Goal: Task Accomplishment & Management: Use online tool/utility

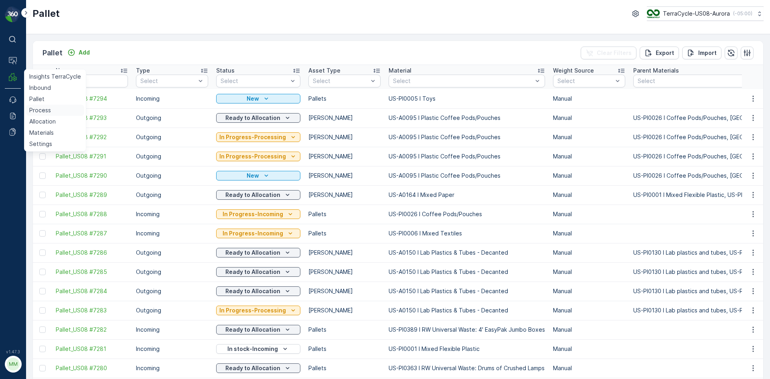
click at [47, 110] on p "Process" at bounding box center [40, 110] width 22 height 8
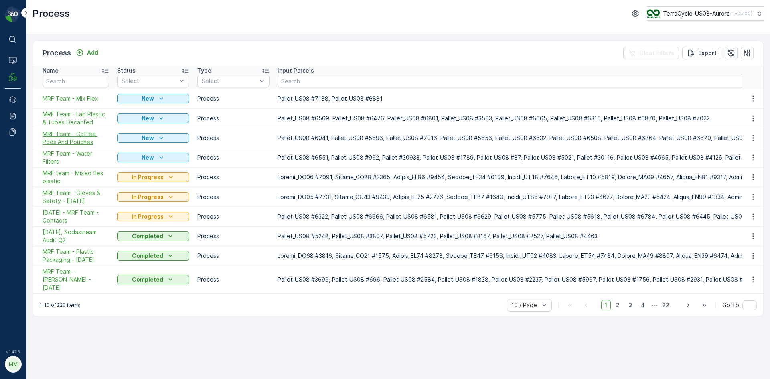
click at [94, 133] on span "MRF Team - Coffee Pods And Pouches" at bounding box center [76, 138] width 67 height 16
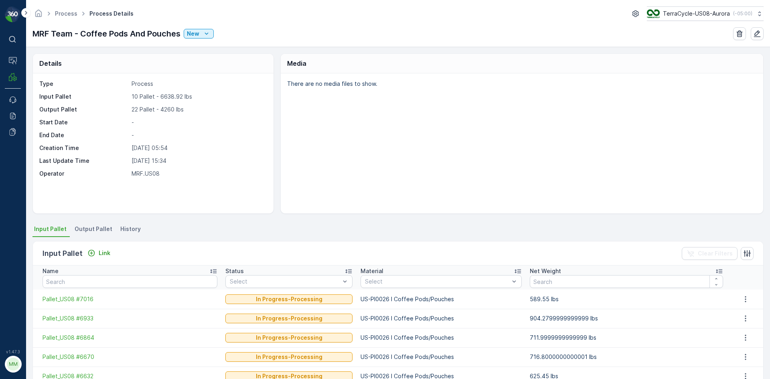
click at [90, 246] on div "Input Pallet Link Clear Filters" at bounding box center [398, 253] width 731 height 24
click at [91, 254] on icon "Link" at bounding box center [91, 253] width 8 height 8
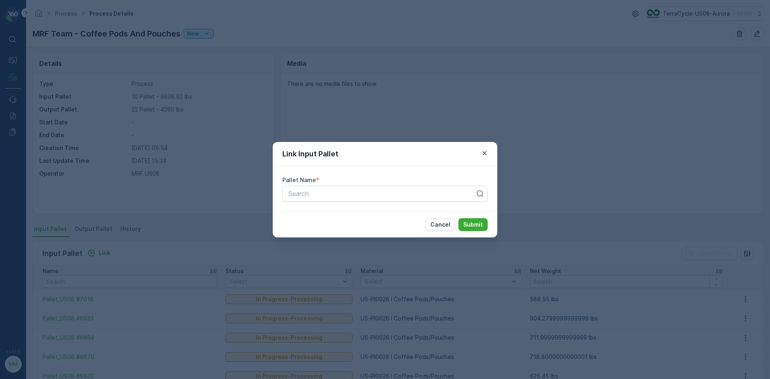
click at [330, 178] on div "Pallet Name *" at bounding box center [384, 180] width 205 height 8
click at [327, 187] on div "Search" at bounding box center [384, 194] width 205 height 16
type input "1126"
click at [349, 217] on div "Pallet_US08 #1126" at bounding box center [385, 213] width 196 height 7
click at [470, 223] on p "Submit" at bounding box center [473, 225] width 20 height 8
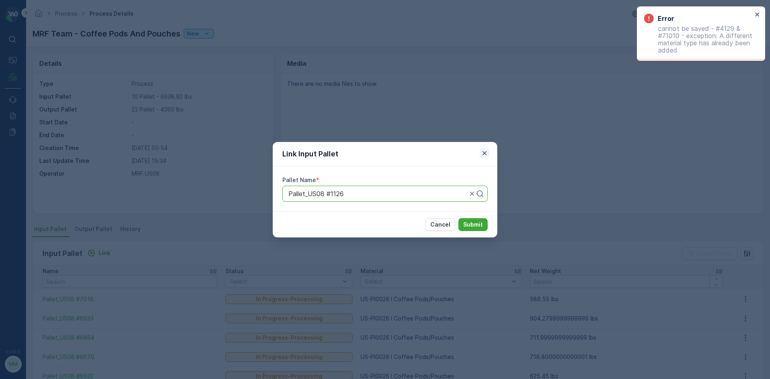
click at [485, 154] on icon "button" at bounding box center [485, 153] width 4 height 4
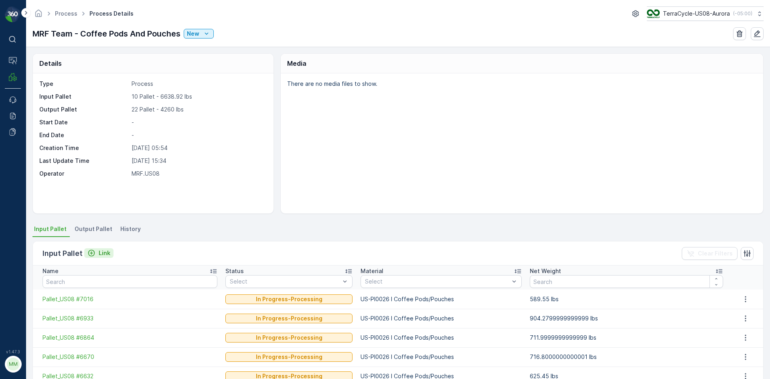
click at [99, 254] on p "Link" at bounding box center [105, 253] width 12 height 8
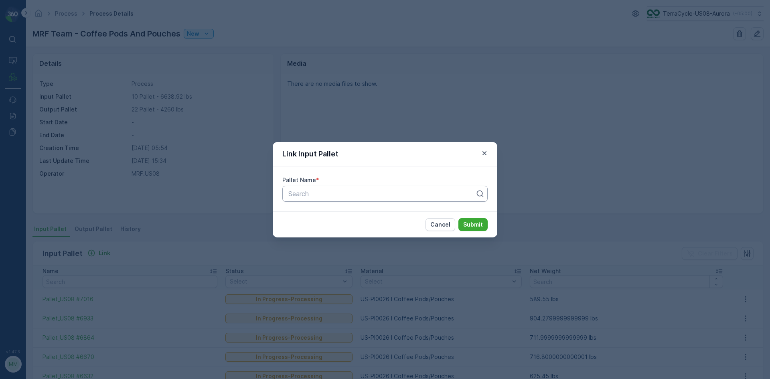
click at [341, 193] on div at bounding box center [382, 193] width 189 height 7
type input "6369"
click at [348, 221] on div "Pallet_US08 #6369" at bounding box center [384, 227] width 205 height 14
click at [483, 226] on button "Submit" at bounding box center [473, 224] width 29 height 13
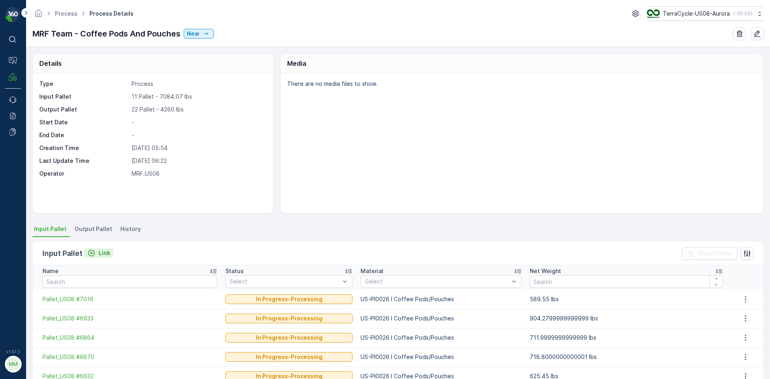
click at [100, 258] on button "Link" at bounding box center [98, 253] width 29 height 10
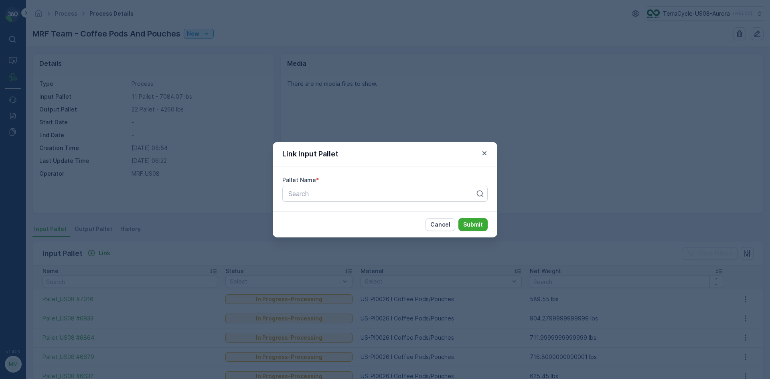
click at [356, 203] on div "Pallet Name * Search" at bounding box center [385, 188] width 225 height 45
click at [362, 196] on div at bounding box center [382, 193] width 189 height 7
type input "6939"
click at [359, 215] on div "Pallet_US08 #6939" at bounding box center [385, 213] width 196 height 7
click at [471, 224] on p "Submit" at bounding box center [473, 225] width 20 height 8
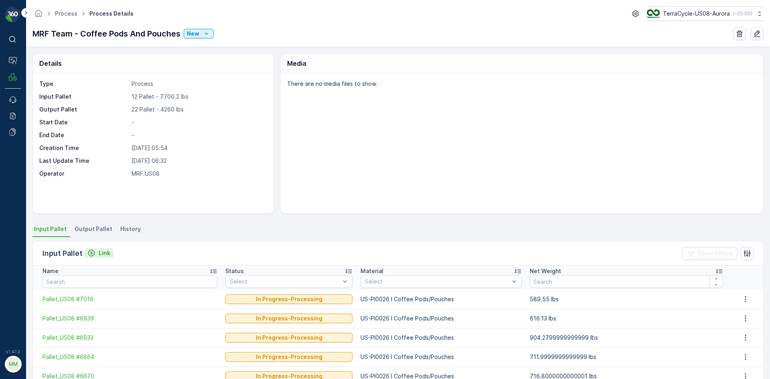
click at [90, 252] on icon "Link" at bounding box center [91, 253] width 8 height 8
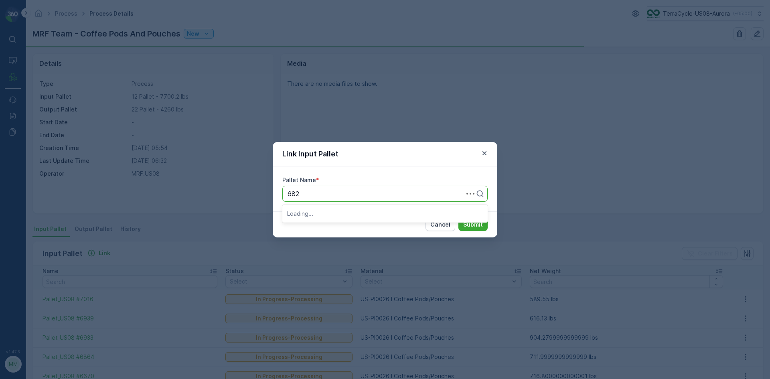
type input "6823"
click at [394, 212] on div "Pallet_US08 #6823" at bounding box center [385, 213] width 196 height 7
click at [479, 225] on p "Submit" at bounding box center [473, 225] width 20 height 8
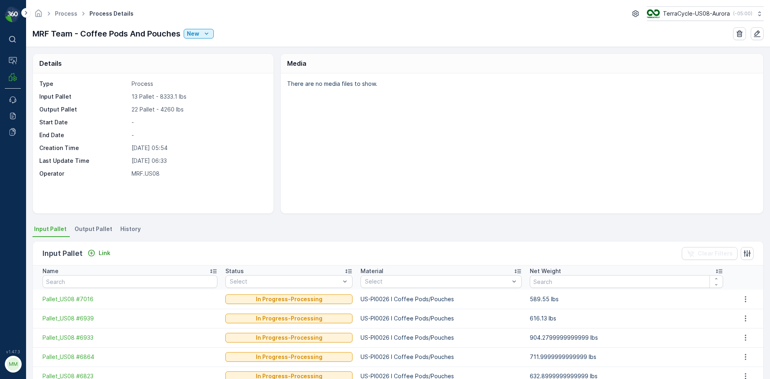
click at [98, 231] on span "Output Pallet" at bounding box center [94, 229] width 38 height 8
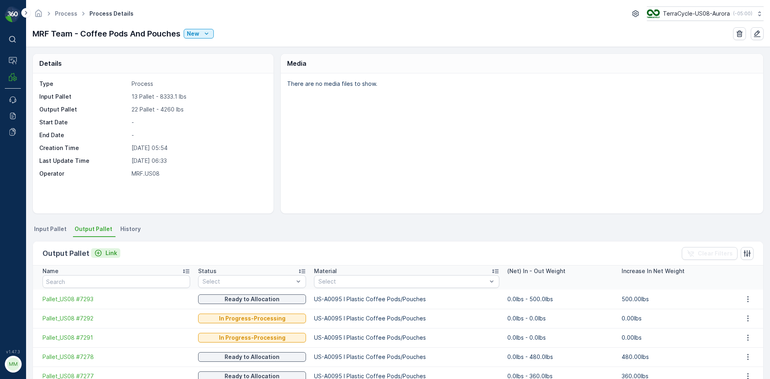
click at [109, 254] on p "Link" at bounding box center [112, 253] width 12 height 8
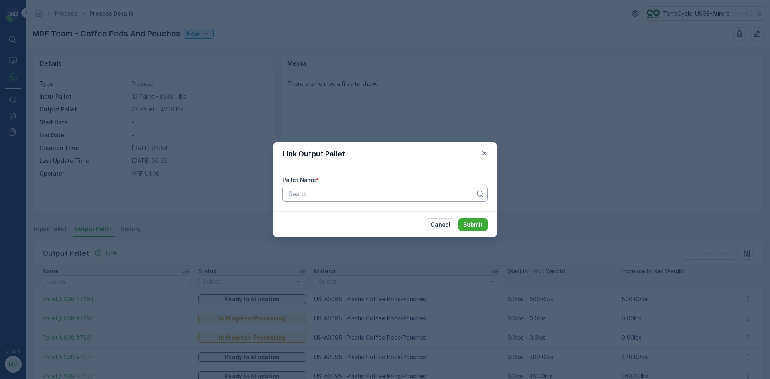
click at [393, 197] on div at bounding box center [382, 193] width 189 height 7
type input "7297"
click at [337, 215] on span "Pallet_US08 #7297" at bounding box center [315, 213] width 57 height 7
click at [470, 223] on p "Submit" at bounding box center [473, 225] width 20 height 8
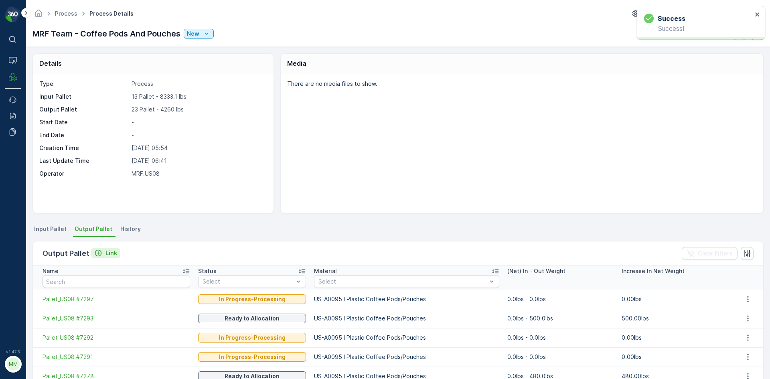
click at [113, 253] on p "Link" at bounding box center [112, 253] width 12 height 8
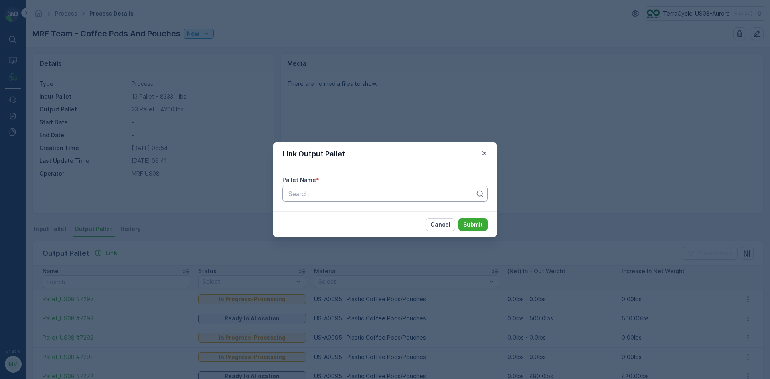
click at [312, 195] on div at bounding box center [382, 193] width 189 height 7
type input "7296"
click at [329, 210] on span "Pallet_US08 #7296" at bounding box center [315, 213] width 57 height 7
click at [475, 228] on p "Submit" at bounding box center [473, 225] width 20 height 8
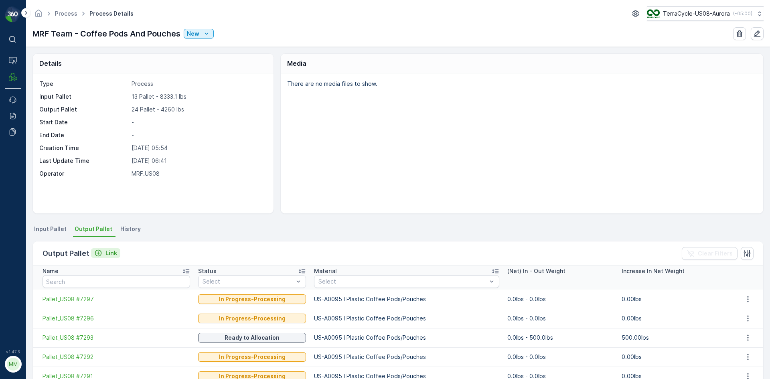
click at [108, 253] on p "Link" at bounding box center [112, 253] width 12 height 8
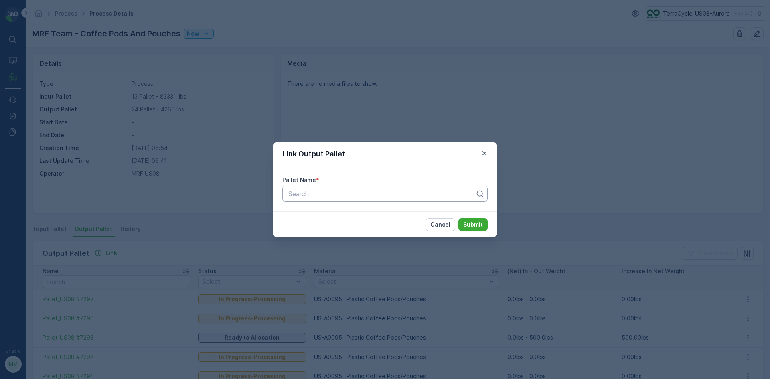
click at [389, 193] on div at bounding box center [382, 193] width 189 height 7
type input "7303"
click at [333, 230] on span "Pallet_US08 #7303" at bounding box center [316, 226] width 58 height 7
click at [478, 229] on button "Submit" at bounding box center [473, 224] width 29 height 13
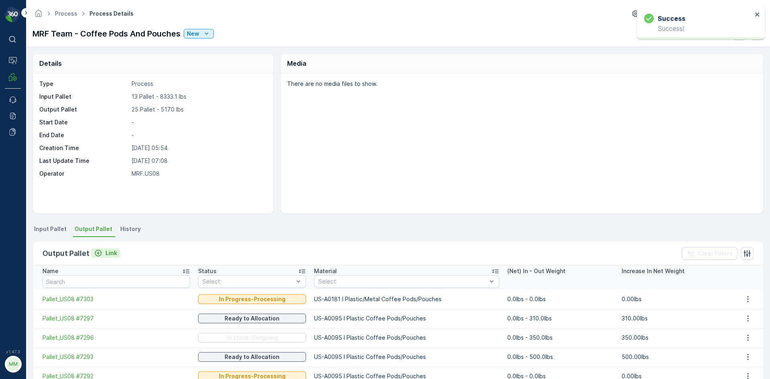
click at [109, 257] on button "Link" at bounding box center [105, 253] width 29 height 10
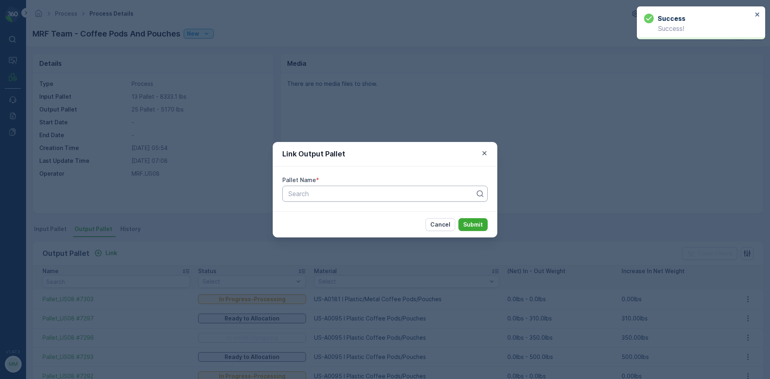
click at [386, 194] on div at bounding box center [382, 193] width 189 height 7
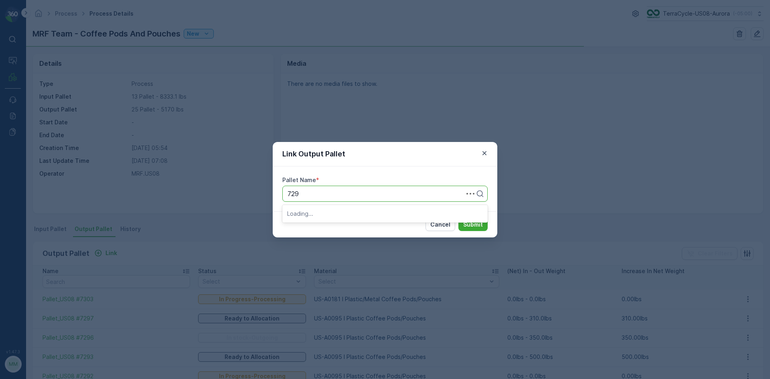
type input "7298"
click at [343, 218] on div "Pallet_US08 #7298" at bounding box center [384, 214] width 205 height 14
click at [469, 228] on p "Submit" at bounding box center [473, 225] width 20 height 8
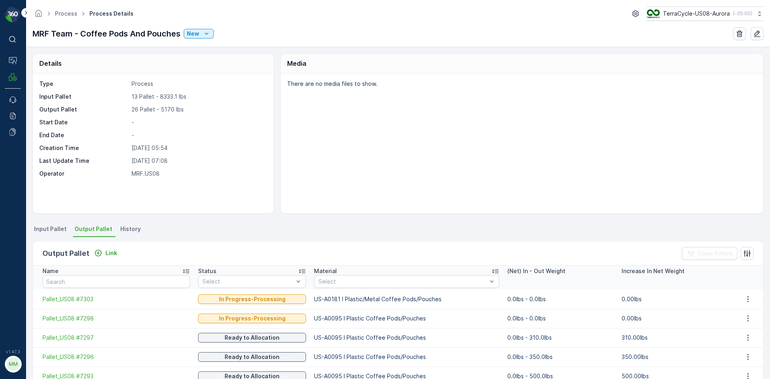
click at [53, 230] on span "Input Pallet" at bounding box center [50, 229] width 32 height 8
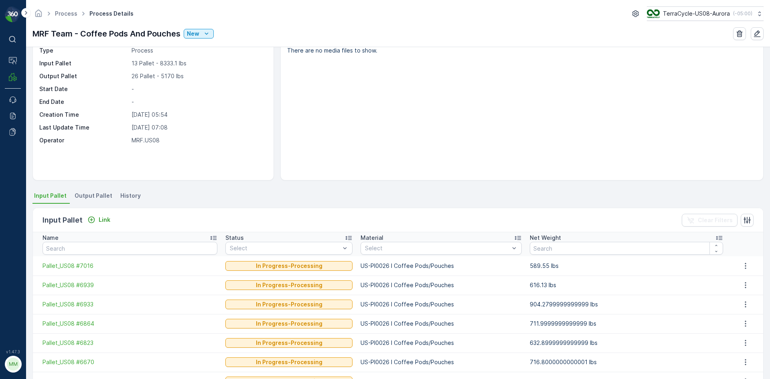
scroll to position [40, 0]
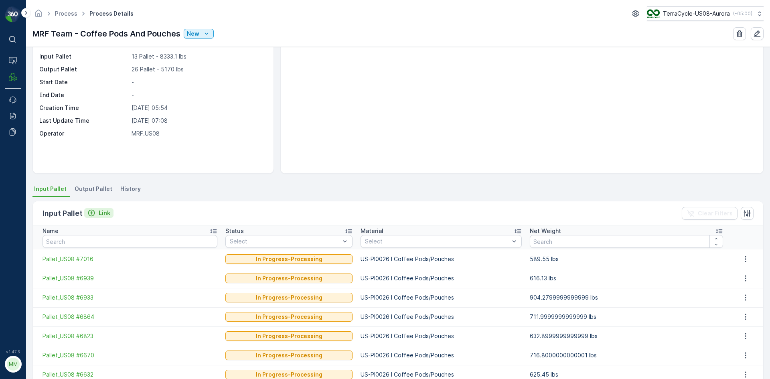
click at [92, 215] on icon "Link" at bounding box center [91, 213] width 8 height 8
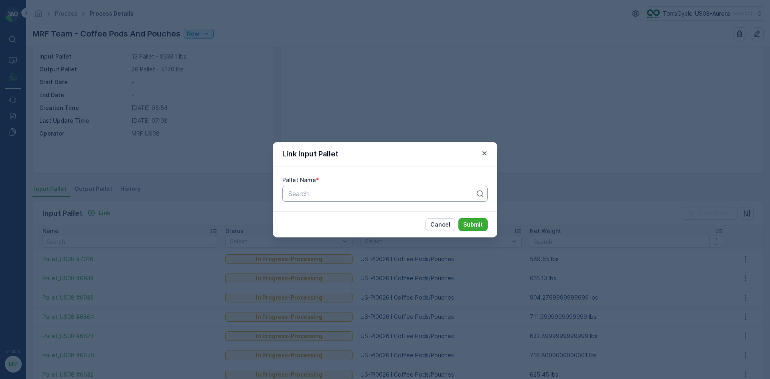
click at [305, 187] on div "Search" at bounding box center [384, 194] width 205 height 16
type input "7110"
click at [323, 213] on span "Pallet_US08 #7110" at bounding box center [314, 213] width 55 height 7
click at [480, 219] on button "Submit" at bounding box center [473, 224] width 29 height 13
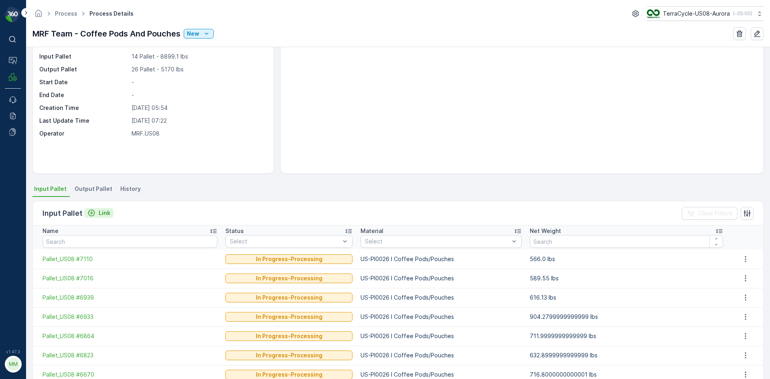
click at [108, 213] on p "Link" at bounding box center [105, 213] width 12 height 8
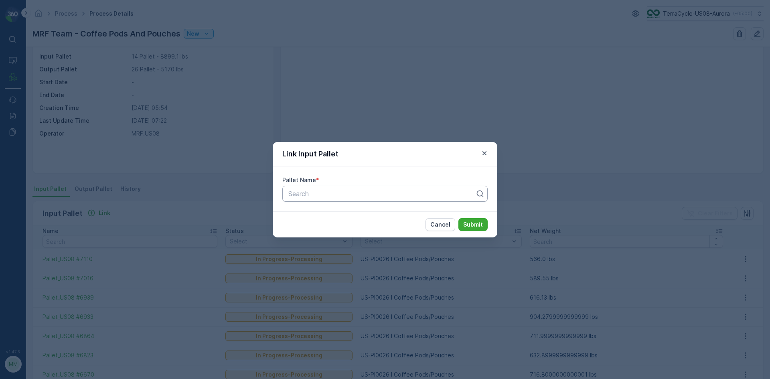
click at [316, 199] on div "Search" at bounding box center [384, 194] width 205 height 16
type input "6144"
click at [321, 217] on div "Pallet_US08 #6144" at bounding box center [384, 214] width 205 height 14
click at [477, 223] on p "Submit" at bounding box center [473, 225] width 20 height 8
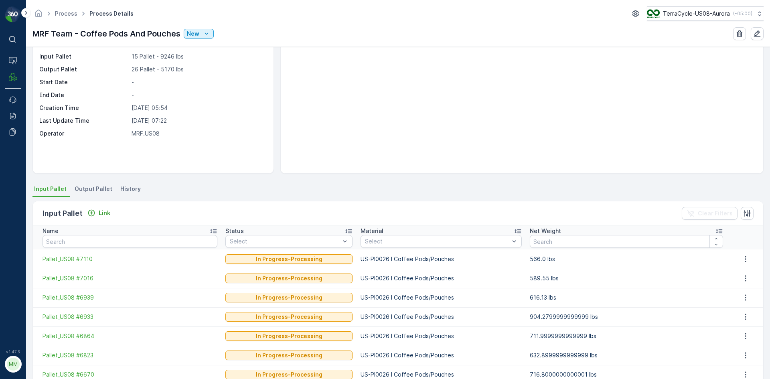
click at [101, 191] on span "Output Pallet" at bounding box center [94, 189] width 38 height 8
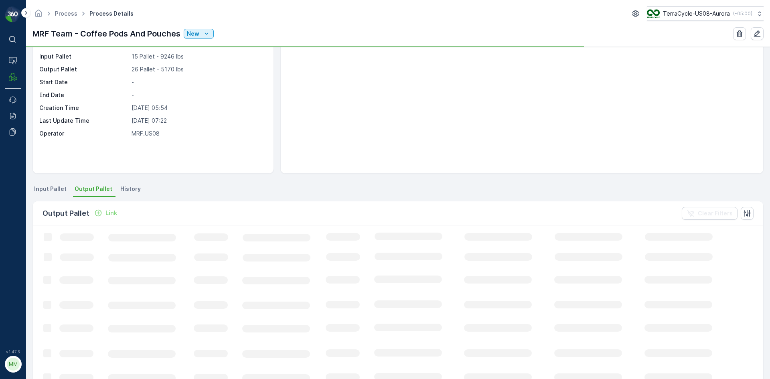
scroll to position [40, 0]
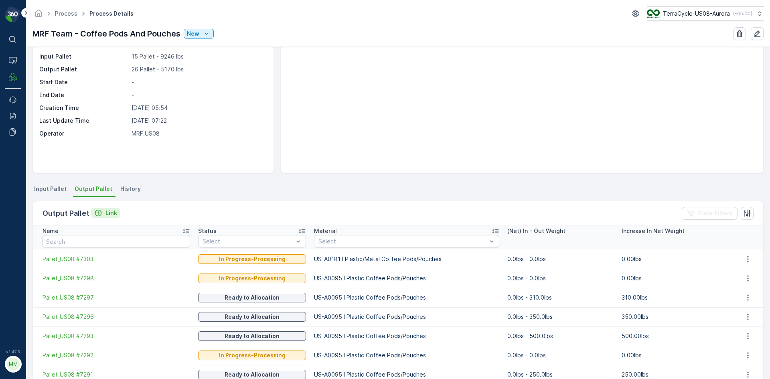
click at [103, 209] on div "Link" at bounding box center [105, 213] width 23 height 8
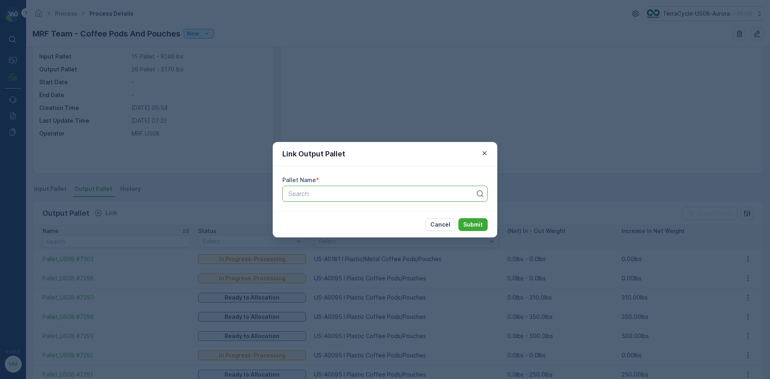
click at [293, 191] on div at bounding box center [382, 193] width 189 height 7
type input "7304"
click at [329, 229] on span "Pallet_US08 #7304" at bounding box center [316, 226] width 58 height 7
click at [479, 224] on p "Submit" at bounding box center [473, 225] width 20 height 8
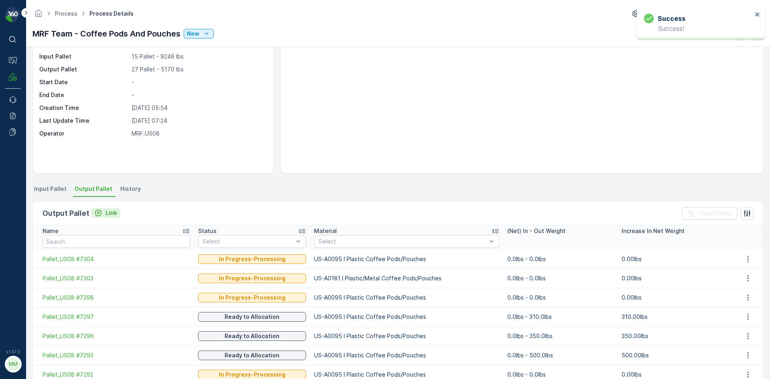
click at [111, 212] on p "Link" at bounding box center [112, 213] width 12 height 8
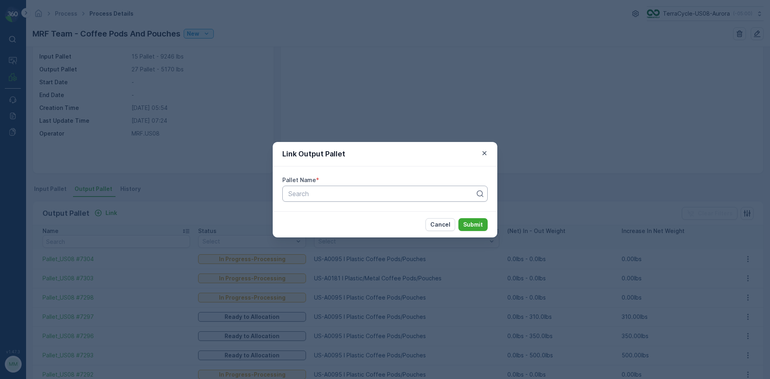
click at [381, 193] on div at bounding box center [382, 193] width 189 height 7
type input "7305"
click at [339, 229] on span "Pallet_US08 #7305" at bounding box center [316, 226] width 58 height 7
click at [467, 227] on p "Submit" at bounding box center [473, 225] width 20 height 8
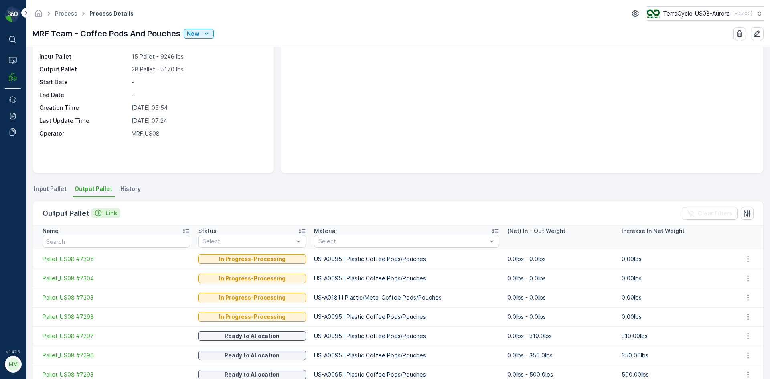
click at [115, 214] on p "Link" at bounding box center [112, 213] width 12 height 8
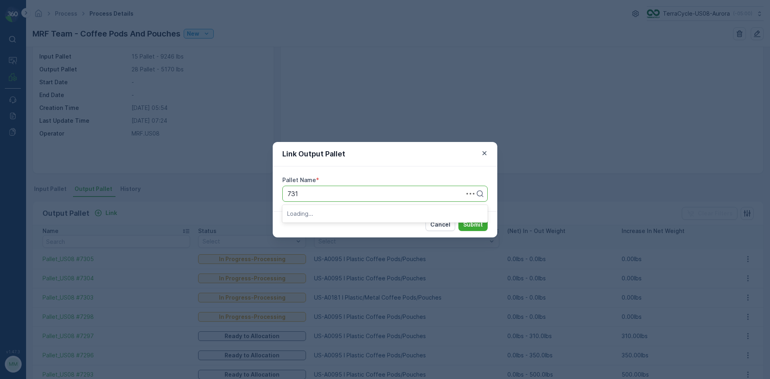
type input "7317"
click at [345, 226] on div "Pallet_US08 #7317" at bounding box center [385, 226] width 196 height 7
click at [469, 223] on p "Submit" at bounding box center [473, 225] width 20 height 8
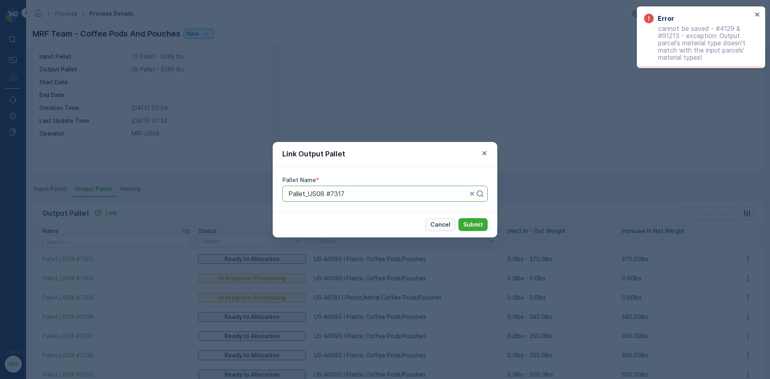
click at [447, 226] on p "Cancel" at bounding box center [440, 225] width 20 height 8
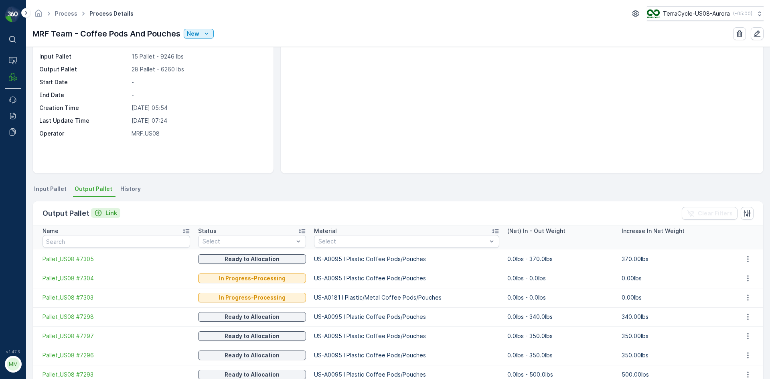
click at [106, 213] on p "Link" at bounding box center [112, 213] width 12 height 8
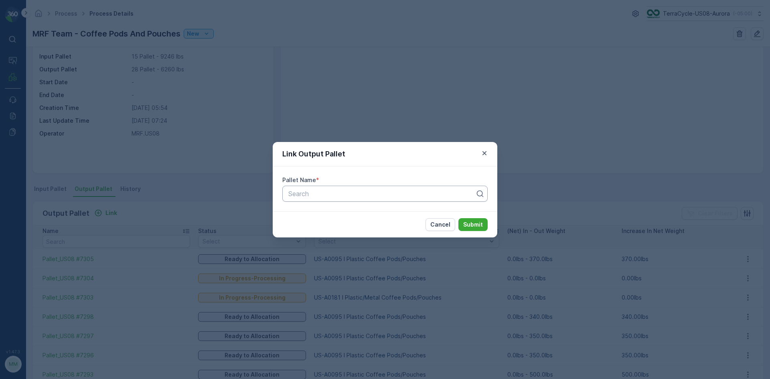
click at [359, 195] on div at bounding box center [382, 193] width 189 height 7
click at [417, 197] on div at bounding box center [382, 193] width 189 height 7
type input "7306"
click at [336, 222] on div "Pallet_US08 #7306" at bounding box center [384, 227] width 205 height 14
click at [479, 223] on p "Submit" at bounding box center [473, 225] width 20 height 8
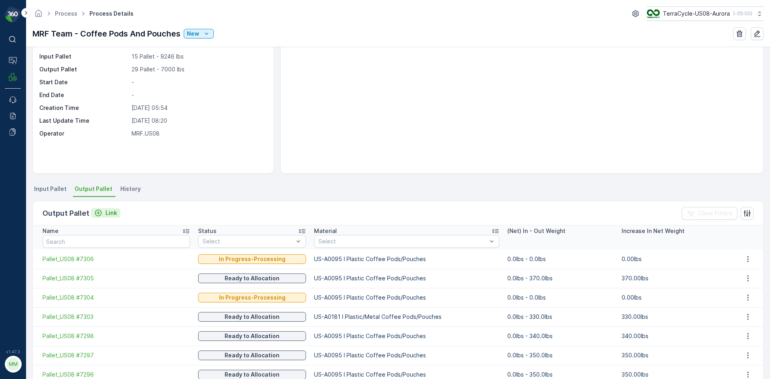
click at [106, 211] on p "Link" at bounding box center [112, 213] width 12 height 8
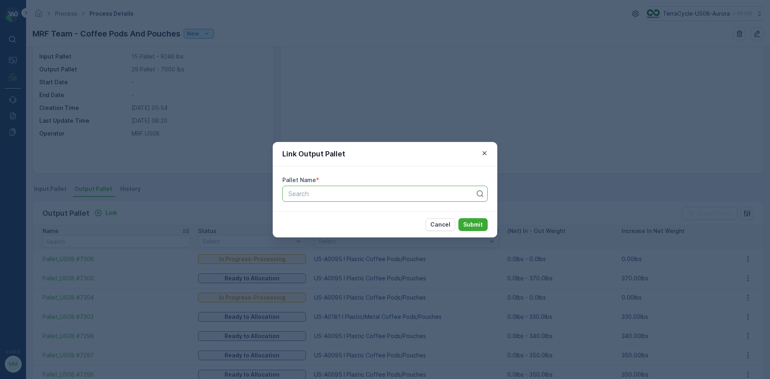
click at [318, 190] on div at bounding box center [382, 193] width 189 height 7
type input "7311"
click at [338, 219] on div "Pallet_US08 #7311" at bounding box center [384, 214] width 205 height 14
click at [465, 222] on p "Submit" at bounding box center [473, 225] width 20 height 8
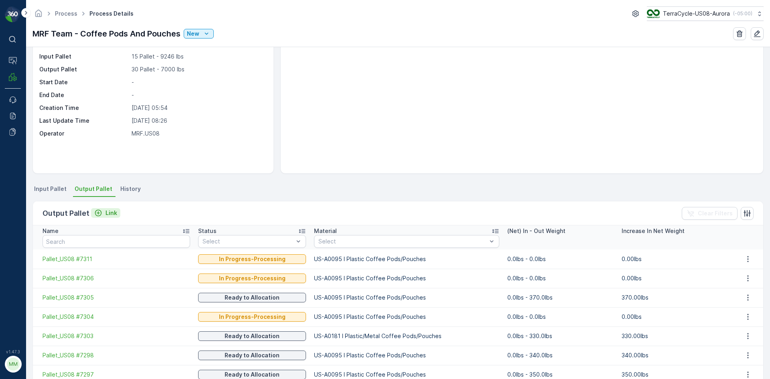
click at [101, 211] on div "Link" at bounding box center [105, 213] width 23 height 8
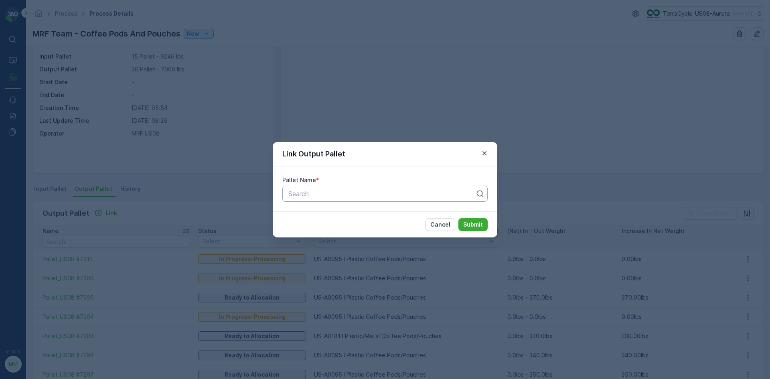
click at [335, 189] on div "Search" at bounding box center [384, 194] width 205 height 16
type input "7320"
click at [323, 227] on span "Pallet_US08 #7320" at bounding box center [315, 226] width 57 height 7
click at [479, 223] on p "Submit" at bounding box center [473, 225] width 20 height 8
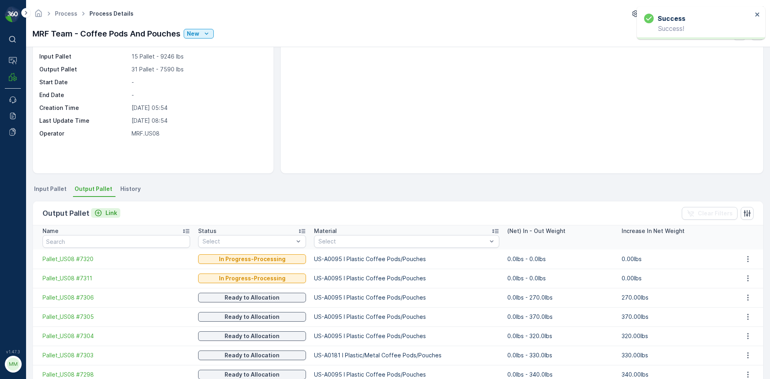
click at [112, 213] on p "Link" at bounding box center [112, 213] width 12 height 8
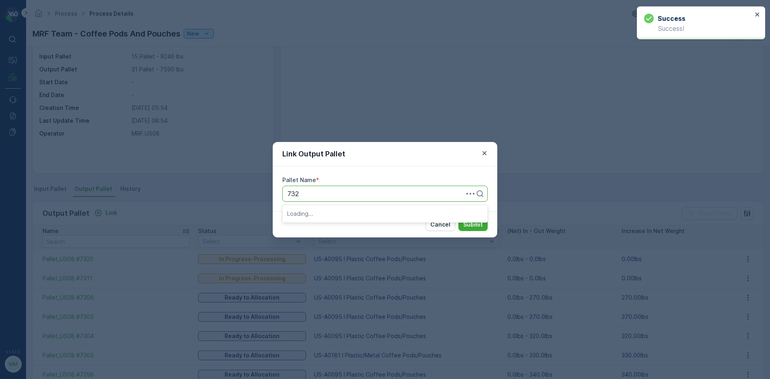
type input "7321"
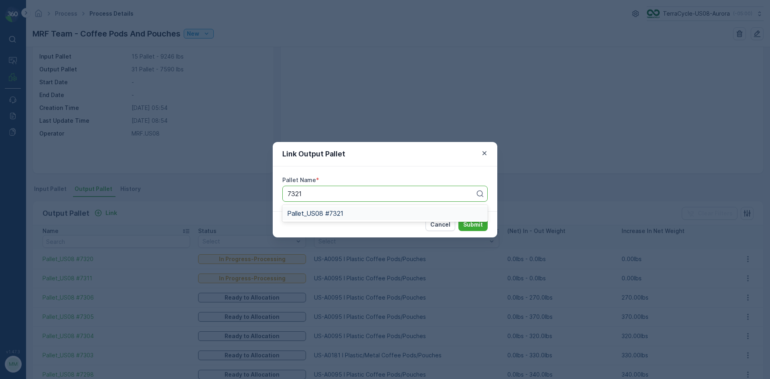
click at [345, 213] on div "Pallet_US08 #7321" at bounding box center [385, 213] width 196 height 7
click at [483, 225] on button "Submit" at bounding box center [473, 224] width 29 height 13
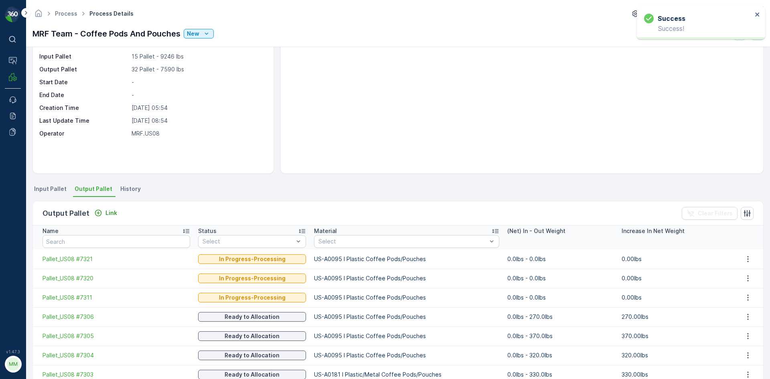
click at [113, 218] on div "Link" at bounding box center [105, 213] width 29 height 10
click at [114, 211] on p "Link" at bounding box center [112, 213] width 12 height 8
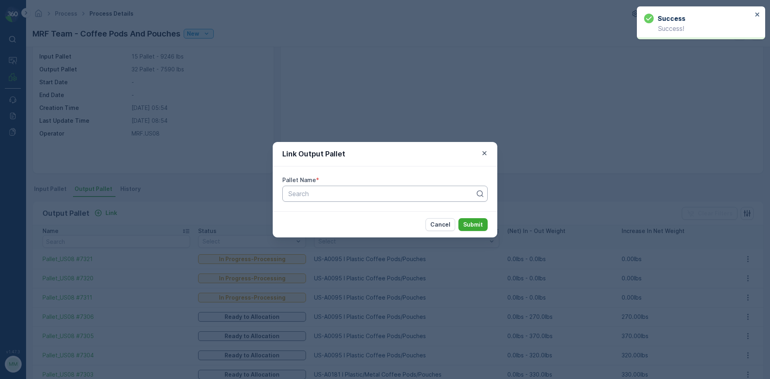
click at [292, 196] on div at bounding box center [382, 193] width 189 height 7
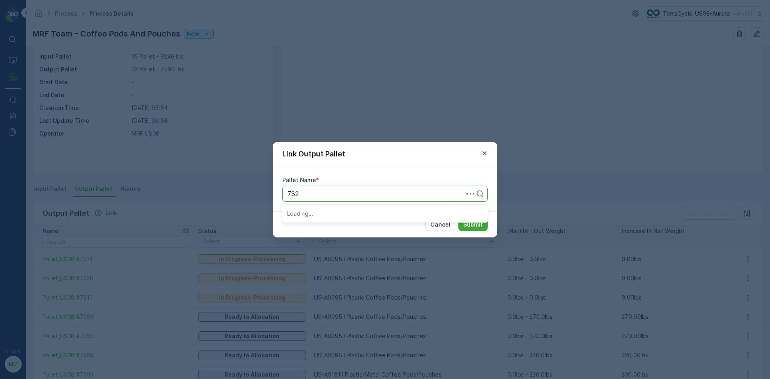
type input "7322"
click at [322, 215] on span "Pallet_US08 #7322" at bounding box center [315, 213] width 57 height 7
click at [480, 222] on p "Submit" at bounding box center [473, 225] width 20 height 8
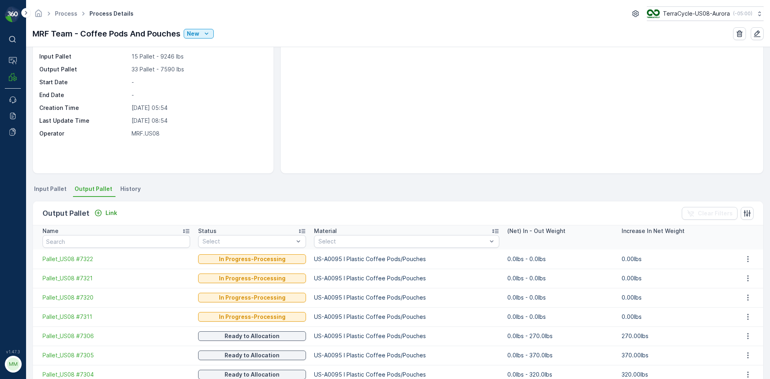
click at [99, 208] on div "Output Pallet Link" at bounding box center [82, 213] width 78 height 11
click at [115, 216] on p "Link" at bounding box center [112, 213] width 12 height 8
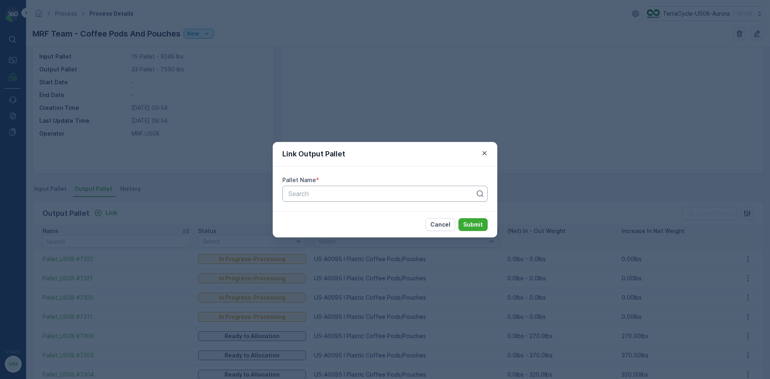
click at [291, 186] on div "Search" at bounding box center [384, 194] width 205 height 16
type input "7323"
click at [322, 216] on span "Pallet_US08 #7323" at bounding box center [315, 213] width 57 height 7
click at [478, 225] on p "Submit" at bounding box center [473, 225] width 20 height 8
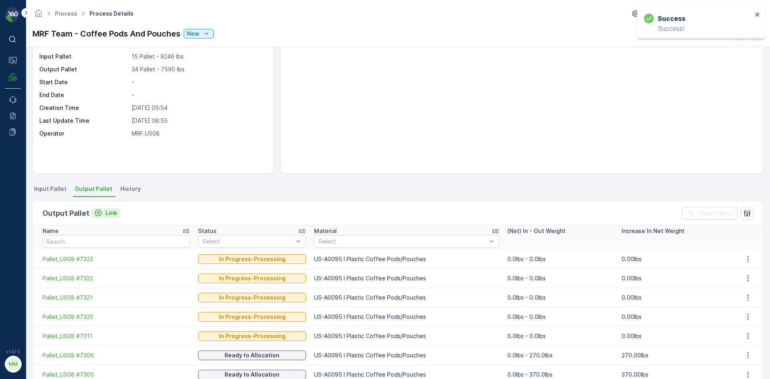
click at [102, 209] on div "Link" at bounding box center [105, 213] width 23 height 8
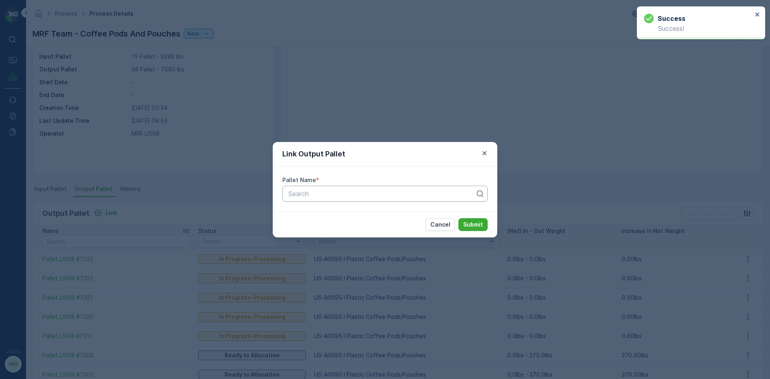
click at [308, 191] on div at bounding box center [382, 193] width 189 height 7
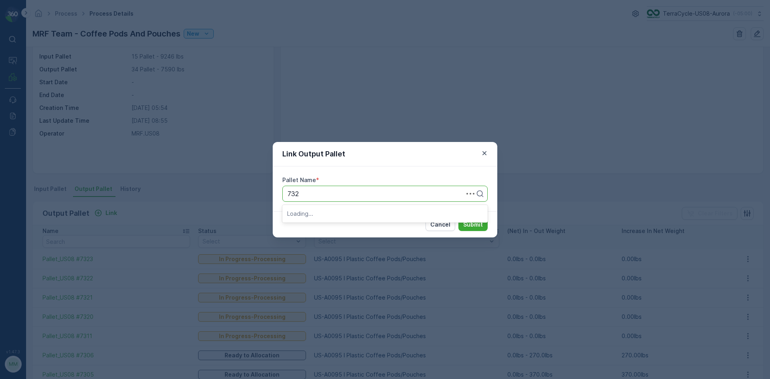
type input "7324"
click at [311, 218] on div "Pallet_US08 #7324" at bounding box center [384, 214] width 205 height 14
click at [461, 222] on button "Submit" at bounding box center [473, 224] width 29 height 13
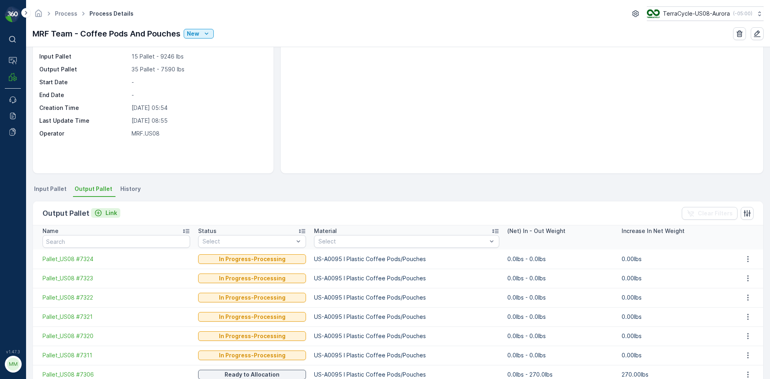
click at [109, 209] on p "Link" at bounding box center [112, 213] width 12 height 8
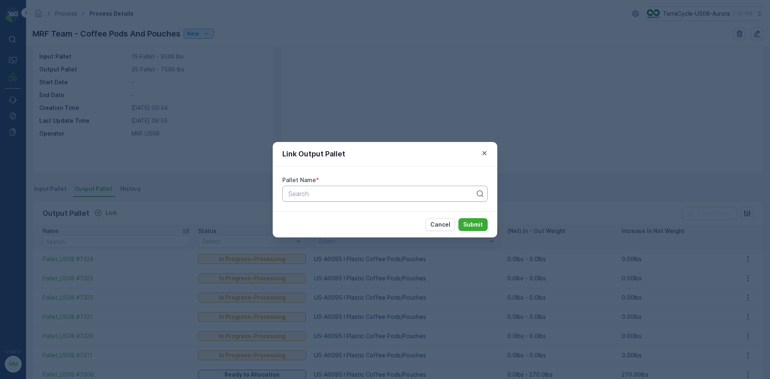
click at [335, 191] on div at bounding box center [382, 193] width 189 height 7
drag, startPoint x: 440, startPoint y: 223, endPoint x: 440, endPoint y: 217, distance: 5.6
click at [441, 222] on p "Cancel" at bounding box center [440, 225] width 20 height 8
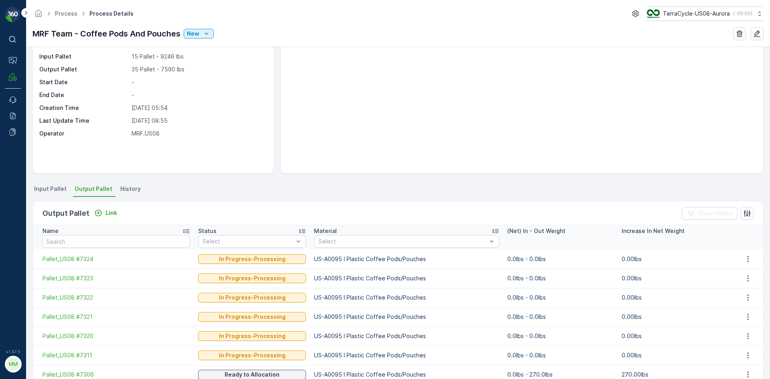
click at [53, 189] on span "Input Pallet" at bounding box center [50, 189] width 32 height 8
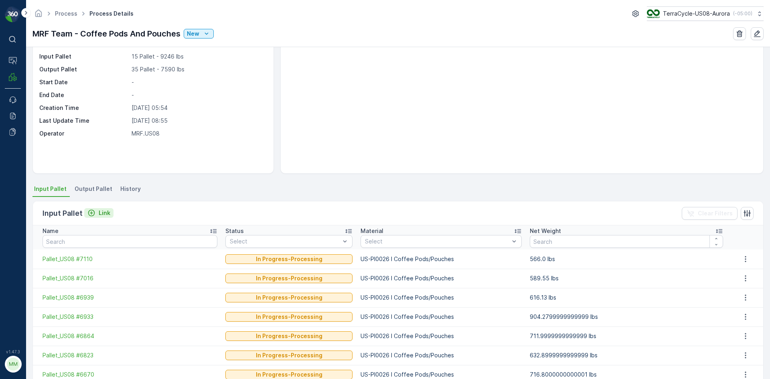
click at [103, 215] on p "Link" at bounding box center [105, 213] width 12 height 8
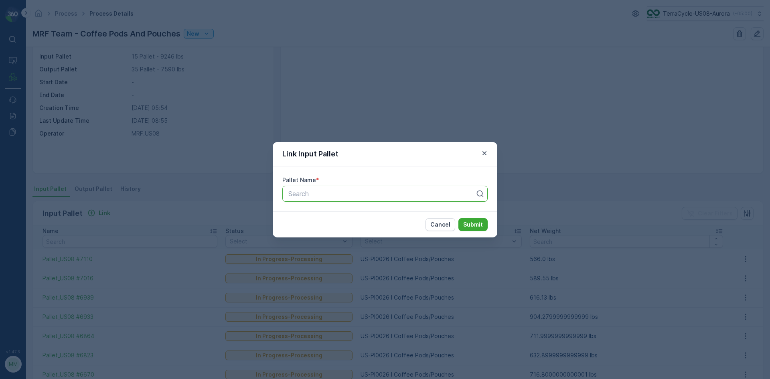
click at [358, 201] on div "Search" at bounding box center [384, 194] width 205 height 16
type input "7111"
click at [345, 229] on div "Pallet_US08 #7111" at bounding box center [385, 226] width 196 height 7
click at [473, 221] on p "Submit" at bounding box center [473, 225] width 20 height 8
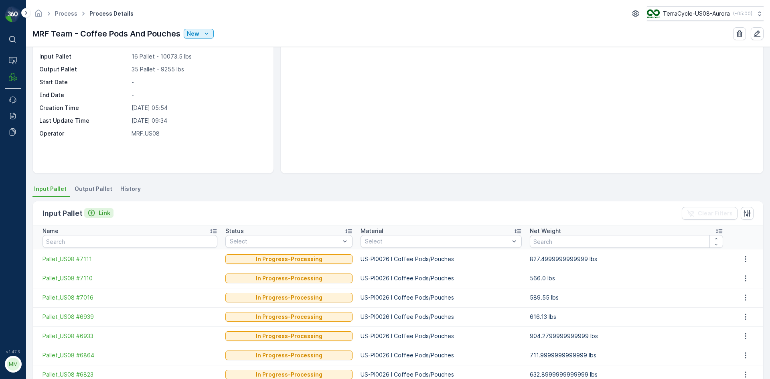
click at [96, 212] on div "Link" at bounding box center [98, 213] width 23 height 8
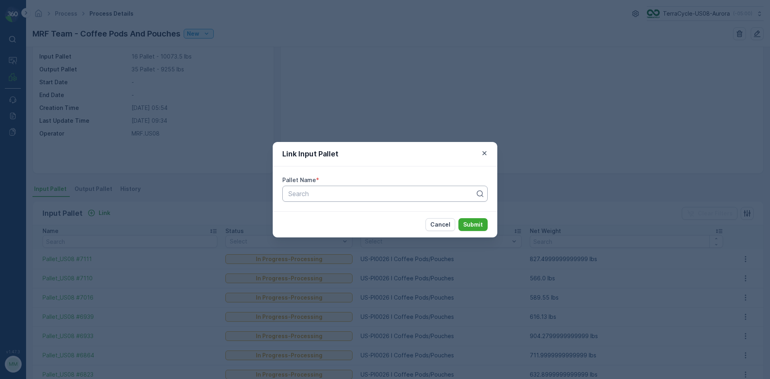
click at [328, 195] on div at bounding box center [382, 193] width 189 height 7
type input "6405"
click at [366, 223] on div "Pallet_US08 #6405" at bounding box center [384, 227] width 205 height 14
click at [479, 223] on p "Submit" at bounding box center [473, 225] width 20 height 8
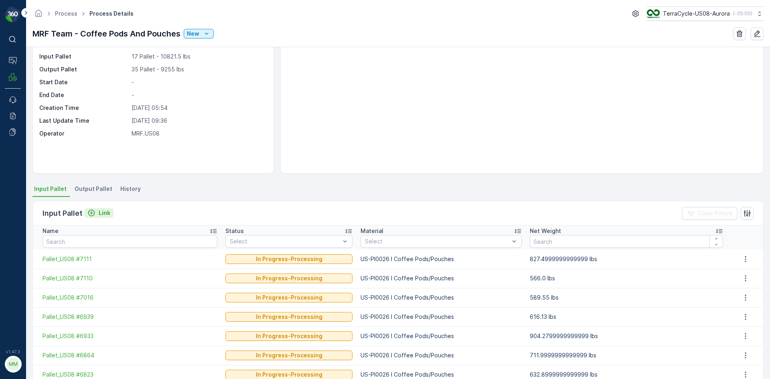
click at [108, 211] on p "Link" at bounding box center [105, 213] width 12 height 8
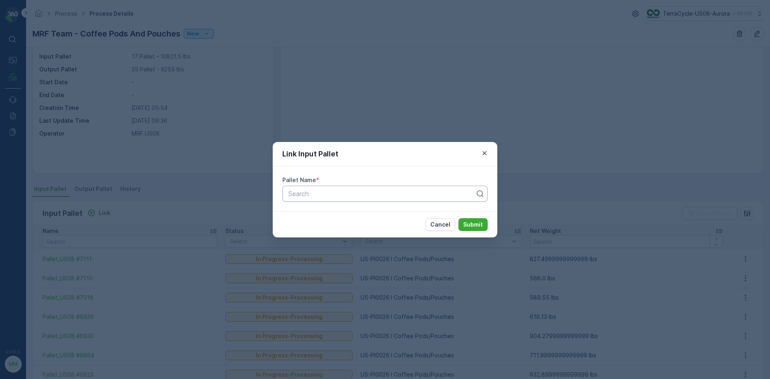
click at [310, 194] on div at bounding box center [382, 193] width 189 height 7
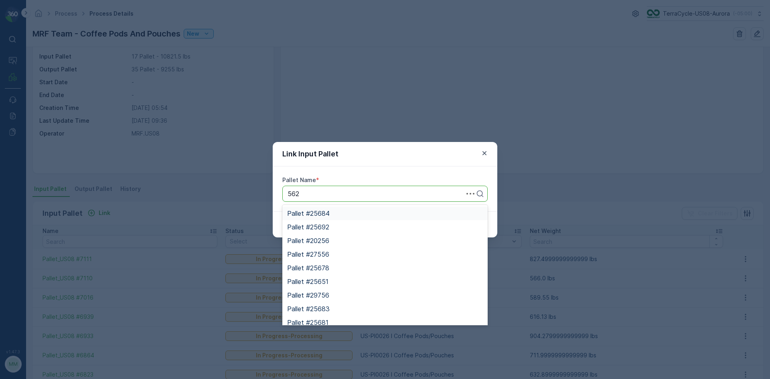
type input "5620"
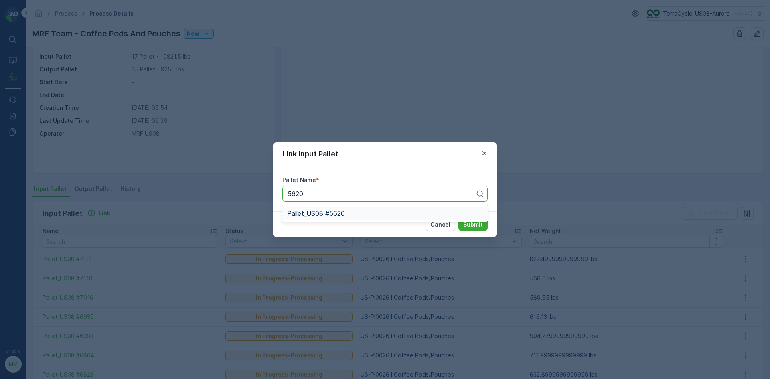
click at [365, 210] on div "Pallet_US08 #5620" at bounding box center [385, 213] width 196 height 7
click at [473, 227] on p "Submit" at bounding box center [473, 225] width 20 height 8
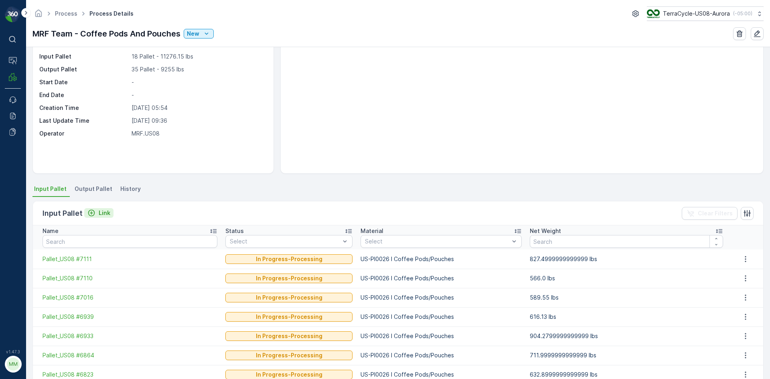
click at [106, 212] on p "Link" at bounding box center [105, 213] width 12 height 8
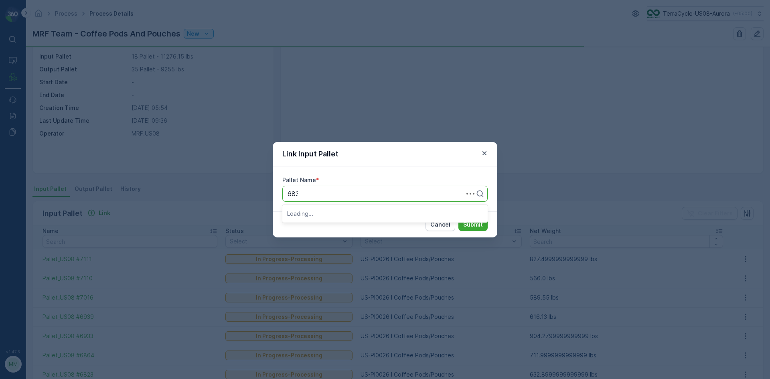
type input "6832"
click at [332, 216] on span "Pallet_US08 #6832" at bounding box center [316, 213] width 58 height 7
click at [478, 223] on p "Submit" at bounding box center [473, 225] width 20 height 8
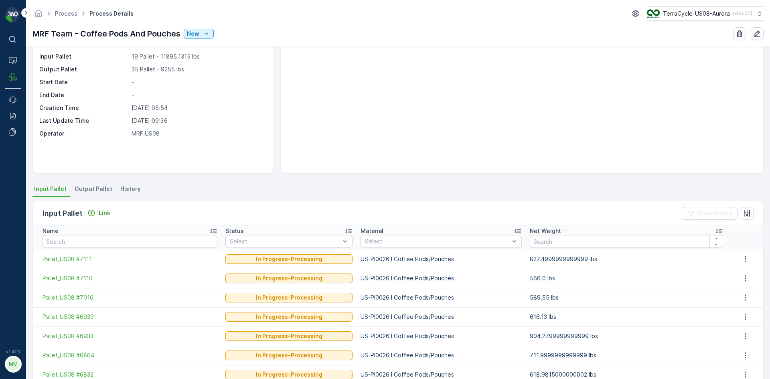
click at [113, 217] on div "Input Pallet Link Clear Filters" at bounding box center [398, 213] width 731 height 24
click at [107, 213] on p "Link" at bounding box center [105, 213] width 12 height 8
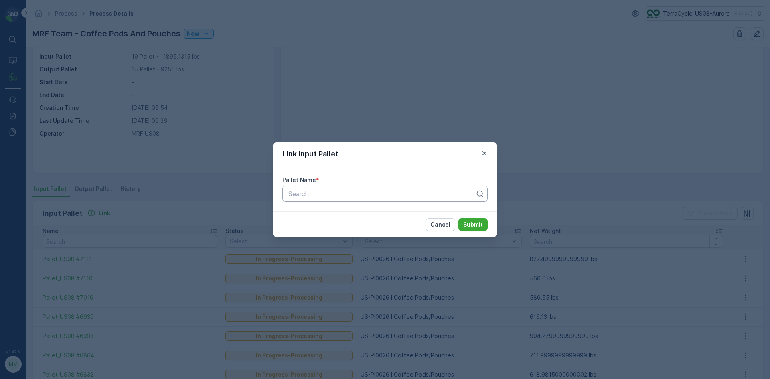
click at [320, 199] on div "Search" at bounding box center [384, 194] width 205 height 16
type input "5922"
click at [348, 215] on div "Pallet_US08 #5922" at bounding box center [385, 213] width 196 height 7
click at [468, 221] on p "Submit" at bounding box center [473, 225] width 20 height 8
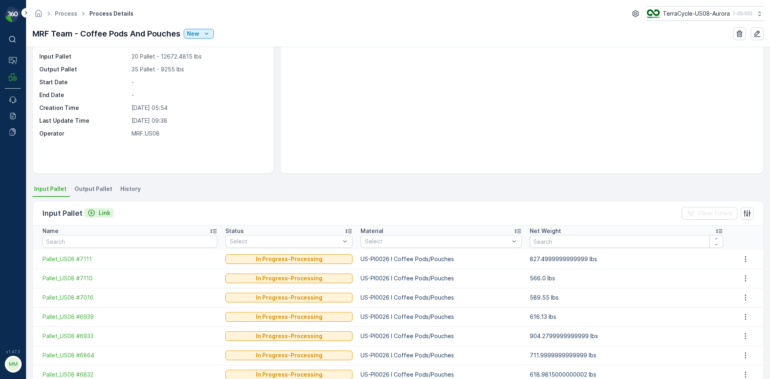
click at [108, 213] on p "Link" at bounding box center [105, 213] width 12 height 8
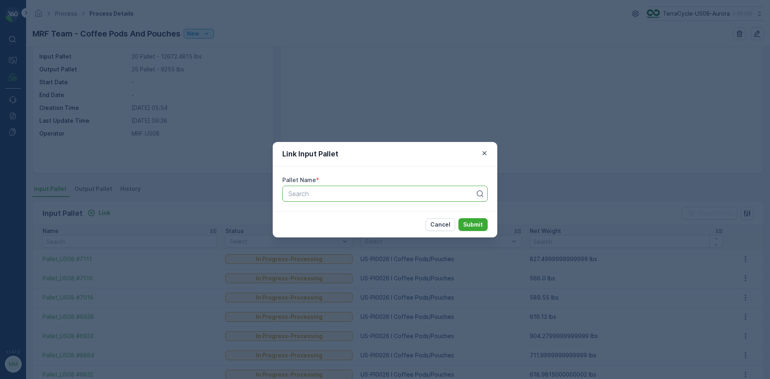
click at [349, 197] on div at bounding box center [382, 193] width 189 height 7
type input "6939"
click at [327, 213] on span "Pallet_US08 #6939" at bounding box center [316, 213] width 58 height 7
click at [480, 223] on p "Submit" at bounding box center [473, 225] width 20 height 8
click at [438, 233] on div "Cancel Submit" at bounding box center [385, 224] width 225 height 26
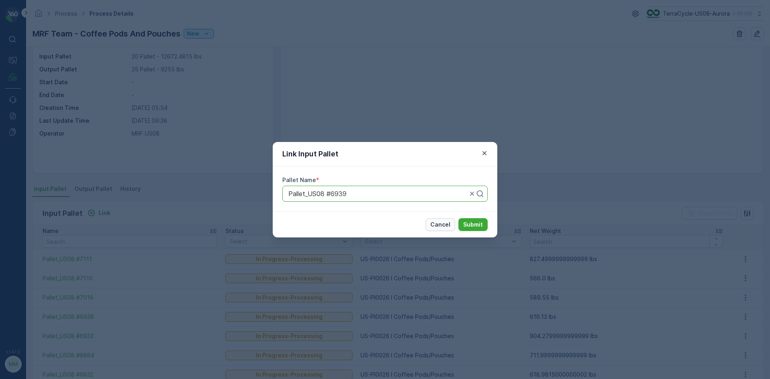
click at [438, 222] on p "Cancel" at bounding box center [440, 225] width 20 height 8
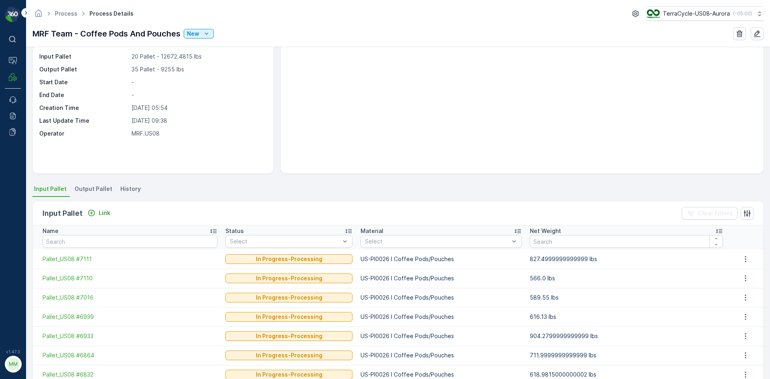
click at [93, 185] on span "Output Pallet" at bounding box center [94, 189] width 38 height 8
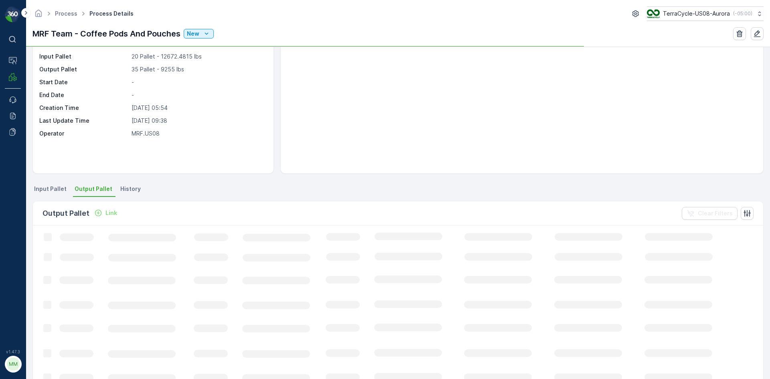
scroll to position [40, 0]
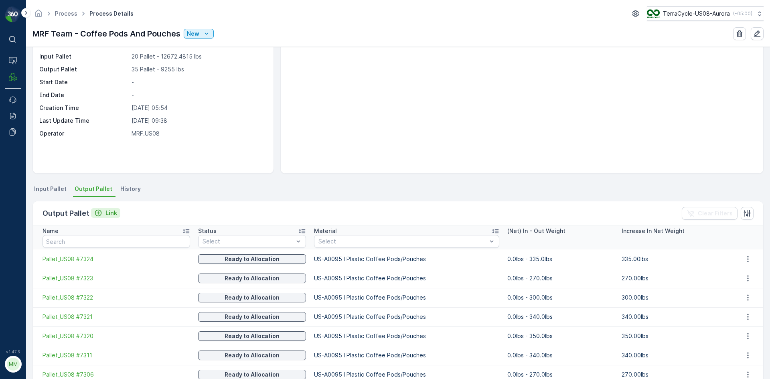
click at [100, 210] on icon "Link" at bounding box center [98, 213] width 8 height 8
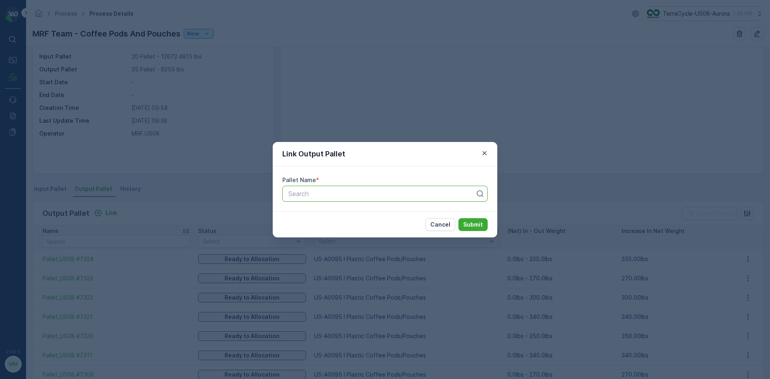
click at [410, 192] on div at bounding box center [382, 193] width 189 height 7
type input "7327"
click at [408, 207] on div "Pallet_US08 #7327" at bounding box center [384, 214] width 205 height 14
click at [474, 225] on p "Submit" at bounding box center [473, 225] width 20 height 8
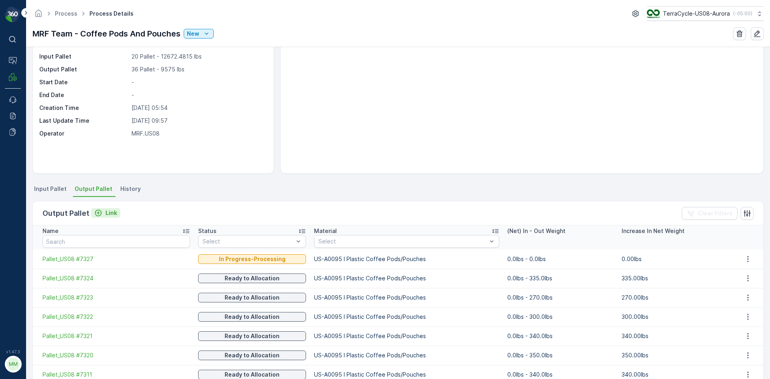
click at [106, 211] on p "Link" at bounding box center [112, 213] width 12 height 8
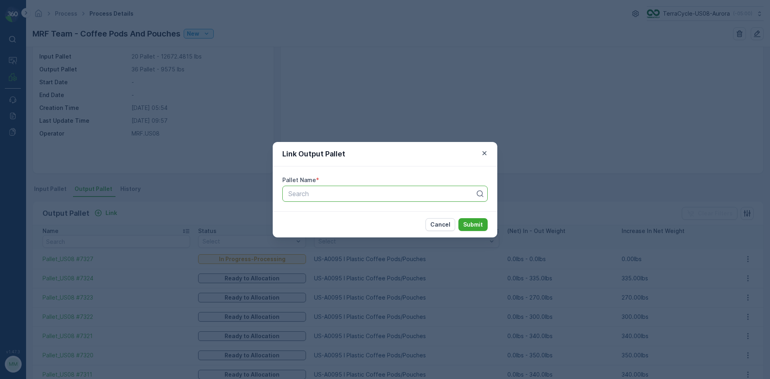
click at [428, 194] on div at bounding box center [382, 193] width 189 height 7
type input "7332"
click at [362, 217] on div "Pallet_US08 #7332" at bounding box center [384, 214] width 205 height 14
click at [482, 225] on p "Submit" at bounding box center [473, 225] width 20 height 8
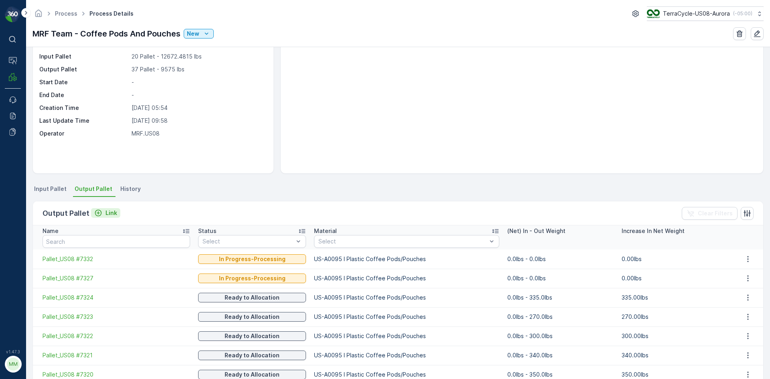
click at [103, 215] on div "Link" at bounding box center [105, 213] width 23 height 8
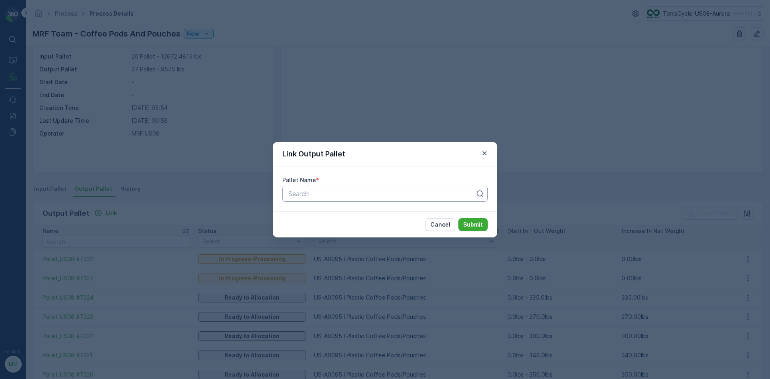
click at [302, 190] on div at bounding box center [382, 193] width 189 height 7
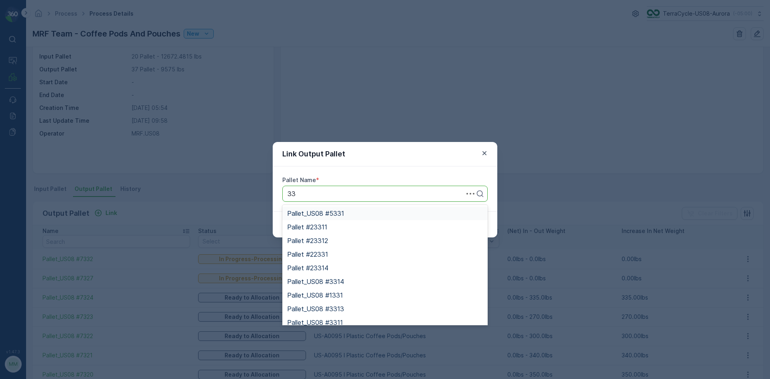
type input "3"
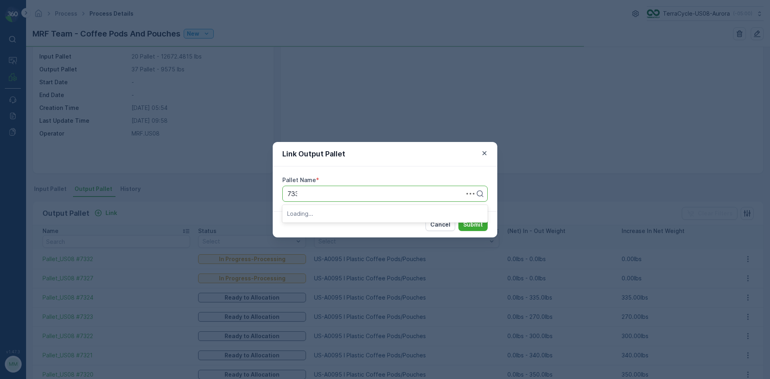
type input "7331"
click at [317, 212] on span "Pallet_US08 #7331" at bounding box center [315, 213] width 57 height 7
click at [472, 224] on p "Submit" at bounding box center [473, 225] width 20 height 8
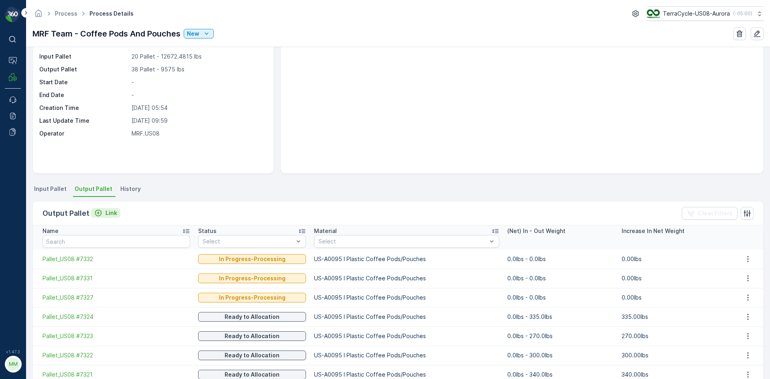
click at [108, 208] on button "Link" at bounding box center [105, 213] width 29 height 10
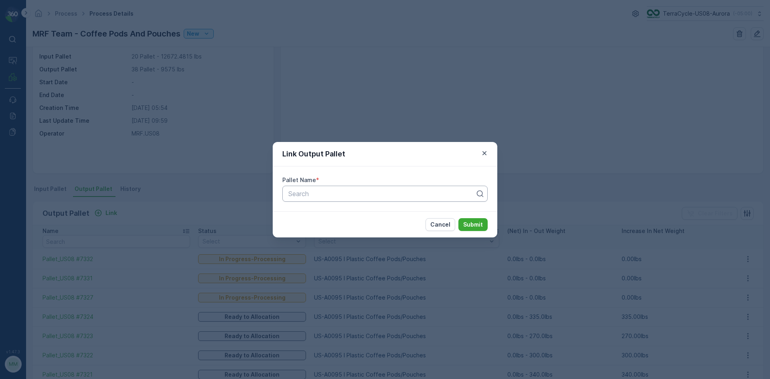
click at [328, 190] on div at bounding box center [382, 193] width 189 height 7
type input "7330"
click at [330, 212] on span "Pallet_US08 #7330" at bounding box center [316, 213] width 58 height 7
click at [473, 222] on p "Submit" at bounding box center [473, 225] width 20 height 8
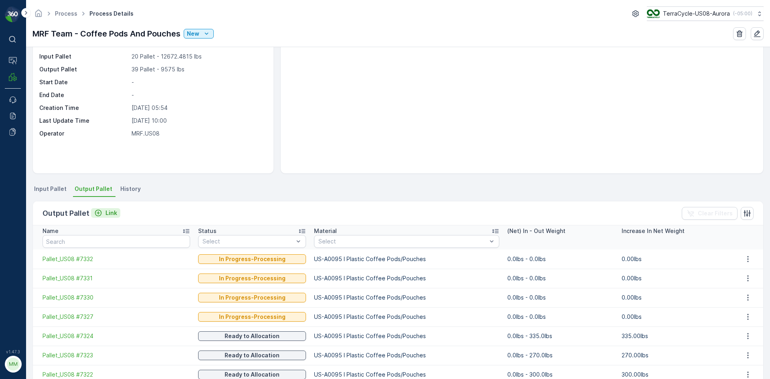
click at [114, 212] on p "Link" at bounding box center [112, 213] width 12 height 8
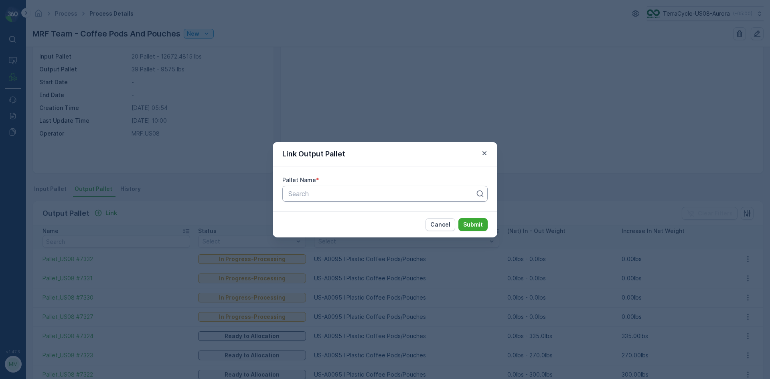
click at [308, 195] on div at bounding box center [382, 193] width 189 height 7
type input "7329"
click at [308, 223] on span "Pallet_US08 #7329" at bounding box center [315, 226] width 57 height 7
click at [477, 225] on p "Submit" at bounding box center [473, 225] width 20 height 8
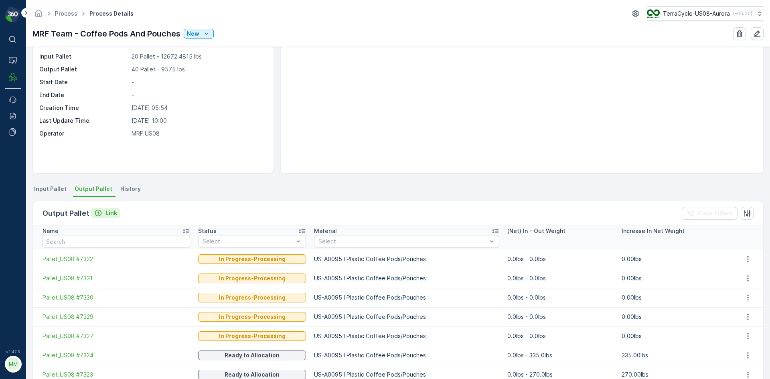
click at [110, 211] on p "Link" at bounding box center [112, 213] width 12 height 8
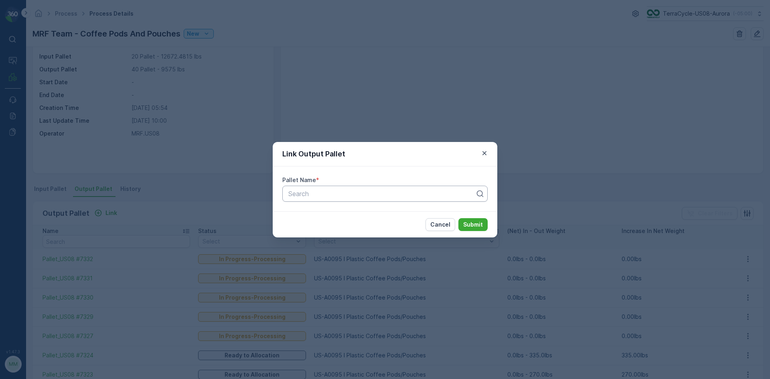
click at [324, 195] on div at bounding box center [382, 193] width 189 height 7
type input "7328"
click at [350, 217] on div "Pallet_US08 #7328" at bounding box center [385, 213] width 196 height 7
click at [474, 228] on button "Submit" at bounding box center [473, 224] width 29 height 13
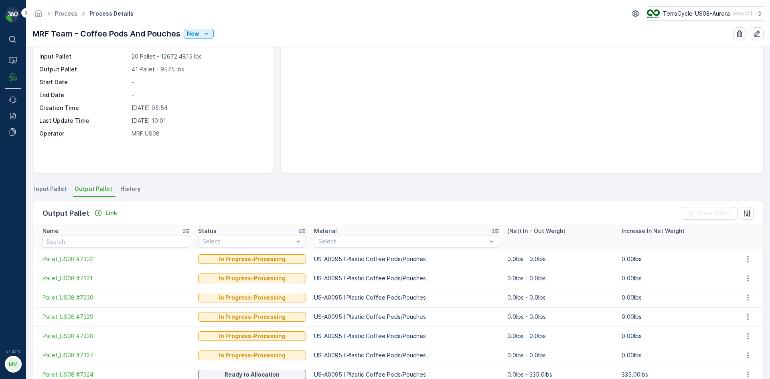
click at [49, 185] on span "Input Pallet" at bounding box center [50, 189] width 32 height 8
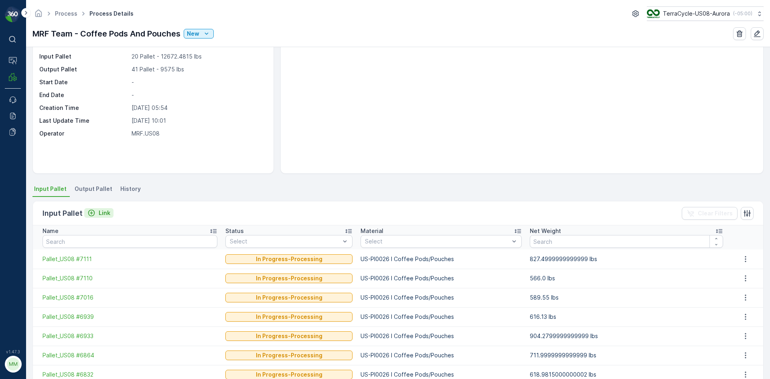
click at [93, 215] on icon "Link" at bounding box center [91, 213] width 8 height 8
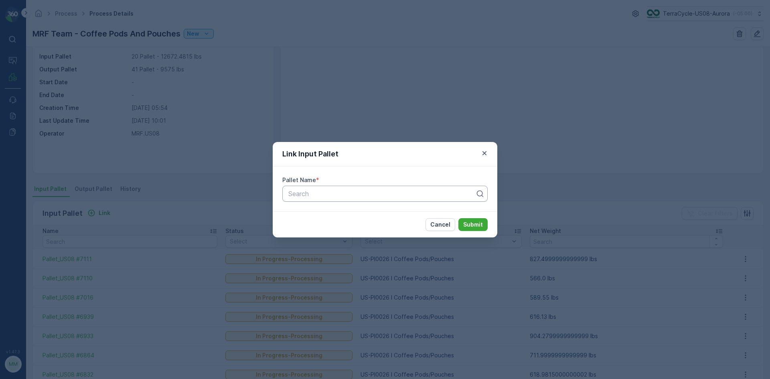
click at [346, 186] on div "Search" at bounding box center [384, 194] width 205 height 16
type input "6467"
click at [303, 228] on span "Pallet_US08 #6467" at bounding box center [316, 226] width 58 height 7
click at [470, 225] on p "Submit" at bounding box center [473, 225] width 20 height 8
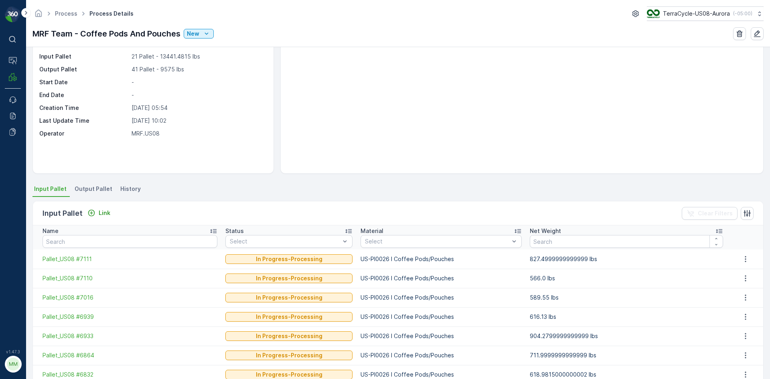
click at [96, 190] on span "Output Pallet" at bounding box center [94, 189] width 38 height 8
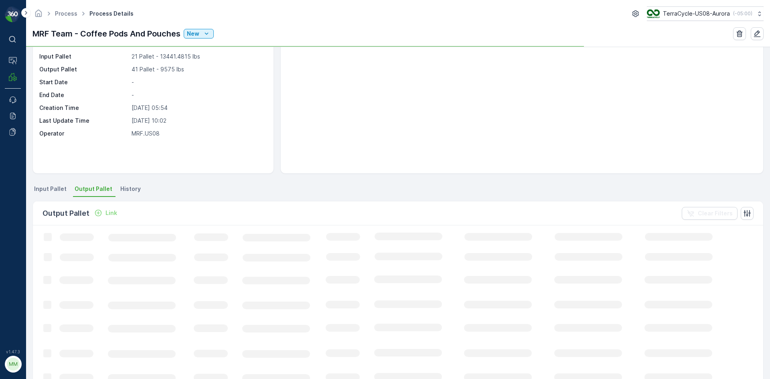
scroll to position [40, 0]
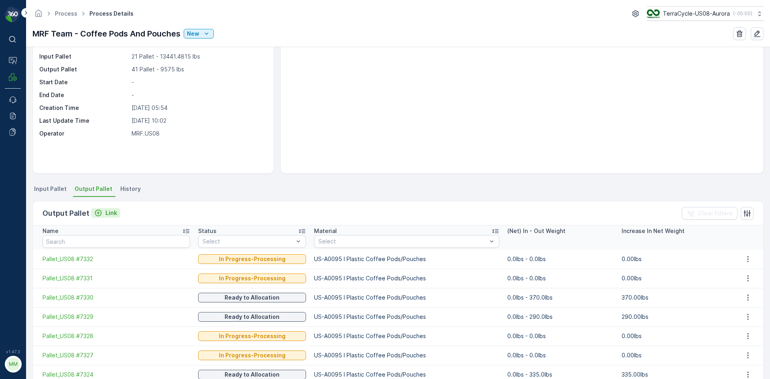
click at [106, 214] on p "Link" at bounding box center [112, 213] width 12 height 8
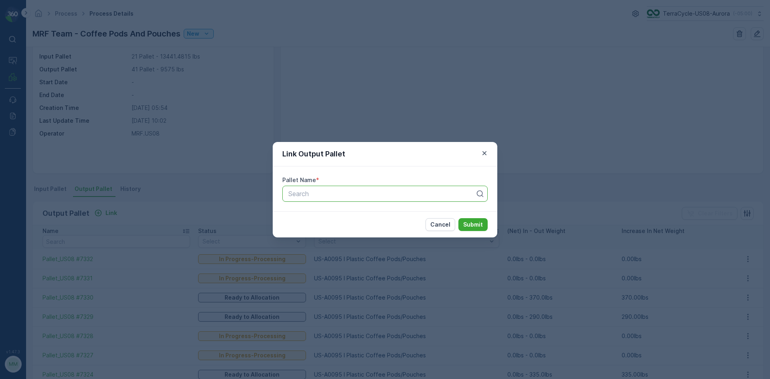
click at [322, 194] on div at bounding box center [382, 193] width 189 height 7
type input "7333"
click at [319, 215] on span "Pallet_US08 #7333" at bounding box center [316, 213] width 58 height 7
click at [482, 225] on p "Submit" at bounding box center [473, 225] width 20 height 8
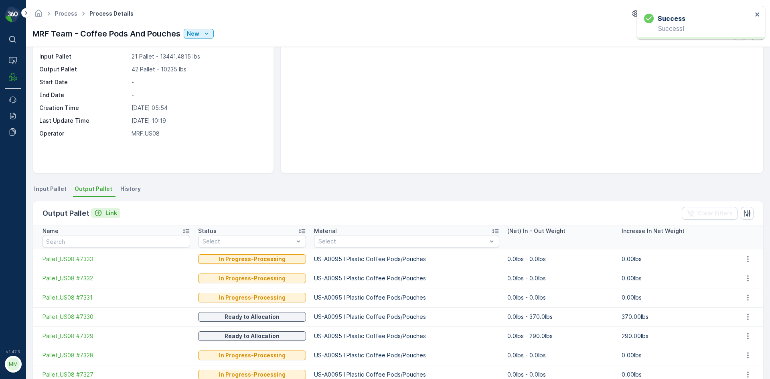
click at [108, 213] on p "Link" at bounding box center [112, 213] width 12 height 8
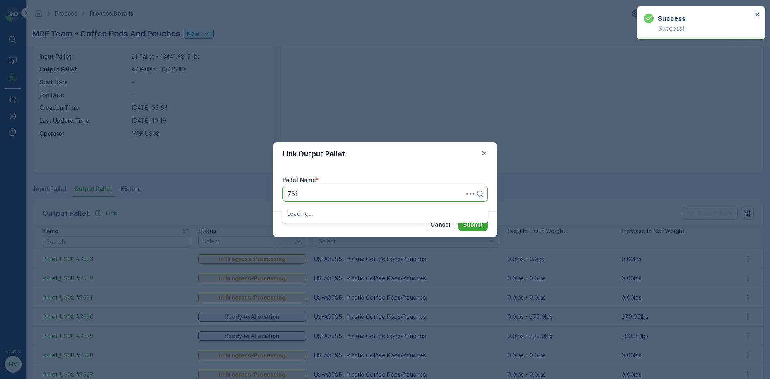
type input "7336"
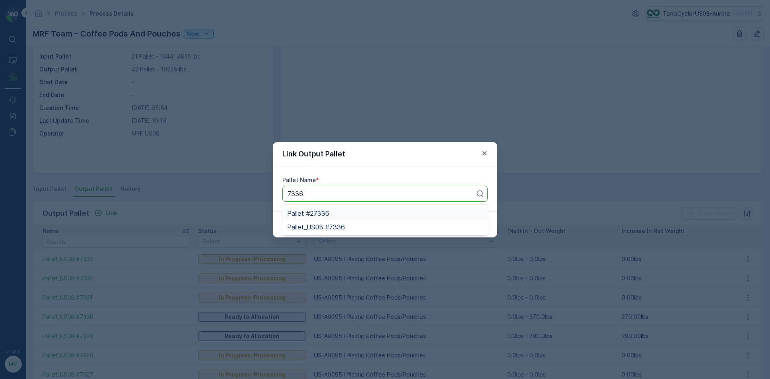
click at [322, 214] on span "Pallet #27336" at bounding box center [308, 213] width 42 height 7
click at [464, 188] on div "Search" at bounding box center [384, 194] width 205 height 16
type input "7336"
click at [341, 224] on span "Pallet_US08 #7336" at bounding box center [316, 226] width 58 height 7
click at [478, 217] on div "Cancel Submit" at bounding box center [385, 224] width 225 height 26
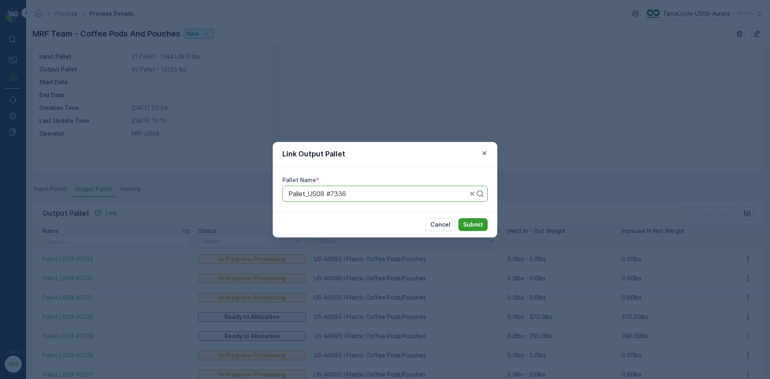
click at [476, 223] on p "Submit" at bounding box center [473, 225] width 20 height 8
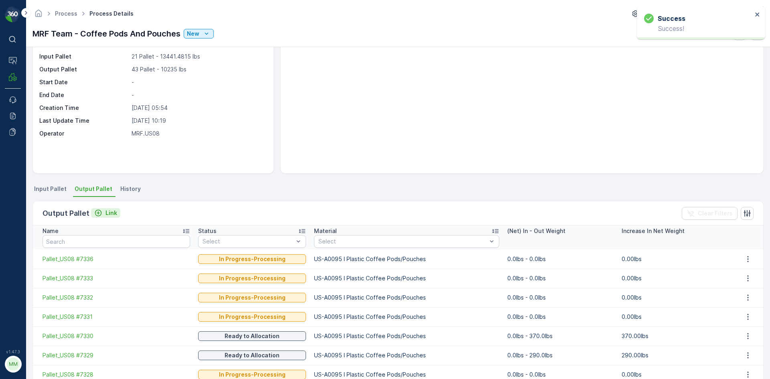
drag, startPoint x: 111, startPoint y: 207, endPoint x: 109, endPoint y: 214, distance: 7.6
click at [111, 209] on div "Output Pallet Link Clear Filters" at bounding box center [398, 213] width 731 height 24
click at [109, 214] on p "Link" at bounding box center [112, 213] width 12 height 8
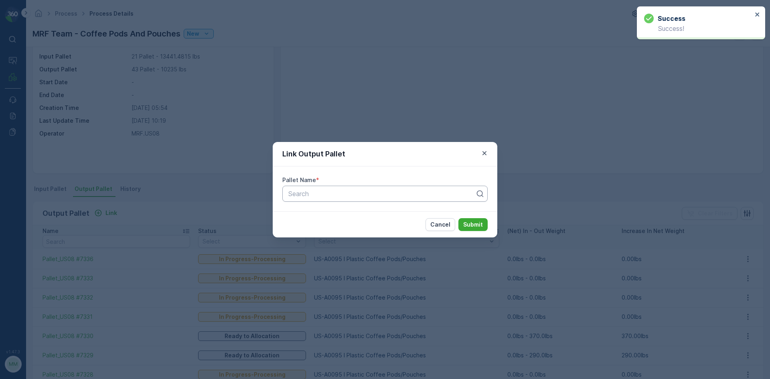
click at [302, 193] on div at bounding box center [382, 193] width 189 height 7
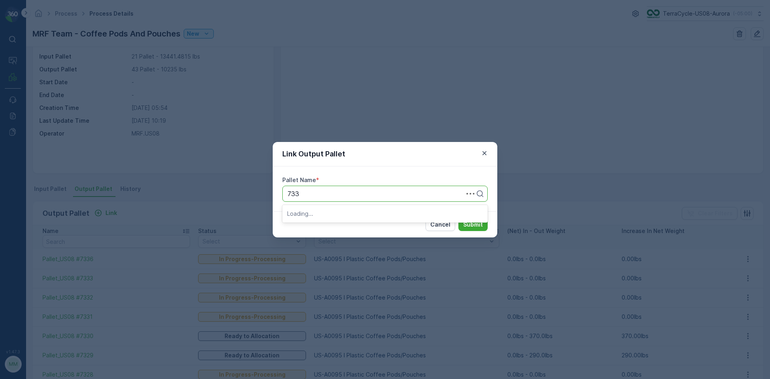
type input "7335"
click at [319, 218] on div "Pallet_US08 #7335" at bounding box center [384, 214] width 205 height 14
click at [480, 228] on p "Submit" at bounding box center [473, 225] width 20 height 8
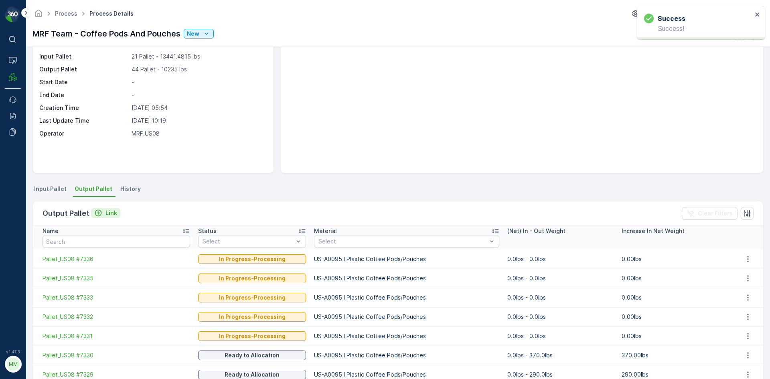
click at [97, 214] on icon "Link" at bounding box center [98, 213] width 8 height 8
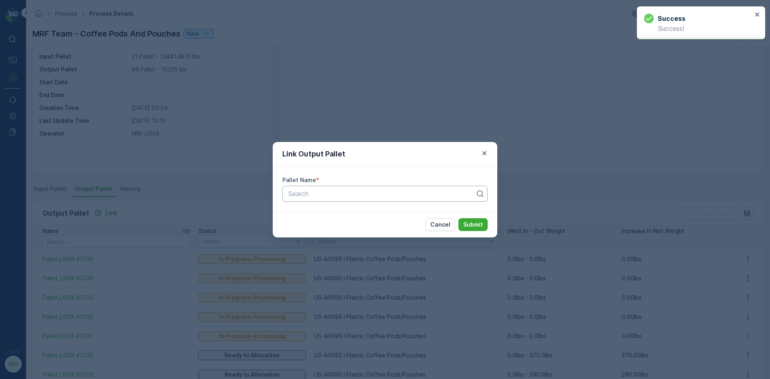
click at [296, 194] on div at bounding box center [382, 193] width 189 height 7
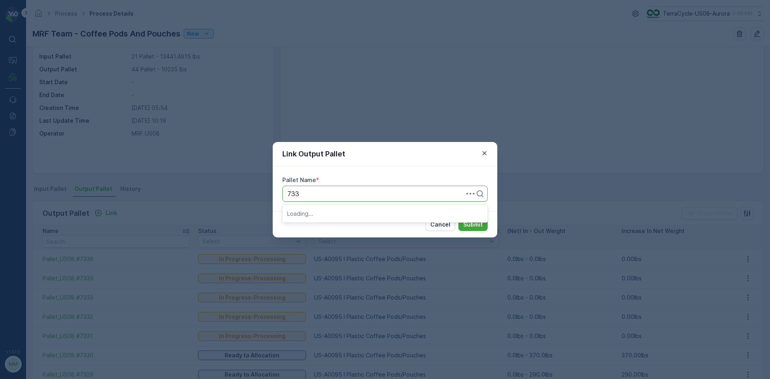
type input "7334"
click at [329, 214] on span "Pallet_US08 #7334" at bounding box center [316, 213] width 58 height 7
click at [468, 227] on p "Submit" at bounding box center [473, 225] width 20 height 8
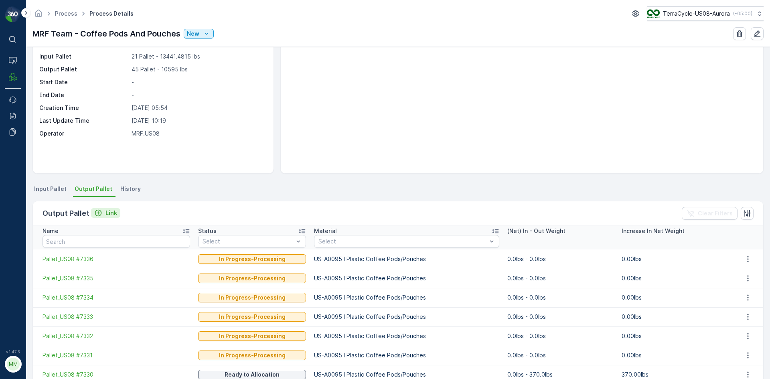
click at [110, 215] on p "Link" at bounding box center [112, 213] width 12 height 8
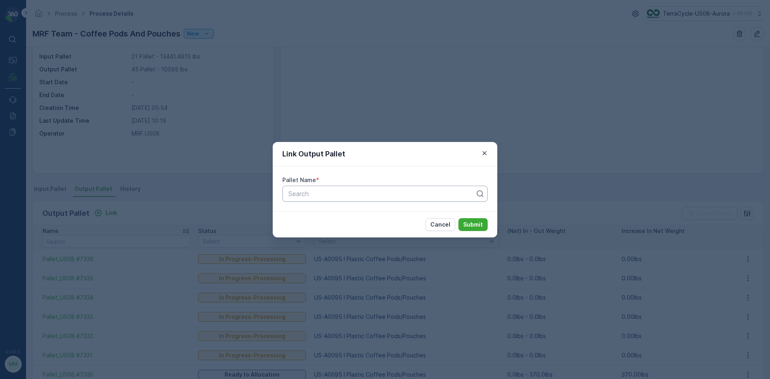
click at [304, 199] on div "Search" at bounding box center [384, 194] width 205 height 16
type input "7310"
click at [329, 223] on div "Pallet_US08 #7310" at bounding box center [384, 227] width 205 height 14
click at [478, 225] on p "Submit" at bounding box center [473, 225] width 20 height 8
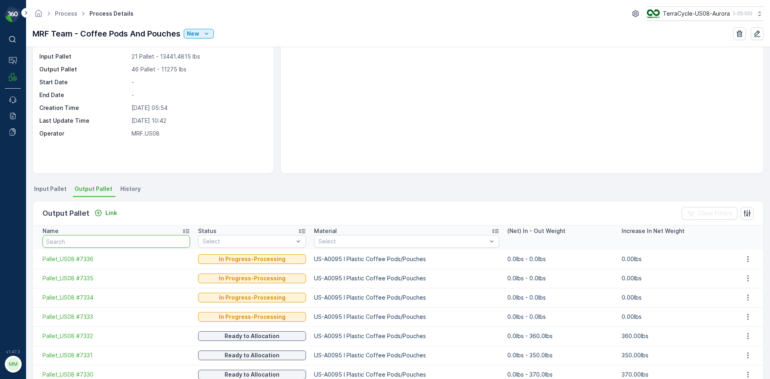
click at [86, 238] on input "text" at bounding box center [117, 241] width 148 height 13
click at [92, 239] on input "text" at bounding box center [117, 241] width 148 height 13
click at [106, 210] on p "Link" at bounding box center [112, 213] width 12 height 8
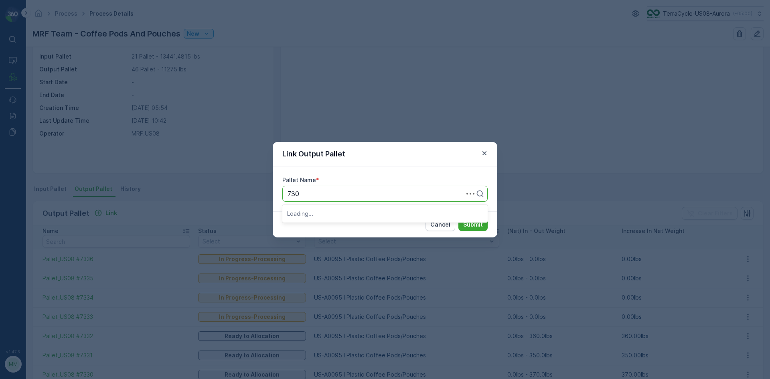
type input "7309"
click at [345, 215] on span "Pallet_US08 #7309" at bounding box center [316, 213] width 58 height 7
click at [479, 223] on p "Submit" at bounding box center [473, 225] width 20 height 8
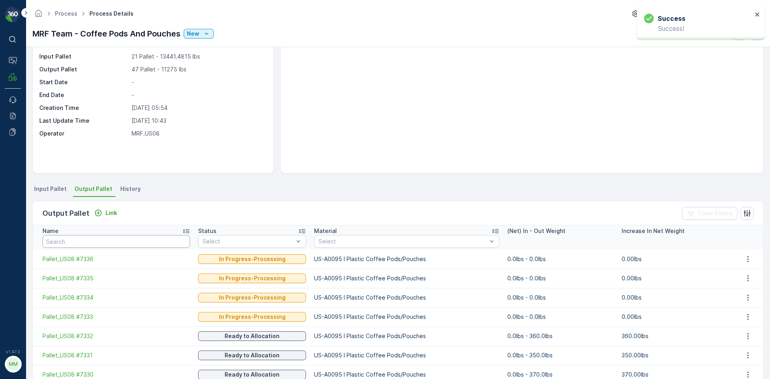
click at [75, 240] on input "text" at bounding box center [117, 241] width 148 height 13
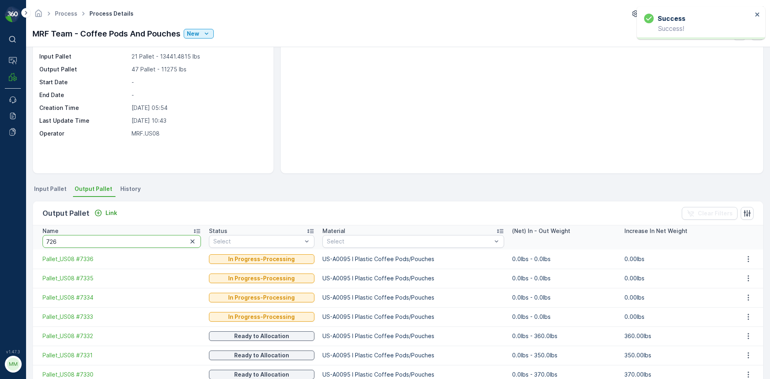
type input "7262"
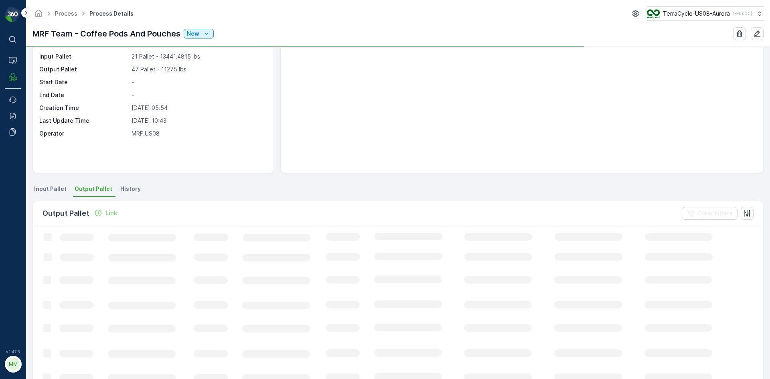
scroll to position [35, 0]
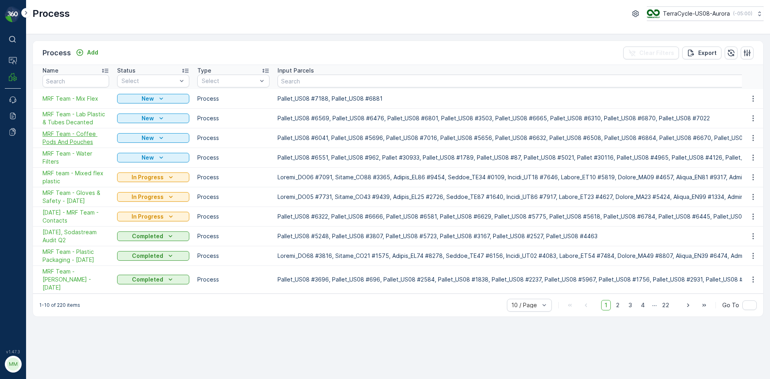
click at [73, 134] on span "MRF Team - Coffee Pods And Pouches" at bounding box center [76, 138] width 67 height 16
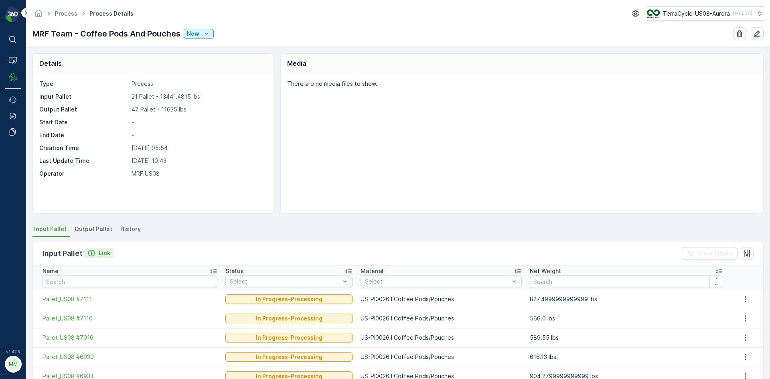
click at [93, 250] on icon "Link" at bounding box center [91, 253] width 8 height 8
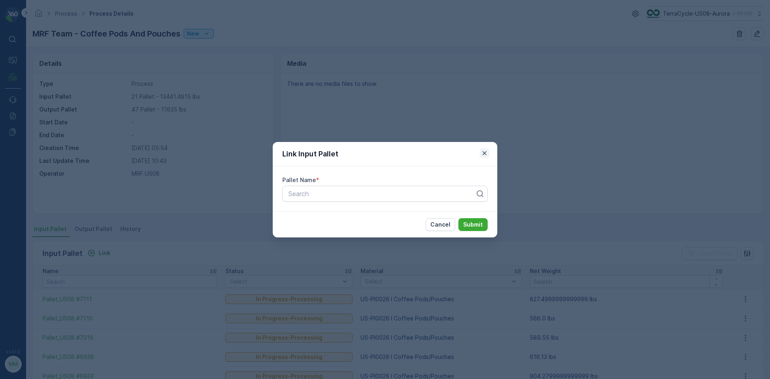
click at [488, 153] on icon "button" at bounding box center [485, 153] width 8 height 8
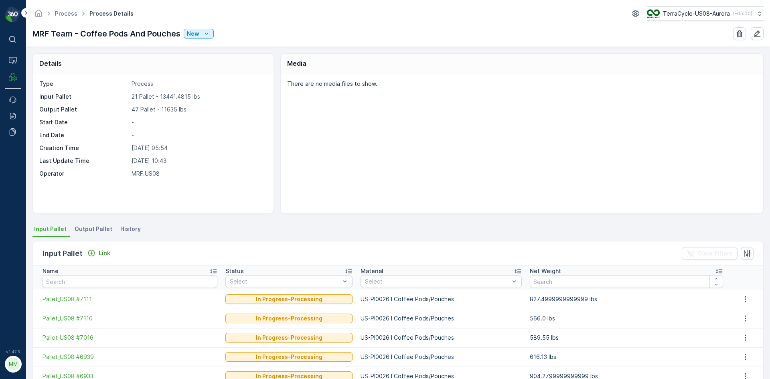
click at [95, 236] on li "Output Pallet" at bounding box center [94, 230] width 43 height 14
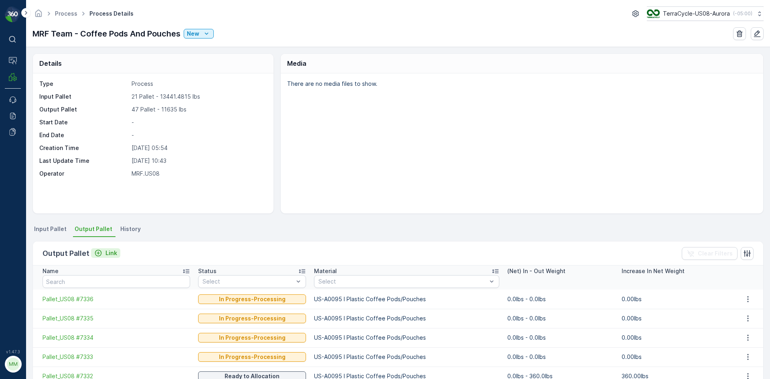
click at [112, 254] on p "Link" at bounding box center [112, 253] width 12 height 8
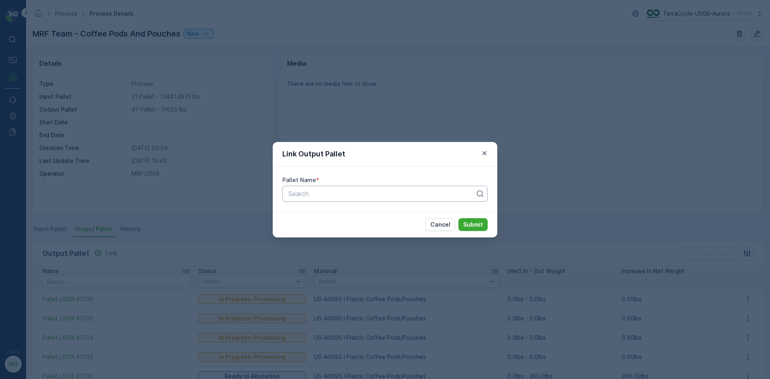
click at [393, 195] on div at bounding box center [382, 193] width 189 height 7
type input "7308"
click at [357, 229] on div "Pallet_US08 #7308" at bounding box center [385, 226] width 196 height 7
click at [470, 226] on p "Submit" at bounding box center [473, 225] width 20 height 8
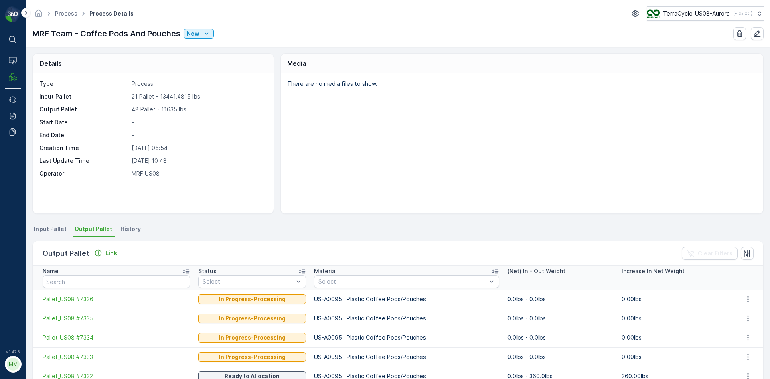
click at [56, 226] on span "Input Pallet" at bounding box center [50, 229] width 32 height 8
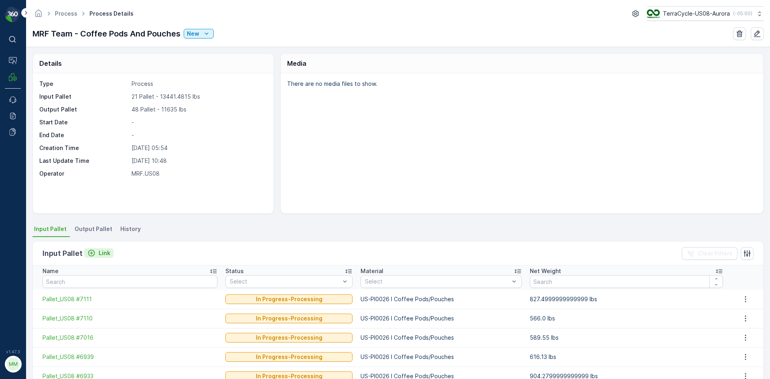
click at [99, 253] on p "Link" at bounding box center [105, 253] width 12 height 8
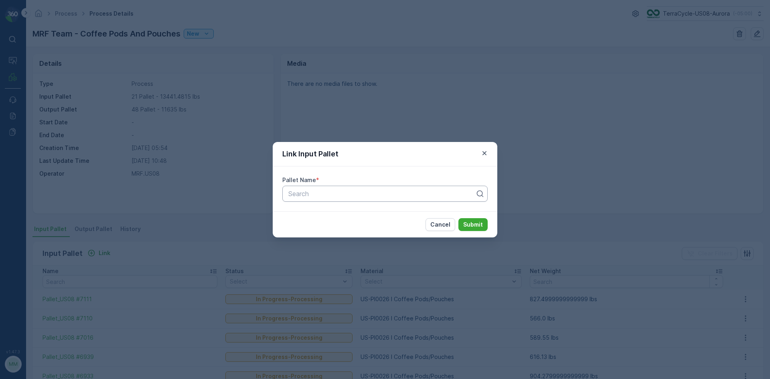
click at [313, 197] on div at bounding box center [382, 193] width 189 height 7
type input "5782"
click at [336, 228] on span "Pallet_US08 #5782" at bounding box center [315, 226] width 57 height 7
click at [477, 222] on p "Submit" at bounding box center [473, 225] width 20 height 8
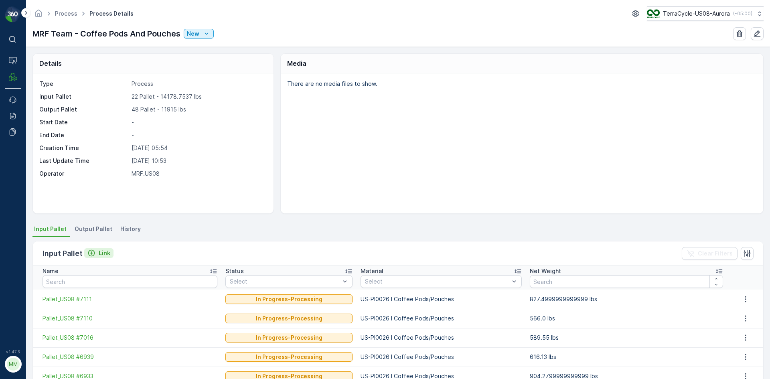
click at [108, 256] on p "Link" at bounding box center [105, 253] width 12 height 8
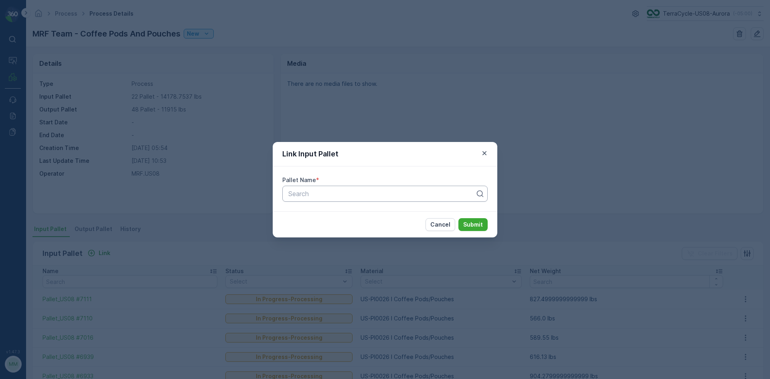
click at [312, 200] on div "Search" at bounding box center [384, 194] width 205 height 16
type input "5638"
click at [349, 214] on div "Pallet_US08 #5638" at bounding box center [385, 213] width 196 height 7
click at [474, 219] on button "Submit" at bounding box center [473, 224] width 29 height 13
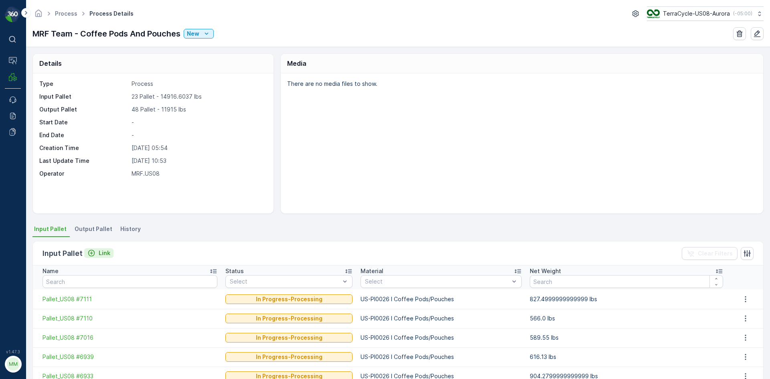
click at [102, 253] on p "Link" at bounding box center [105, 253] width 12 height 8
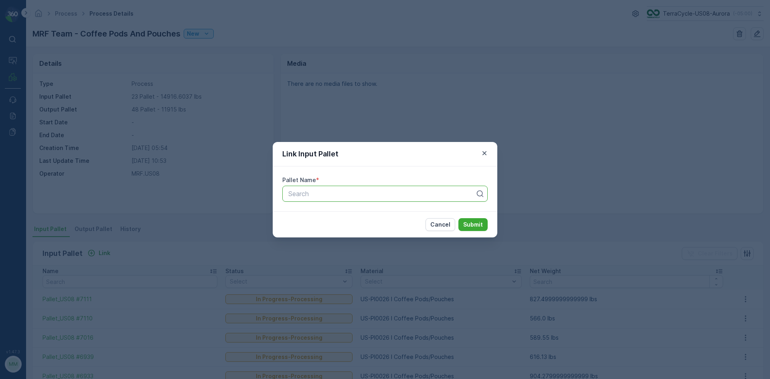
click at [319, 195] on div at bounding box center [382, 193] width 189 height 7
type input "6088"
click at [344, 210] on span "Pallet_US08 #6088" at bounding box center [316, 213] width 58 height 7
click at [466, 225] on p "Submit" at bounding box center [473, 225] width 20 height 8
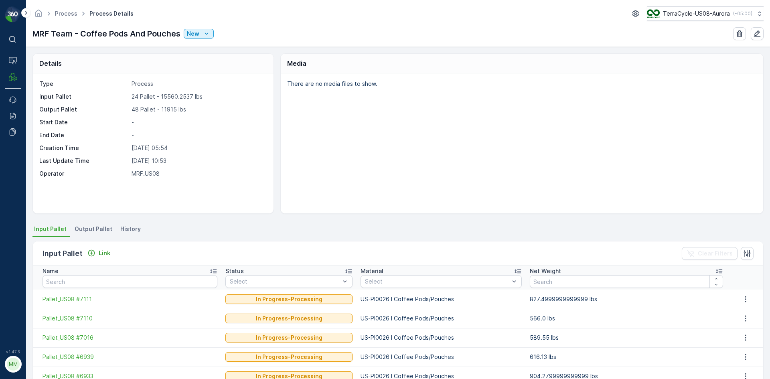
scroll to position [40, 0]
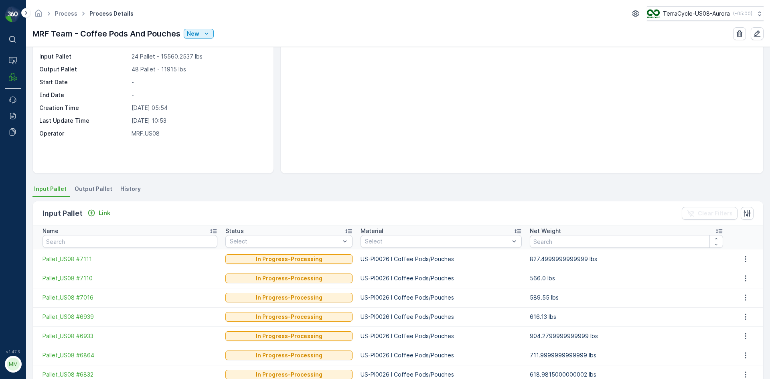
click at [108, 207] on div "Input Pallet Link Clear Filters" at bounding box center [398, 213] width 731 height 24
click at [106, 212] on p "Link" at bounding box center [105, 213] width 12 height 8
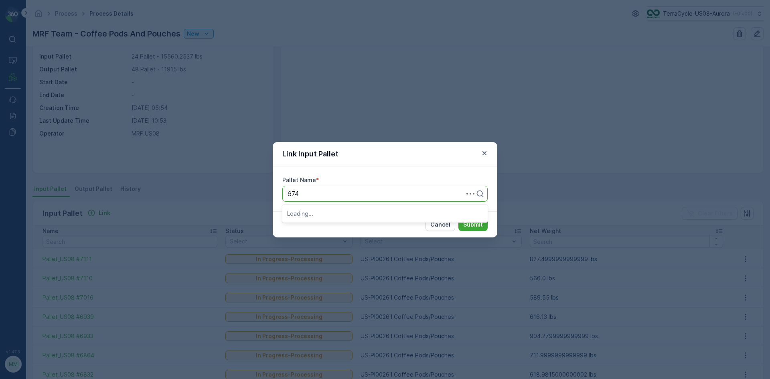
type input "6740"
click at [355, 221] on div "Pallet_US08 #6740" at bounding box center [384, 213] width 205 height 17
click at [354, 216] on div "Pallet_US08 #6740" at bounding box center [385, 213] width 196 height 7
click at [465, 225] on p "Submit" at bounding box center [473, 225] width 20 height 8
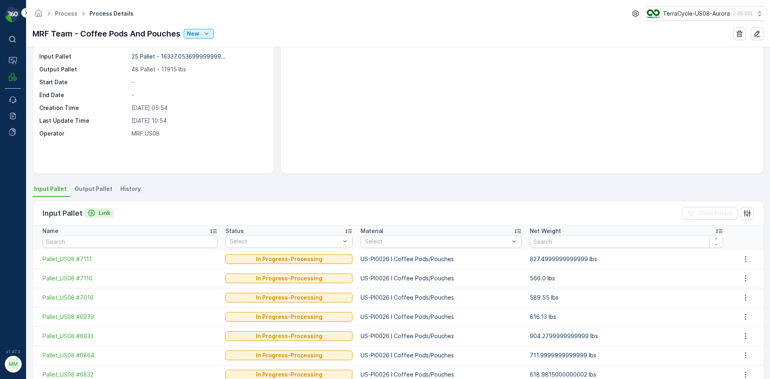
click at [97, 209] on div "Link" at bounding box center [98, 213] width 23 height 8
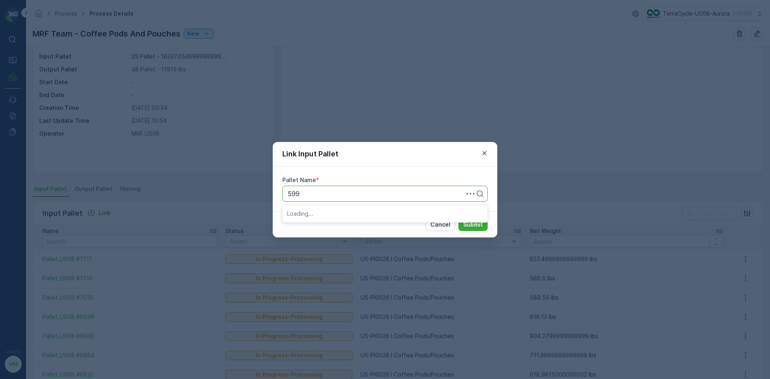
type input "5999"
click at [338, 220] on div "Pallet_US08 #5999" at bounding box center [384, 214] width 205 height 14
click at [470, 227] on p "Submit" at bounding box center [473, 225] width 20 height 8
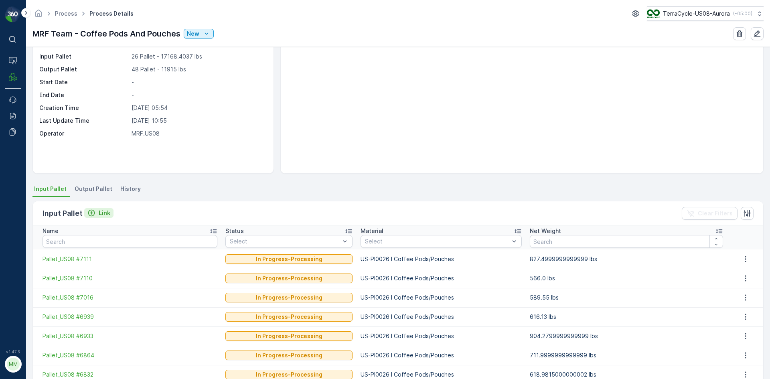
click at [97, 211] on div "Link" at bounding box center [98, 213] width 23 height 8
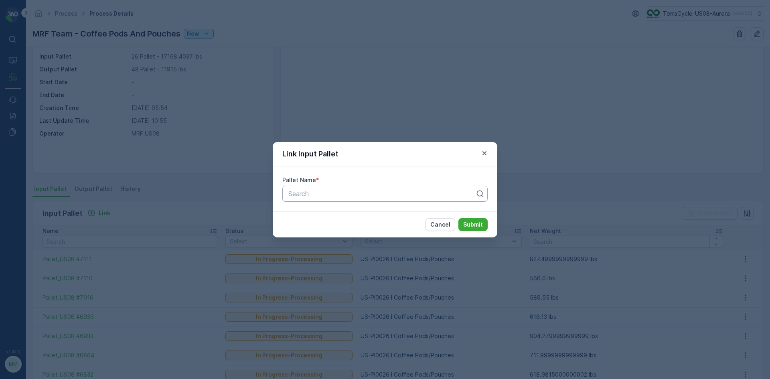
click at [335, 191] on div at bounding box center [382, 193] width 189 height 7
type input "6823"
click at [344, 212] on span "Pallet_US08 #6823" at bounding box center [316, 213] width 58 height 7
click at [475, 225] on p "Submit" at bounding box center [473, 225] width 20 height 8
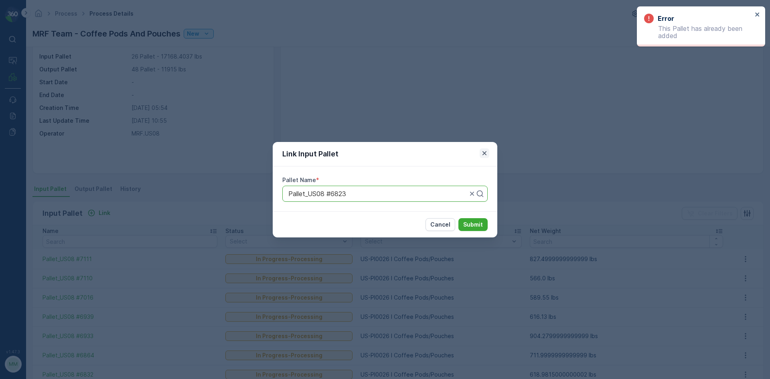
click at [485, 152] on icon "button" at bounding box center [485, 153] width 8 height 8
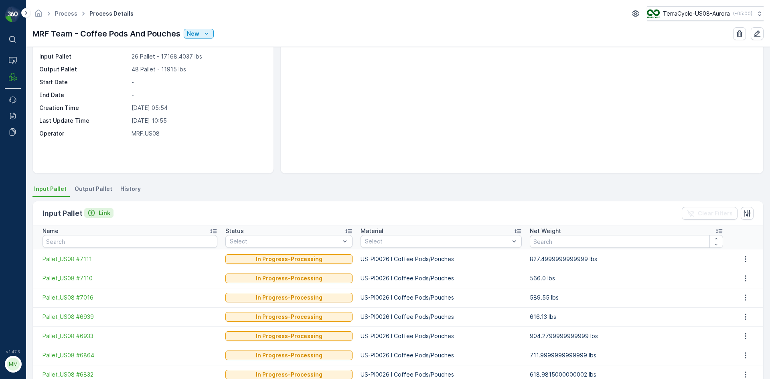
click at [101, 210] on p "Link" at bounding box center [105, 213] width 12 height 8
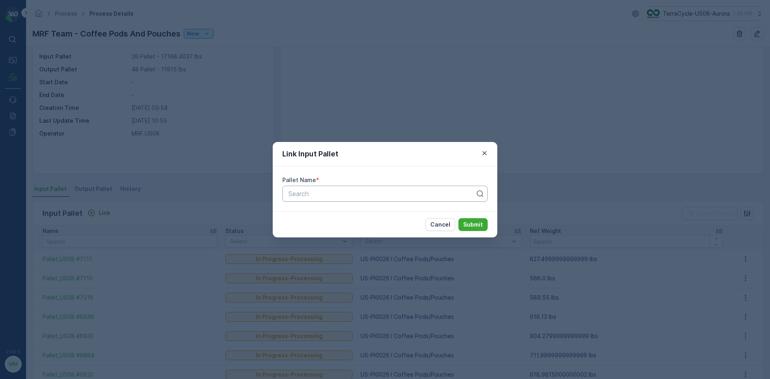
click at [289, 191] on input "text" at bounding box center [289, 193] width 2 height 7
type input "6369"
click at [310, 227] on span "Pallet_US08 #6369" at bounding box center [316, 226] width 58 height 7
click at [469, 223] on p "Submit" at bounding box center [473, 225] width 20 height 8
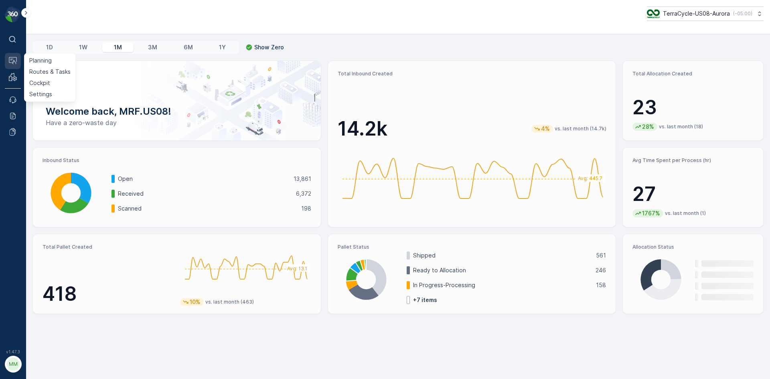
click at [13, 62] on icon at bounding box center [13, 61] width 8 height 8
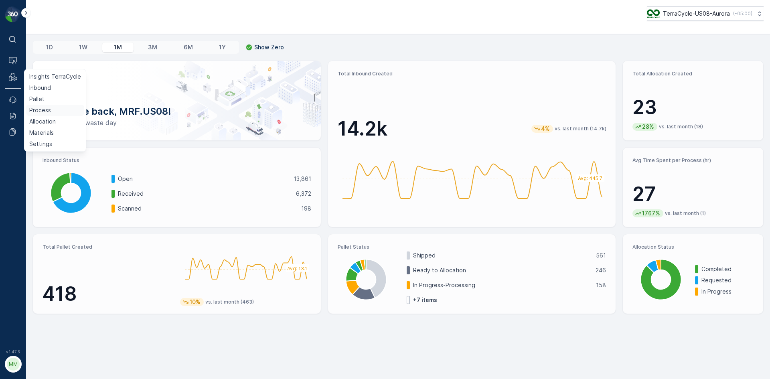
click at [32, 112] on p "Process" at bounding box center [40, 110] width 22 height 8
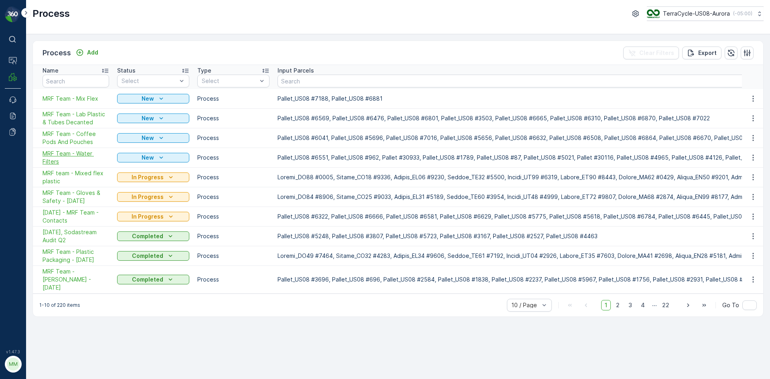
click at [67, 155] on span "MRF Team - Water Filters" at bounding box center [76, 158] width 67 height 16
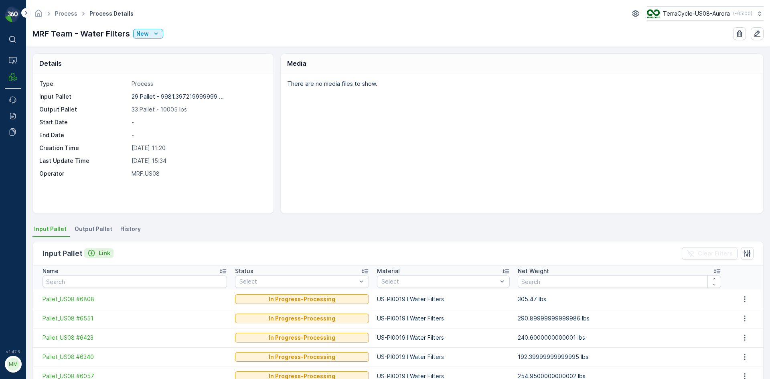
click at [92, 254] on icon "Link" at bounding box center [91, 253] width 8 height 8
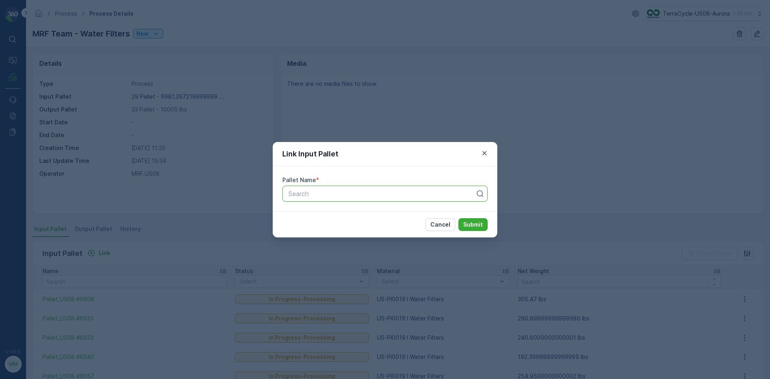
click at [343, 193] on div at bounding box center [382, 193] width 189 height 7
type input "1126"
click at [361, 212] on div "Pallet_US08 #1126" at bounding box center [385, 213] width 196 height 7
click at [475, 220] on button "Submit" at bounding box center [473, 224] width 29 height 13
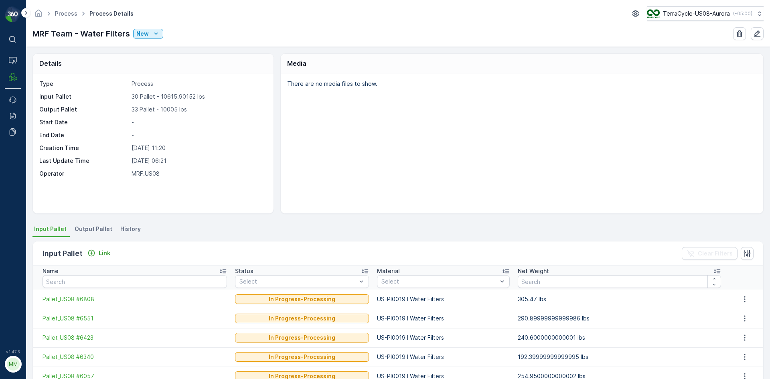
click at [98, 227] on span "Output Pallet" at bounding box center [94, 229] width 38 height 8
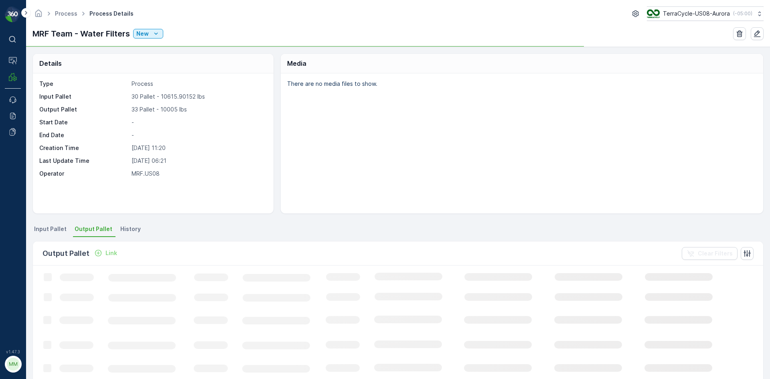
click at [108, 254] on p "Link" at bounding box center [112, 253] width 12 height 8
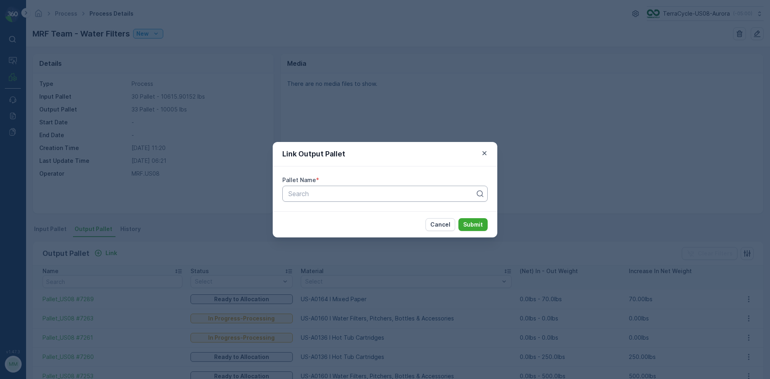
click at [343, 200] on div "Search" at bounding box center [384, 194] width 205 height 16
type input "7298"
click at [347, 216] on div "Pallet_US08 #7298" at bounding box center [385, 213] width 196 height 7
click at [479, 225] on p "Submit" at bounding box center [473, 225] width 20 height 8
click at [369, 191] on div at bounding box center [378, 193] width 181 height 7
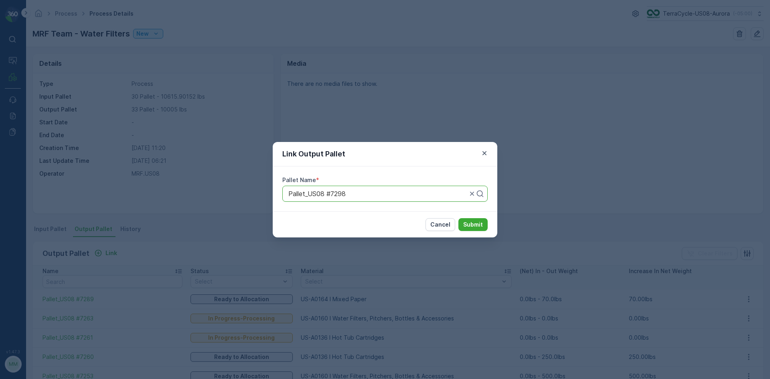
click at [369, 191] on div at bounding box center [378, 193] width 181 height 7
type input "7299"
click at [326, 231] on span "Pallet_US08 #7299" at bounding box center [315, 226] width 57 height 7
click at [475, 225] on p "Submit" at bounding box center [473, 225] width 20 height 8
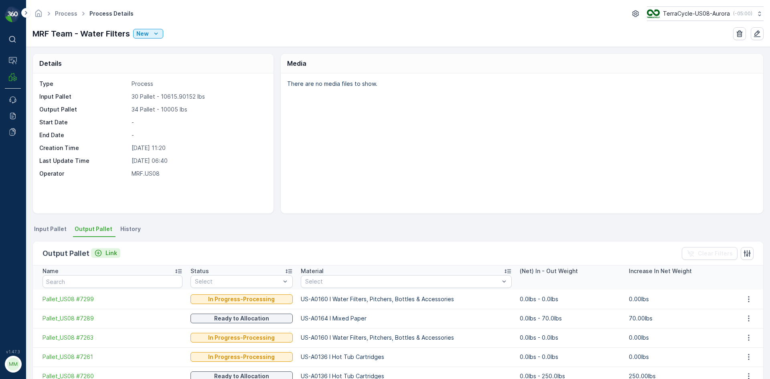
click at [106, 253] on p "Link" at bounding box center [112, 253] width 12 height 8
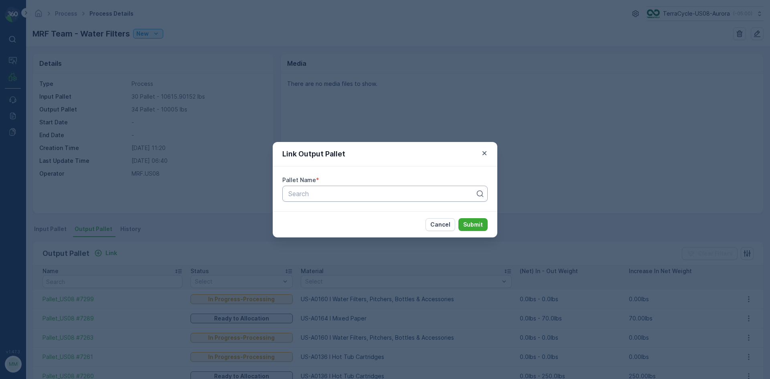
click at [319, 193] on div at bounding box center [382, 193] width 189 height 7
type input "7300"
click at [337, 211] on span "Pallet_US08 #7300" at bounding box center [316, 213] width 58 height 7
click at [481, 227] on p "Submit" at bounding box center [473, 225] width 20 height 8
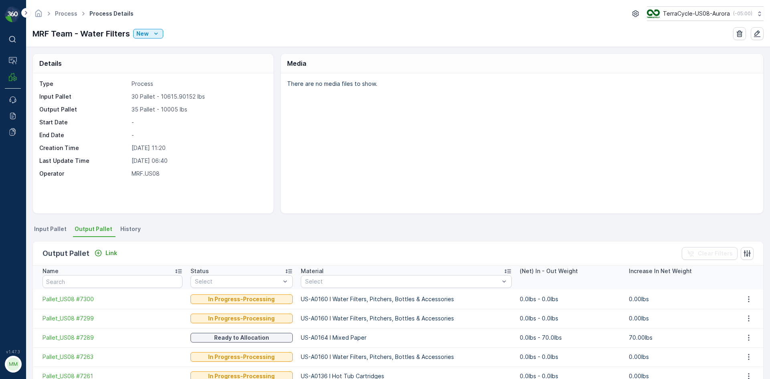
click at [50, 226] on span "Input Pallet" at bounding box center [50, 229] width 32 height 8
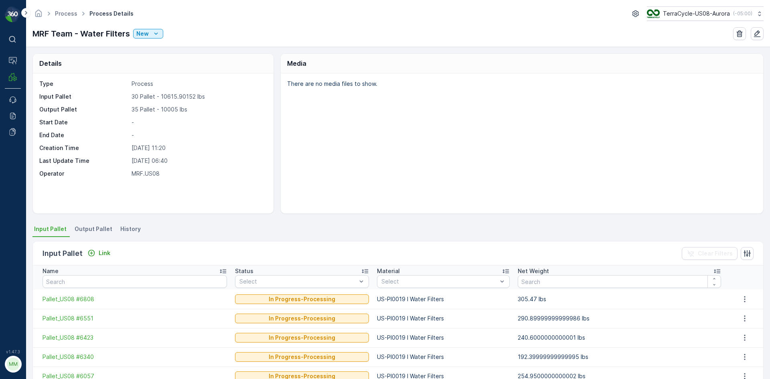
drag, startPoint x: 97, startPoint y: 247, endPoint x: 114, endPoint y: 256, distance: 19.2
click at [98, 248] on div "Input Pallet Link Clear Filters" at bounding box center [398, 253] width 731 height 24
click at [114, 257] on div "Input Pallet Link Clear Filters" at bounding box center [398, 253] width 731 height 24
click at [104, 254] on p "Link" at bounding box center [105, 253] width 12 height 8
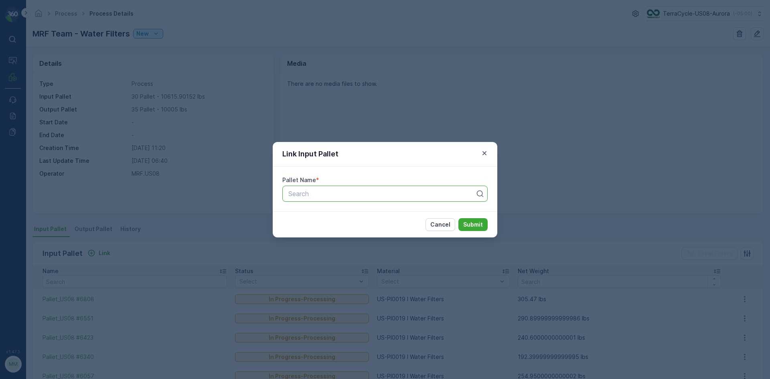
click at [332, 195] on div at bounding box center [382, 193] width 189 height 7
type input "801"
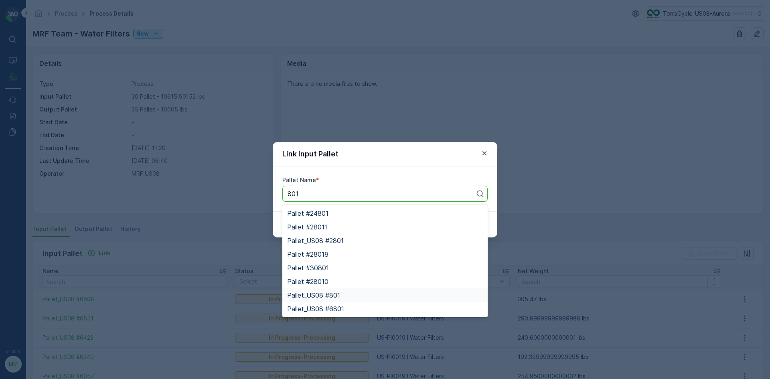
click at [327, 292] on span "Pallet_US08 #801" at bounding box center [313, 295] width 53 height 7
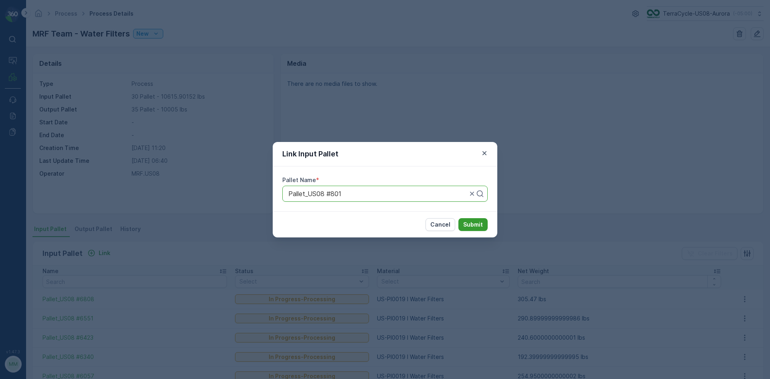
click at [475, 227] on p "Submit" at bounding box center [473, 225] width 20 height 8
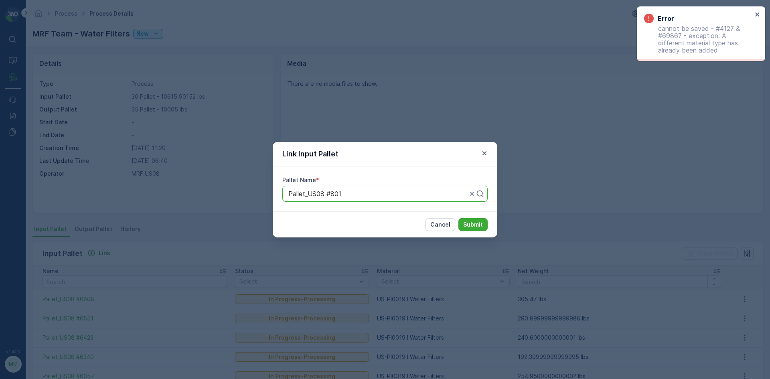
click at [482, 158] on button "button" at bounding box center [485, 153] width 10 height 10
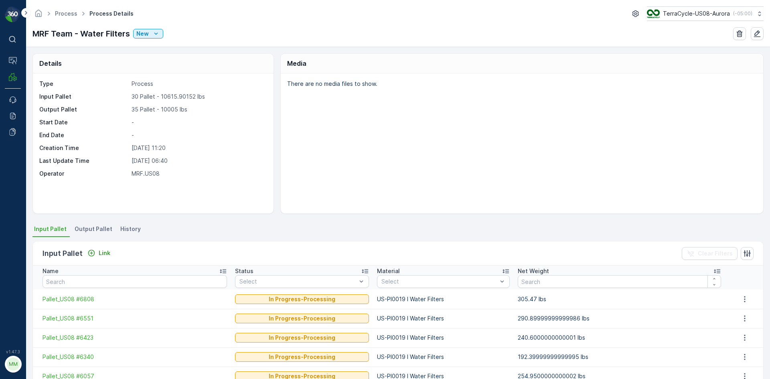
click at [90, 226] on span "Output Pallet" at bounding box center [94, 229] width 38 height 8
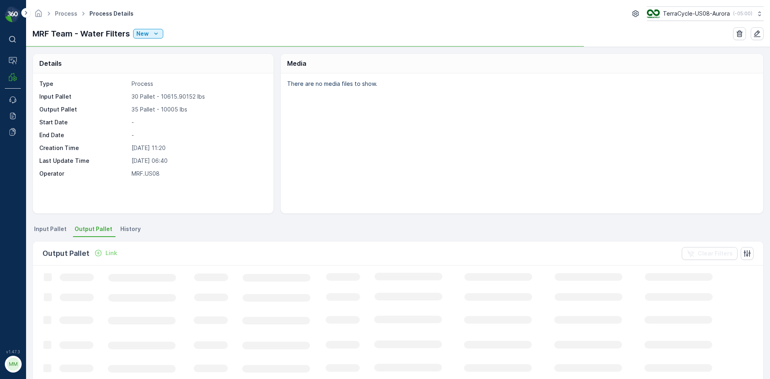
click at [97, 254] on icon "Link" at bounding box center [98, 253] width 8 height 8
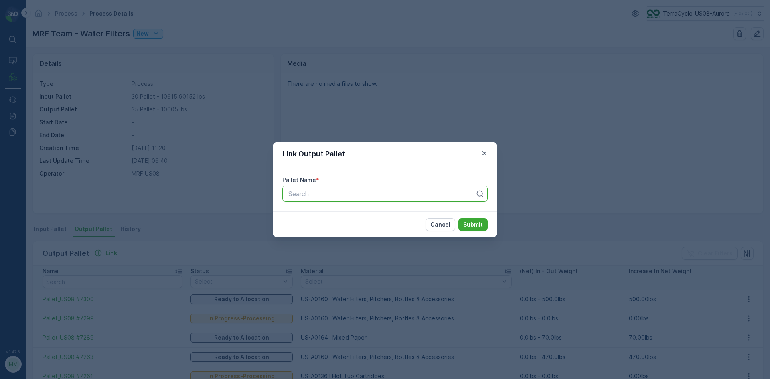
click at [348, 193] on div at bounding box center [382, 193] width 189 height 7
type input "7259"
click at [336, 227] on span "Pallet_US08 #7259" at bounding box center [315, 226] width 57 height 7
click at [476, 221] on p "Submit" at bounding box center [473, 225] width 20 height 8
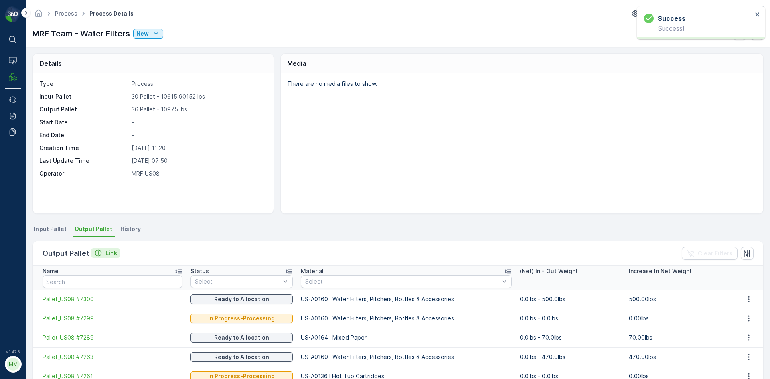
click at [111, 252] on p "Link" at bounding box center [112, 253] width 12 height 8
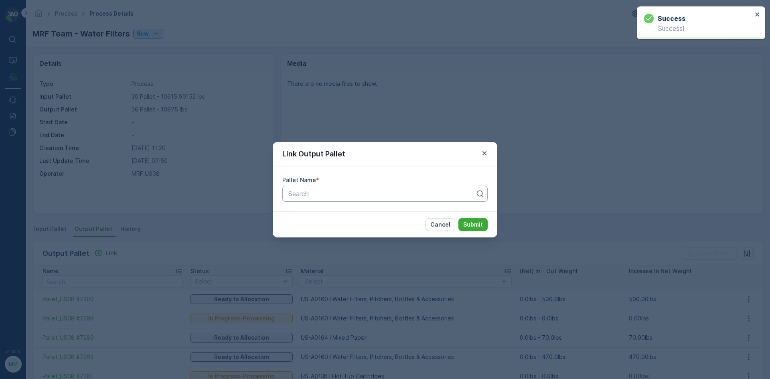
click at [355, 193] on div at bounding box center [382, 193] width 189 height 7
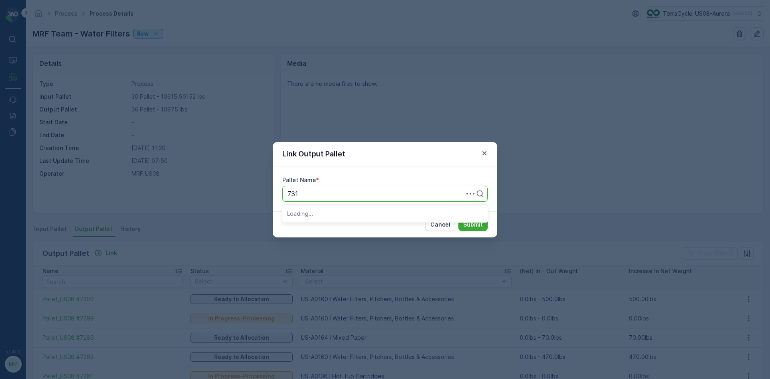
type input "7313"
click at [336, 215] on span "Pallet_US08 #7313" at bounding box center [315, 213] width 57 height 7
click at [470, 229] on button "Submit" at bounding box center [473, 224] width 29 height 13
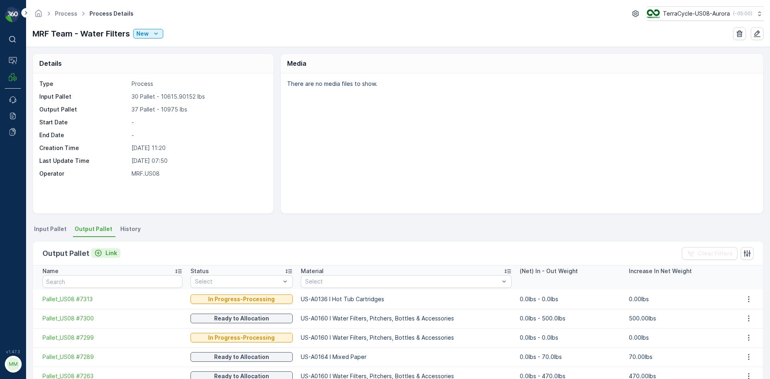
click at [111, 252] on p "Link" at bounding box center [112, 253] width 12 height 8
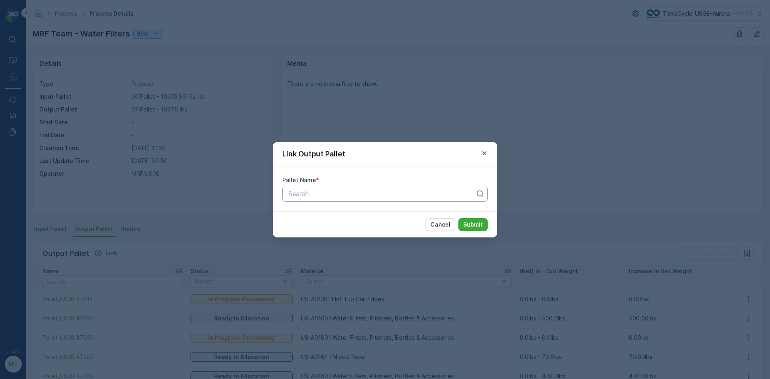
click at [342, 190] on div at bounding box center [382, 193] width 189 height 7
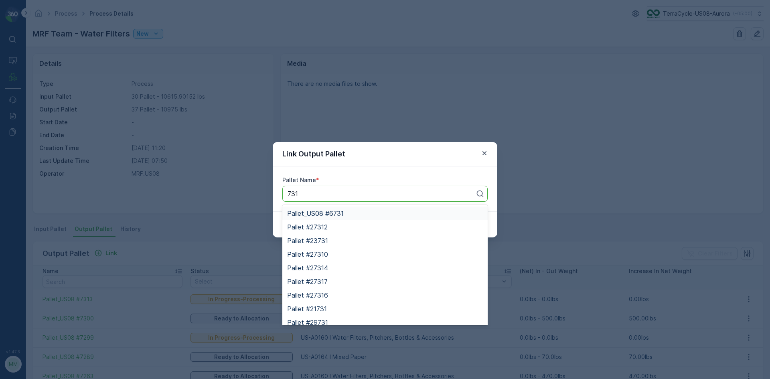
type input "7317"
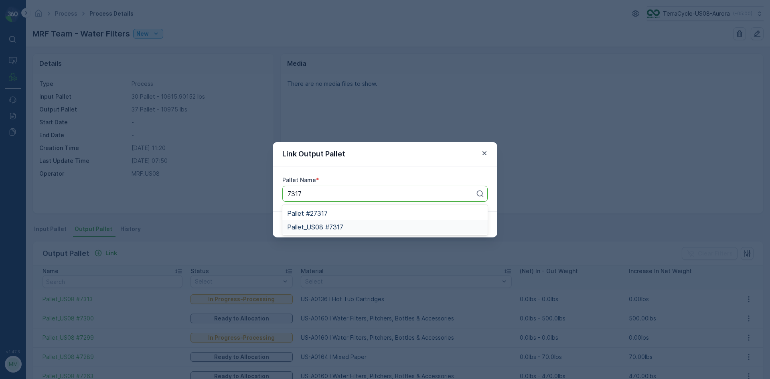
click at [341, 224] on span "Pallet_US08 #7317" at bounding box center [315, 226] width 56 height 7
click at [468, 222] on p "Submit" at bounding box center [473, 225] width 20 height 8
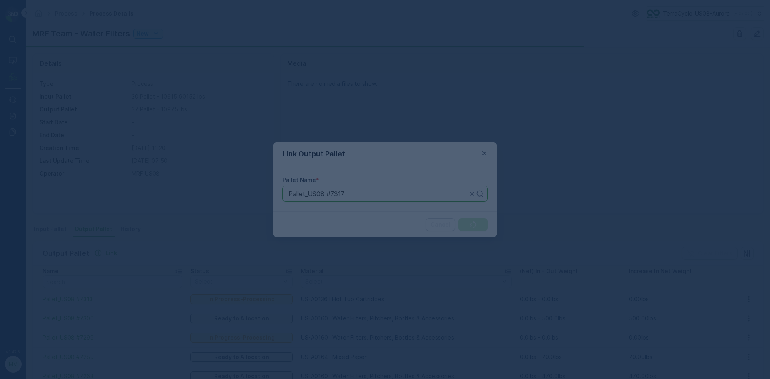
click at [468, 223] on div at bounding box center [385, 189] width 770 height 379
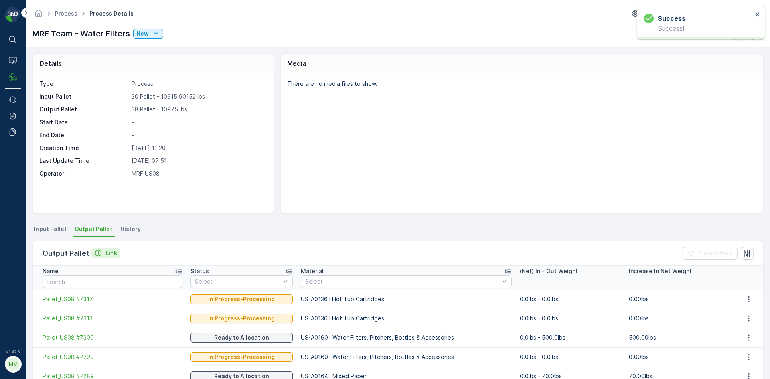
click at [108, 255] on p "Link" at bounding box center [112, 253] width 12 height 8
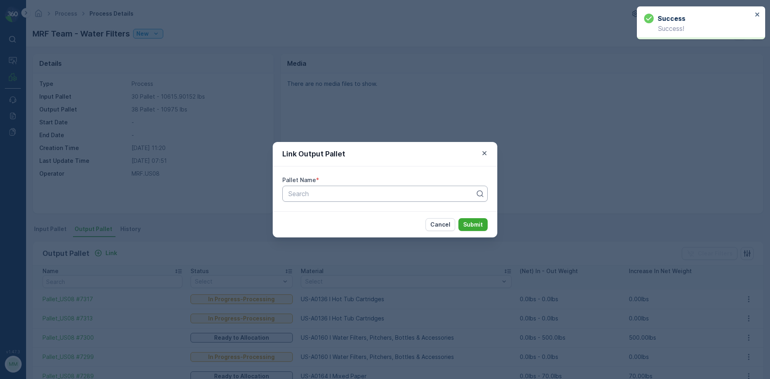
click at [367, 196] on div at bounding box center [382, 193] width 189 height 7
type input "7314"
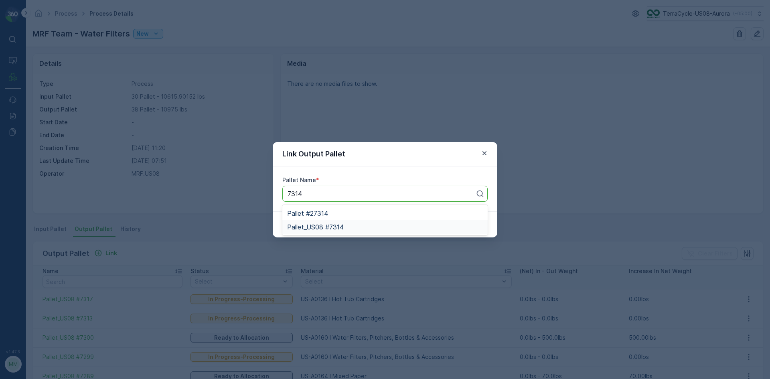
click at [357, 228] on div "Pallet_US08 #7314" at bounding box center [385, 226] width 196 height 7
click at [476, 221] on p "Submit" at bounding box center [473, 225] width 20 height 8
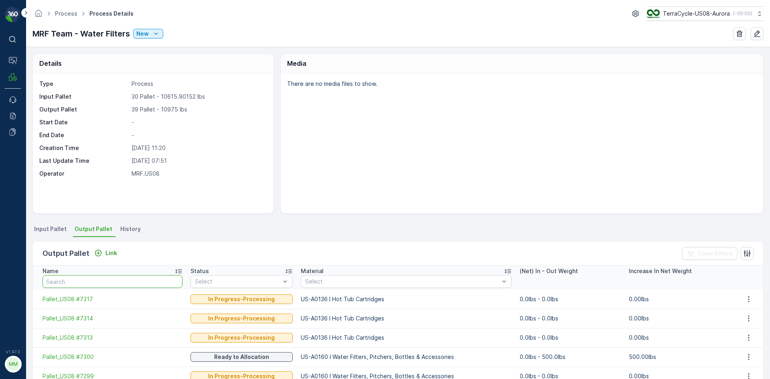
click at [74, 284] on input "text" at bounding box center [113, 281] width 140 height 13
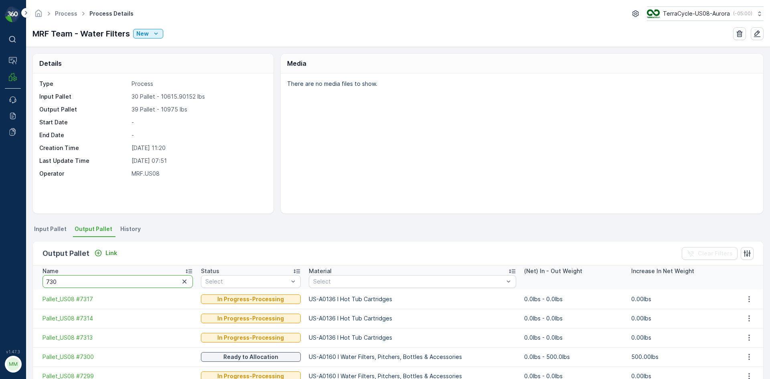
type input "7307"
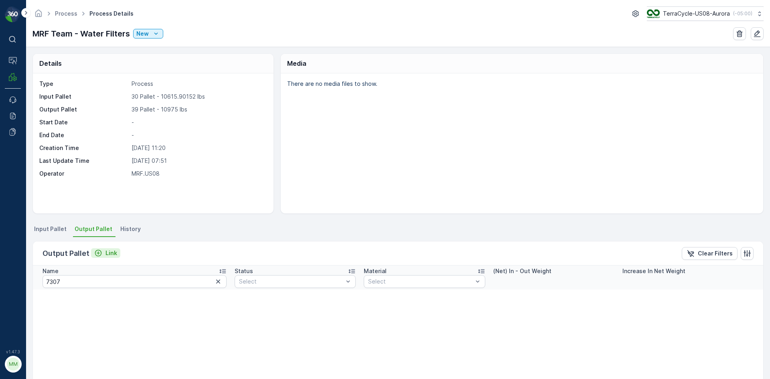
click at [114, 253] on p "Link" at bounding box center [112, 253] width 12 height 8
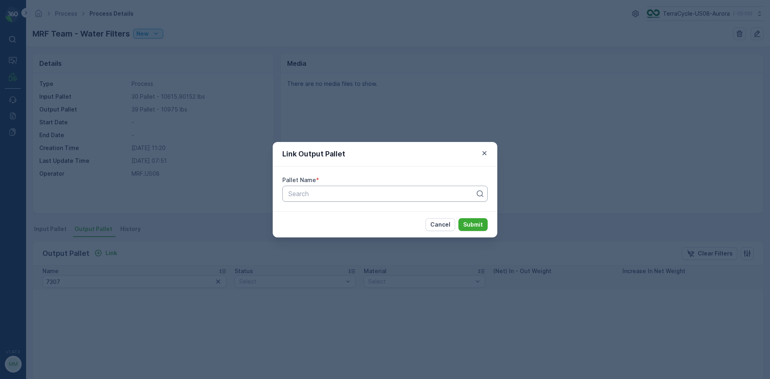
click at [301, 192] on div at bounding box center [382, 193] width 189 height 7
type input "7306"
click at [310, 225] on span "Pallet_US08 #7306" at bounding box center [316, 226] width 58 height 7
click at [485, 223] on button "Submit" at bounding box center [473, 224] width 29 height 13
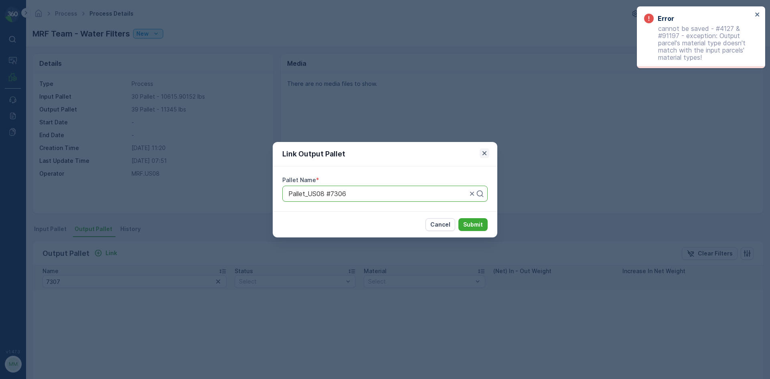
click at [487, 154] on icon "button" at bounding box center [485, 153] width 8 height 8
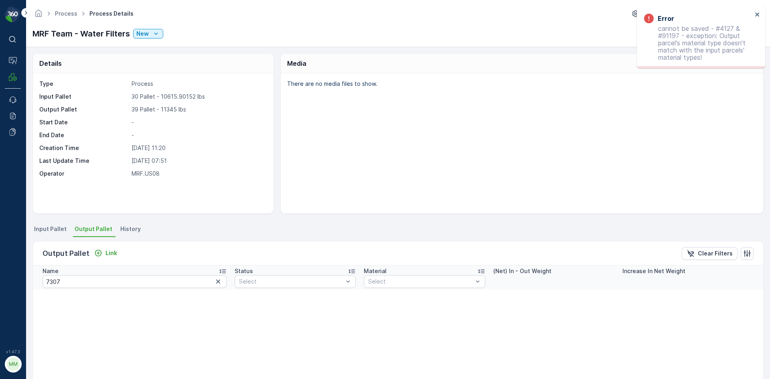
click at [44, 227] on span "Input Pallet" at bounding box center [50, 229] width 32 height 8
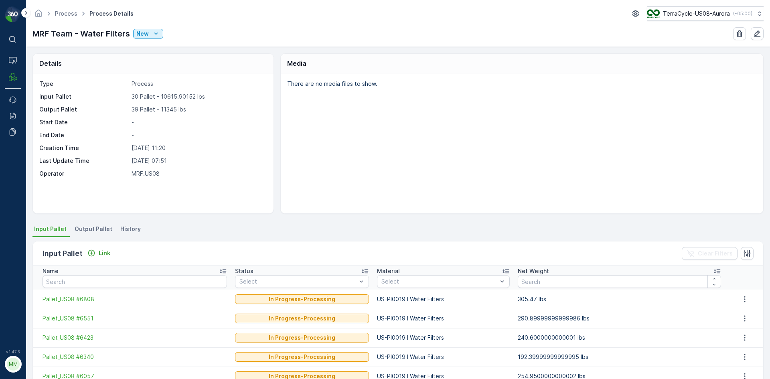
click at [102, 231] on span "Output Pallet" at bounding box center [94, 229] width 38 height 8
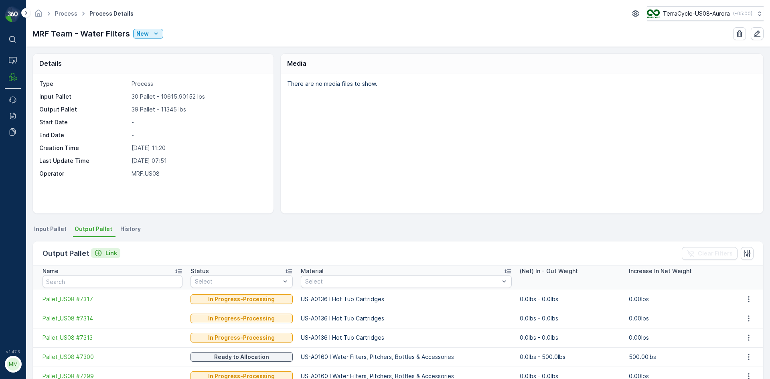
click at [114, 252] on p "Link" at bounding box center [112, 253] width 12 height 8
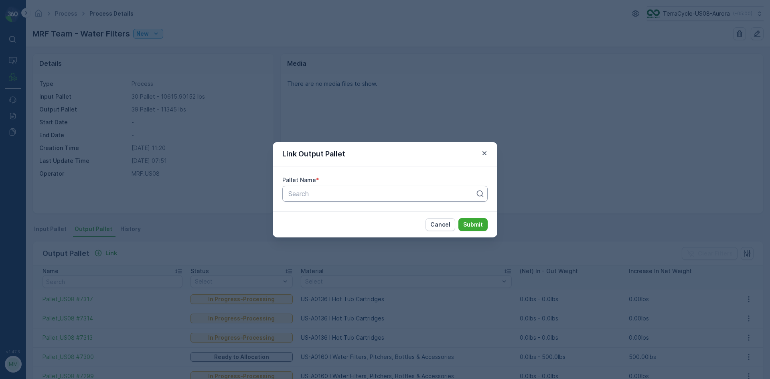
click at [366, 192] on div at bounding box center [382, 193] width 189 height 7
type input "7307"
click at [363, 227] on div "Pallet_US08 #7307" at bounding box center [385, 226] width 196 height 7
click at [470, 221] on p "Submit" at bounding box center [473, 225] width 20 height 8
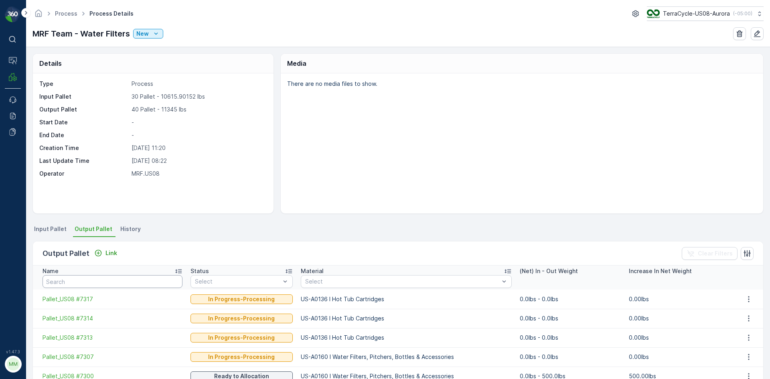
click at [127, 278] on input "text" at bounding box center [113, 281] width 140 height 13
click at [109, 244] on div "Output Pallet Link Clear Filters" at bounding box center [398, 253] width 731 height 24
click at [108, 251] on p "Link" at bounding box center [112, 253] width 12 height 8
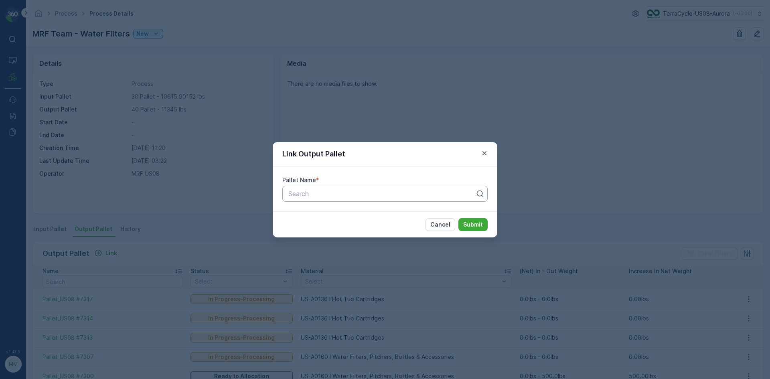
click at [323, 196] on div at bounding box center [382, 193] width 189 height 7
type input "7318"
click at [383, 211] on div "Pallet_US08 #7318" at bounding box center [385, 213] width 196 height 7
click at [472, 225] on p "Submit" at bounding box center [473, 225] width 20 height 8
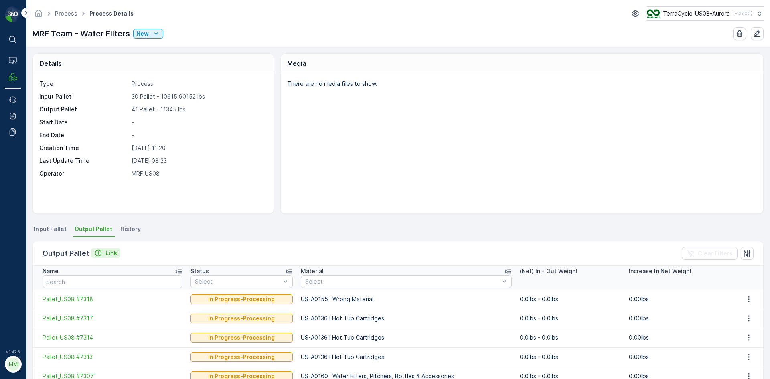
click at [100, 257] on button "Link" at bounding box center [105, 253] width 29 height 10
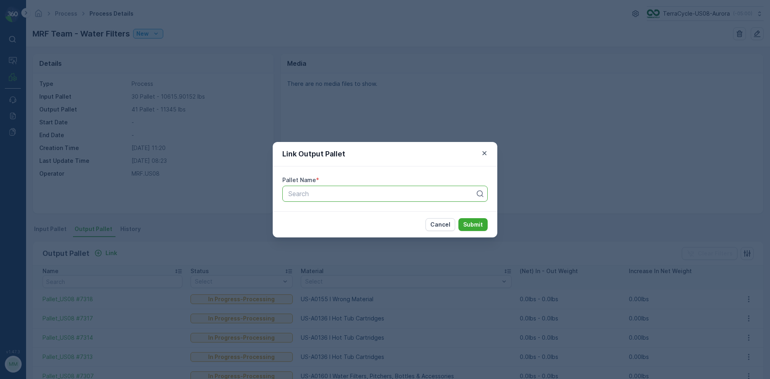
click at [305, 201] on div "Search" at bounding box center [384, 194] width 205 height 16
type input "7316"
click at [318, 223] on span "Pallet_US08 #7316" at bounding box center [315, 226] width 57 height 7
click at [472, 223] on p "Submit" at bounding box center [473, 225] width 20 height 8
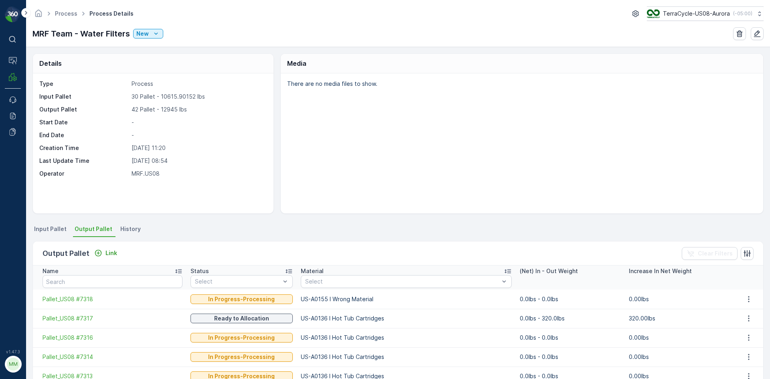
click at [107, 246] on div "Output Pallet Link Clear Filters" at bounding box center [398, 253] width 731 height 24
click at [108, 251] on p "Link" at bounding box center [112, 253] width 12 height 8
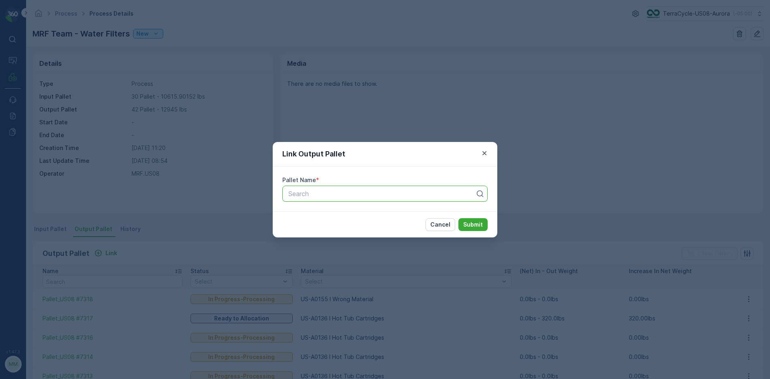
click at [298, 197] on div at bounding box center [382, 193] width 189 height 7
type input "7325"
click at [331, 236] on div "Cancel Submit" at bounding box center [385, 224] width 225 height 26
click at [351, 192] on div at bounding box center [382, 193] width 189 height 7
type input "7325"
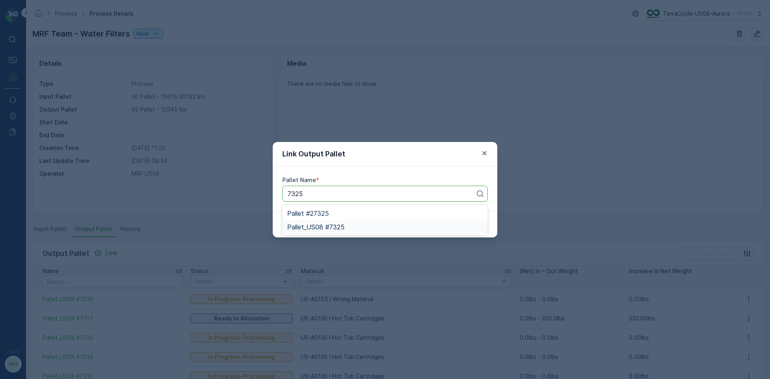
click at [330, 226] on span "Pallet_US08 #7325" at bounding box center [315, 226] width 57 height 7
click at [466, 222] on p "Submit" at bounding box center [473, 225] width 20 height 8
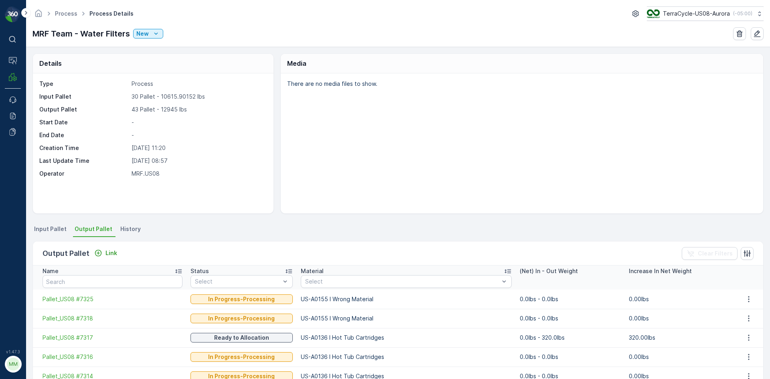
click at [49, 228] on span "Input Pallet" at bounding box center [50, 229] width 32 height 8
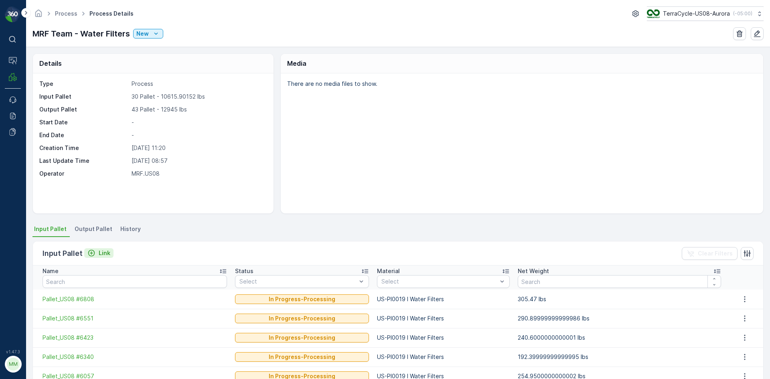
click at [104, 253] on p "Link" at bounding box center [105, 253] width 12 height 8
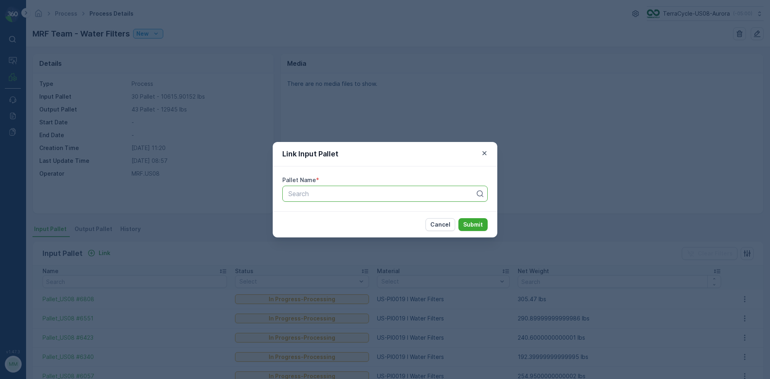
click at [336, 194] on div at bounding box center [382, 193] width 189 height 7
type input "24105"
click at [328, 211] on span "Pallet #24105" at bounding box center [307, 213] width 41 height 7
click at [476, 222] on p "Submit" at bounding box center [473, 225] width 20 height 8
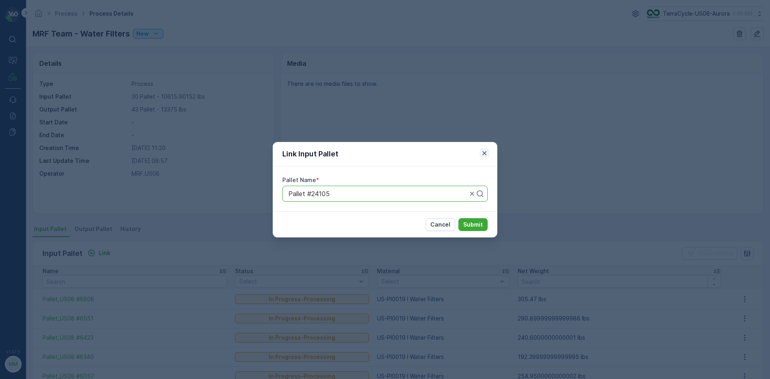
click at [489, 153] on button "button" at bounding box center [485, 153] width 10 height 10
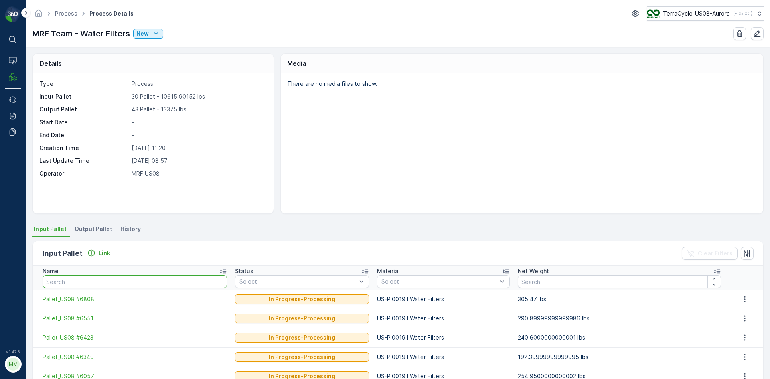
click at [130, 282] on input "text" at bounding box center [135, 281] width 185 height 13
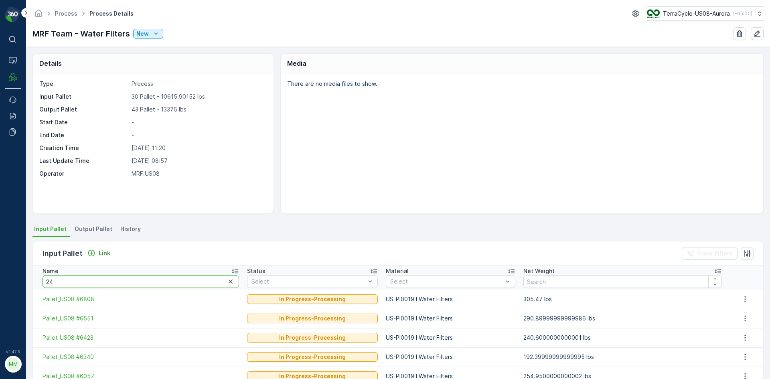
type input "241"
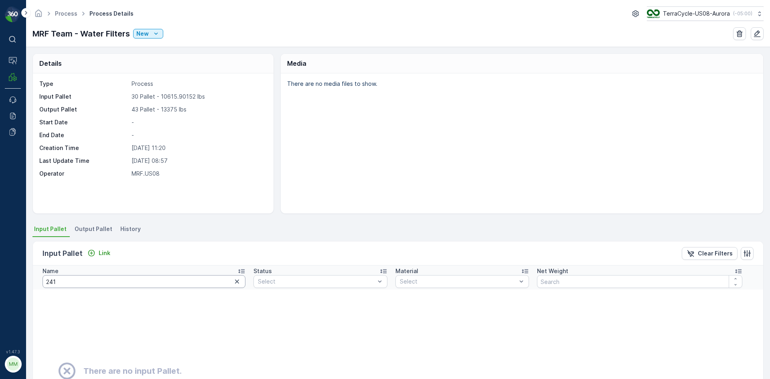
click at [102, 286] on input "241" at bounding box center [144, 281] width 203 height 13
type input "24105"
click at [120, 227] on span "History" at bounding box center [130, 229] width 20 height 8
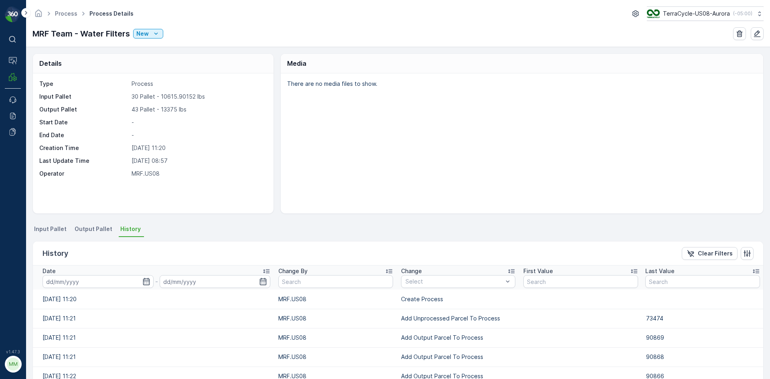
click at [56, 233] on span "Input Pallet" at bounding box center [50, 229] width 32 height 8
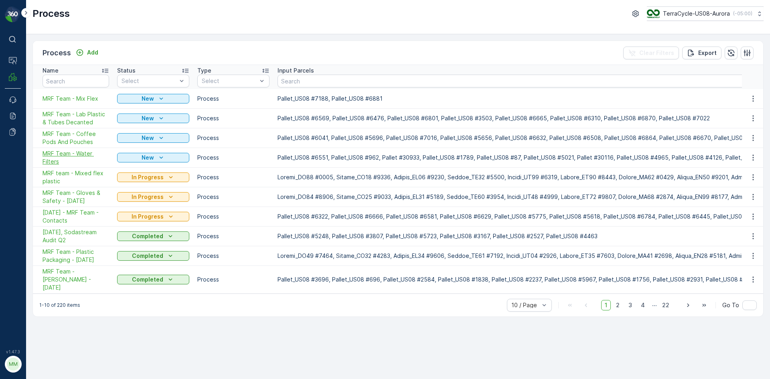
click at [79, 155] on span "MRF Team - Water Filters" at bounding box center [76, 158] width 67 height 16
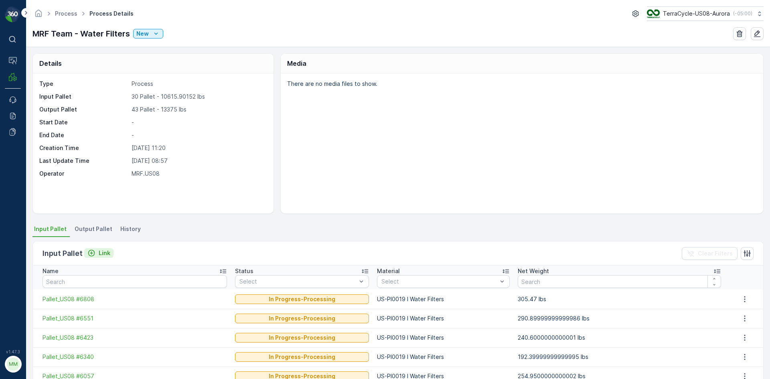
click at [101, 253] on p "Link" at bounding box center [105, 253] width 12 height 8
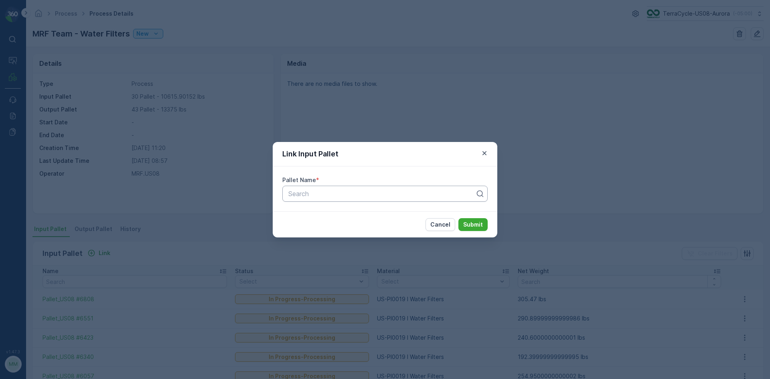
click at [314, 197] on div at bounding box center [382, 193] width 189 height 7
type input "24105"
click at [291, 215] on span "Pallet #24105" at bounding box center [307, 213] width 41 height 7
click at [475, 219] on button "Submit" at bounding box center [473, 224] width 29 height 13
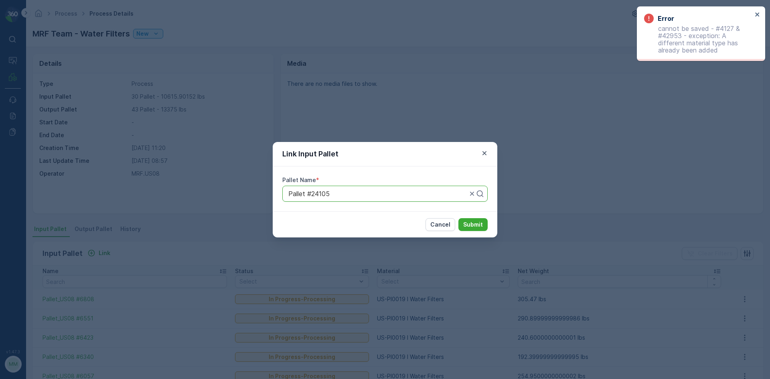
click at [148, 262] on div "Link Input Pallet Pallet Name * Pallet #24105 Cancel Submit" at bounding box center [385, 189] width 770 height 379
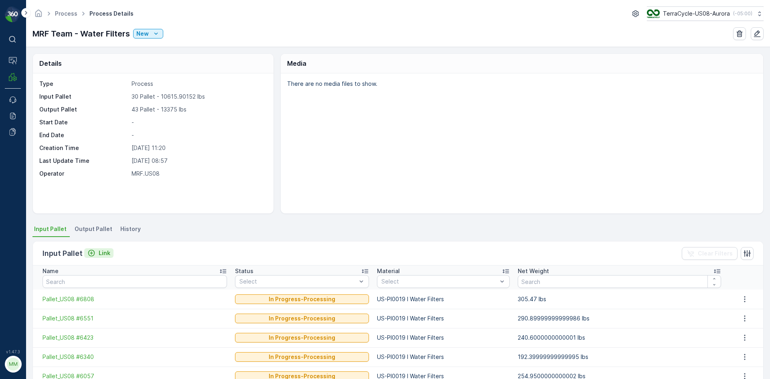
click at [99, 250] on p "Link" at bounding box center [105, 253] width 12 height 8
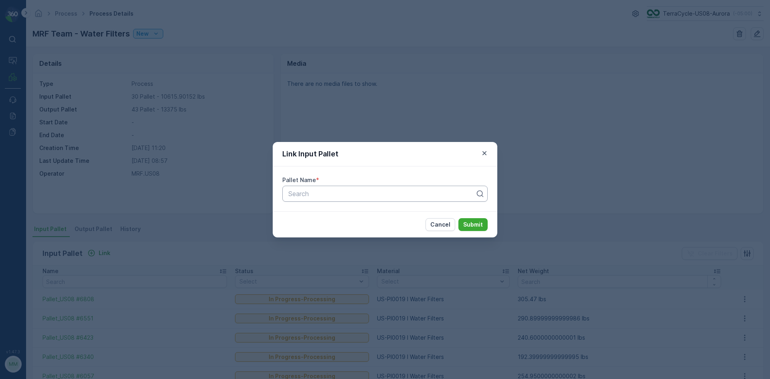
click at [359, 195] on div at bounding box center [382, 193] width 189 height 7
type input "22954"
click at [337, 215] on div "Pallet #22954" at bounding box center [385, 213] width 196 height 7
click at [481, 223] on p "Submit" at bounding box center [473, 225] width 20 height 8
click at [486, 156] on icon "button" at bounding box center [485, 153] width 8 height 8
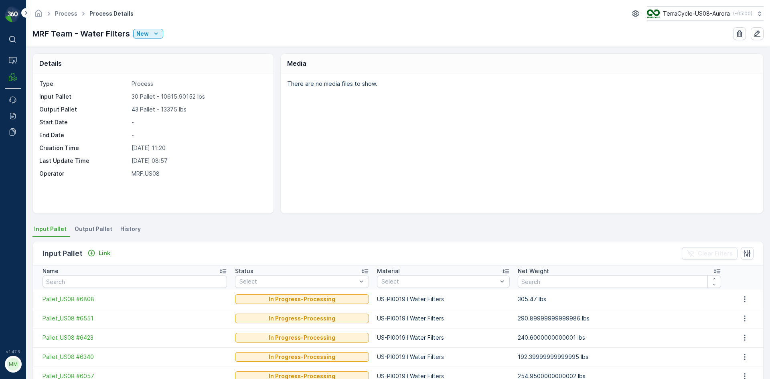
click at [94, 226] on span "Output Pallet" at bounding box center [94, 229] width 38 height 8
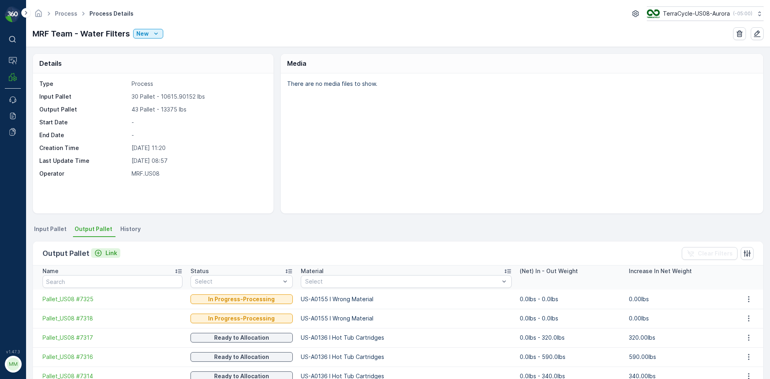
click at [109, 252] on p "Link" at bounding box center [112, 253] width 12 height 8
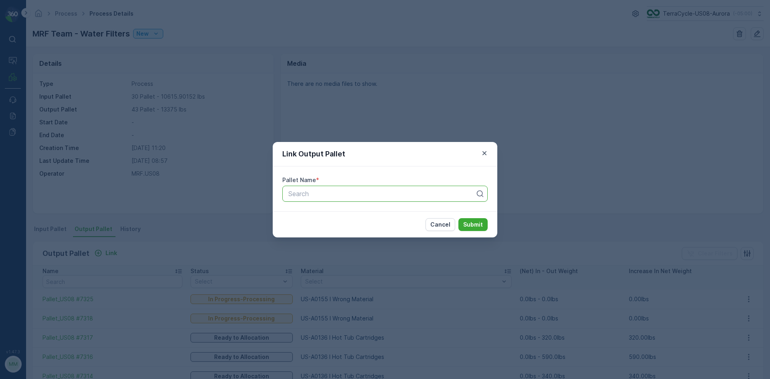
click at [384, 188] on div "Search" at bounding box center [384, 194] width 205 height 16
type input "7315"
click at [332, 229] on span "Pallet_US08 #7315" at bounding box center [315, 226] width 57 height 7
click at [467, 224] on p "Submit" at bounding box center [473, 225] width 20 height 8
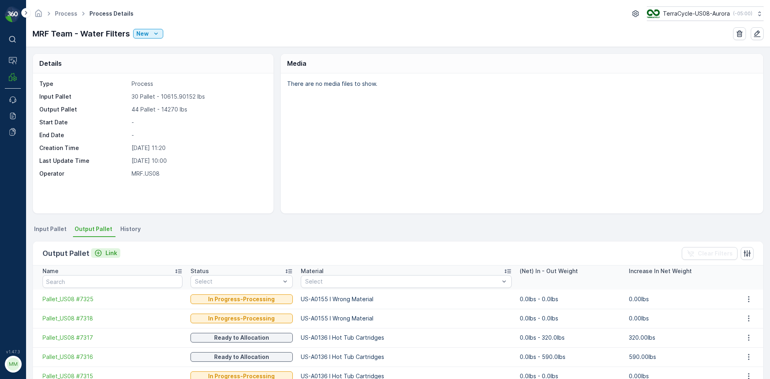
click at [105, 257] on button "Link" at bounding box center [105, 253] width 29 height 10
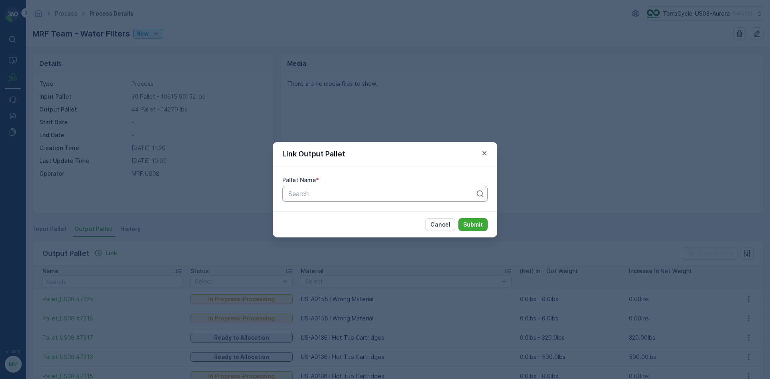
click at [290, 191] on div at bounding box center [382, 193] width 189 height 7
type input "7312"
click at [349, 230] on div "Pallet_US08 #7312" at bounding box center [385, 226] width 196 height 7
click at [462, 226] on button "Submit" at bounding box center [473, 224] width 29 height 13
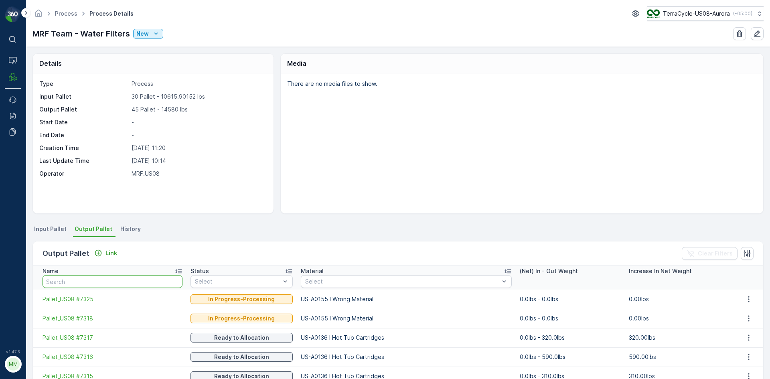
click at [93, 286] on input "text" at bounding box center [113, 281] width 140 height 13
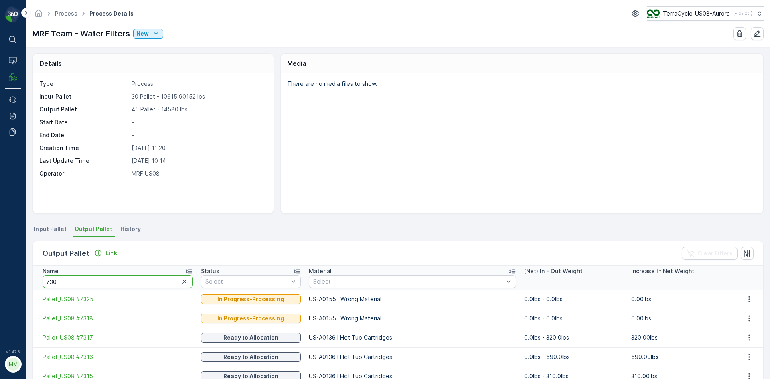
type input "7308"
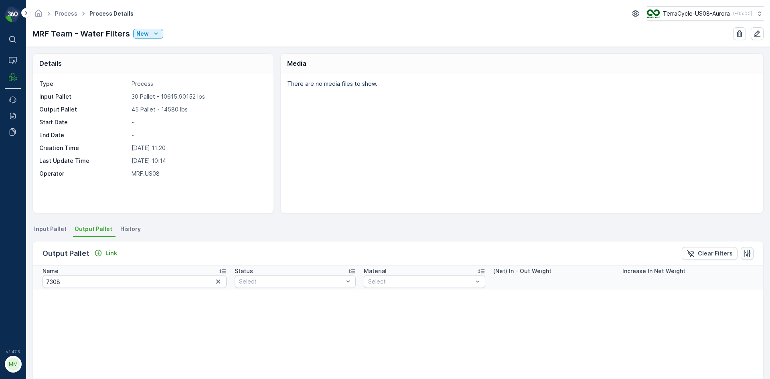
click at [745, 252] on icon "button" at bounding box center [747, 254] width 8 height 8
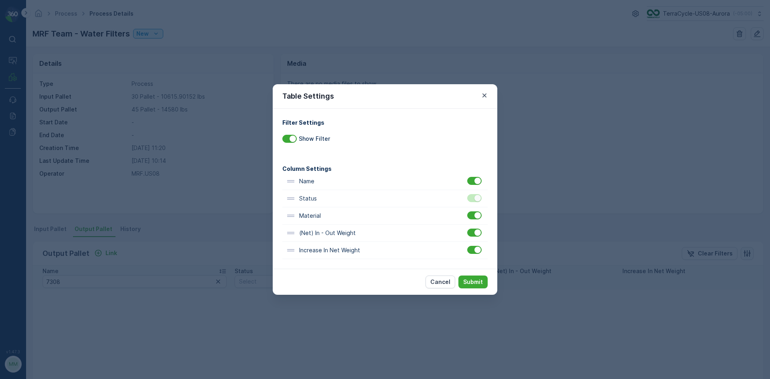
click at [745, 252] on div "Table Settings Filter Settings Show Filter Column Settings Name Status Material…" at bounding box center [385, 189] width 770 height 379
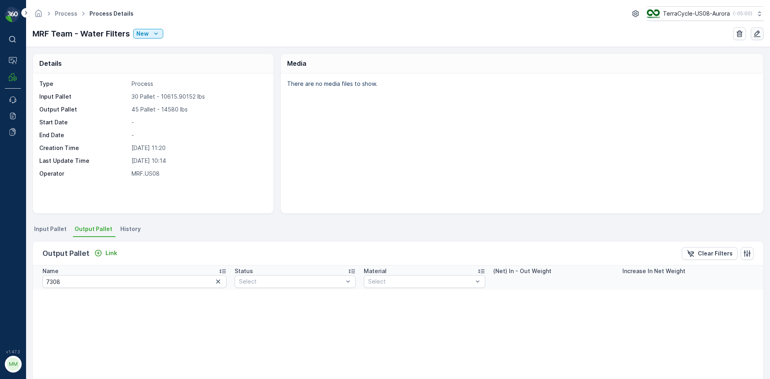
click at [758, 36] on icon "button" at bounding box center [757, 34] width 8 height 8
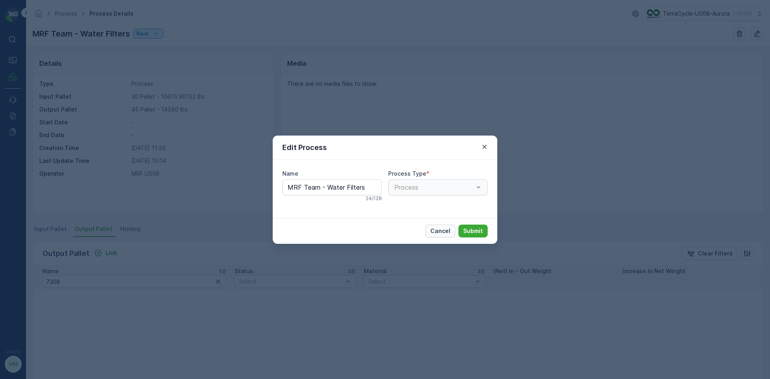
click at [443, 235] on button "Cancel" at bounding box center [441, 231] width 30 height 13
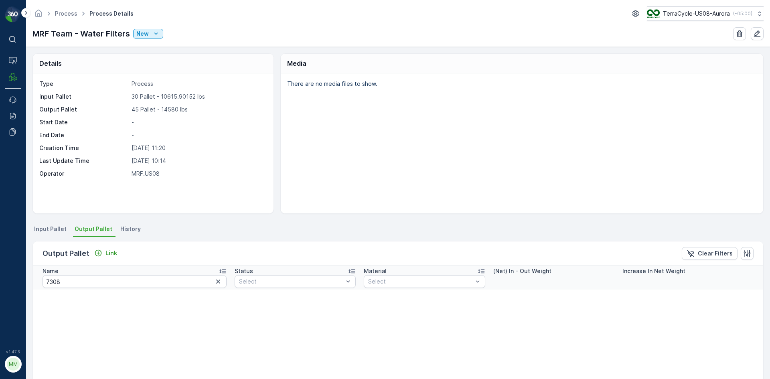
click at [652, 273] on p "Increase In Net Weight" at bounding box center [654, 271] width 63 height 8
click at [525, 276] on th "(Net) In - Out Weight" at bounding box center [553, 278] width 129 height 24
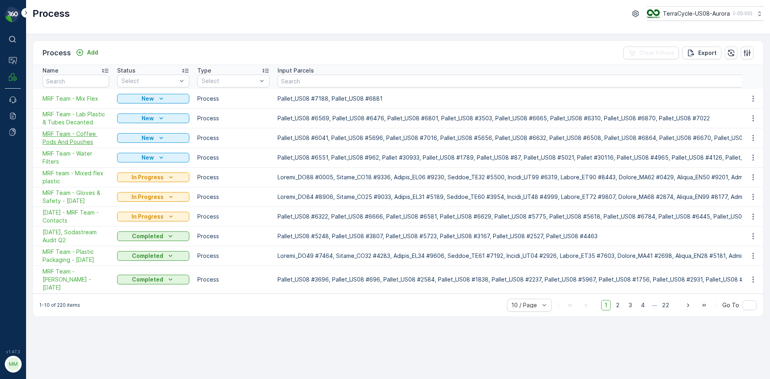
click at [84, 138] on span "MRF Team - Coffee Pods And Pouches" at bounding box center [76, 138] width 67 height 16
click at [84, 153] on span "MRF Team - Water Filters" at bounding box center [76, 158] width 67 height 16
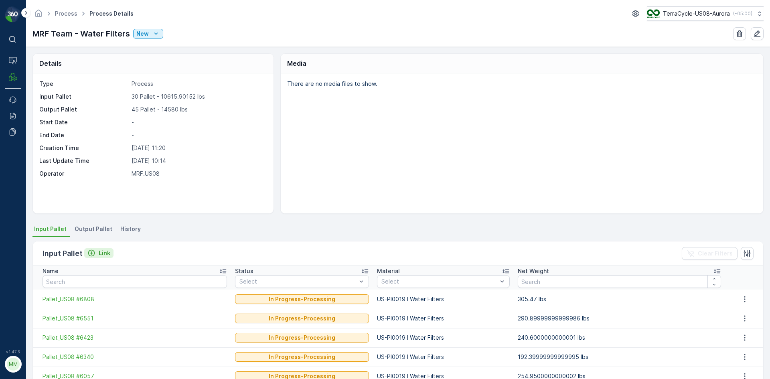
click at [102, 253] on p "Link" at bounding box center [105, 253] width 12 height 8
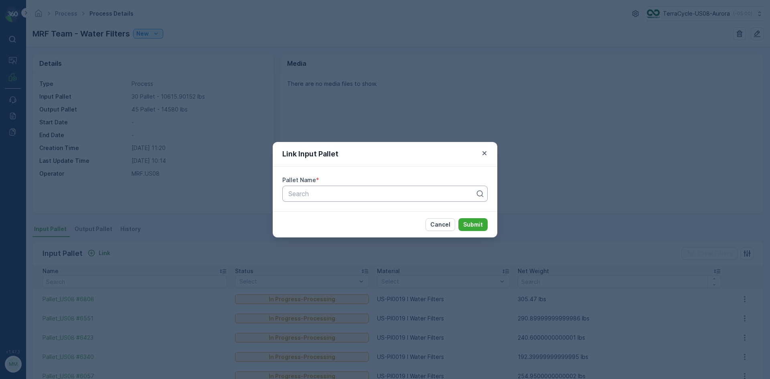
click at [354, 190] on div at bounding box center [382, 193] width 189 height 7
type input "7086"
click at [353, 201] on div at bounding box center [384, 194] width 205 height 16
click at [325, 201] on div "Search" at bounding box center [384, 194] width 205 height 16
click at [331, 196] on div at bounding box center [382, 193] width 189 height 7
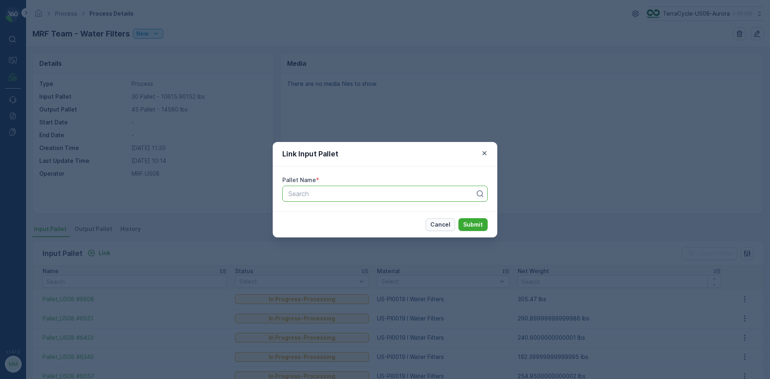
click at [449, 224] on p "Cancel" at bounding box center [440, 225] width 20 height 8
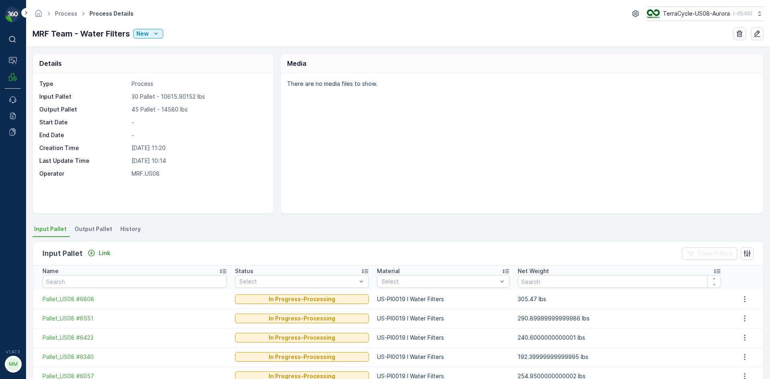
click at [89, 228] on span "Output Pallet" at bounding box center [94, 229] width 38 height 8
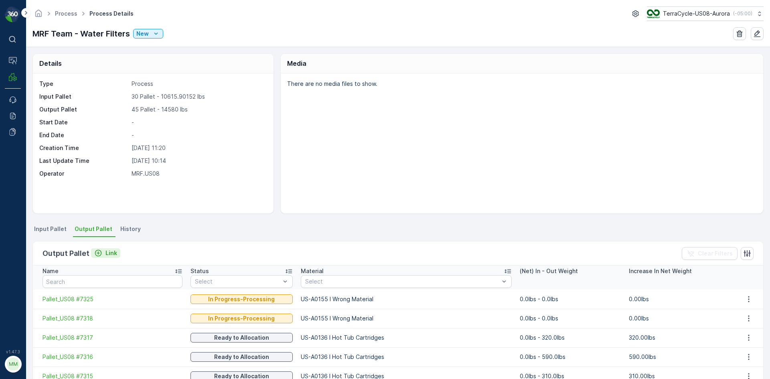
click at [114, 255] on p "Link" at bounding box center [112, 253] width 12 height 8
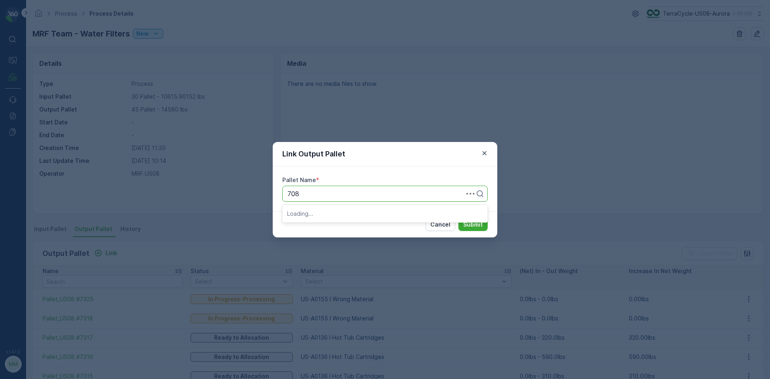
type input "7086"
click at [323, 214] on span "Pallet_US08 #7086" at bounding box center [316, 213] width 58 height 7
click at [477, 226] on p "Submit" at bounding box center [473, 225] width 20 height 8
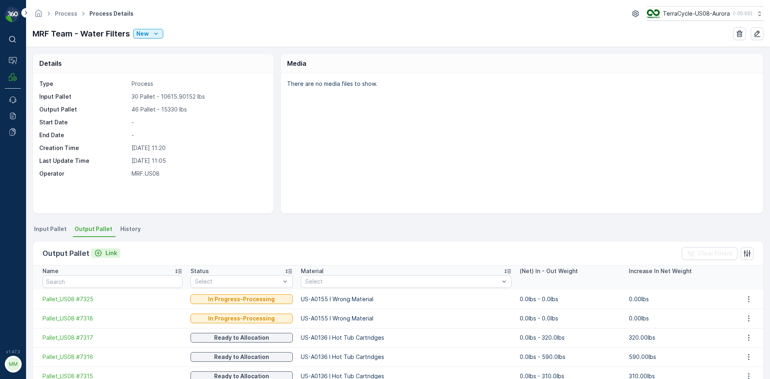
click at [108, 254] on p "Link" at bounding box center [112, 253] width 12 height 8
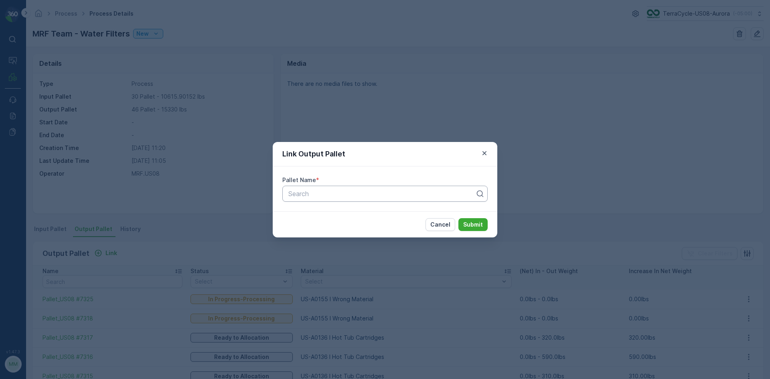
click at [369, 193] on div at bounding box center [382, 193] width 189 height 7
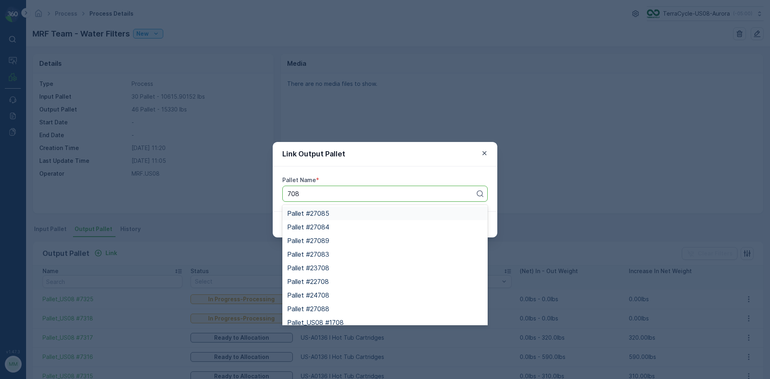
type input "7086"
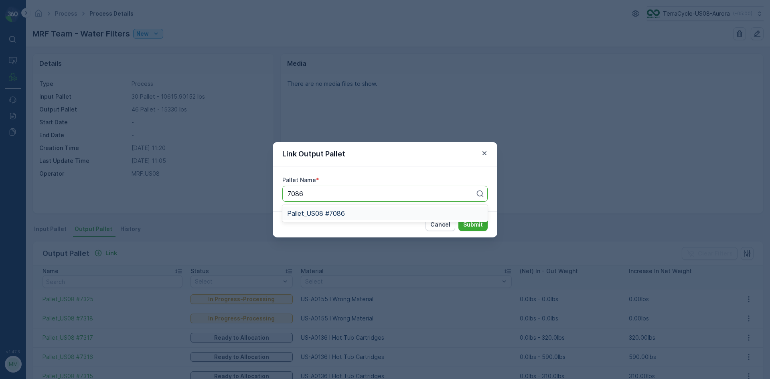
click at [337, 212] on span "Pallet_US08 #7086" at bounding box center [316, 213] width 58 height 7
click at [471, 221] on p "Submit" at bounding box center [473, 225] width 20 height 8
click at [443, 220] on button "Cancel" at bounding box center [441, 224] width 30 height 13
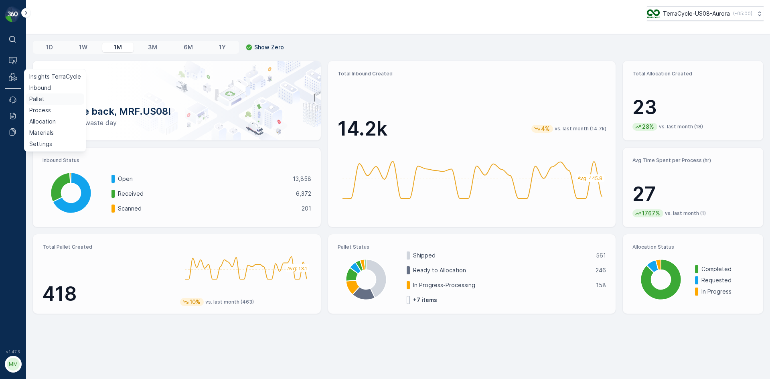
click at [42, 100] on p "Pallet" at bounding box center [36, 99] width 15 height 8
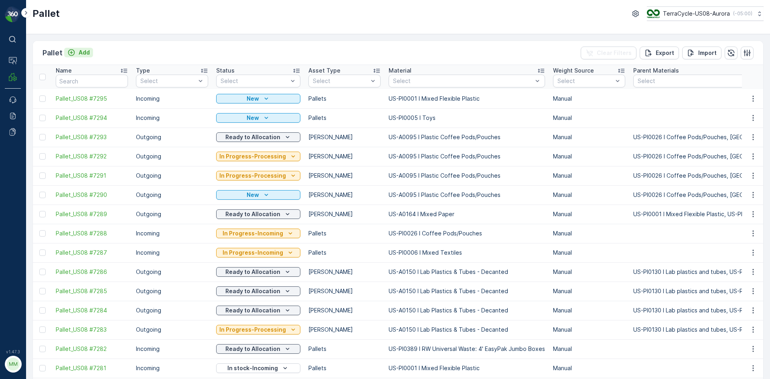
click at [86, 52] on p "Add" at bounding box center [84, 53] width 11 height 8
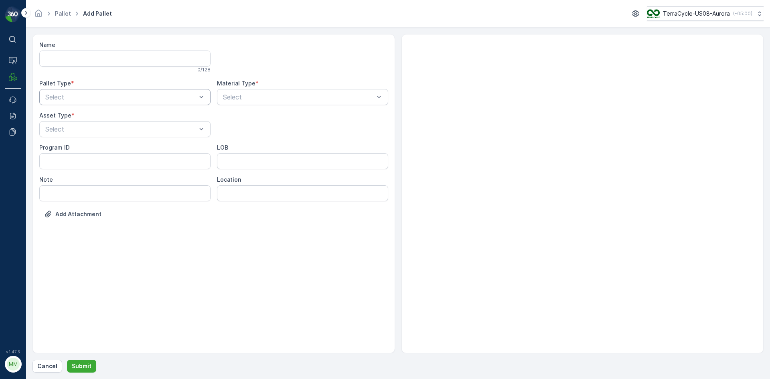
click at [149, 97] on div at bounding box center [121, 96] width 153 height 7
click at [138, 132] on div "Outgoing" at bounding box center [125, 130] width 162 height 7
click at [135, 150] on div "[PERSON_NAME]" at bounding box center [125, 148] width 162 height 7
click at [305, 97] on div at bounding box center [298, 96] width 153 height 7
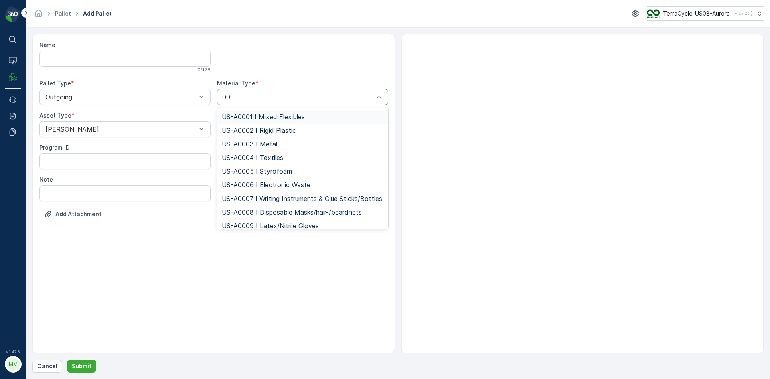
type input "0095"
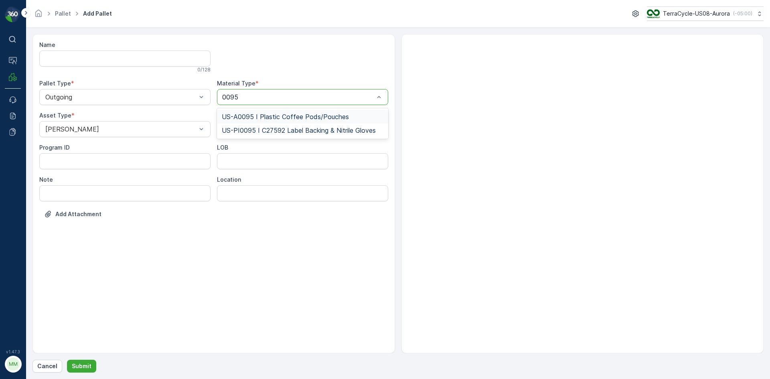
click at [307, 113] on span "US-A0095 I Plastic Coffee Pods/Pouches" at bounding box center [285, 116] width 127 height 7
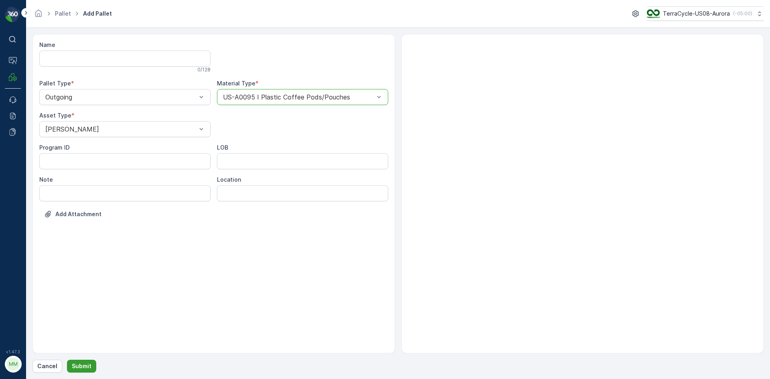
click at [73, 362] on button "Submit" at bounding box center [81, 366] width 29 height 13
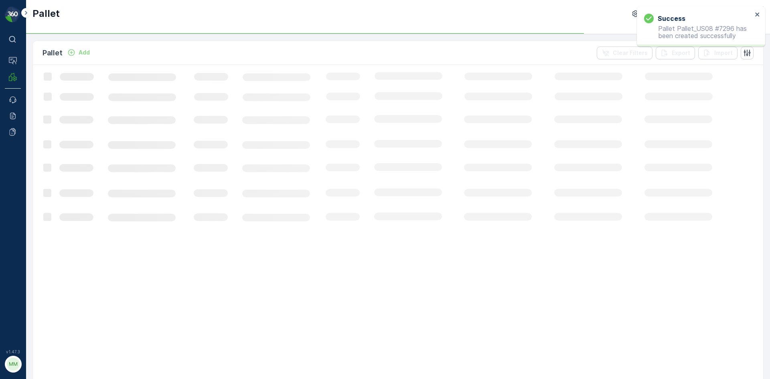
click at [80, 48] on button "Add" at bounding box center [78, 53] width 29 height 10
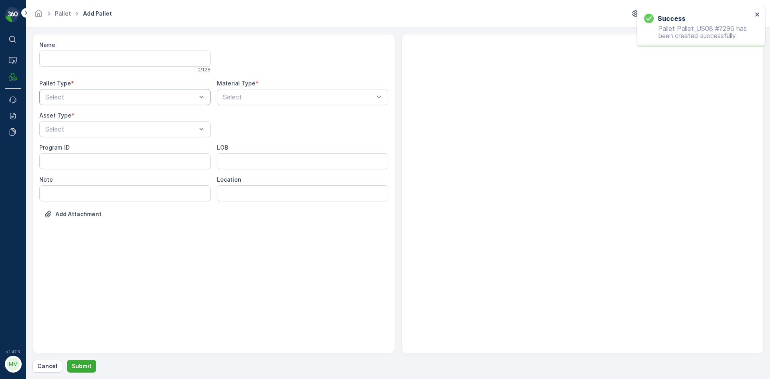
click at [138, 103] on div "Select" at bounding box center [124, 97] width 171 height 16
click at [123, 131] on div "Outgoing" at bounding box center [125, 130] width 162 height 7
click at [123, 131] on div at bounding box center [121, 129] width 153 height 7
click at [120, 147] on div "[PERSON_NAME]" at bounding box center [125, 148] width 162 height 7
click at [267, 96] on div at bounding box center [298, 96] width 153 height 7
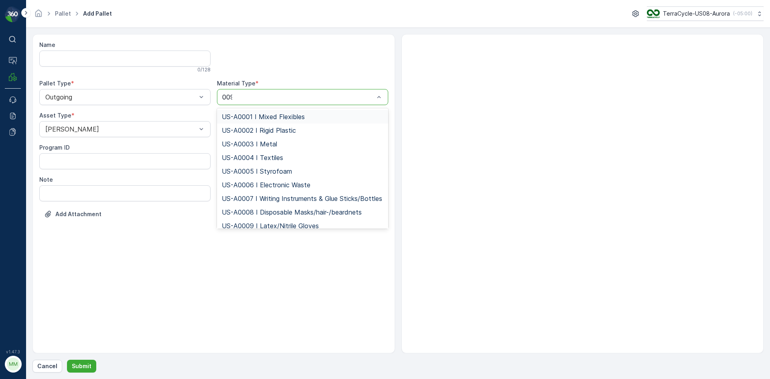
type input "0095"
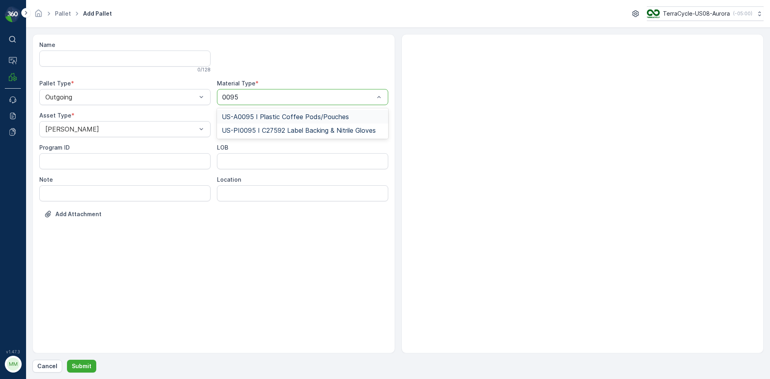
click at [302, 114] on span "US-A0095 I Plastic Coffee Pods/Pouches" at bounding box center [285, 116] width 127 height 7
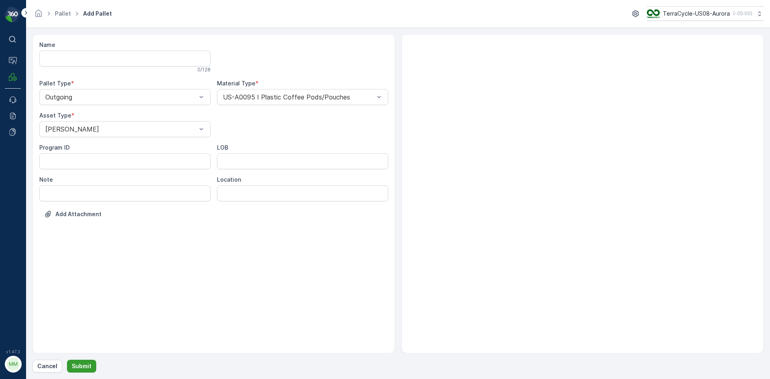
click at [73, 366] on p "Submit" at bounding box center [82, 366] width 20 height 8
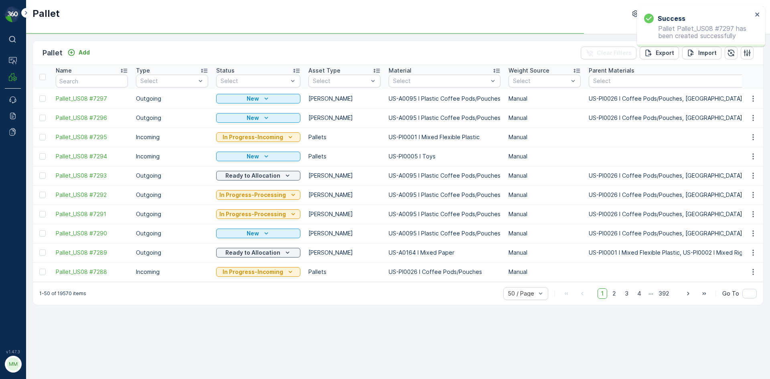
click at [93, 55] on div "Pallet Add Clear Filters Export Import" at bounding box center [398, 53] width 731 height 24
click at [85, 50] on p "Add" at bounding box center [84, 53] width 11 height 8
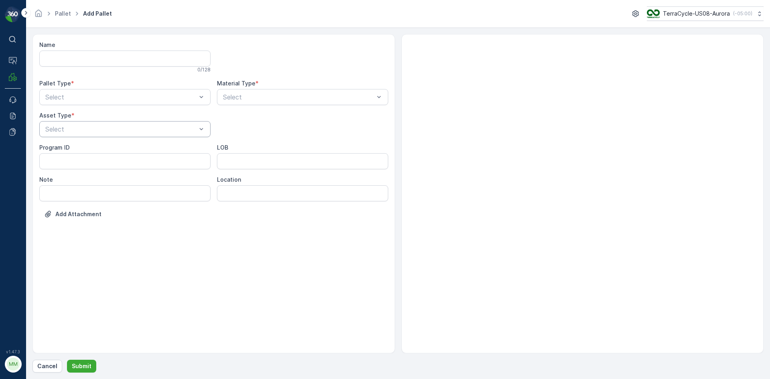
click at [136, 124] on div "Select" at bounding box center [124, 129] width 171 height 16
click at [146, 99] on div at bounding box center [121, 96] width 153 height 7
click at [139, 126] on div "Outgoing" at bounding box center [124, 131] width 171 height 14
click at [139, 126] on div at bounding box center [121, 129] width 153 height 7
click at [137, 150] on div "[PERSON_NAME]" at bounding box center [125, 148] width 162 height 7
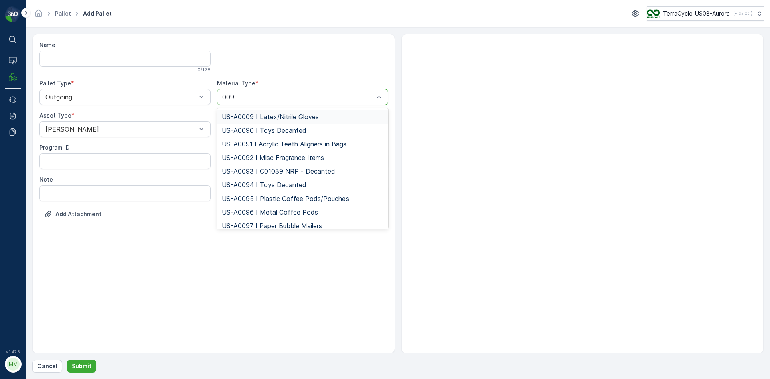
type input "0095"
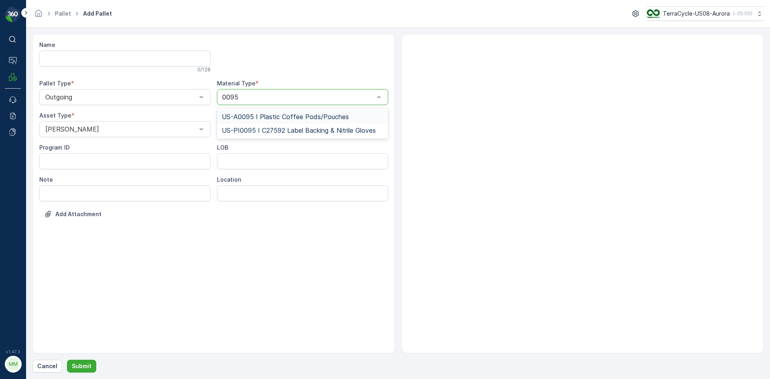
click at [299, 114] on span "US-A0095 I Plastic Coffee Pods/Pouches" at bounding box center [285, 116] width 127 height 7
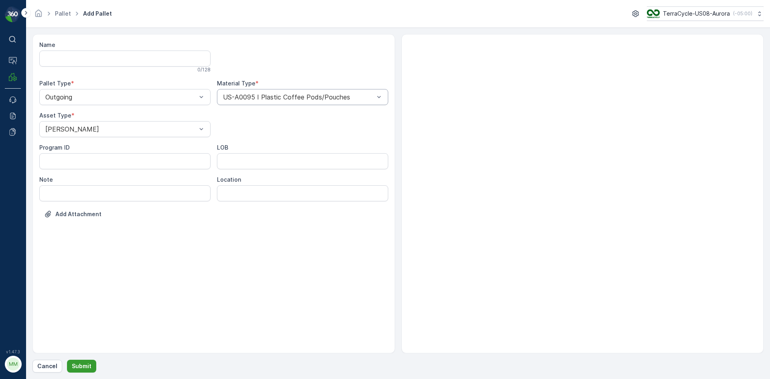
click at [89, 369] on p "Submit" at bounding box center [82, 366] width 20 height 8
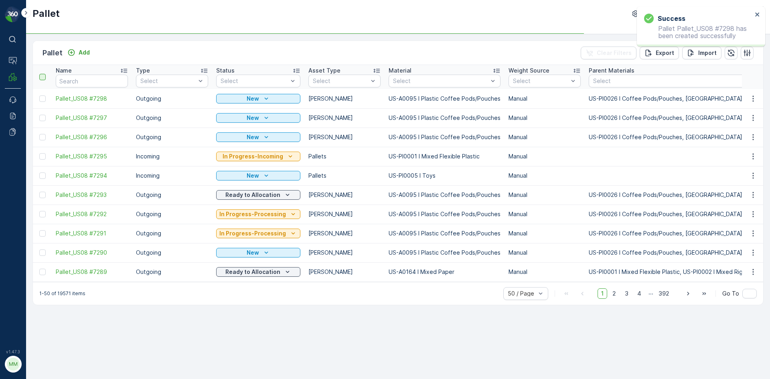
click at [41, 75] on div at bounding box center [42, 77] width 6 height 6
click at [44, 74] on input "checkbox" at bounding box center [44, 74] width 0 height 0
click at [42, 79] on icon at bounding box center [43, 77] width 6 height 6
click at [44, 74] on input "checkbox" at bounding box center [44, 74] width 0 height 0
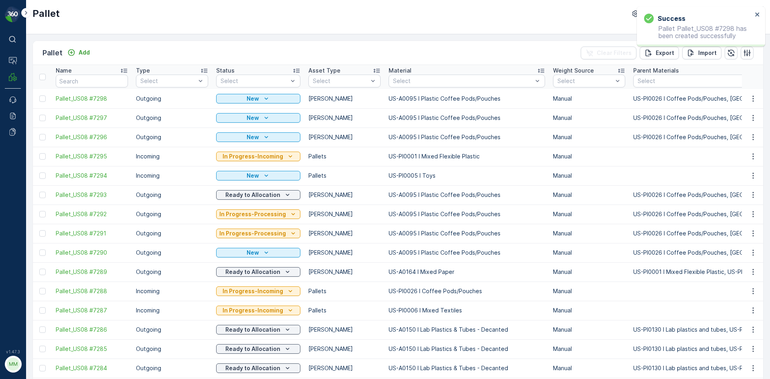
click at [43, 121] on td at bounding box center [42, 117] width 19 height 19
click at [45, 119] on div at bounding box center [42, 118] width 6 height 6
click at [39, 115] on input "checkbox" at bounding box center [39, 115] width 0 height 0
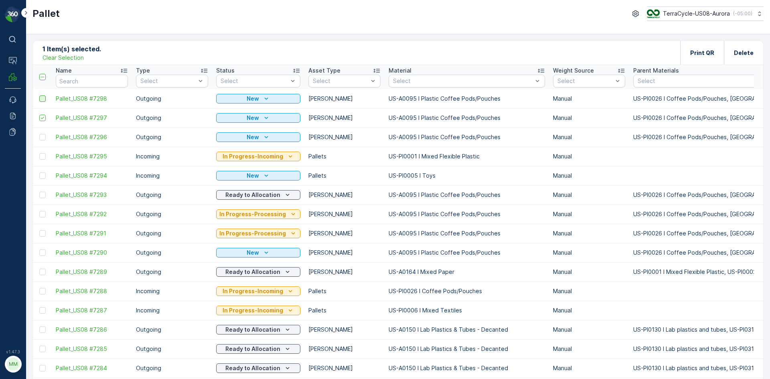
click at [44, 98] on div at bounding box center [42, 98] width 6 height 6
click at [39, 95] on input "checkbox" at bounding box center [39, 95] width 0 height 0
click at [45, 138] on div at bounding box center [42, 137] width 6 height 6
click at [39, 134] on input "checkbox" at bounding box center [39, 134] width 0 height 0
click at [699, 50] on p "Print QR" at bounding box center [702, 53] width 24 height 8
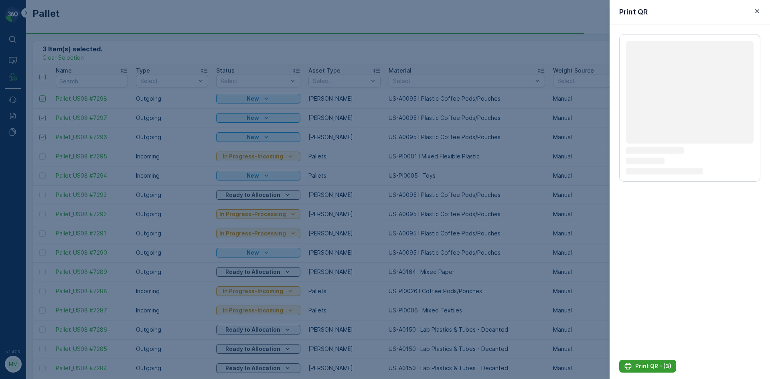
click at [638, 367] on p "Print QR - (3)" at bounding box center [653, 366] width 36 height 8
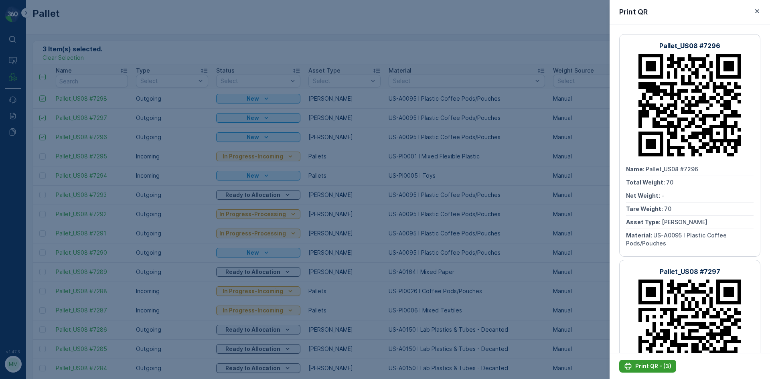
click at [658, 366] on p "Print QR - (3)" at bounding box center [653, 366] width 36 height 8
click at [758, 10] on icon "button" at bounding box center [757, 11] width 8 height 8
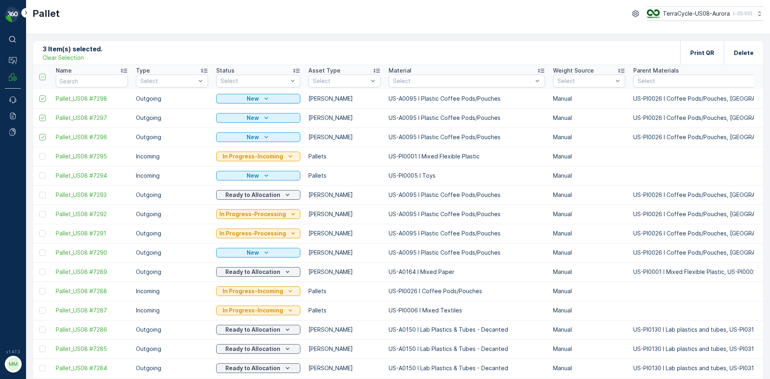
click at [59, 56] on p "Clear Selection" at bounding box center [63, 58] width 41 height 8
click at [90, 50] on button "Add" at bounding box center [78, 53] width 29 height 10
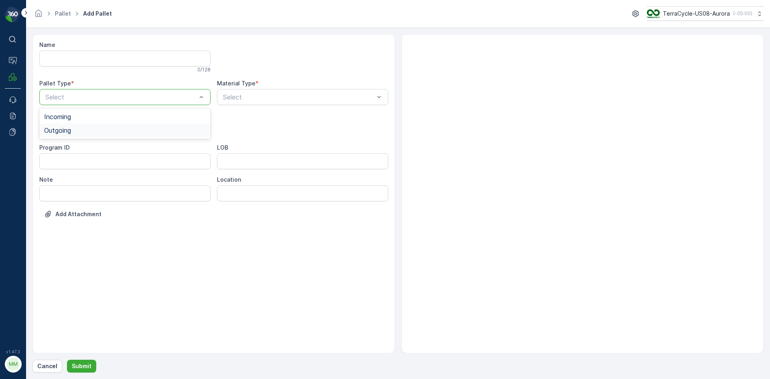
click at [161, 133] on div "Outgoing" at bounding box center [125, 130] width 162 height 7
click at [158, 128] on div at bounding box center [121, 129] width 153 height 7
click at [140, 148] on div "[PERSON_NAME]" at bounding box center [125, 148] width 162 height 7
click at [249, 95] on div at bounding box center [298, 96] width 153 height 7
type input "0160"
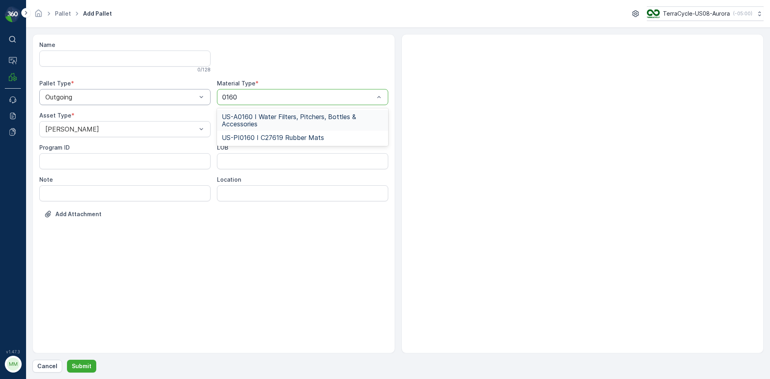
click at [253, 121] on span "US-A0160 I Water Filters, Pitchers, Bottles & Accessories" at bounding box center [303, 120] width 162 height 14
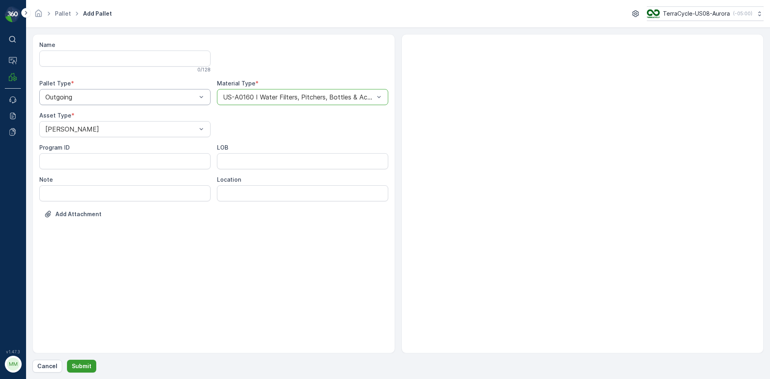
click at [87, 368] on p "Submit" at bounding box center [82, 366] width 20 height 8
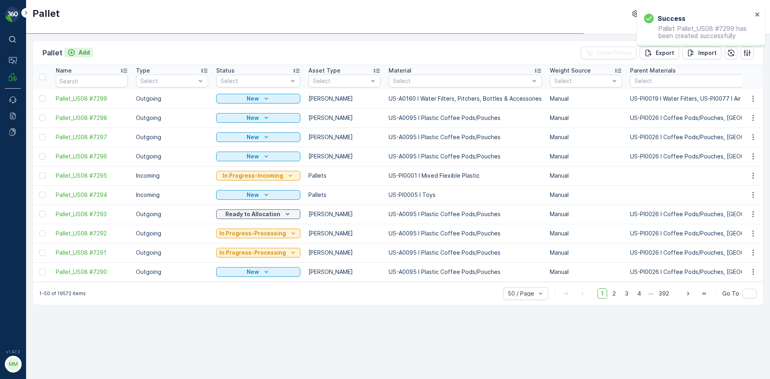
click at [84, 54] on p "Add" at bounding box center [84, 53] width 11 height 8
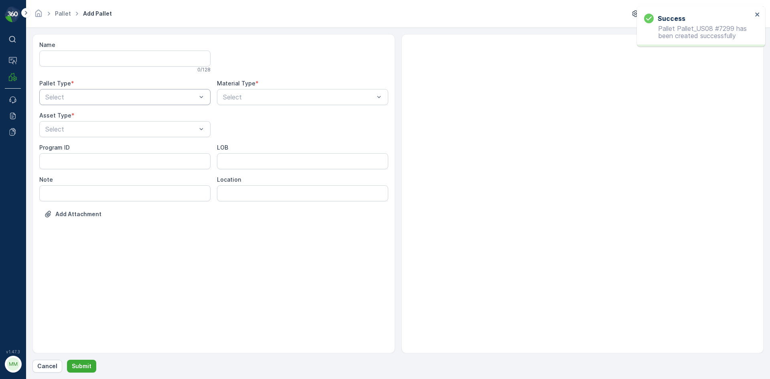
click at [91, 94] on div at bounding box center [121, 96] width 153 height 7
click at [72, 138] on div "Incoming Outgoing" at bounding box center [124, 123] width 171 height 30
click at [77, 132] on div "Outgoing" at bounding box center [125, 130] width 162 height 7
click at [77, 132] on div at bounding box center [121, 129] width 153 height 7
click at [70, 146] on div "[PERSON_NAME]" at bounding box center [125, 148] width 162 height 7
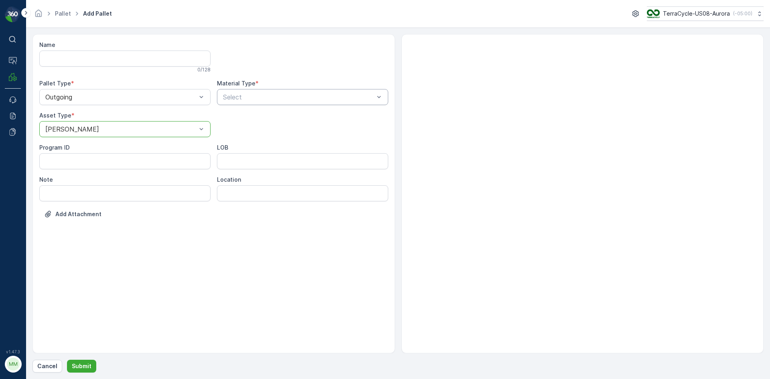
click at [255, 90] on div "Select" at bounding box center [302, 97] width 171 height 16
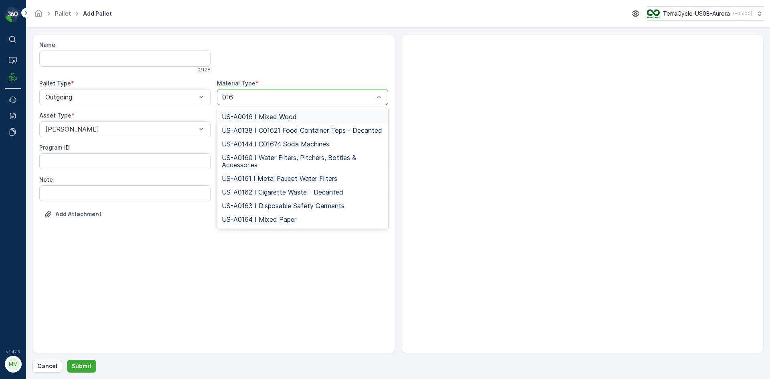
type input "0160"
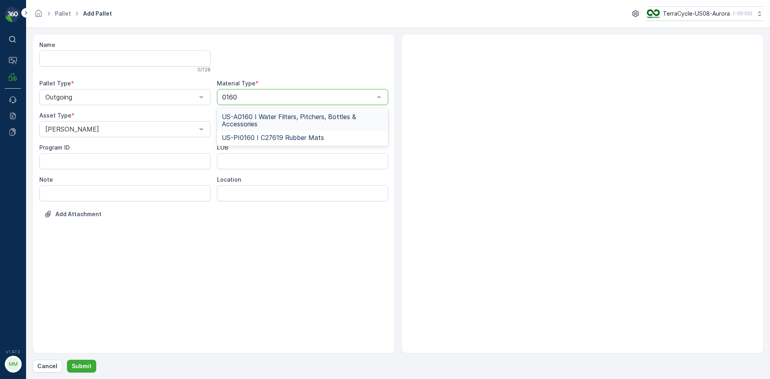
click at [252, 121] on span "US-A0160 I Water Filters, Pitchers, Bottles & Accessories" at bounding box center [303, 120] width 162 height 14
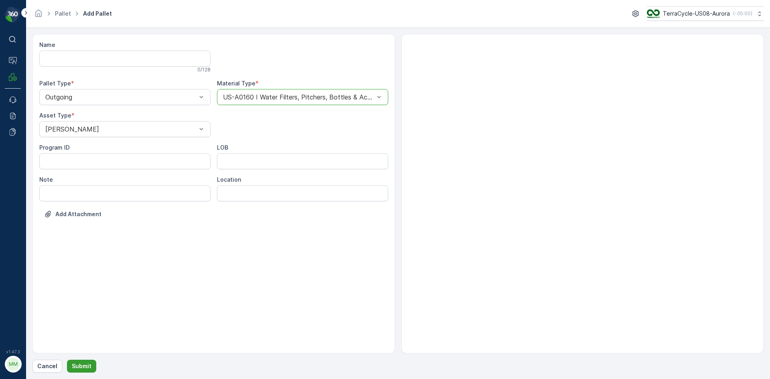
click at [84, 369] on p "Submit" at bounding box center [82, 366] width 20 height 8
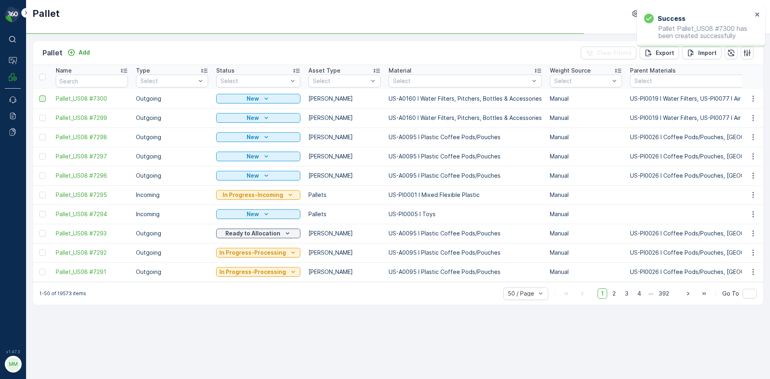
click at [42, 97] on div at bounding box center [42, 98] width 6 height 6
click at [39, 95] on input "checkbox" at bounding box center [39, 95] width 0 height 0
click at [41, 116] on div at bounding box center [42, 118] width 6 height 6
click at [39, 115] on input "checkbox" at bounding box center [39, 115] width 0 height 0
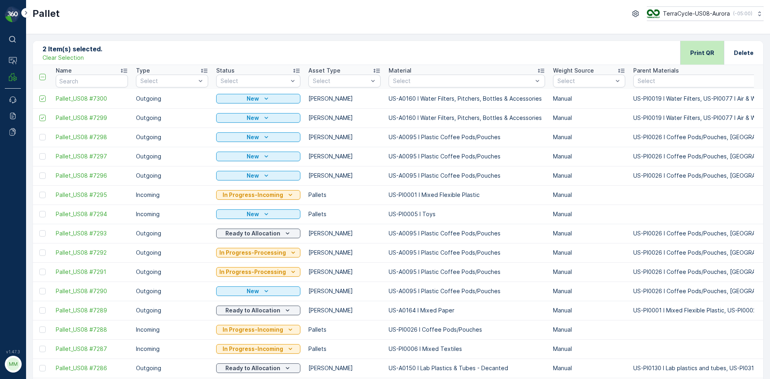
click at [697, 53] on p "Print QR" at bounding box center [702, 53] width 24 height 8
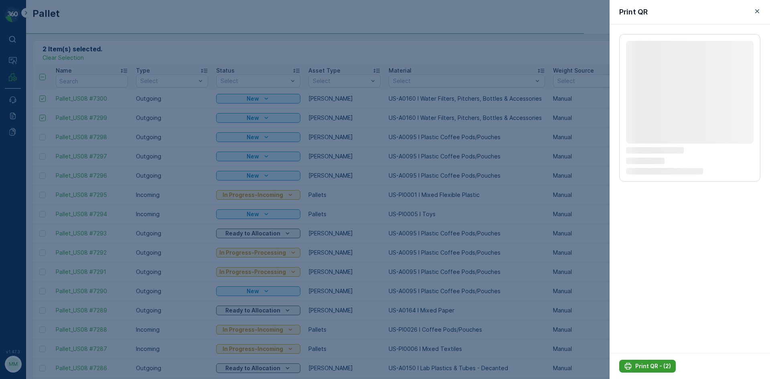
click at [654, 368] on p "Print QR - (2)" at bounding box center [653, 366] width 36 height 8
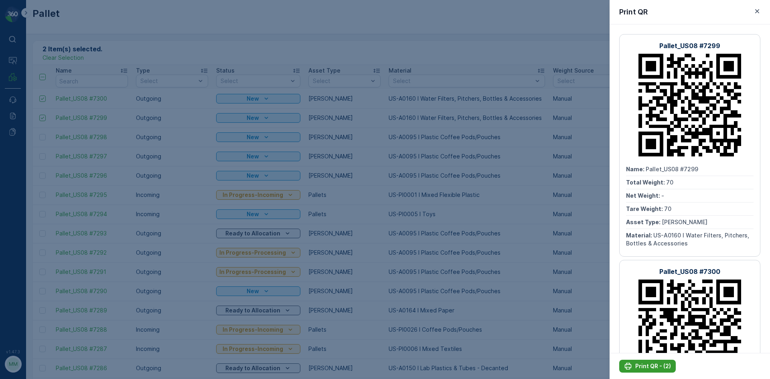
click at [643, 368] on p "Print QR - (2)" at bounding box center [653, 366] width 36 height 8
drag, startPoint x: 230, startPoint y: 21, endPoint x: 268, endPoint y: 0, distance: 43.1
click at [230, 21] on div at bounding box center [385, 189] width 770 height 379
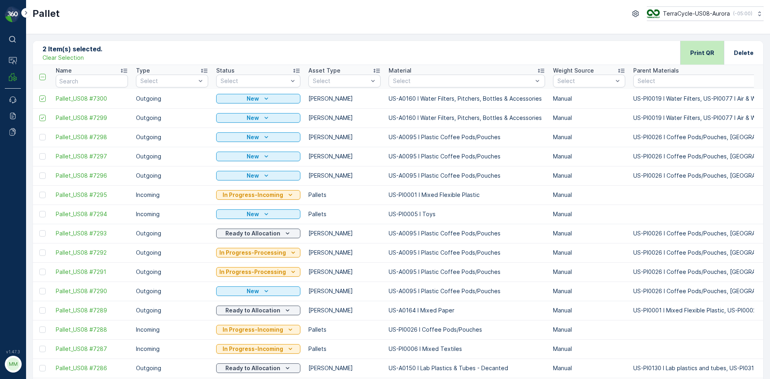
click at [708, 56] on p "Print QR" at bounding box center [702, 53] width 24 height 8
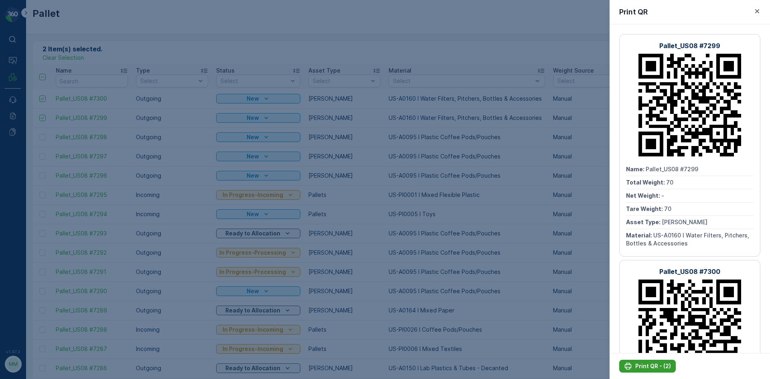
click at [662, 366] on p "Print QR - (2)" at bounding box center [653, 366] width 36 height 8
click at [384, 31] on div at bounding box center [385, 189] width 770 height 379
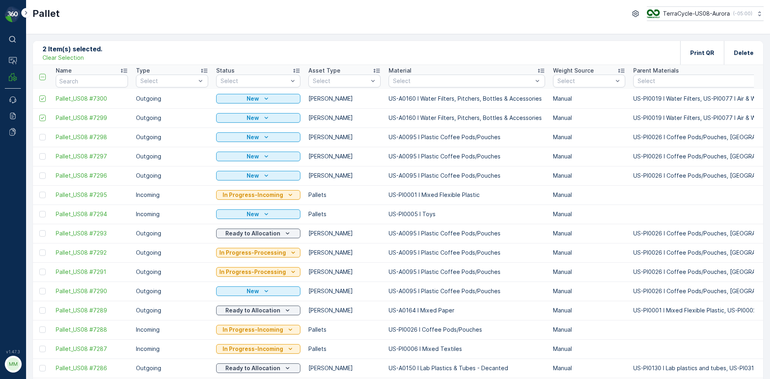
click at [66, 54] on p "Clear Selection" at bounding box center [63, 58] width 41 height 8
click at [73, 55] on icon "Add" at bounding box center [71, 53] width 8 height 8
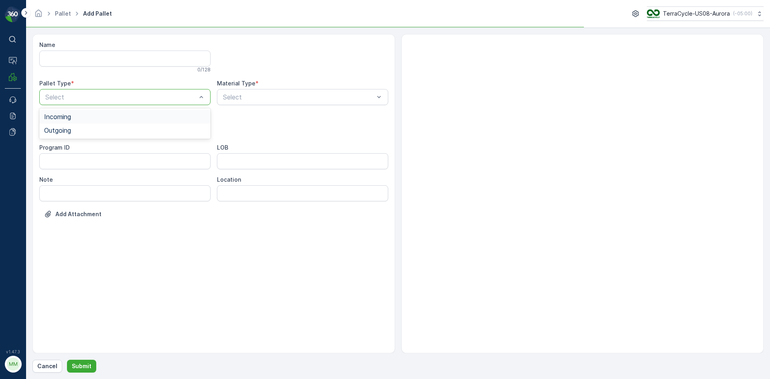
click at [76, 105] on div "Select" at bounding box center [124, 97] width 171 height 16
click at [66, 131] on span "Outgoing" at bounding box center [57, 130] width 27 height 7
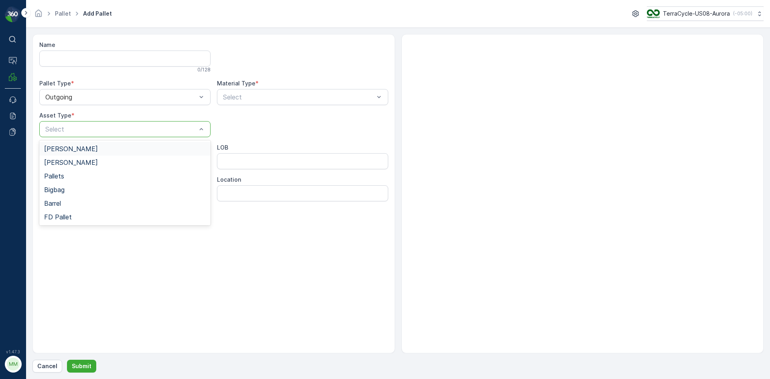
click at [66, 131] on div at bounding box center [121, 129] width 153 height 7
click at [61, 150] on span "[PERSON_NAME]" at bounding box center [71, 148] width 54 height 7
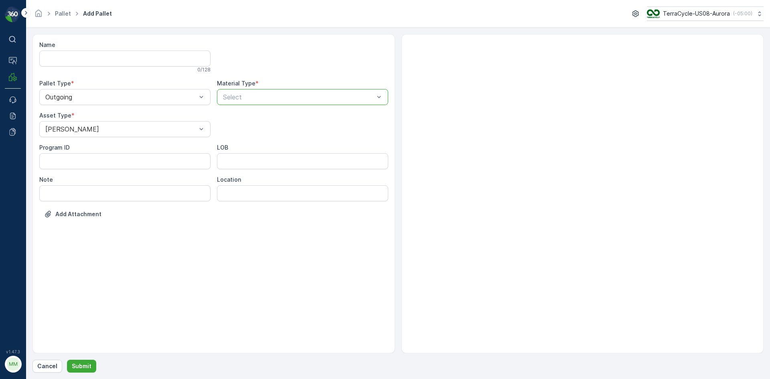
click at [250, 96] on div at bounding box center [298, 96] width 153 height 7
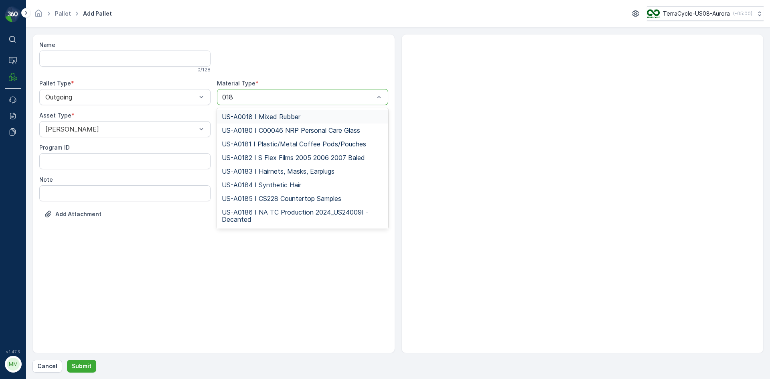
type input "0181"
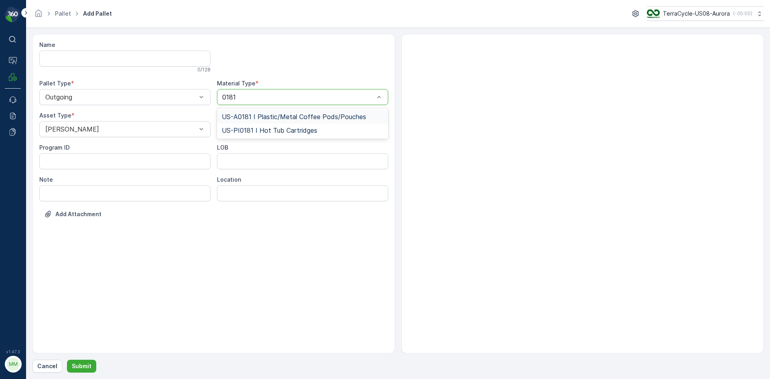
click at [261, 119] on span "US-A0181 I Plastic/Metal Coffee Pods/Pouches" at bounding box center [294, 116] width 144 height 7
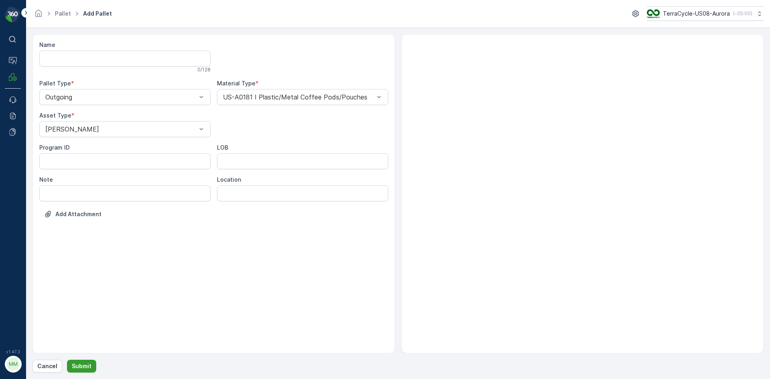
click at [87, 367] on p "Submit" at bounding box center [82, 366] width 20 height 8
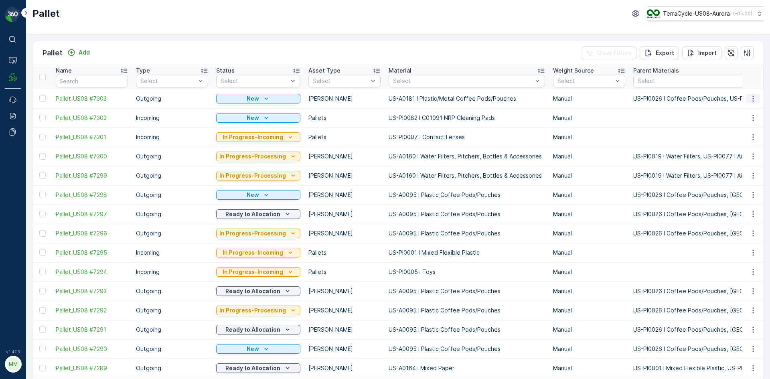
click at [752, 95] on icon "button" at bounding box center [753, 99] width 8 height 8
click at [735, 155] on span "Print QR" at bounding box center [731, 156] width 22 height 8
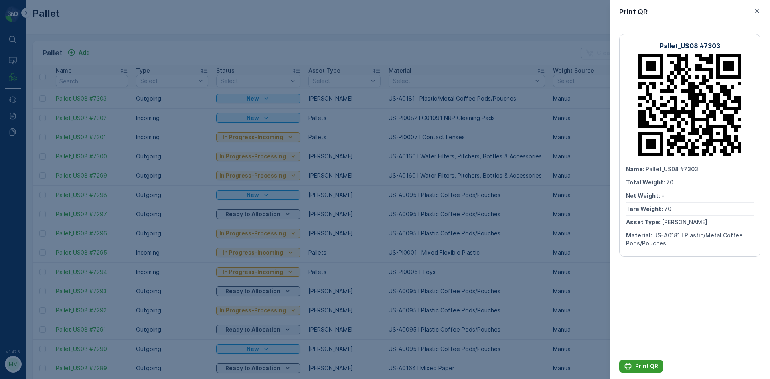
click at [630, 367] on icon "Print QR" at bounding box center [628, 366] width 8 height 8
click at [158, 43] on div at bounding box center [385, 189] width 770 height 379
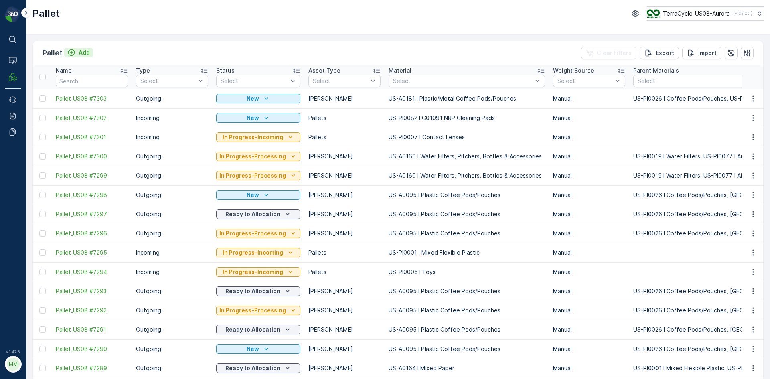
click at [80, 53] on p "Add" at bounding box center [84, 53] width 11 height 8
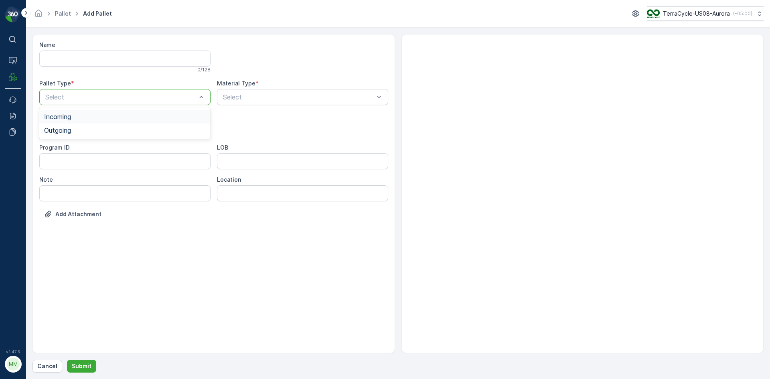
click at [63, 96] on div at bounding box center [121, 96] width 153 height 7
click at [59, 128] on span "Outgoing" at bounding box center [57, 130] width 27 height 7
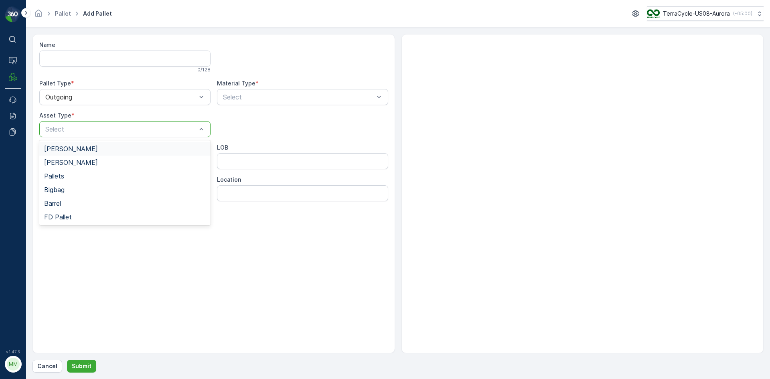
click at [59, 128] on div at bounding box center [121, 129] width 153 height 7
click at [57, 149] on span "[PERSON_NAME]" at bounding box center [71, 148] width 54 height 7
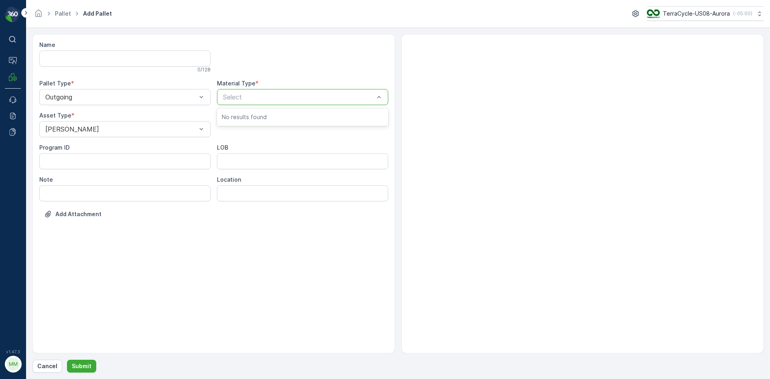
click at [253, 99] on div at bounding box center [298, 96] width 153 height 7
type input "0095"
click at [264, 118] on span "US-A0095 I Plastic Coffee Pods/Pouches" at bounding box center [285, 116] width 127 height 7
click at [87, 372] on button "Submit" at bounding box center [81, 366] width 29 height 13
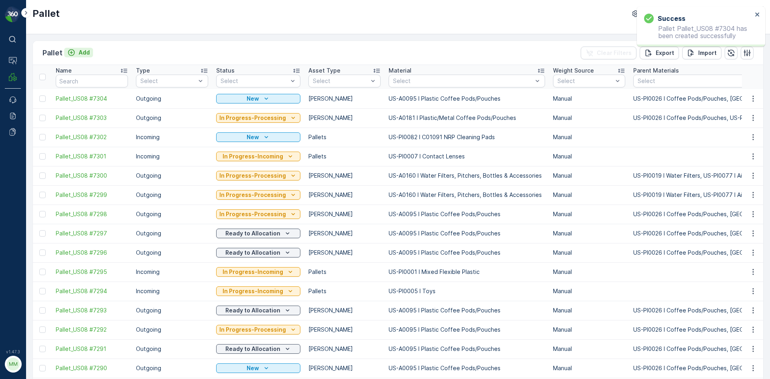
click at [83, 52] on p "Add" at bounding box center [84, 53] width 11 height 8
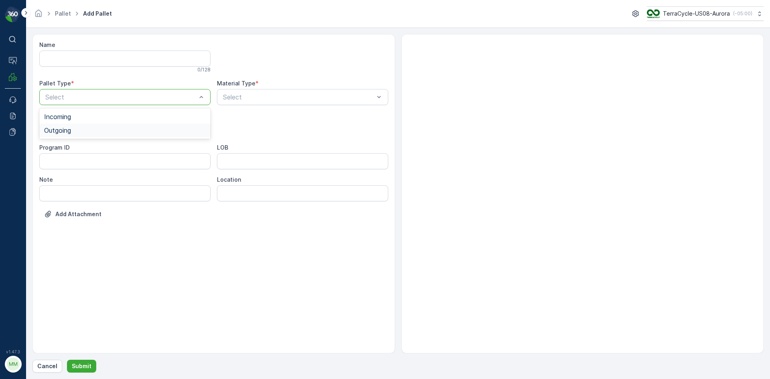
click at [67, 132] on span "Outgoing" at bounding box center [57, 130] width 27 height 7
click at [67, 132] on div at bounding box center [121, 129] width 153 height 7
click at [65, 145] on span "[PERSON_NAME]" at bounding box center [71, 148] width 54 height 7
click at [266, 91] on div "Select" at bounding box center [302, 97] width 171 height 16
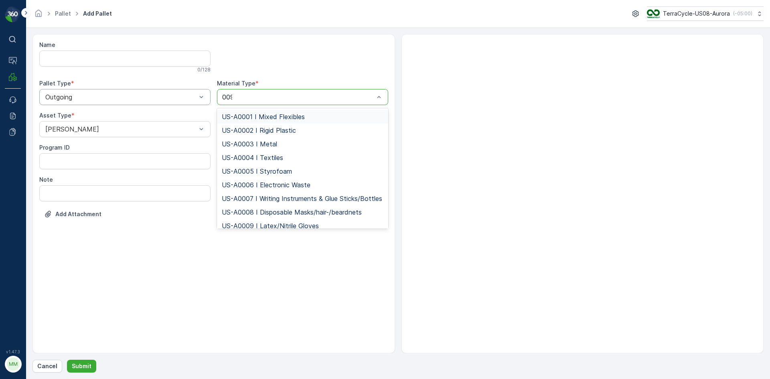
type input "0095"
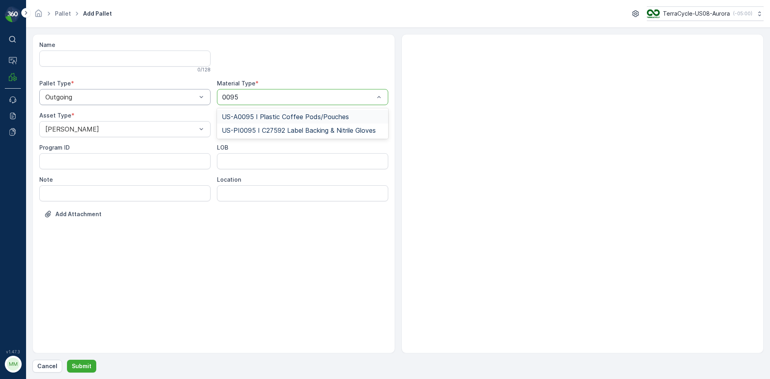
click at [257, 118] on span "US-A0095 I Plastic Coffee Pods/Pouches" at bounding box center [285, 116] width 127 height 7
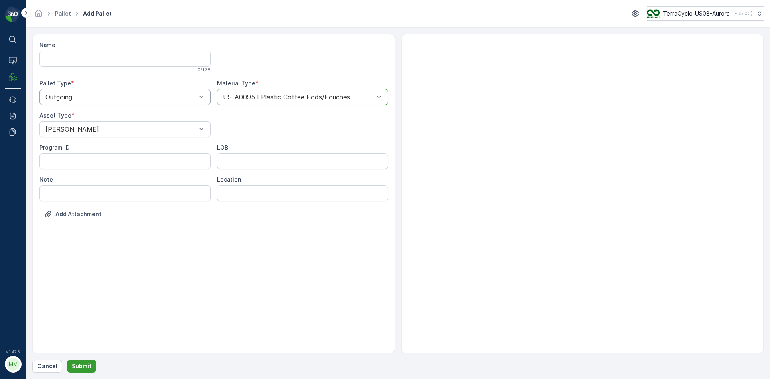
click at [82, 361] on button "Submit" at bounding box center [81, 366] width 29 height 13
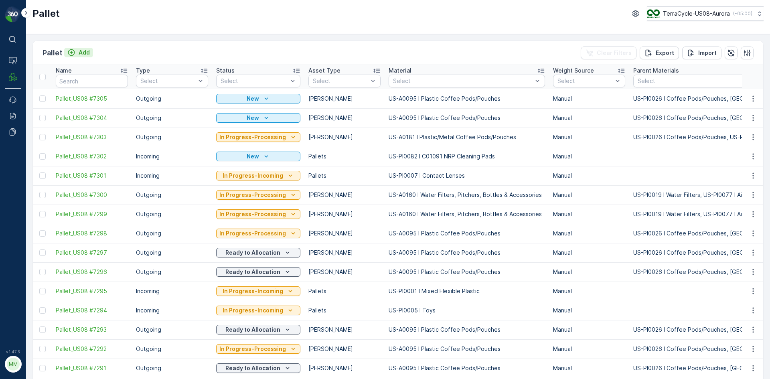
click at [83, 51] on p "Add" at bounding box center [84, 53] width 11 height 8
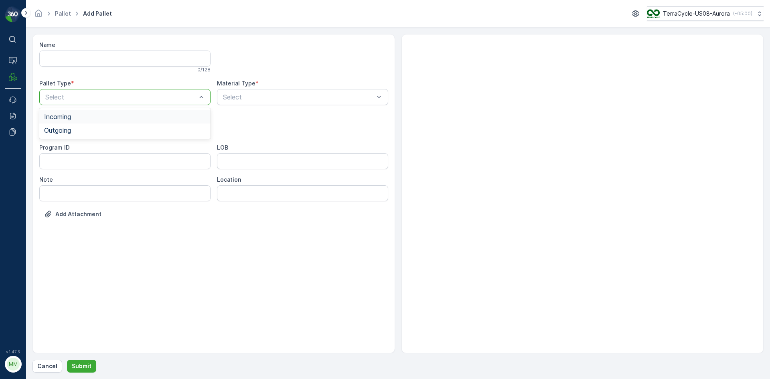
click at [61, 103] on div "Select" at bounding box center [124, 97] width 171 height 16
click at [62, 132] on span "Outgoing" at bounding box center [57, 130] width 27 height 7
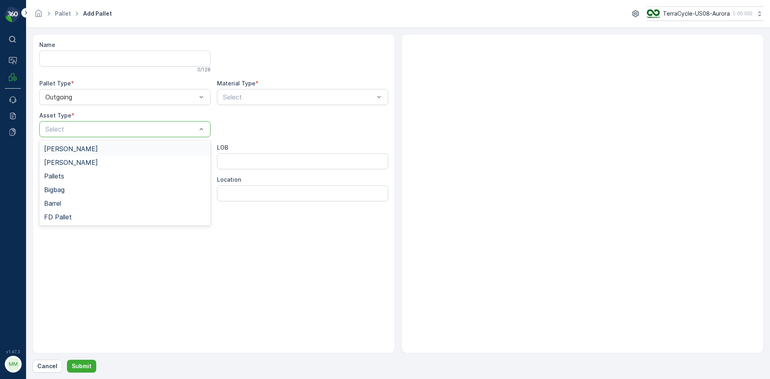
click at [62, 132] on div at bounding box center [121, 129] width 153 height 7
click at [68, 150] on div "[PERSON_NAME]" at bounding box center [125, 148] width 162 height 7
click at [286, 95] on div at bounding box center [298, 96] width 153 height 7
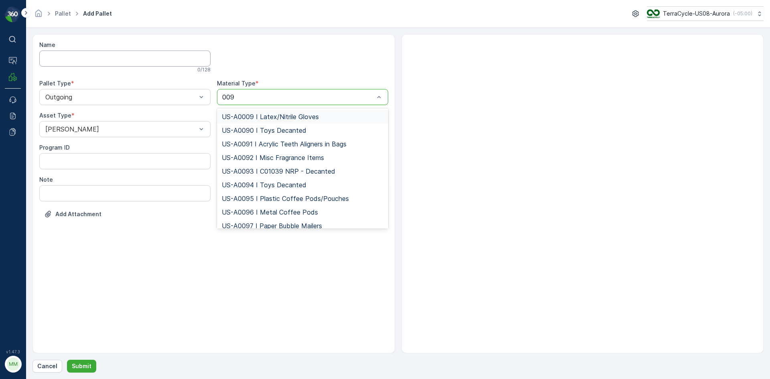
type input "0095"
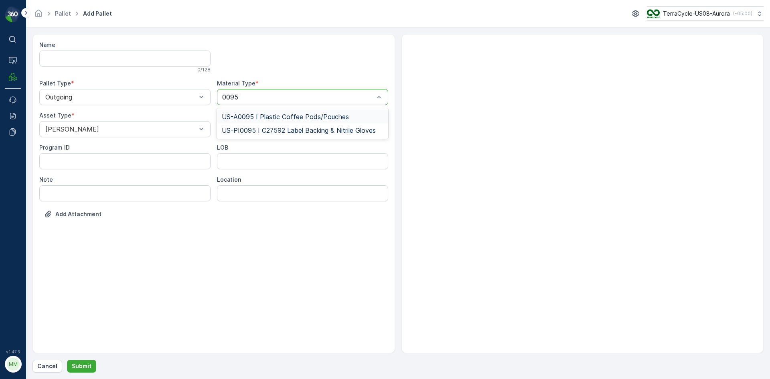
click at [338, 117] on span "US-A0095 I Plastic Coffee Pods/Pouches" at bounding box center [285, 116] width 127 height 7
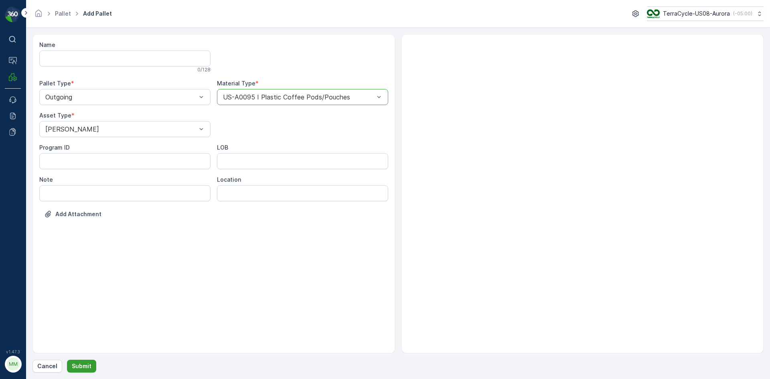
click at [86, 363] on p "Submit" at bounding box center [82, 366] width 20 height 8
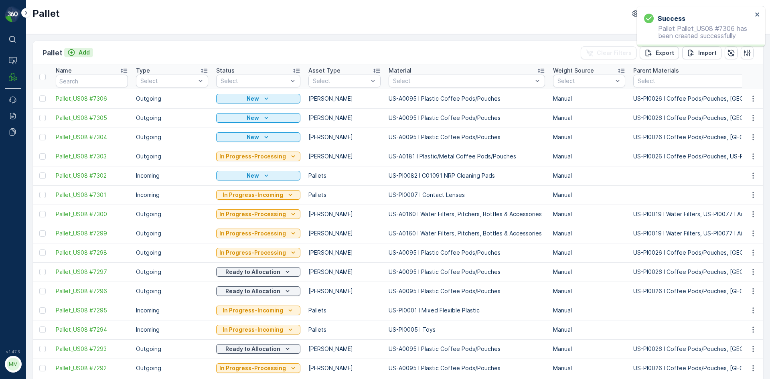
click at [83, 56] on p "Add" at bounding box center [84, 53] width 11 height 8
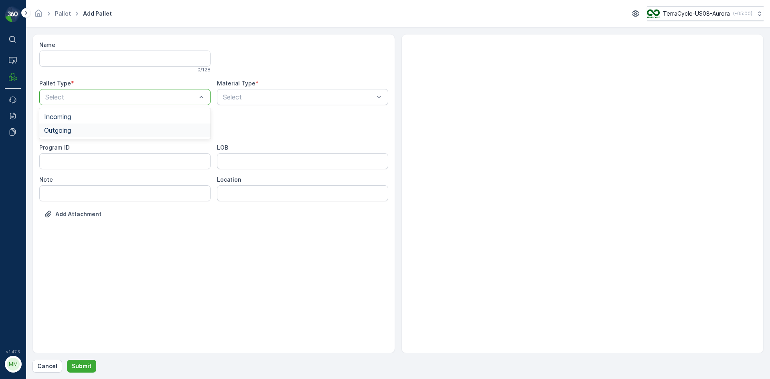
click at [60, 132] on span "Outgoing" at bounding box center [57, 130] width 27 height 7
click at [60, 132] on div at bounding box center [121, 129] width 153 height 7
click at [70, 150] on div "[PERSON_NAME]" at bounding box center [125, 148] width 162 height 7
click at [314, 100] on div at bounding box center [298, 96] width 153 height 7
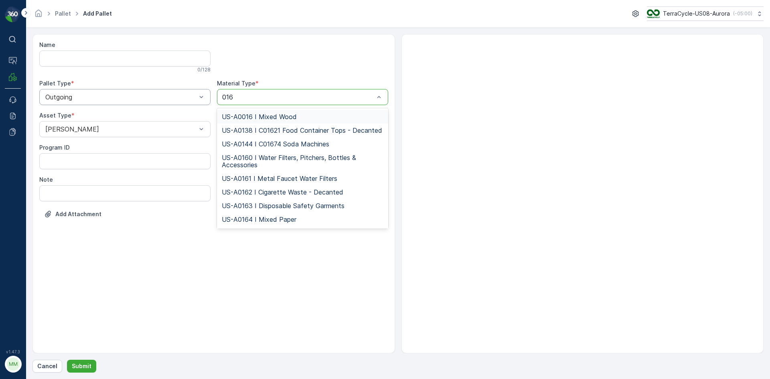
type input "0160"
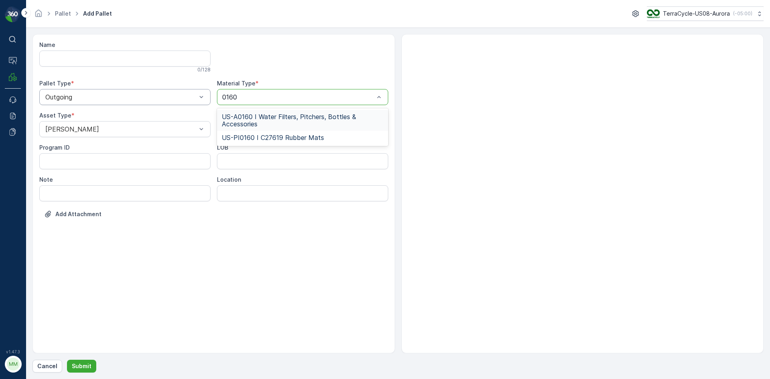
click at [294, 122] on span "US-A0160 I Water Filters, Pitchers, Bottles & Accessories" at bounding box center [303, 120] width 162 height 14
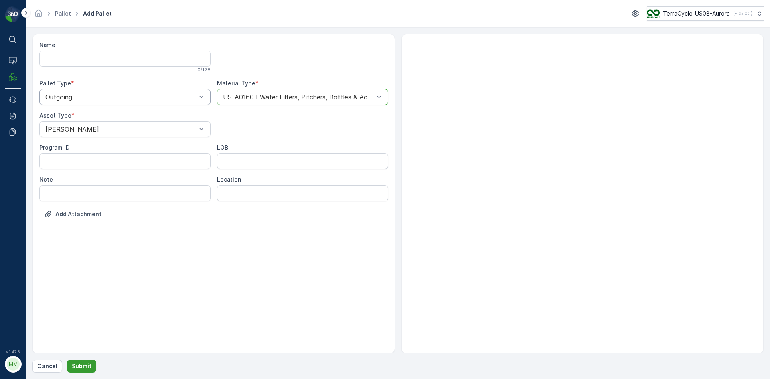
click at [69, 374] on form "Name 0 / 128 Pallet Type * Outgoing Material Type * option US-A0160 I Water Fil…" at bounding box center [398, 203] width 744 height 351
click at [73, 369] on p "Submit" at bounding box center [82, 366] width 20 height 8
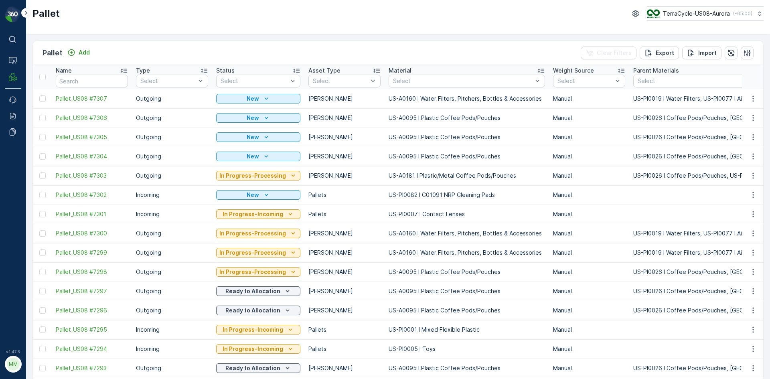
click at [86, 59] on div "Pallet Add Clear Filters Export Import" at bounding box center [398, 53] width 731 height 24
click at [86, 54] on p "Add" at bounding box center [84, 53] width 11 height 8
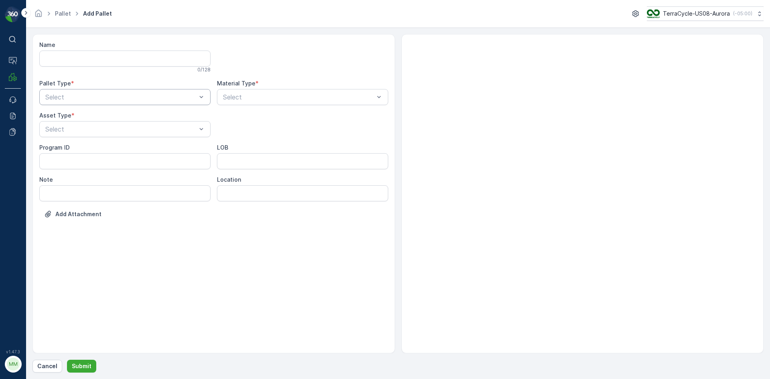
click at [81, 103] on div "Select" at bounding box center [124, 97] width 171 height 16
drag, startPoint x: 64, startPoint y: 145, endPoint x: 67, endPoint y: 138, distance: 7.2
click at [65, 143] on div "Name 0 / 128 Pallet Type * Select Material Type * Select Asset Type * Select Pr…" at bounding box center [213, 135] width 349 height 189
drag, startPoint x: 67, startPoint y: 138, endPoint x: 78, endPoint y: 116, distance: 25.3
click at [69, 135] on div "Name 0 / 128 Pallet Type * Select Material Type * Select Asset Type * Select Pr…" at bounding box center [213, 135] width 349 height 189
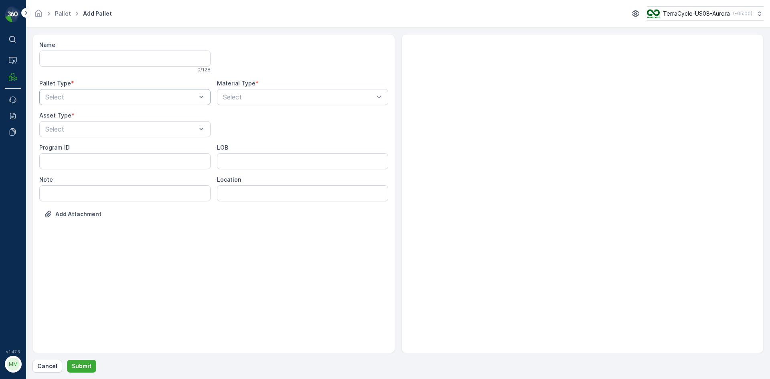
click at [87, 99] on div at bounding box center [121, 96] width 153 height 7
click at [71, 130] on span "Outgoing" at bounding box center [57, 130] width 27 height 7
click at [72, 129] on div at bounding box center [121, 129] width 153 height 7
click at [65, 151] on span "[PERSON_NAME]" at bounding box center [71, 148] width 54 height 7
click at [289, 94] on div at bounding box center [298, 96] width 153 height 7
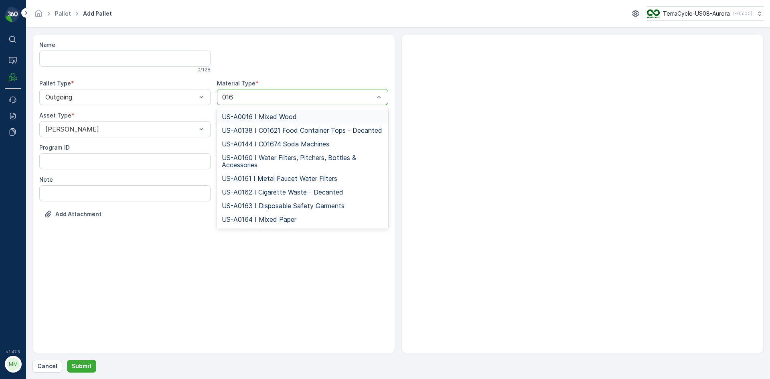
type input "0160"
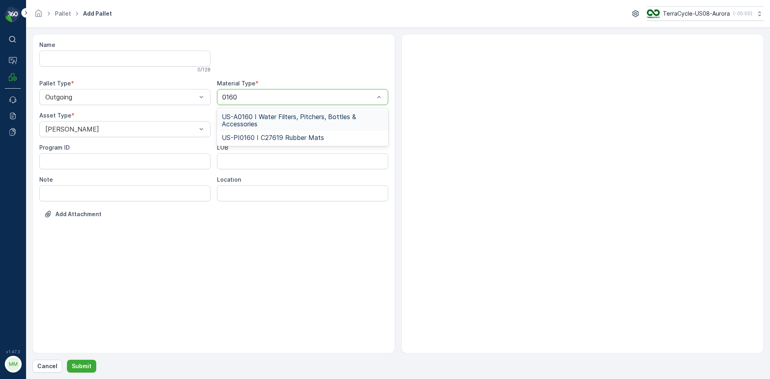
click at [277, 118] on span "US-A0160 I Water Filters, Pitchers, Bottles & Accessories" at bounding box center [303, 120] width 162 height 14
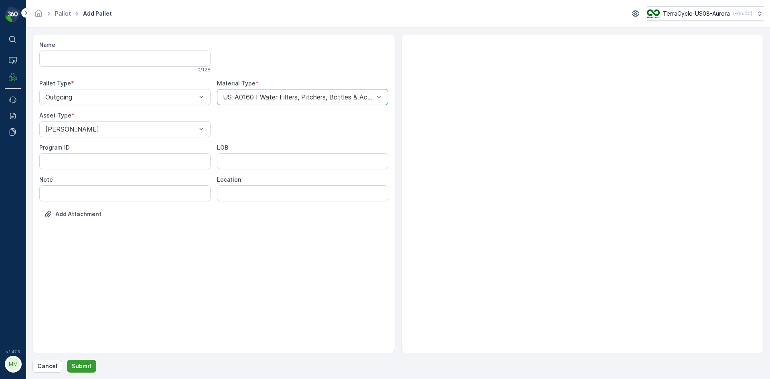
click at [81, 364] on p "Submit" at bounding box center [82, 366] width 20 height 8
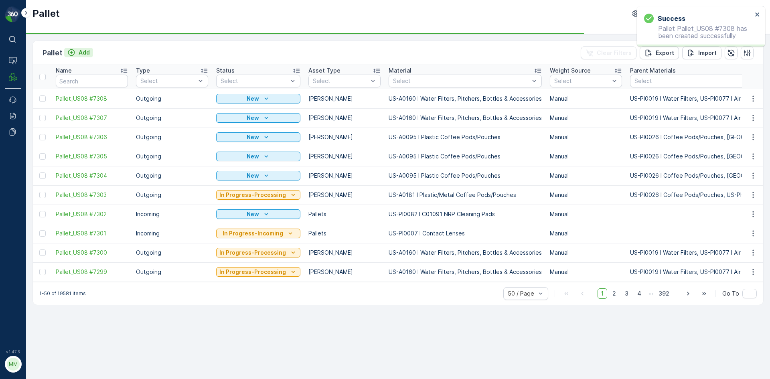
click at [69, 51] on icon "Add" at bounding box center [71, 53] width 8 height 8
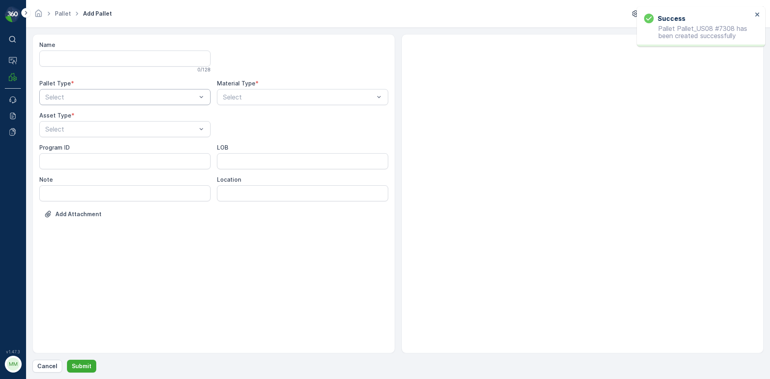
click at [69, 103] on div "Select" at bounding box center [124, 97] width 171 height 16
click at [59, 127] on span "Outgoing" at bounding box center [57, 130] width 27 height 7
click at [59, 127] on div at bounding box center [121, 129] width 153 height 7
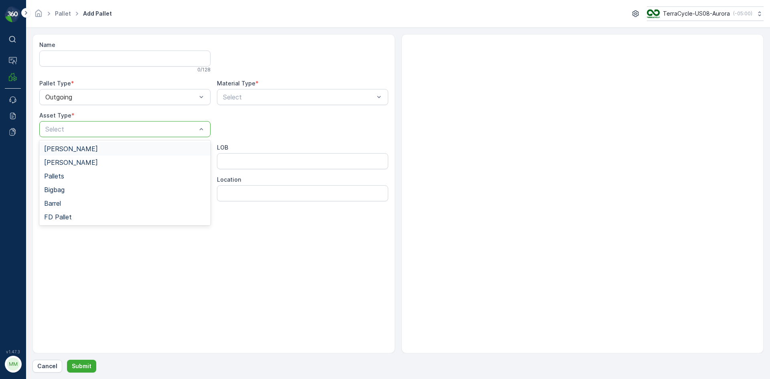
click at [54, 152] on span "[PERSON_NAME]" at bounding box center [71, 148] width 54 height 7
click at [235, 97] on div at bounding box center [298, 96] width 153 height 7
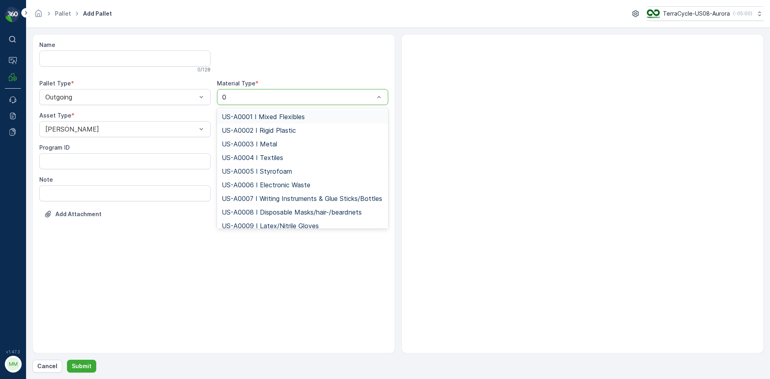
type input "01"
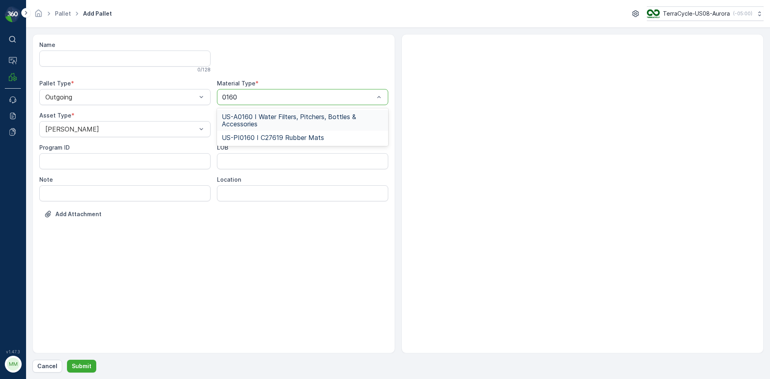
click at [254, 116] on span "US-A0160 I Water Filters, Pitchers, Bottles & Accessories" at bounding box center [303, 120] width 162 height 14
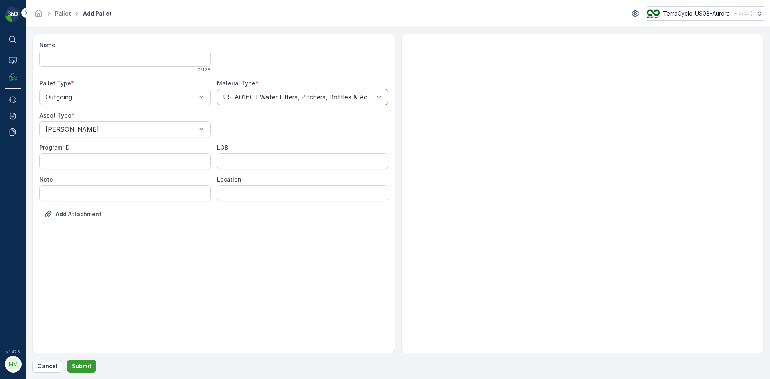
click at [68, 365] on button "Submit" at bounding box center [81, 366] width 29 height 13
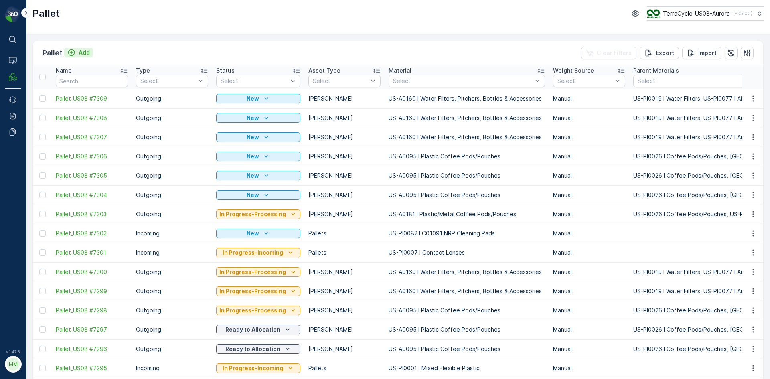
click at [83, 52] on p "Add" at bounding box center [84, 53] width 11 height 8
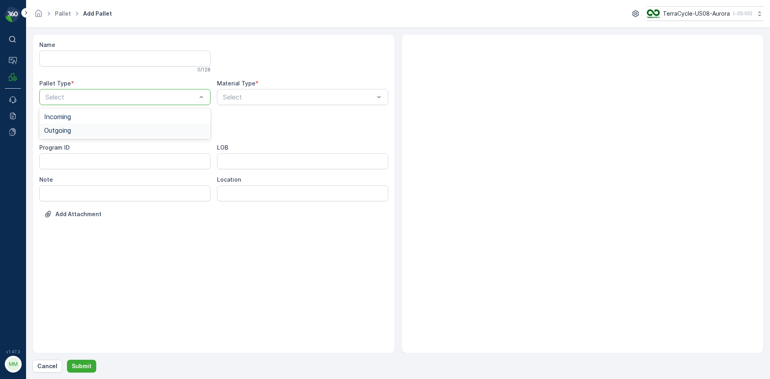
click at [75, 130] on div "Outgoing" at bounding box center [125, 130] width 162 height 7
click at [75, 130] on div at bounding box center [121, 129] width 153 height 7
click at [75, 151] on div "[PERSON_NAME]" at bounding box center [125, 148] width 162 height 7
click at [229, 100] on div at bounding box center [298, 96] width 153 height 7
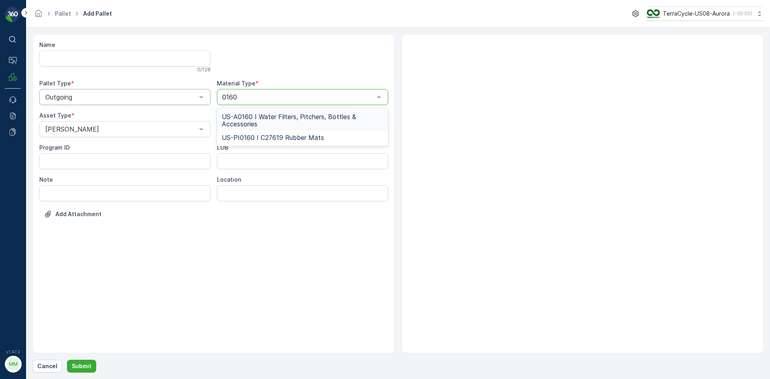
click at [279, 119] on span "US-A0160 I Water Filters, Pitchers, Bottles & Accessories" at bounding box center [303, 120] width 162 height 14
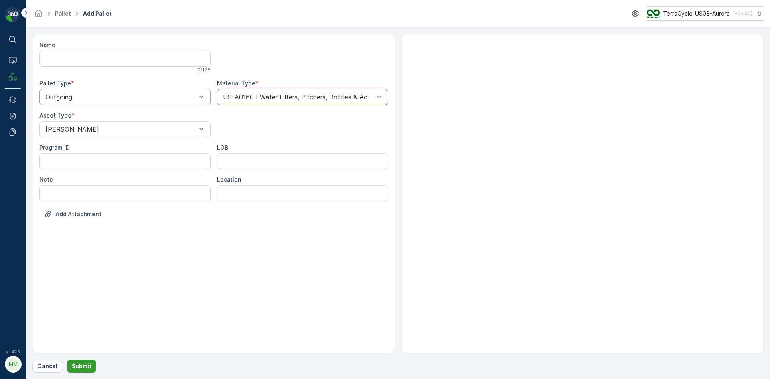
click at [86, 371] on button "Submit" at bounding box center [81, 366] width 29 height 13
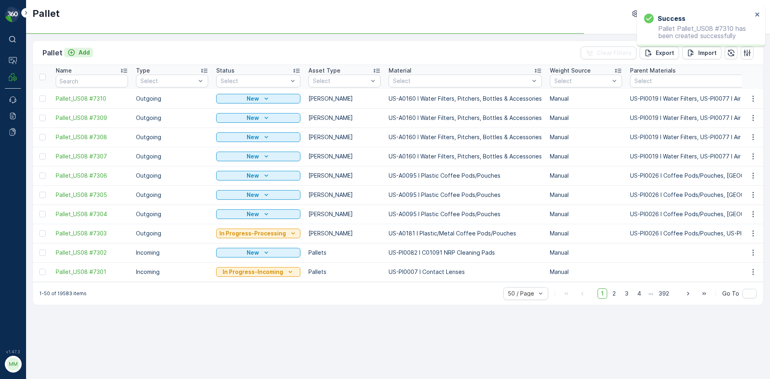
click at [89, 53] on p "Add" at bounding box center [84, 53] width 11 height 8
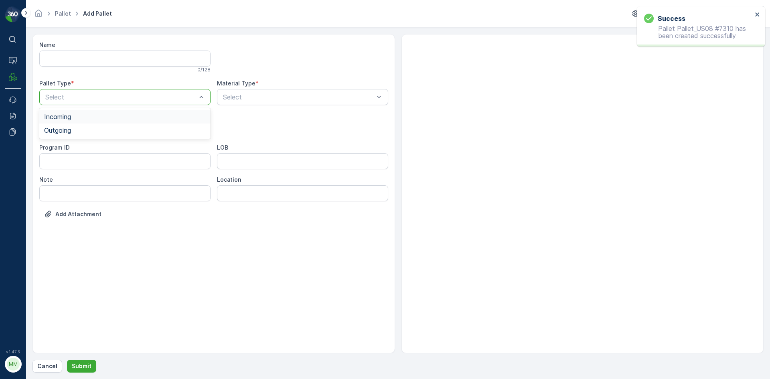
click at [71, 99] on div at bounding box center [121, 96] width 153 height 7
click at [66, 136] on div "Outgoing" at bounding box center [124, 131] width 171 height 14
click at [66, 136] on div "Select" at bounding box center [124, 129] width 171 height 16
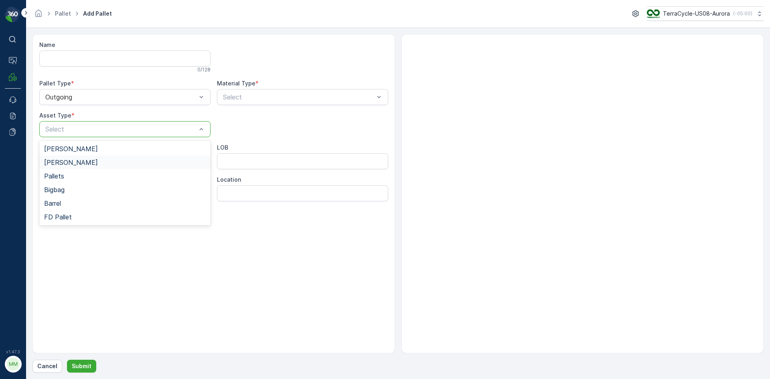
click at [64, 156] on div "[PERSON_NAME]" at bounding box center [124, 163] width 171 height 14
click at [97, 131] on div at bounding box center [121, 129] width 153 height 7
click at [92, 145] on div "[PERSON_NAME]" at bounding box center [124, 149] width 171 height 14
click at [225, 104] on div "Select" at bounding box center [302, 97] width 171 height 16
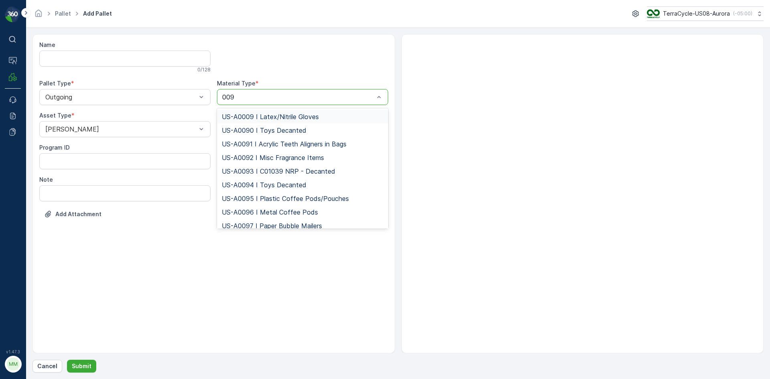
type input "0095"
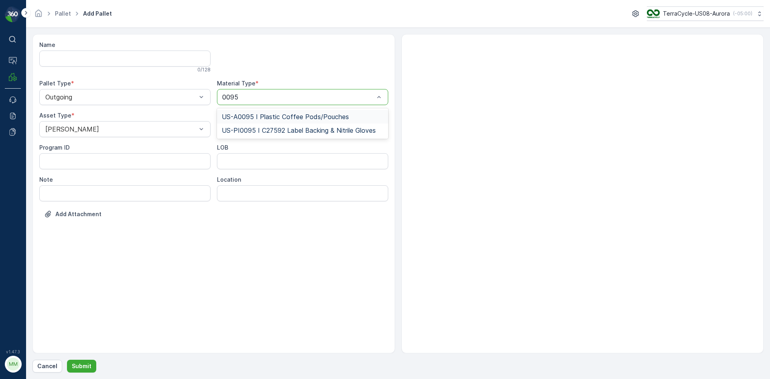
click at [242, 114] on span "US-A0095 I Plastic Coffee Pods/Pouches" at bounding box center [285, 116] width 127 height 7
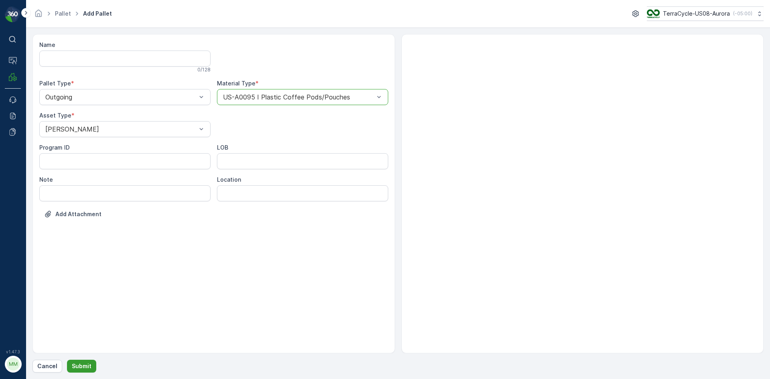
click at [78, 368] on p "Submit" at bounding box center [82, 366] width 20 height 8
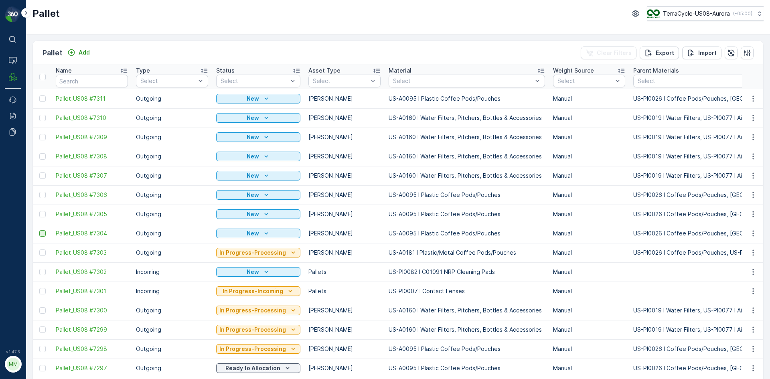
drag, startPoint x: 44, startPoint y: 236, endPoint x: 44, endPoint y: 230, distance: 5.6
click at [44, 236] on div at bounding box center [42, 233] width 6 height 6
click at [39, 230] on input "checkbox" at bounding box center [39, 230] width 0 height 0
click at [44, 215] on div at bounding box center [42, 214] width 6 height 6
click at [39, 211] on input "checkbox" at bounding box center [39, 211] width 0 height 0
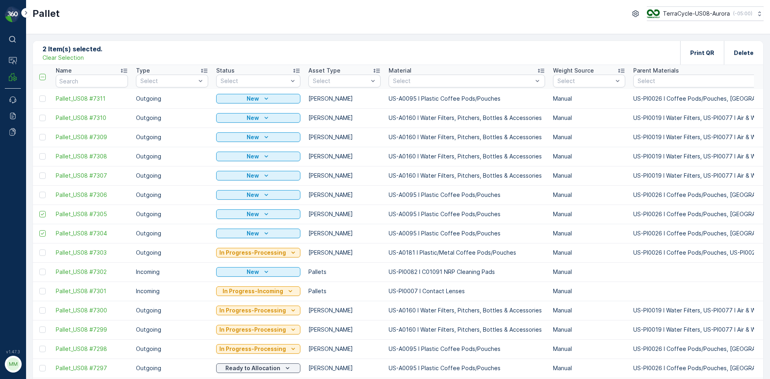
drag, startPoint x: 44, startPoint y: 195, endPoint x: 45, endPoint y: 182, distance: 13.3
click at [44, 194] on div at bounding box center [42, 195] width 6 height 6
click at [39, 192] on input "checkbox" at bounding box center [39, 192] width 0 height 0
click at [43, 177] on div at bounding box center [42, 175] width 6 height 6
click at [39, 172] on input "checkbox" at bounding box center [39, 172] width 0 height 0
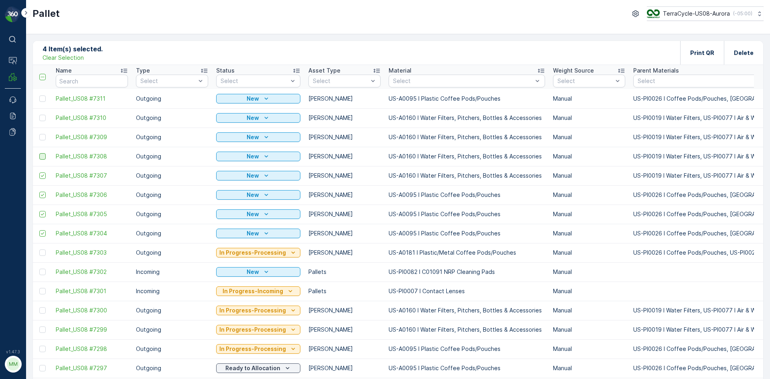
click at [45, 158] on div at bounding box center [42, 156] width 6 height 6
click at [39, 153] on input "checkbox" at bounding box center [39, 153] width 0 height 0
click at [47, 137] on div at bounding box center [43, 137] width 8 height 6
click at [39, 134] on input "checkbox" at bounding box center [39, 134] width 0 height 0
click at [41, 119] on div at bounding box center [42, 118] width 6 height 6
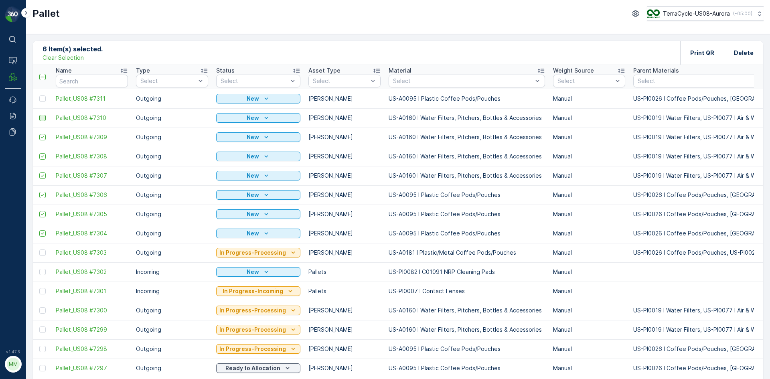
click at [39, 115] on input "checkbox" at bounding box center [39, 115] width 0 height 0
click at [43, 98] on div at bounding box center [42, 98] width 6 height 6
click at [39, 95] on input "checkbox" at bounding box center [39, 95] width 0 height 0
click at [692, 55] on div "Print QR" at bounding box center [702, 53] width 44 height 24
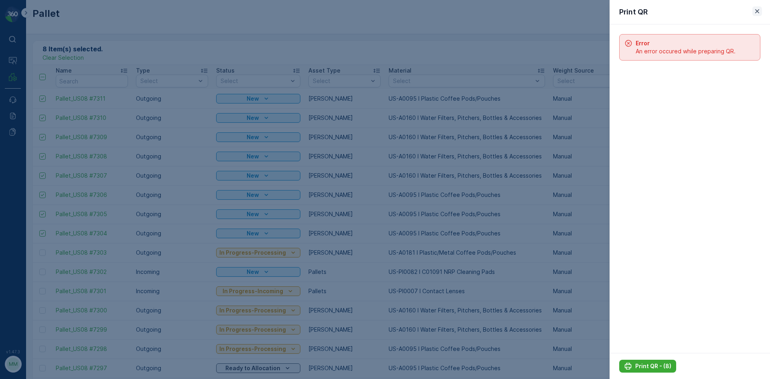
click at [761, 13] on button "button" at bounding box center [758, 11] width 10 height 10
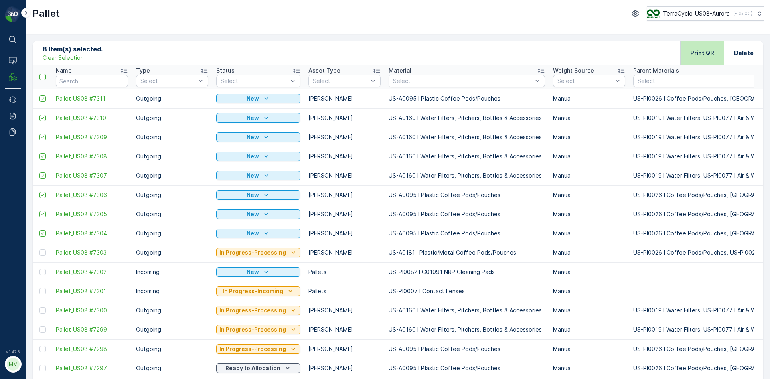
click at [696, 54] on p "Print QR" at bounding box center [702, 53] width 24 height 8
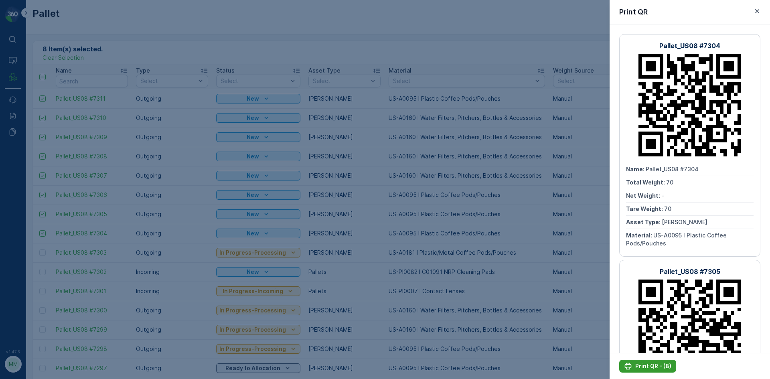
click at [643, 369] on p "Print QR - (8)" at bounding box center [653, 366] width 36 height 8
click at [220, 39] on div at bounding box center [385, 189] width 770 height 379
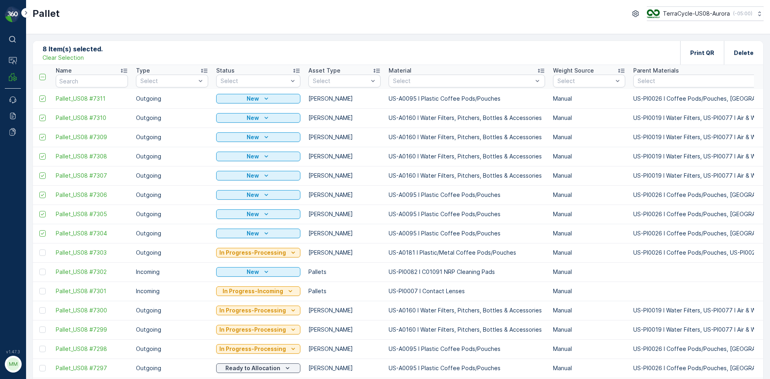
click at [53, 59] on p "Clear Selection" at bounding box center [63, 58] width 41 height 8
click at [73, 57] on button "Add" at bounding box center [78, 53] width 29 height 10
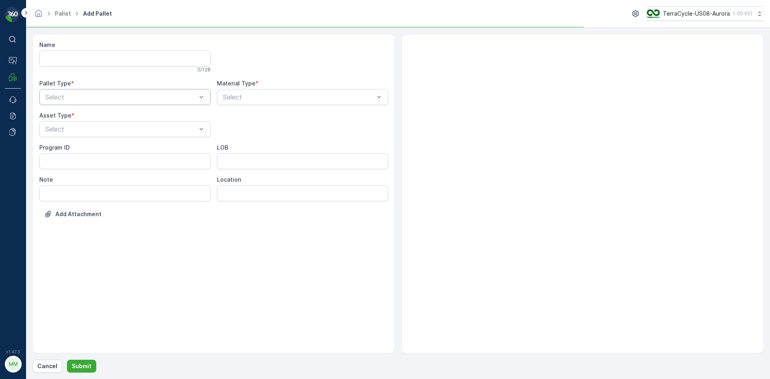
click at [69, 93] on div "Select" at bounding box center [124, 97] width 171 height 16
click at [57, 131] on span "Outgoing" at bounding box center [57, 130] width 27 height 7
click at [56, 131] on div at bounding box center [121, 129] width 153 height 7
click at [51, 143] on div "[PERSON_NAME]" at bounding box center [124, 149] width 171 height 14
click at [268, 95] on div at bounding box center [298, 96] width 153 height 7
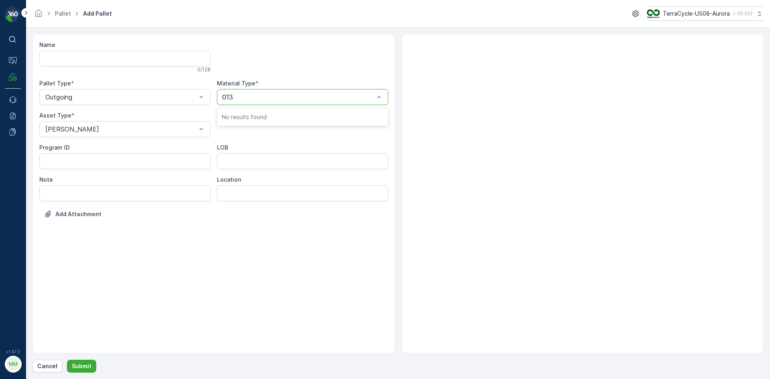
type input "0136"
click at [253, 113] on span "US-A0136 I Hot Tub Cartridges" at bounding box center [269, 116] width 95 height 7
click at [83, 362] on p "Submit" at bounding box center [82, 366] width 20 height 8
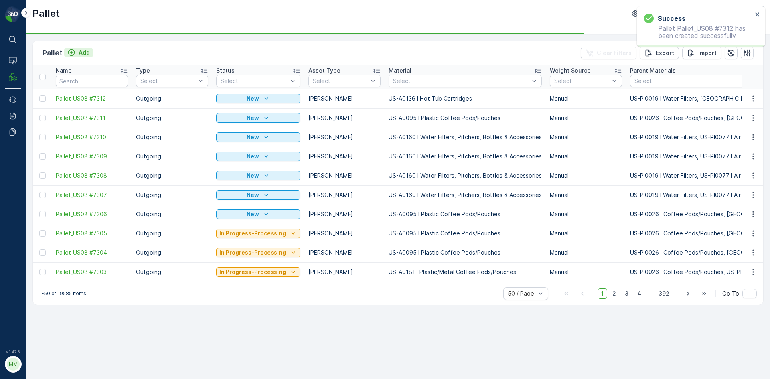
click at [71, 53] on icon "Add" at bounding box center [71, 53] width 8 height 8
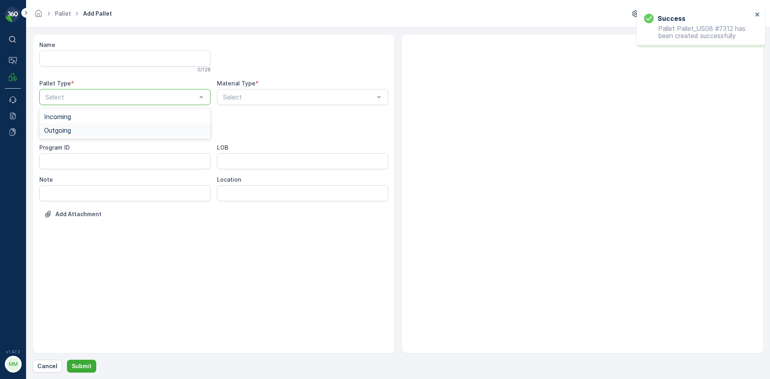
click at [50, 133] on span "Outgoing" at bounding box center [57, 130] width 27 height 7
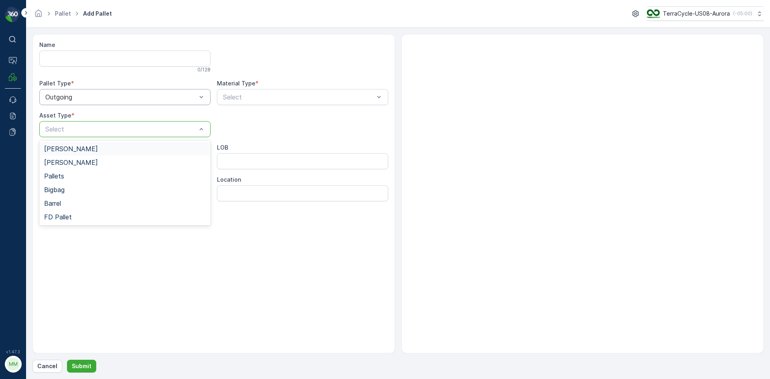
click at [58, 146] on span "[PERSON_NAME]" at bounding box center [71, 148] width 54 height 7
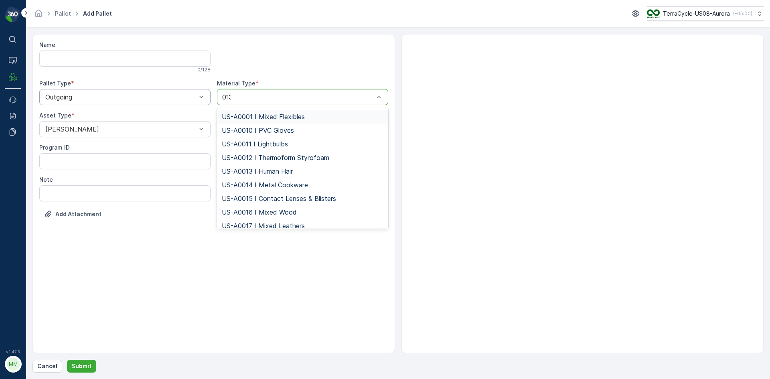
type input "0136"
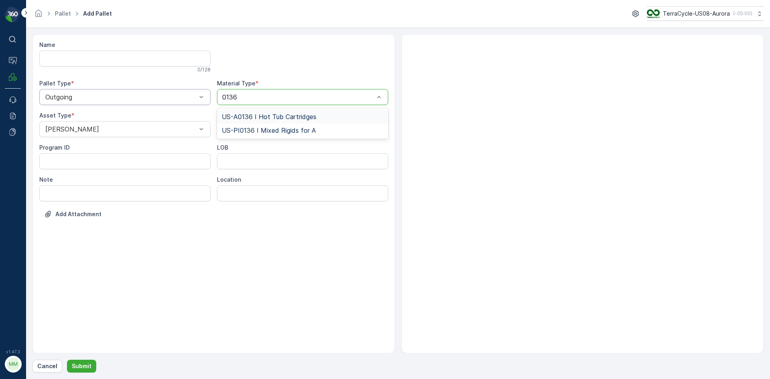
click at [248, 113] on span "US-A0136 I Hot Tub Cartridges" at bounding box center [269, 116] width 95 height 7
click at [86, 365] on p "Submit" at bounding box center [82, 366] width 20 height 8
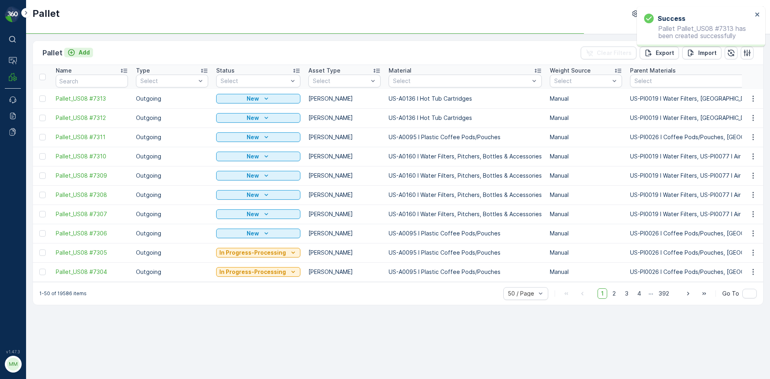
click at [79, 55] on p "Add" at bounding box center [84, 53] width 11 height 8
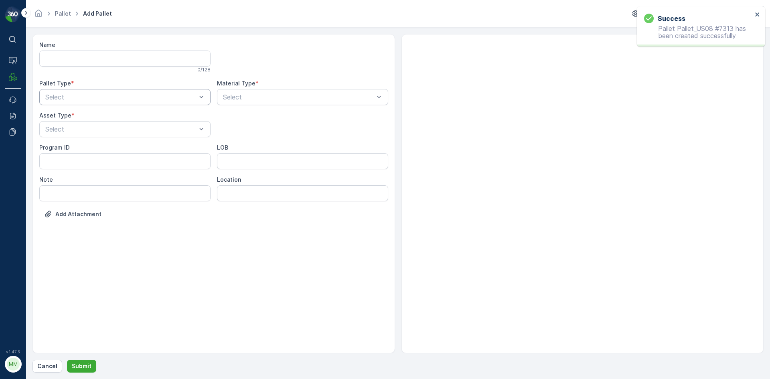
click at [75, 100] on div at bounding box center [121, 96] width 153 height 7
click at [67, 127] on span "Outgoing" at bounding box center [57, 130] width 27 height 7
click at [67, 127] on div at bounding box center [121, 129] width 153 height 7
click at [55, 151] on span "[PERSON_NAME]" at bounding box center [71, 148] width 54 height 7
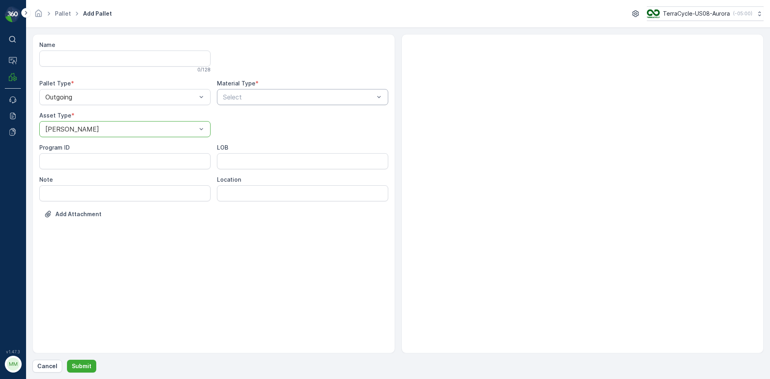
click at [229, 95] on div at bounding box center [298, 96] width 153 height 7
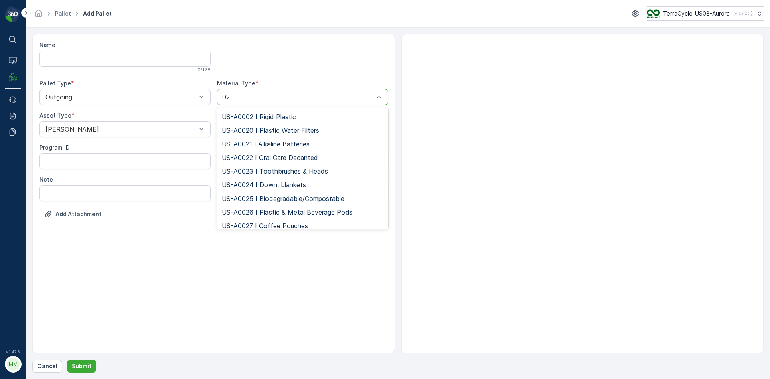
type input "0"
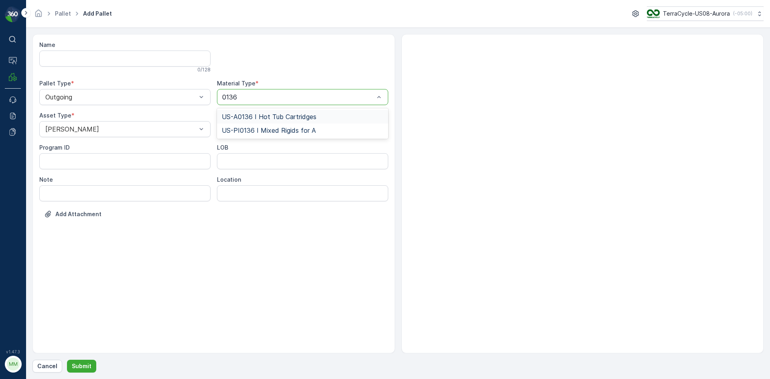
click at [333, 118] on div "US-A0136 I Hot Tub Cartridges" at bounding box center [303, 116] width 162 height 7
click at [85, 367] on p "Submit" at bounding box center [82, 366] width 20 height 8
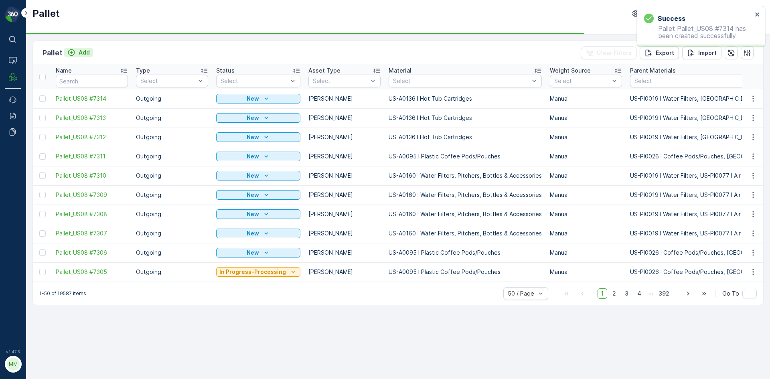
click at [81, 53] on p "Add" at bounding box center [84, 53] width 11 height 8
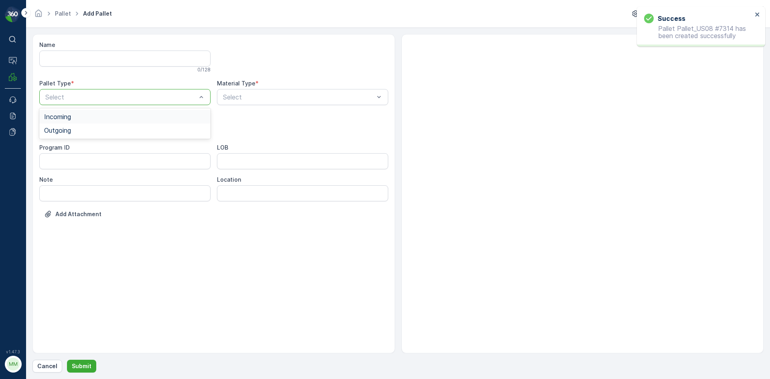
click at [72, 96] on div at bounding box center [121, 96] width 153 height 7
click at [65, 127] on span "Outgoing" at bounding box center [57, 130] width 27 height 7
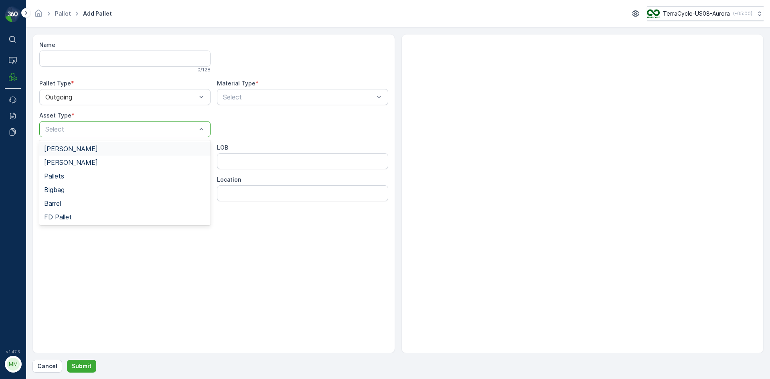
click at [65, 127] on div at bounding box center [121, 129] width 153 height 7
click at [67, 149] on span "[PERSON_NAME]" at bounding box center [71, 148] width 54 height 7
click at [262, 97] on div at bounding box center [298, 96] width 153 height 7
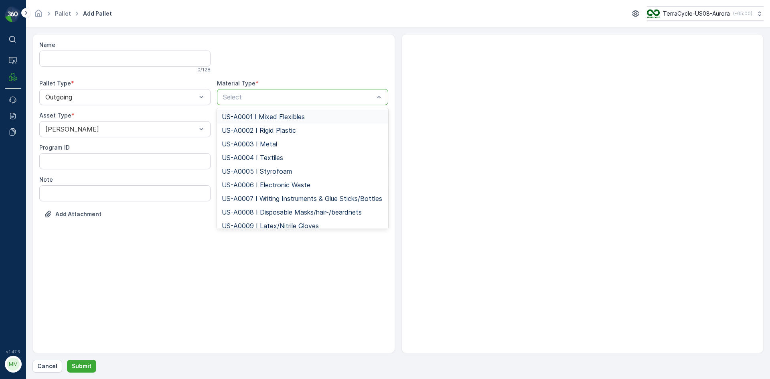
type input "1"
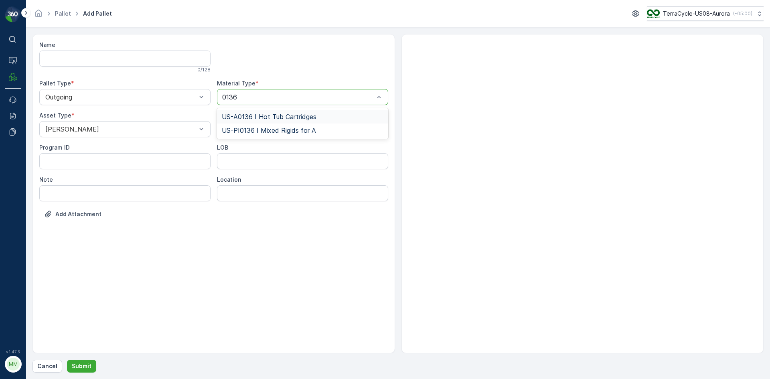
type input "0136"
click at [273, 106] on div "Name 0 / 128 Pallet Type * Outgoing Material Type * 2 results available for sea…" at bounding box center [213, 135] width 349 height 189
click at [260, 89] on div "Select" at bounding box center [302, 97] width 171 height 16
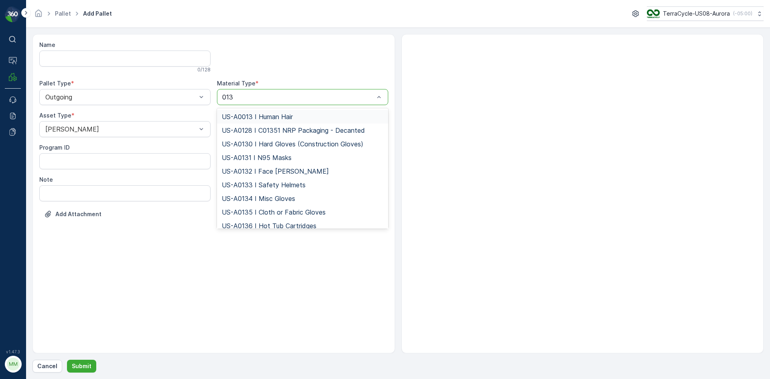
type input "0136"
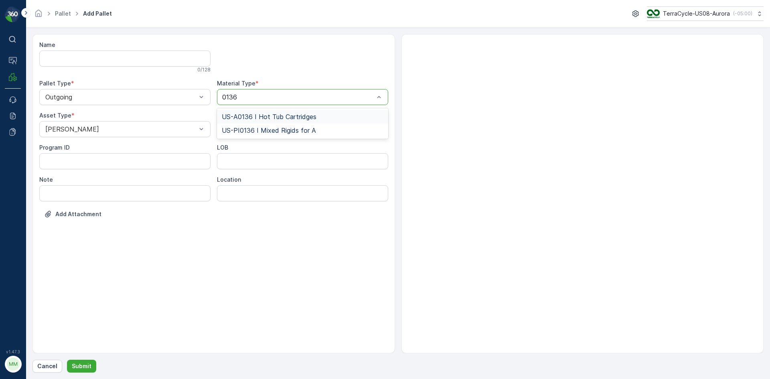
click at [261, 113] on span "US-A0136 I Hot Tub Cartridges" at bounding box center [269, 116] width 95 height 7
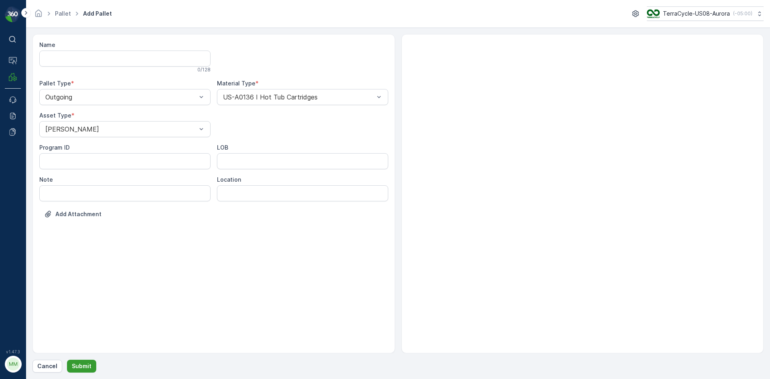
click at [81, 367] on p "Submit" at bounding box center [82, 366] width 20 height 8
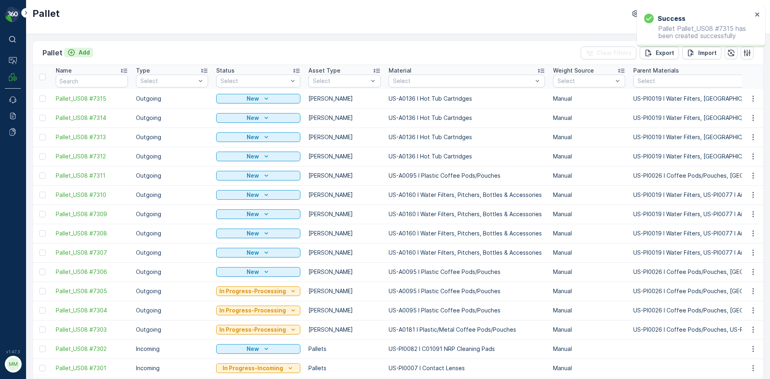
click at [83, 51] on p "Add" at bounding box center [84, 53] width 11 height 8
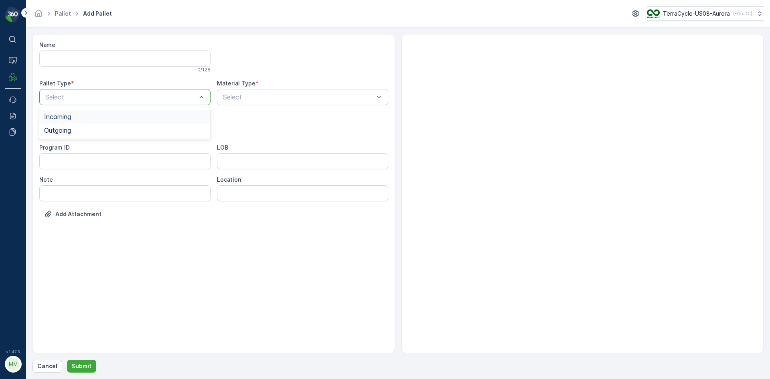
click at [83, 96] on div at bounding box center [121, 96] width 153 height 7
click at [74, 127] on div "Outgoing" at bounding box center [125, 130] width 162 height 7
click at [74, 127] on div at bounding box center [121, 129] width 153 height 7
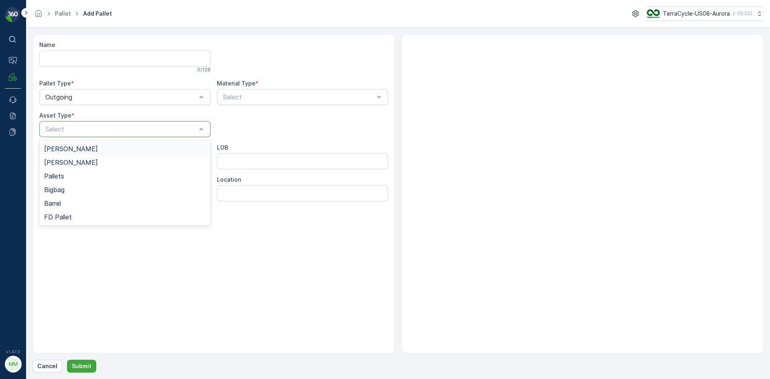
click at [66, 149] on span "[PERSON_NAME]" at bounding box center [71, 148] width 54 height 7
click at [278, 100] on div at bounding box center [298, 96] width 153 height 7
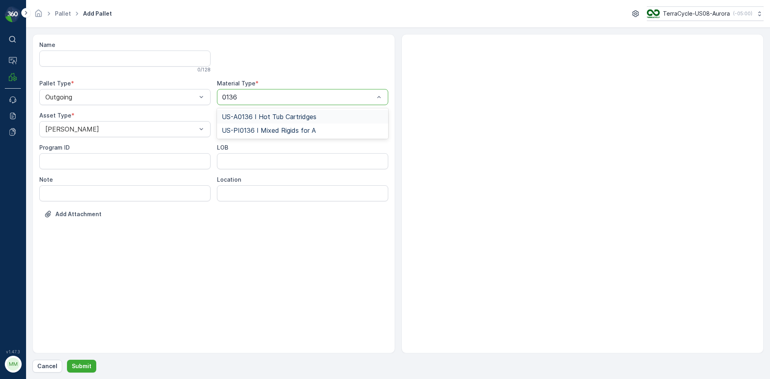
click at [279, 112] on div "US-A0136 I Hot Tub Cartridges" at bounding box center [302, 117] width 171 height 14
click at [92, 366] on button "Submit" at bounding box center [81, 366] width 29 height 13
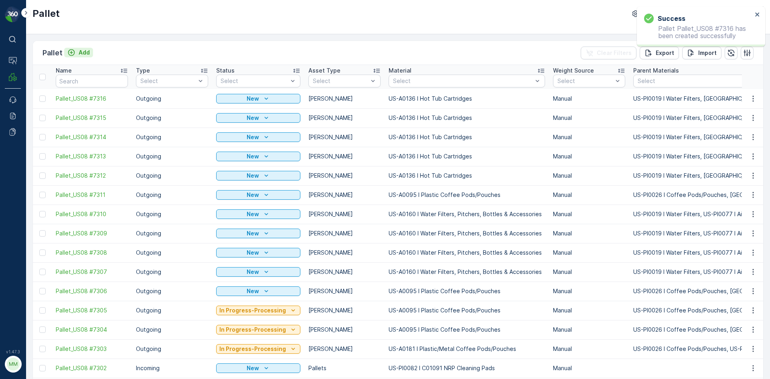
click at [85, 50] on p "Add" at bounding box center [84, 53] width 11 height 8
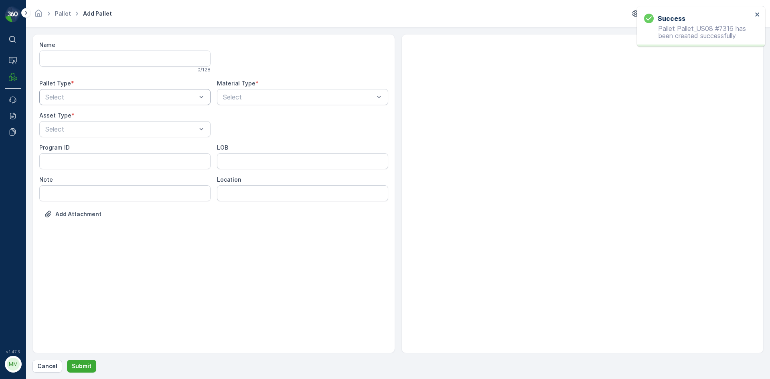
click at [68, 103] on div "Select" at bounding box center [124, 97] width 171 height 16
click at [62, 133] on span "Outgoing" at bounding box center [57, 130] width 27 height 7
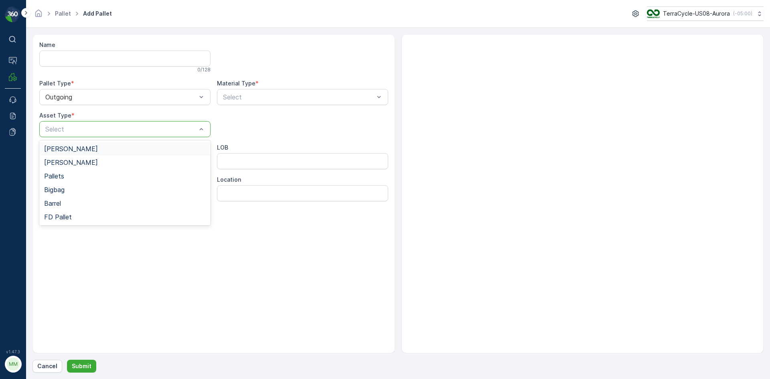
click at [56, 147] on span "[PERSON_NAME]" at bounding box center [71, 148] width 54 height 7
click at [250, 91] on div "Select" at bounding box center [302, 97] width 171 height 16
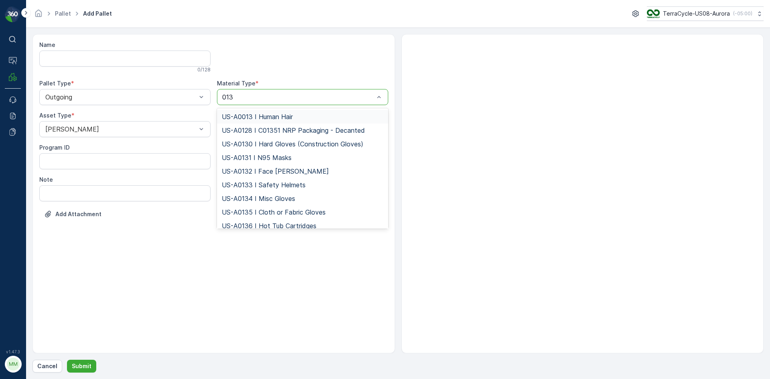
type input "0136"
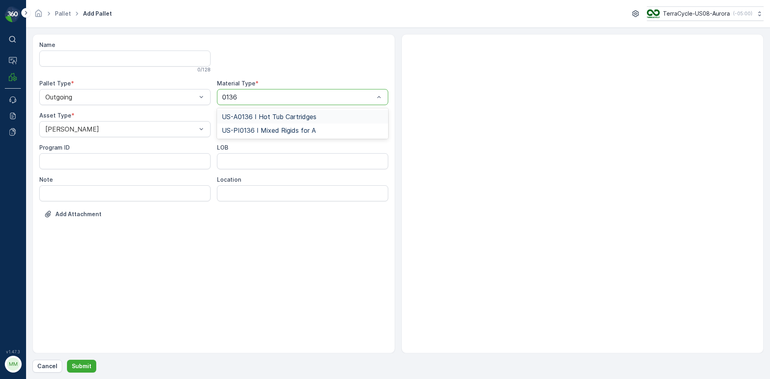
click at [248, 119] on span "US-A0136 I Hot Tub Cartridges" at bounding box center [269, 116] width 95 height 7
click at [92, 365] on button "Submit" at bounding box center [81, 366] width 29 height 13
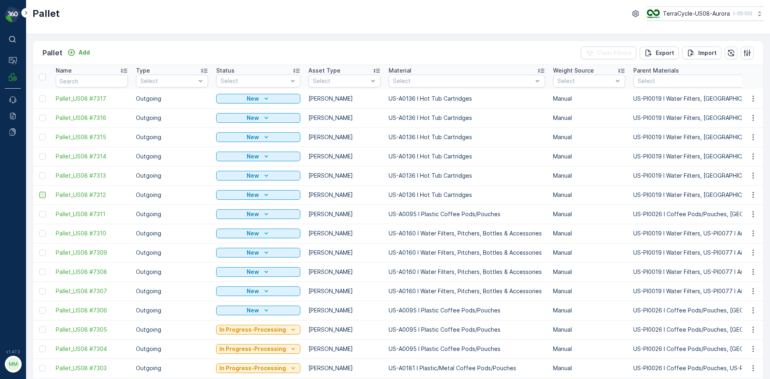
click at [43, 194] on div at bounding box center [42, 195] width 6 height 6
click at [39, 192] on input "checkbox" at bounding box center [39, 192] width 0 height 0
click at [41, 178] on div at bounding box center [42, 175] width 6 height 6
click at [39, 172] on input "checkbox" at bounding box center [39, 172] width 0 height 0
click at [41, 156] on div at bounding box center [42, 156] width 6 height 6
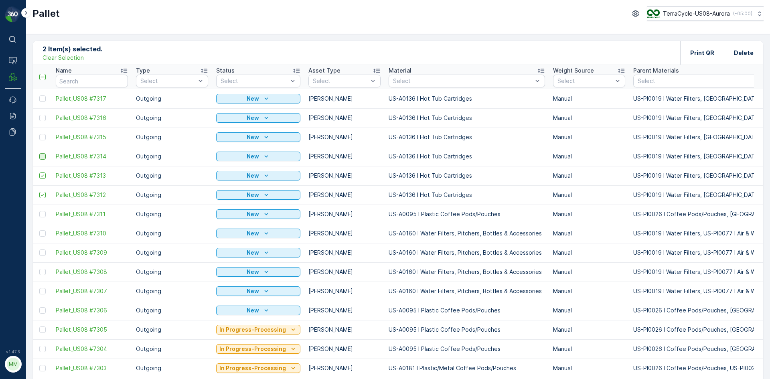
click at [39, 153] on input "checkbox" at bounding box center [39, 153] width 0 height 0
click at [45, 140] on td at bounding box center [42, 137] width 19 height 19
click at [44, 138] on div at bounding box center [42, 137] width 6 height 6
click at [39, 134] on input "checkbox" at bounding box center [39, 134] width 0 height 0
click at [41, 118] on div at bounding box center [42, 118] width 6 height 6
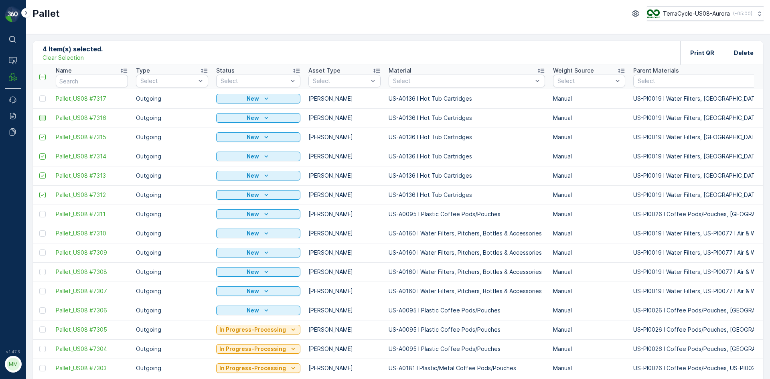
click at [39, 115] on input "checkbox" at bounding box center [39, 115] width 0 height 0
click at [43, 100] on div at bounding box center [42, 98] width 6 height 6
click at [39, 95] on input "checkbox" at bounding box center [39, 95] width 0 height 0
click at [704, 56] on p "Print QR" at bounding box center [702, 53] width 24 height 8
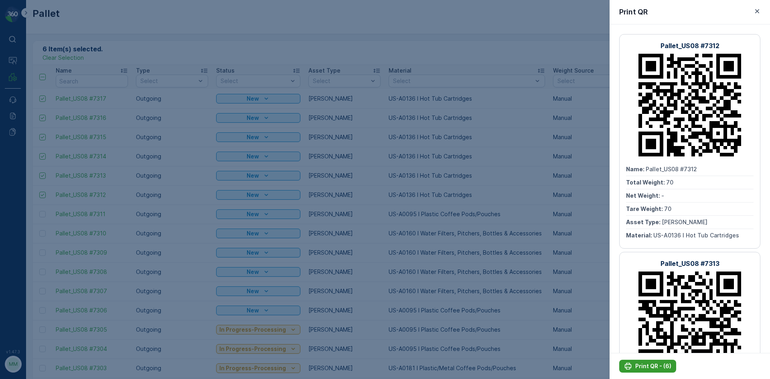
click at [645, 368] on p "Print QR - (6)" at bounding box center [653, 366] width 36 height 8
click at [756, 9] on icon "button" at bounding box center [757, 11] width 8 height 8
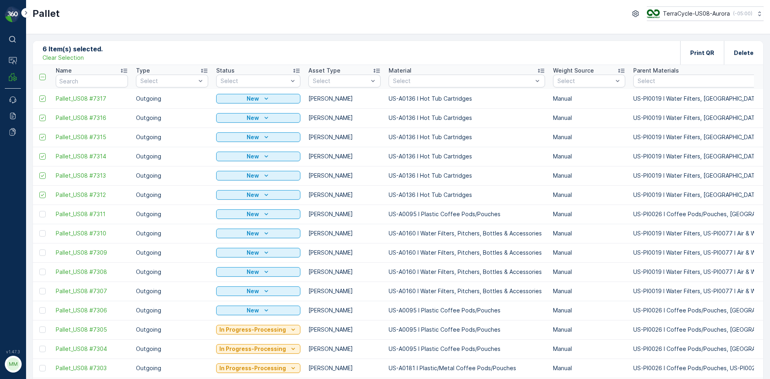
click at [50, 57] on p "Clear Selection" at bounding box center [63, 58] width 41 height 8
click at [89, 53] on p "Add" at bounding box center [84, 53] width 11 height 8
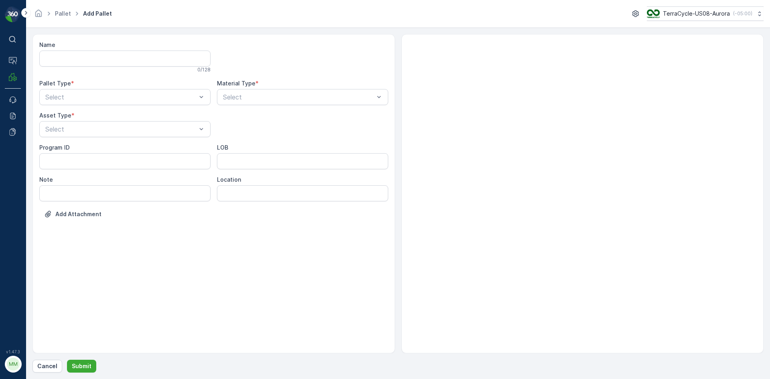
click at [74, 105] on div "Name 0 / 128 Pallet Type * Select Material Type * Select Asset Type * Select Pr…" at bounding box center [213, 135] width 349 height 189
click at [71, 96] on div at bounding box center [121, 96] width 153 height 7
click at [69, 133] on span "Outgoing" at bounding box center [57, 130] width 27 height 7
click at [68, 138] on div "Name 0 / 128 Pallet Type * option Outgoing, selected. Outgoing Material Type * …" at bounding box center [213, 135] width 349 height 189
click at [70, 134] on div "Select" at bounding box center [124, 129] width 171 height 16
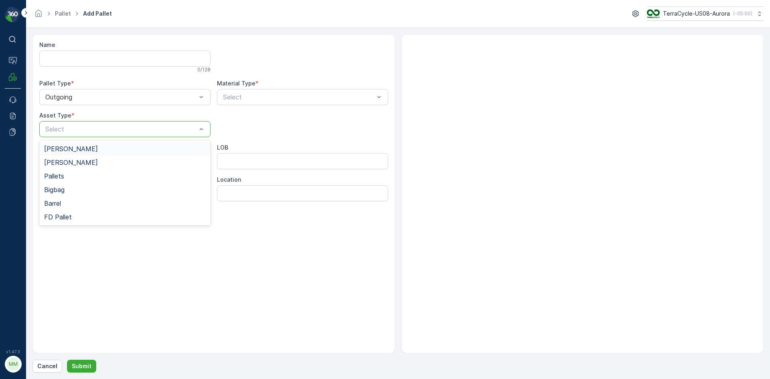
click at [69, 154] on div "[PERSON_NAME]" at bounding box center [124, 149] width 171 height 14
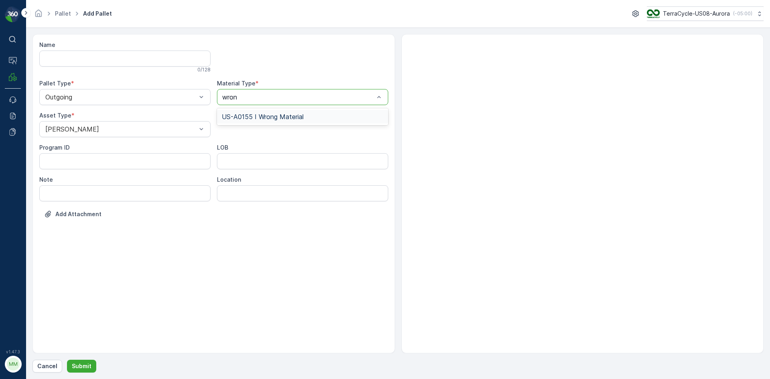
type input "wrong"
click at [290, 112] on div "US-A0155 I Wrong Material" at bounding box center [302, 117] width 171 height 14
click at [78, 361] on button "Submit" at bounding box center [81, 366] width 29 height 13
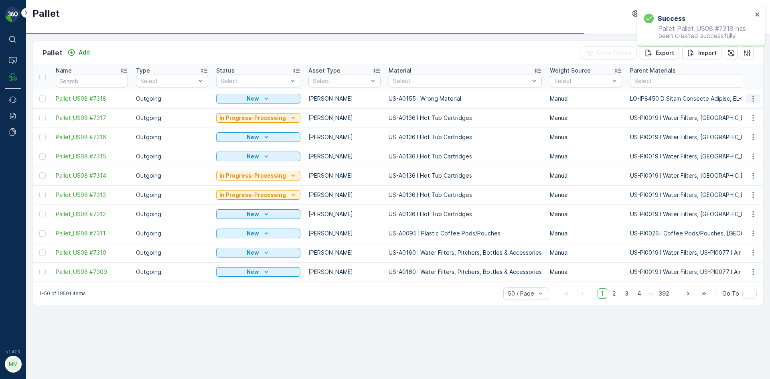
click at [753, 100] on icon "button" at bounding box center [753, 99] width 8 height 8
click at [730, 154] on span "Print QR" at bounding box center [731, 156] width 22 height 8
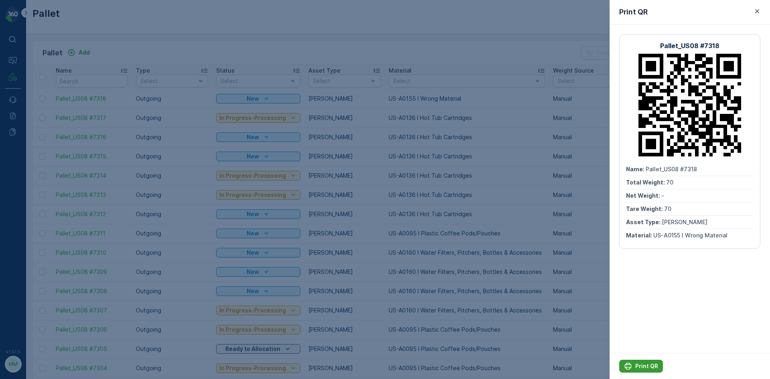
click at [638, 365] on p "Print QR" at bounding box center [646, 366] width 23 height 8
drag, startPoint x: 133, startPoint y: 45, endPoint x: 96, endPoint y: 67, distance: 43.2
click at [132, 46] on div at bounding box center [385, 189] width 770 height 379
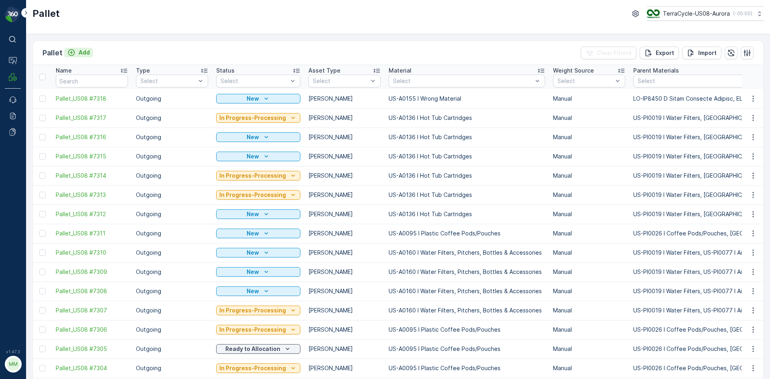
click at [71, 49] on icon "Add" at bounding box center [71, 52] width 7 height 7
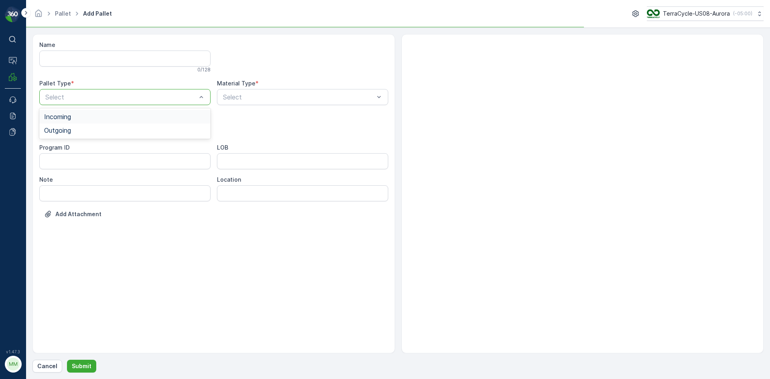
click at [68, 95] on div at bounding box center [121, 96] width 153 height 7
click at [61, 131] on span "Outgoing" at bounding box center [57, 130] width 27 height 7
click at [61, 131] on div at bounding box center [121, 129] width 153 height 7
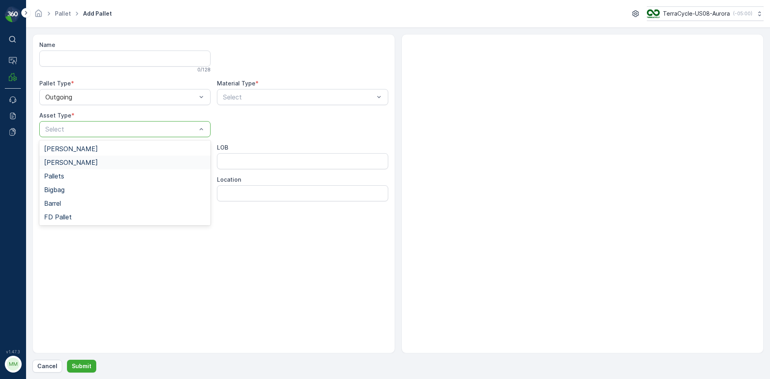
click at [56, 163] on span "[PERSON_NAME]" at bounding box center [71, 162] width 54 height 7
click at [248, 95] on div at bounding box center [298, 96] width 153 height 7
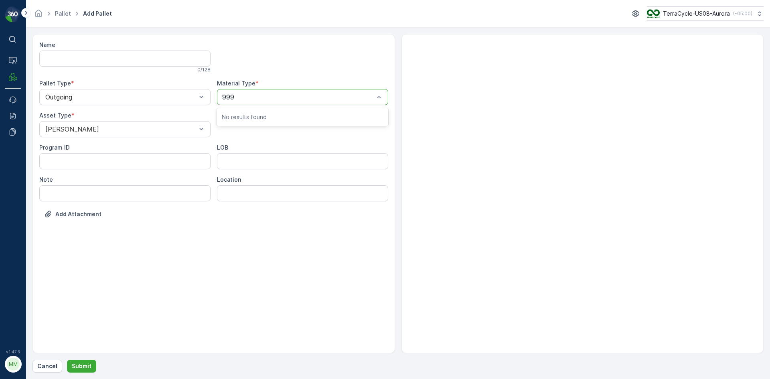
type input "9999"
click at [260, 117] on span "US-A9999 I Cardboard & Paper" at bounding box center [269, 116] width 95 height 7
click at [79, 367] on p "Submit" at bounding box center [82, 366] width 20 height 8
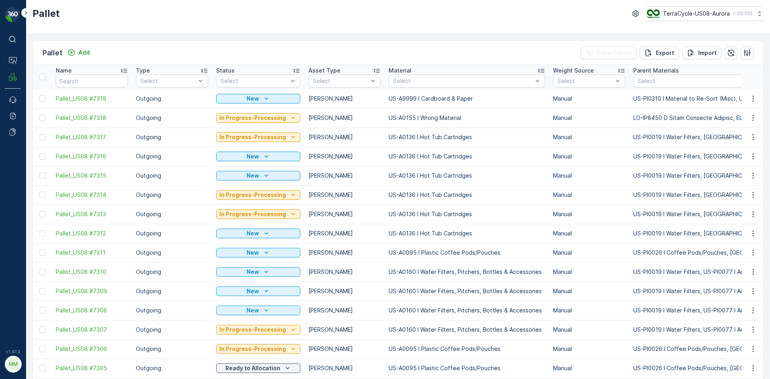
click at [753, 101] on icon "button" at bounding box center [753, 98] width 1 height 6
click at [744, 154] on div "Print QR" at bounding box center [743, 155] width 53 height 11
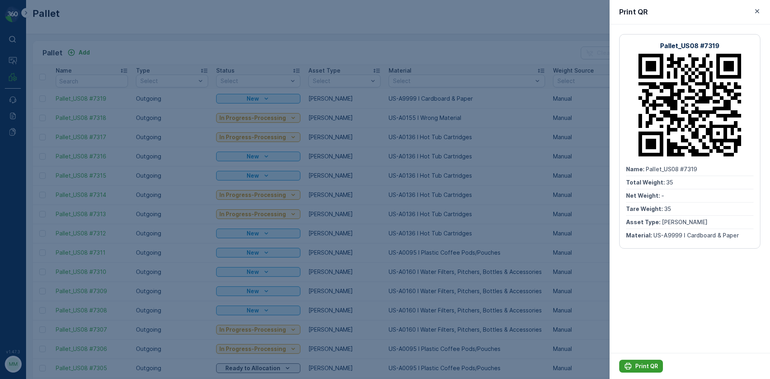
click at [646, 365] on p "Print QR" at bounding box center [646, 366] width 23 height 8
click at [759, 11] on icon "button" at bounding box center [757, 11] width 8 height 8
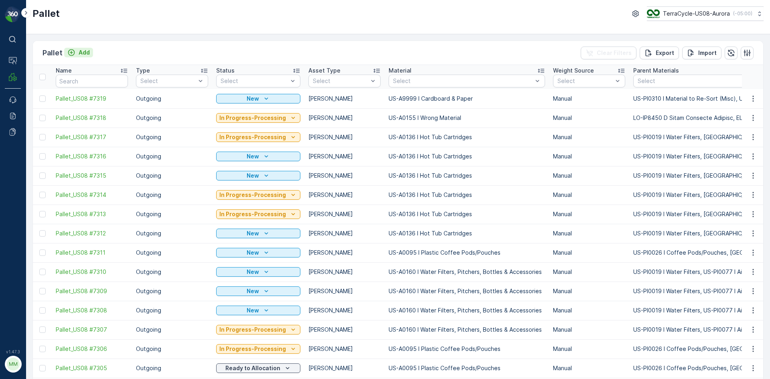
click at [89, 55] on button "Add" at bounding box center [78, 53] width 29 height 10
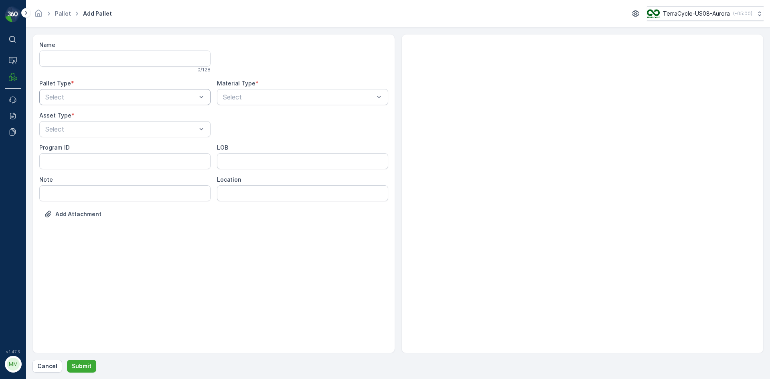
click at [81, 97] on div at bounding box center [121, 96] width 153 height 7
click at [73, 130] on div "Outgoing" at bounding box center [125, 130] width 162 height 7
click at [75, 130] on div at bounding box center [121, 129] width 153 height 7
click at [71, 148] on div "[PERSON_NAME]" at bounding box center [125, 148] width 162 height 7
click at [287, 91] on div "Select" at bounding box center [302, 97] width 171 height 16
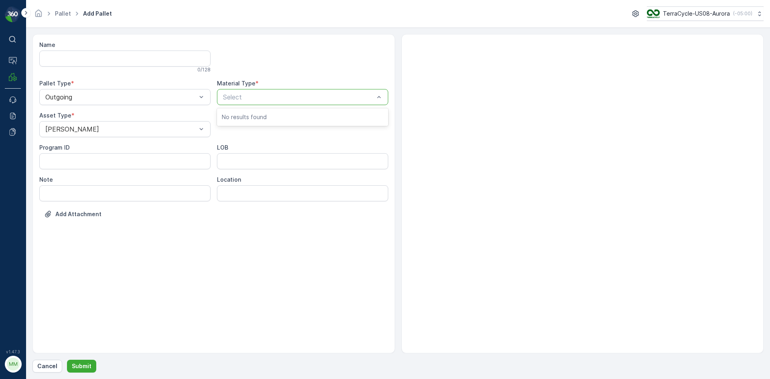
type input "0"
type input "95"
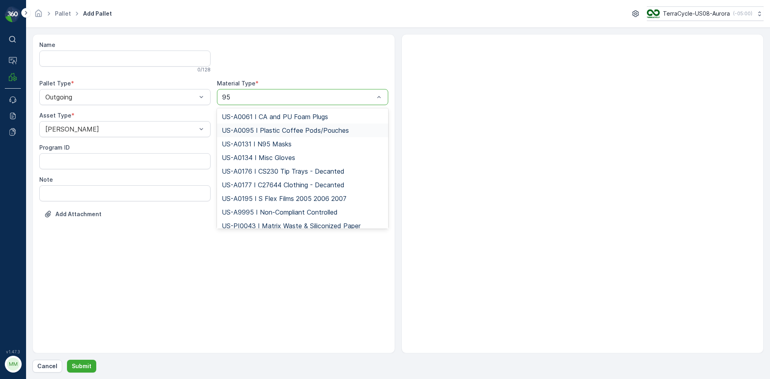
click at [282, 132] on span "US-A0095 I Plastic Coffee Pods/Pouches" at bounding box center [285, 130] width 127 height 7
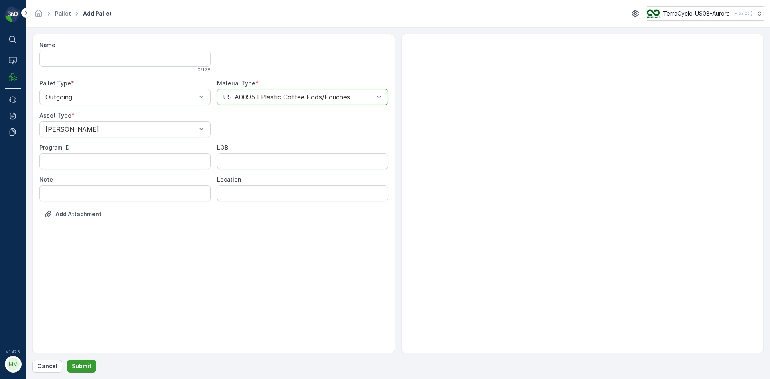
click at [89, 361] on button "Submit" at bounding box center [81, 366] width 29 height 13
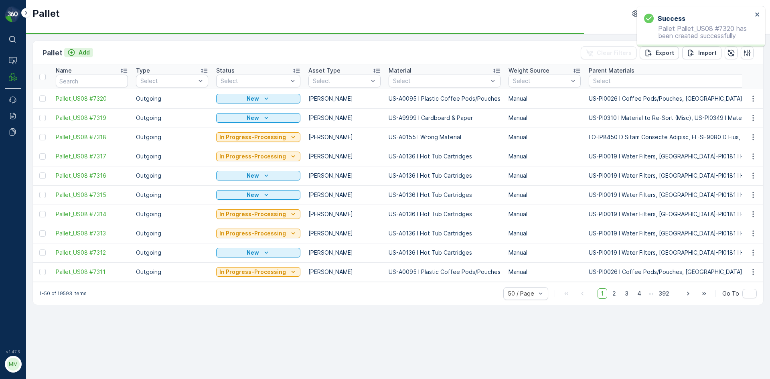
click at [83, 57] on button "Add" at bounding box center [78, 53] width 29 height 10
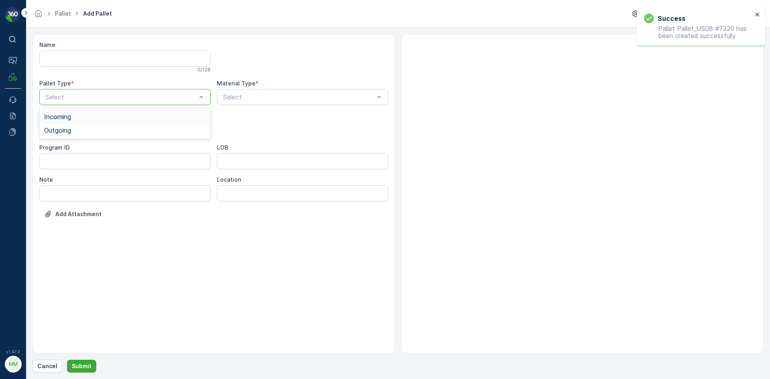
click at [80, 100] on div at bounding box center [121, 96] width 153 height 7
click at [73, 130] on div "Outgoing" at bounding box center [125, 130] width 162 height 7
click at [74, 128] on div at bounding box center [121, 129] width 153 height 7
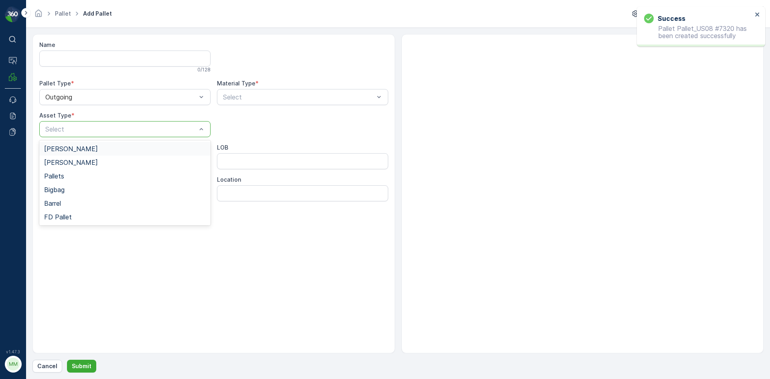
click at [71, 149] on div "[PERSON_NAME]" at bounding box center [125, 148] width 162 height 7
click at [254, 98] on div at bounding box center [298, 96] width 153 height 7
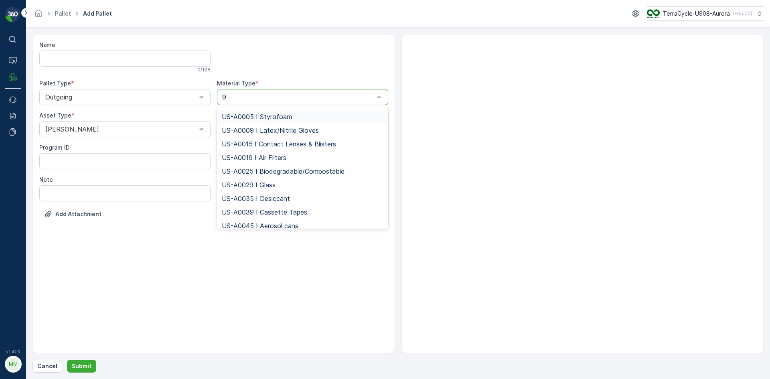
type input "95"
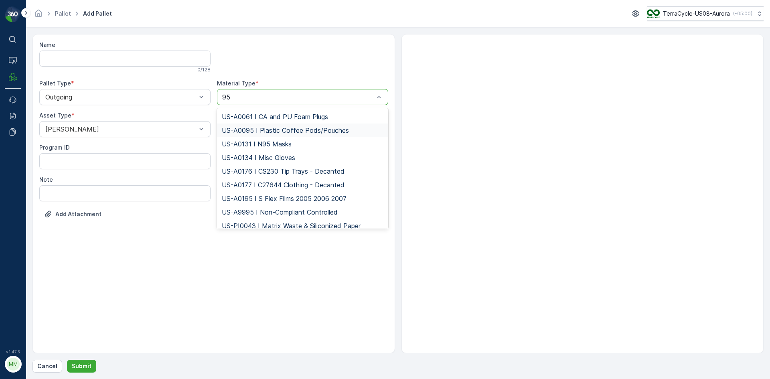
click at [256, 132] on span "US-A0095 I Plastic Coffee Pods/Pouches" at bounding box center [285, 130] width 127 height 7
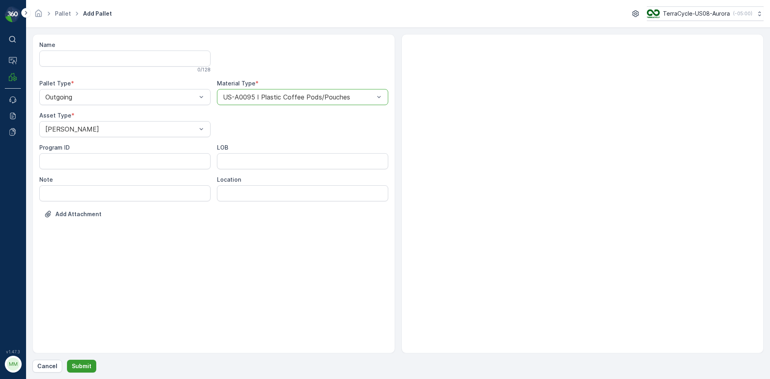
click at [86, 361] on button "Submit" at bounding box center [81, 366] width 29 height 13
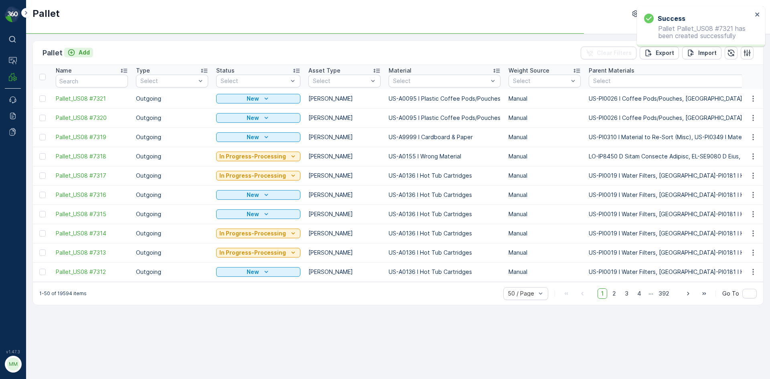
click at [85, 52] on p "Add" at bounding box center [84, 53] width 11 height 8
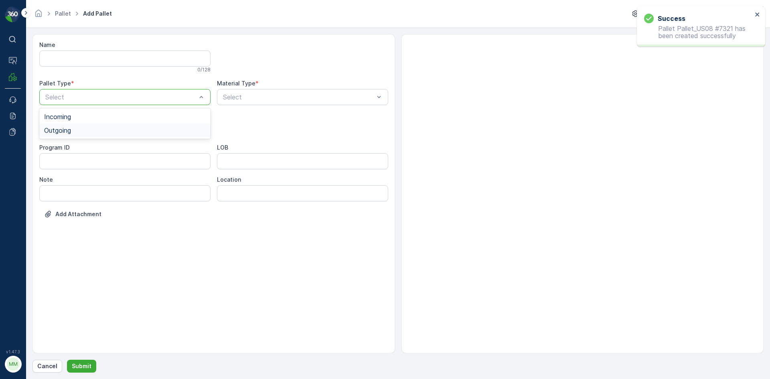
click at [76, 127] on div "Outgoing" at bounding box center [125, 130] width 162 height 7
click at [71, 150] on div "[PERSON_NAME]" at bounding box center [125, 148] width 162 height 7
click at [250, 95] on div at bounding box center [298, 96] width 153 height 7
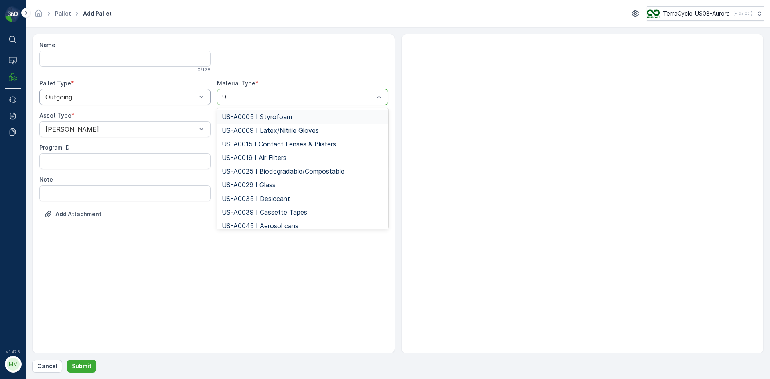
type input "95"
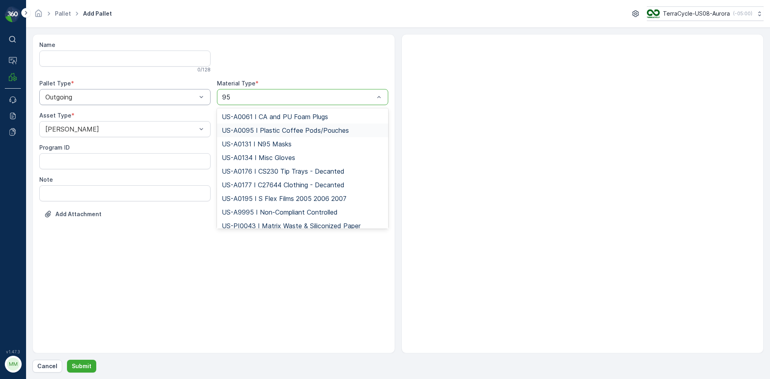
click at [246, 129] on span "US-A0095 I Plastic Coffee Pods/Pouches" at bounding box center [285, 130] width 127 height 7
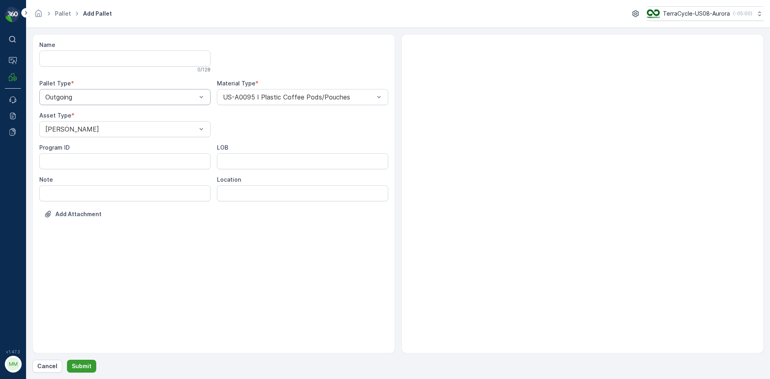
click at [75, 364] on p "Submit" at bounding box center [82, 366] width 20 height 8
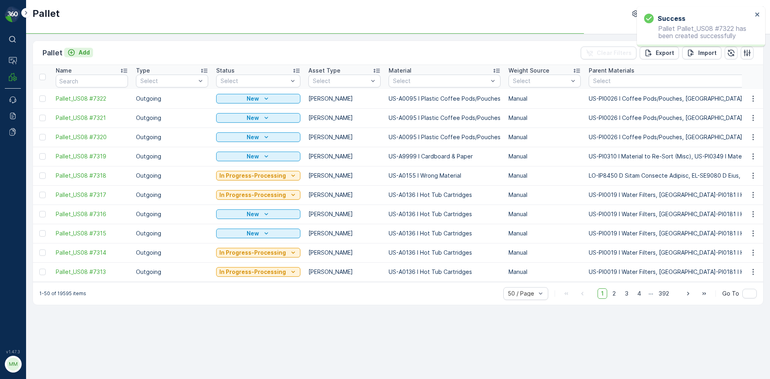
click at [81, 53] on p "Add" at bounding box center [84, 53] width 11 height 8
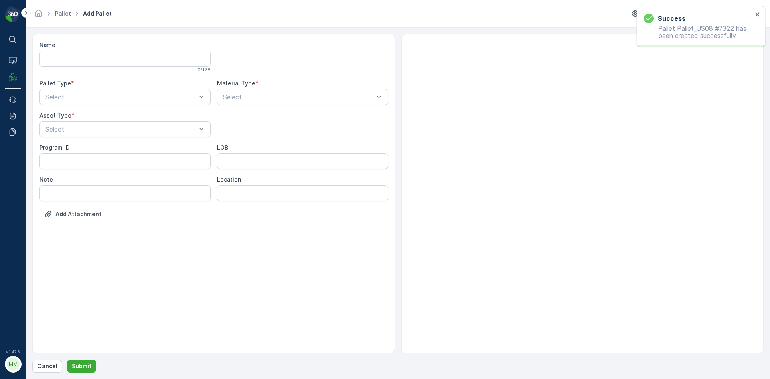
click at [75, 107] on div "Name 0 / 128 Pallet Type * Select Material Type * Select Asset Type * Select Pr…" at bounding box center [213, 135] width 349 height 189
click at [77, 103] on div "Select" at bounding box center [124, 97] width 171 height 16
click at [73, 130] on div "Outgoing" at bounding box center [125, 130] width 162 height 7
click at [73, 130] on div at bounding box center [121, 129] width 153 height 7
click at [71, 148] on div "[PERSON_NAME]" at bounding box center [125, 148] width 162 height 7
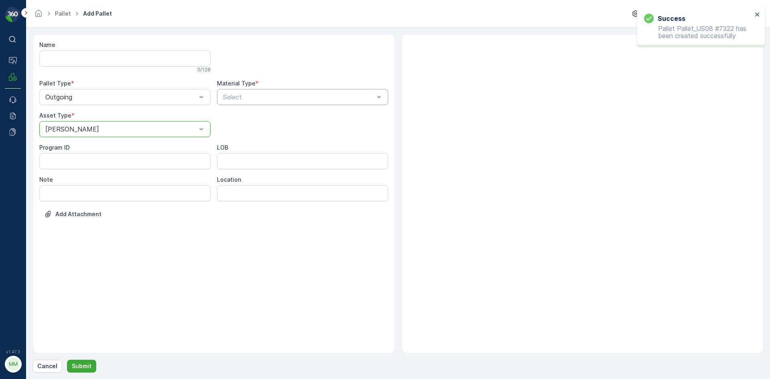
click at [255, 96] on div at bounding box center [298, 96] width 153 height 7
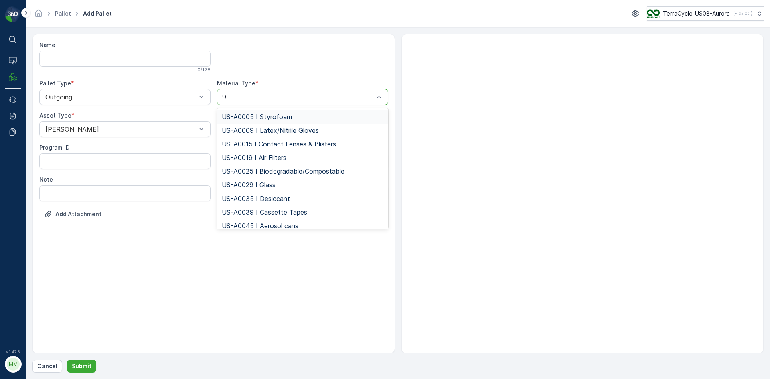
type input "95"
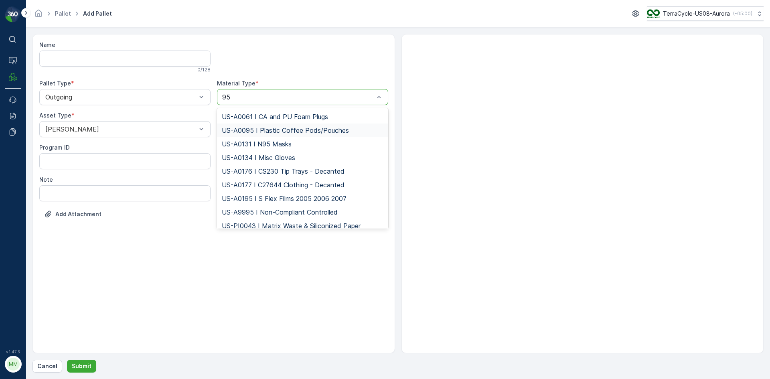
click at [304, 134] on div "US-A0095 I Plastic Coffee Pods/Pouches" at bounding box center [302, 131] width 171 height 14
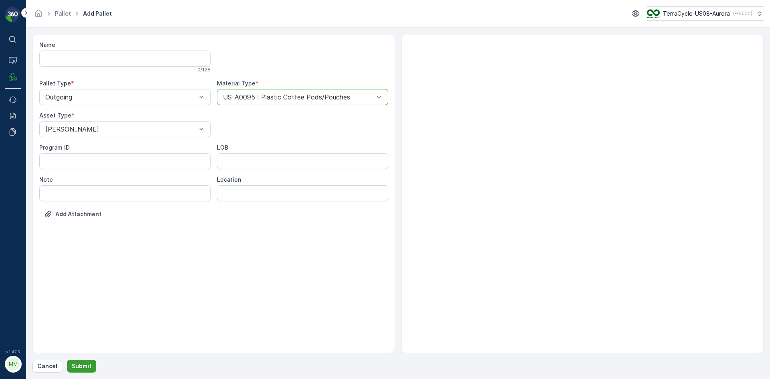
click at [83, 367] on p "Submit" at bounding box center [82, 366] width 20 height 8
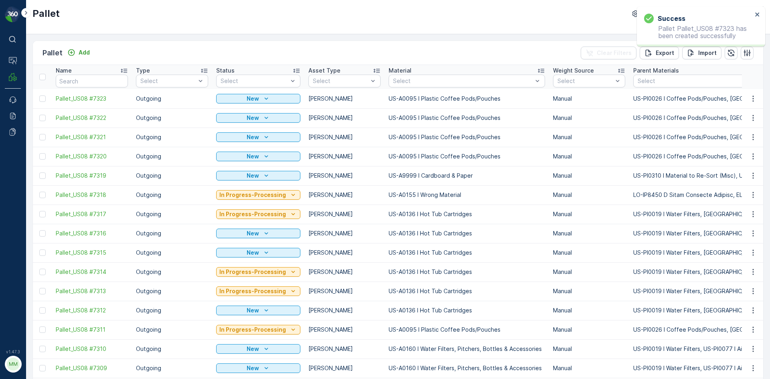
click at [91, 46] on div "Pallet Add Clear Filters Export Import" at bounding box center [398, 53] width 731 height 24
click at [87, 53] on p "Add" at bounding box center [84, 53] width 11 height 8
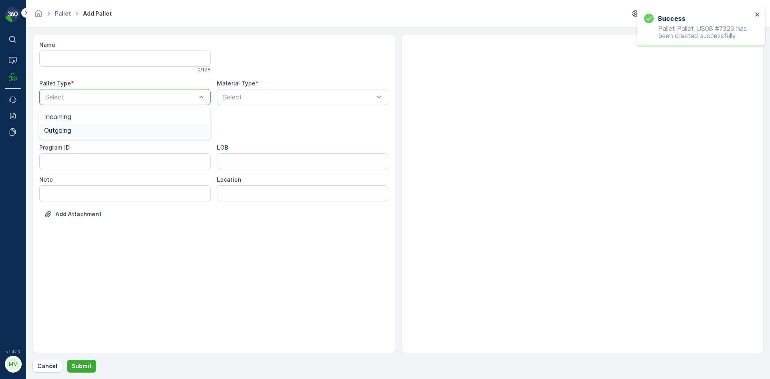
click at [75, 127] on div "Outgoing" at bounding box center [125, 130] width 162 height 7
click at [75, 127] on div at bounding box center [121, 129] width 153 height 7
click at [75, 146] on div "[PERSON_NAME]" at bounding box center [125, 148] width 162 height 7
click at [269, 95] on div at bounding box center [298, 96] width 153 height 7
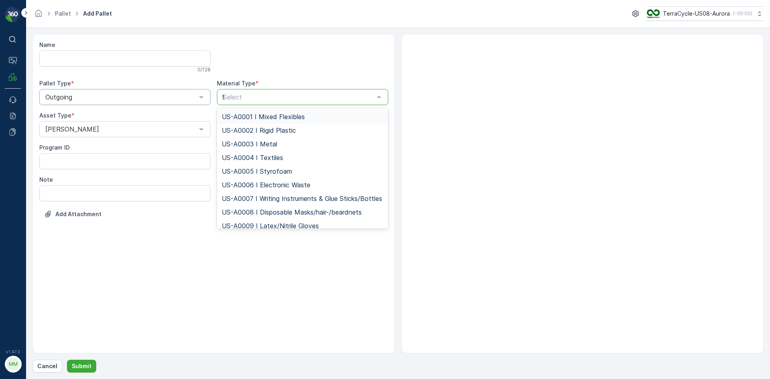
type input "95"
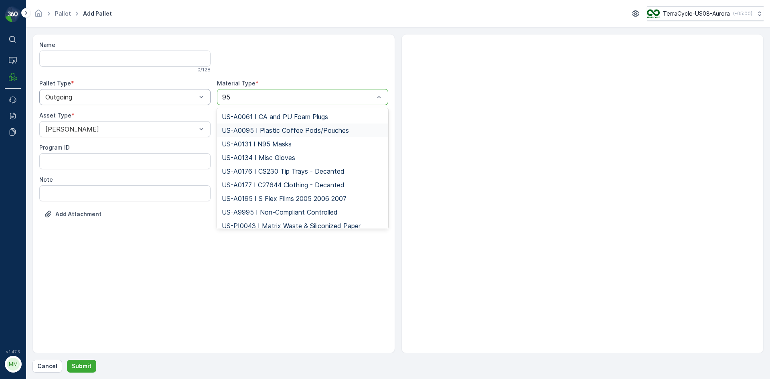
click at [246, 136] on div "US-A0095 I Plastic Coffee Pods/Pouches" at bounding box center [302, 131] width 171 height 14
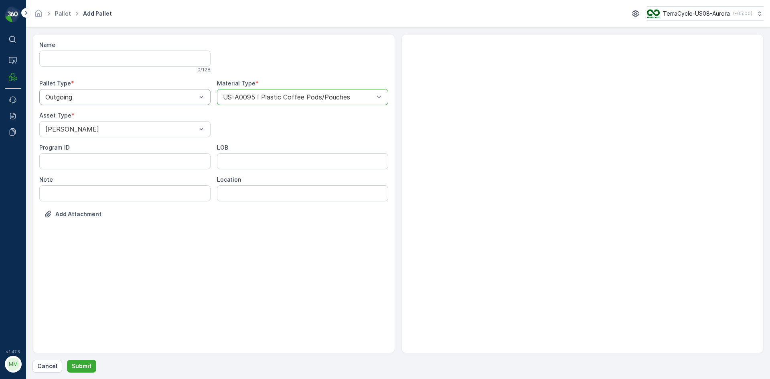
click at [79, 359] on div "Name 0 / 128 Pallet Type * Outgoing Material Type * option US-A0095 I Plastic C…" at bounding box center [397, 203] width 731 height 339
click at [78, 363] on p "Submit" at bounding box center [82, 366] width 20 height 8
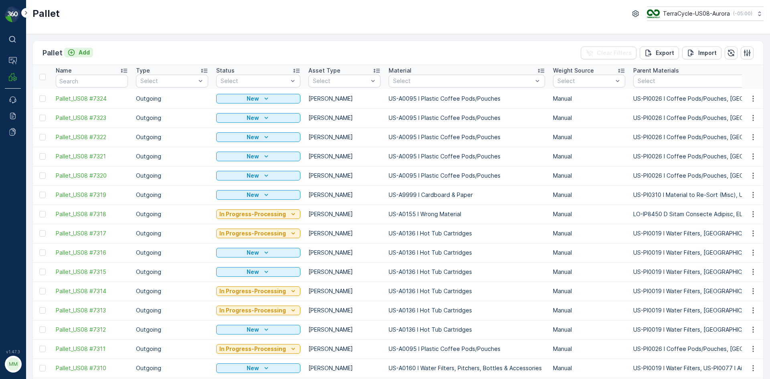
click at [77, 52] on div "Add" at bounding box center [78, 53] width 22 height 8
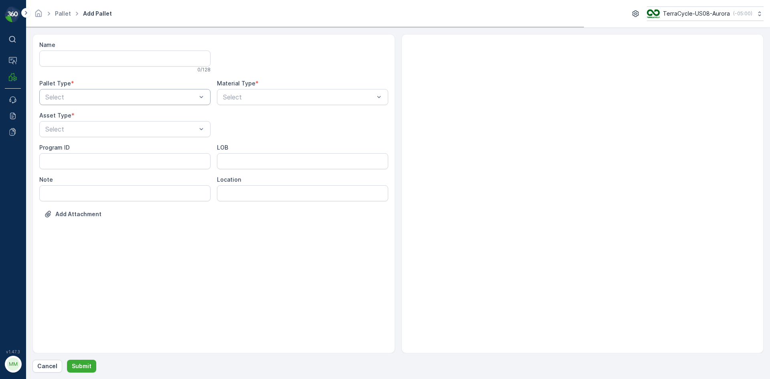
click at [66, 96] on div at bounding box center [121, 96] width 153 height 7
click at [53, 130] on span "Outgoing" at bounding box center [57, 130] width 27 height 7
click at [53, 130] on div at bounding box center [121, 129] width 153 height 7
click at [53, 149] on span "[PERSON_NAME]" at bounding box center [71, 148] width 54 height 7
click at [259, 105] on div "Select" at bounding box center [302, 97] width 171 height 16
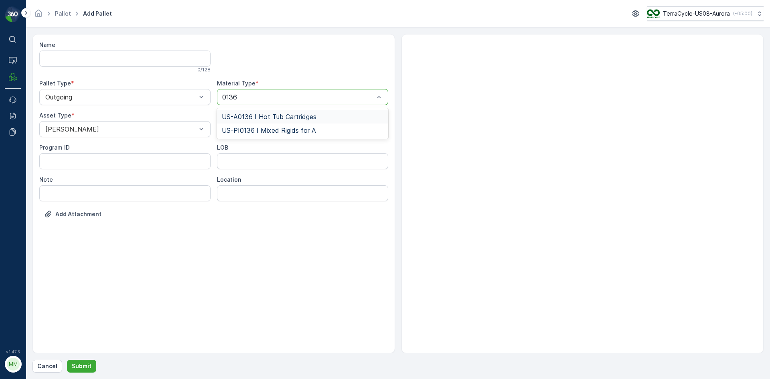
type input "0136"
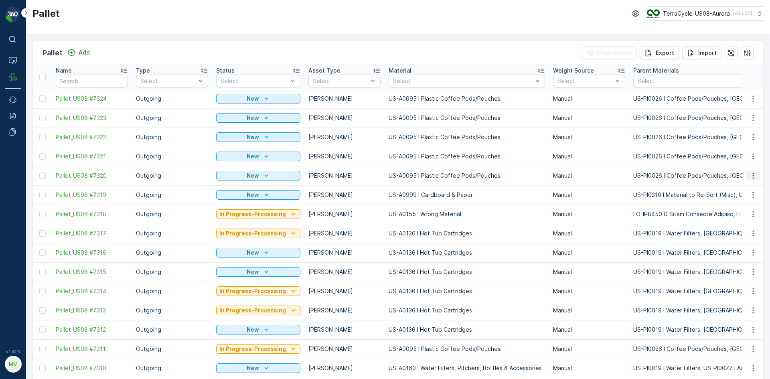
click at [750, 179] on icon "button" at bounding box center [753, 176] width 8 height 8
click at [414, 54] on div "Pallet Add Clear Filters Export Import" at bounding box center [398, 53] width 731 height 24
click at [43, 99] on div at bounding box center [42, 98] width 6 height 6
click at [39, 95] on input "checkbox" at bounding box center [39, 95] width 0 height 0
click at [40, 120] on div at bounding box center [42, 118] width 6 height 6
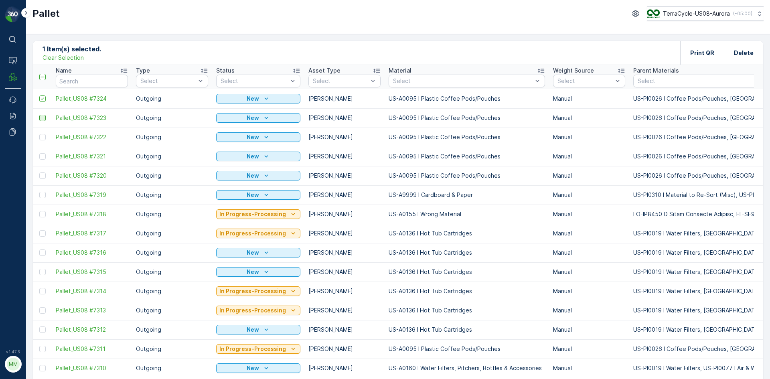
click at [39, 115] on input "checkbox" at bounding box center [39, 115] width 0 height 0
click at [44, 139] on div at bounding box center [42, 137] width 6 height 6
click at [39, 134] on input "checkbox" at bounding box center [39, 134] width 0 height 0
click at [42, 158] on div at bounding box center [42, 156] width 6 height 6
click at [39, 153] on input "checkbox" at bounding box center [39, 153] width 0 height 0
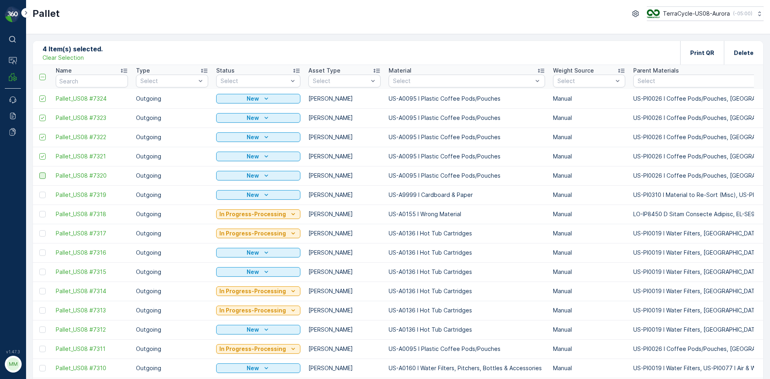
click at [45, 177] on div at bounding box center [42, 175] width 6 height 6
click at [39, 172] on input "checkbox" at bounding box center [39, 172] width 0 height 0
click at [690, 53] on div "Print QR" at bounding box center [702, 53] width 44 height 24
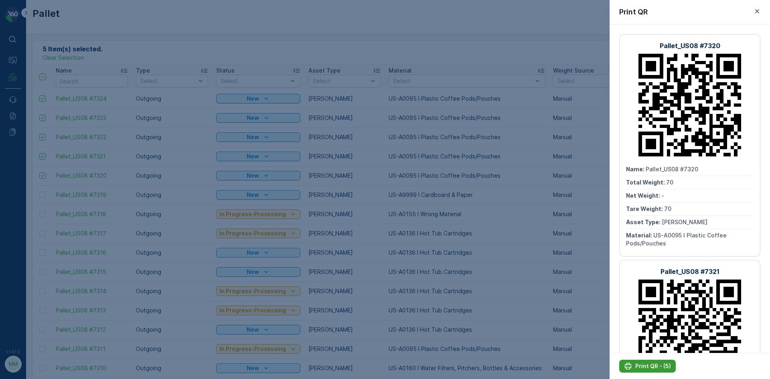
click at [637, 366] on p "Print QR - (5)" at bounding box center [653, 366] width 36 height 8
click at [119, 48] on div at bounding box center [385, 189] width 770 height 379
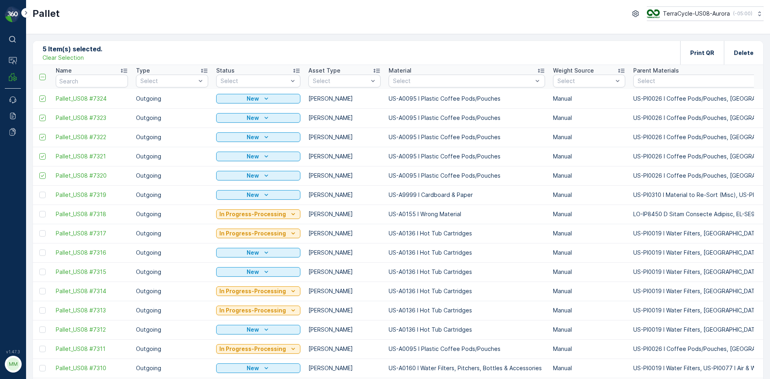
click at [76, 59] on p "Clear Selection" at bounding box center [63, 58] width 41 height 8
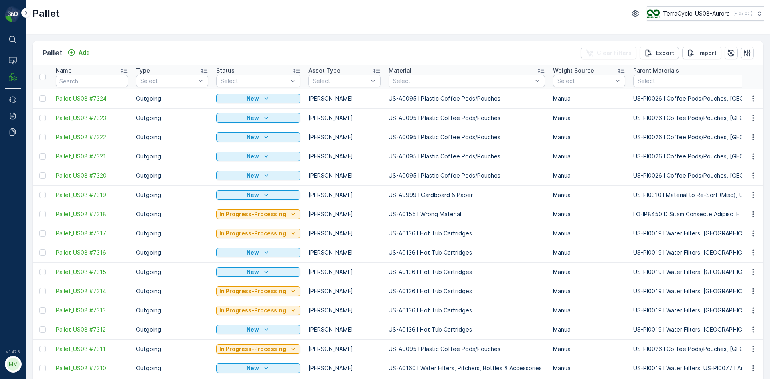
click at [75, 59] on div "Pallet Add Clear Filters Export Import" at bounding box center [398, 53] width 731 height 24
click at [79, 53] on p "Add" at bounding box center [84, 53] width 11 height 8
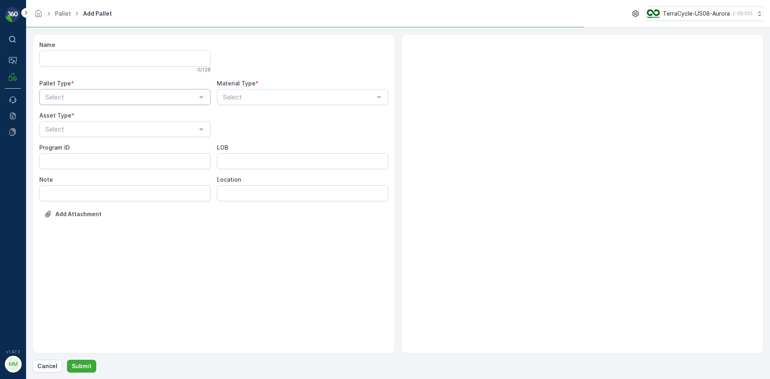
click at [76, 104] on div "Select" at bounding box center [124, 97] width 171 height 16
click at [65, 133] on span "Outgoing" at bounding box center [57, 130] width 27 height 7
click at [65, 132] on div at bounding box center [121, 129] width 153 height 7
click at [63, 148] on span "[PERSON_NAME]" at bounding box center [71, 148] width 54 height 7
click at [263, 99] on div at bounding box center [298, 96] width 153 height 7
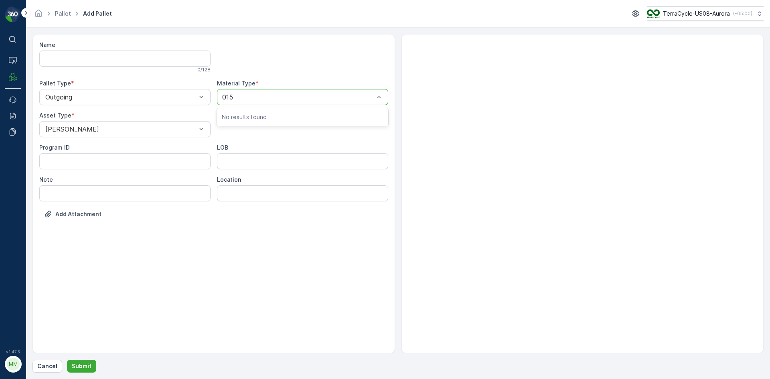
type input "0155"
click at [246, 121] on div "US-A0155 I Wrong Material" at bounding box center [302, 117] width 171 height 14
click at [79, 368] on p "Submit" at bounding box center [82, 366] width 20 height 8
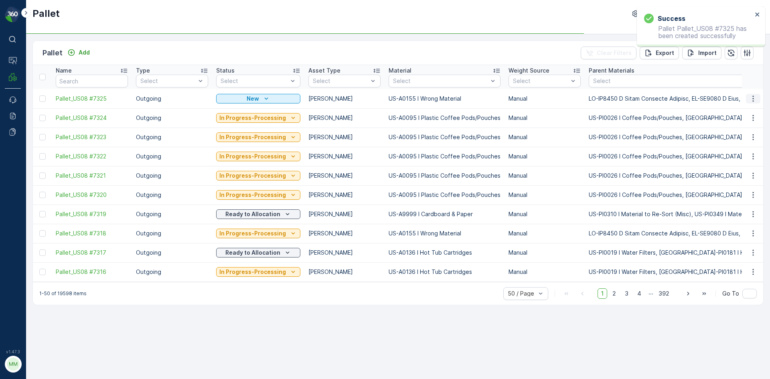
click at [755, 99] on icon "button" at bounding box center [753, 99] width 8 height 8
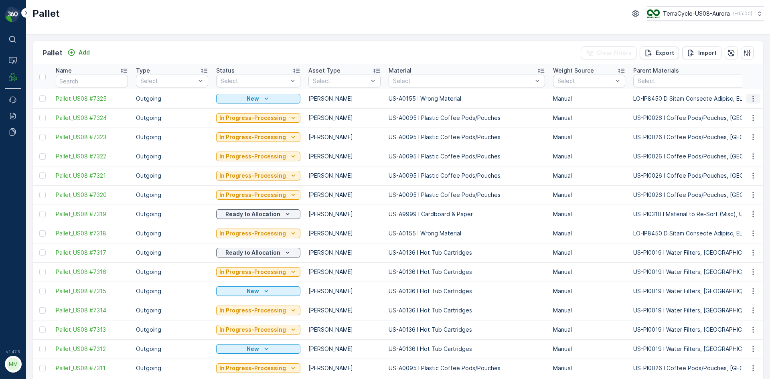
click at [754, 99] on icon "button" at bounding box center [753, 99] width 8 height 8
click at [734, 157] on span "Print QR" at bounding box center [731, 156] width 22 height 8
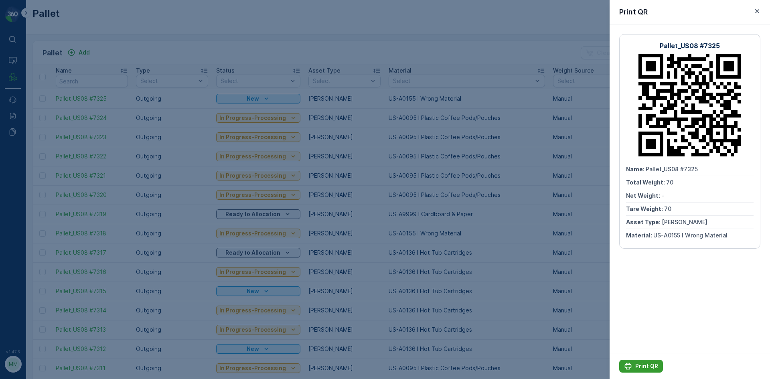
click at [648, 368] on p "Print QR" at bounding box center [646, 366] width 23 height 8
click at [754, 9] on icon "button" at bounding box center [757, 11] width 8 height 8
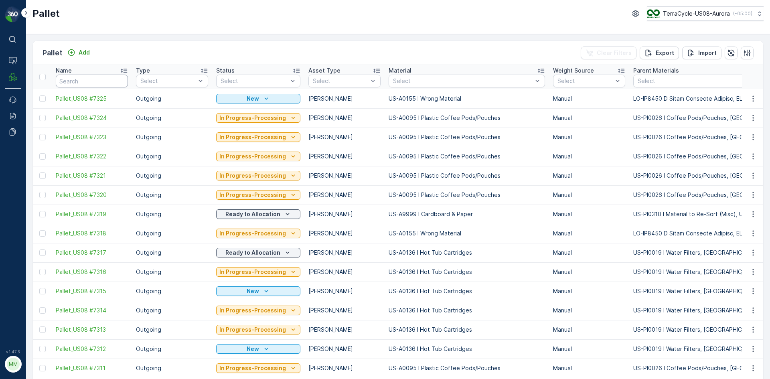
click at [74, 78] on input "text" at bounding box center [92, 81] width 72 height 13
type input "24105"
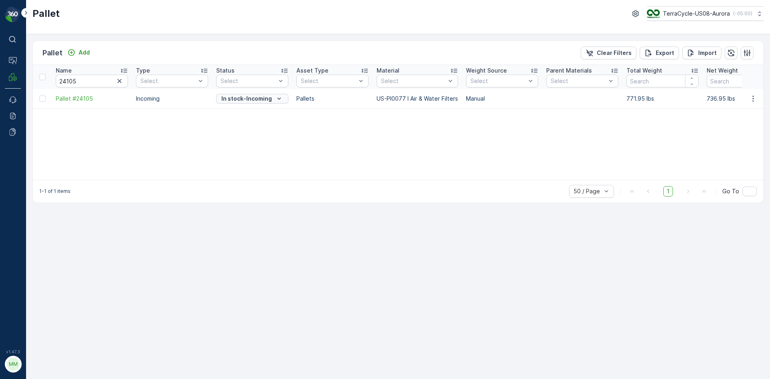
click at [279, 97] on icon "In stock-Incoming" at bounding box center [279, 99] width 8 height 8
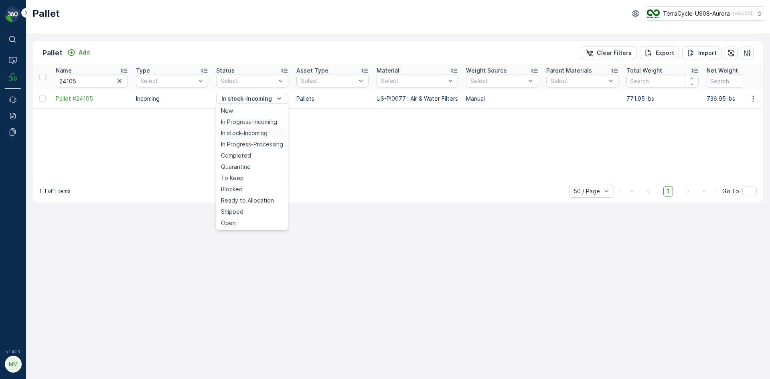
click at [264, 131] on span "In stock-Incoming" at bounding box center [244, 133] width 47 height 8
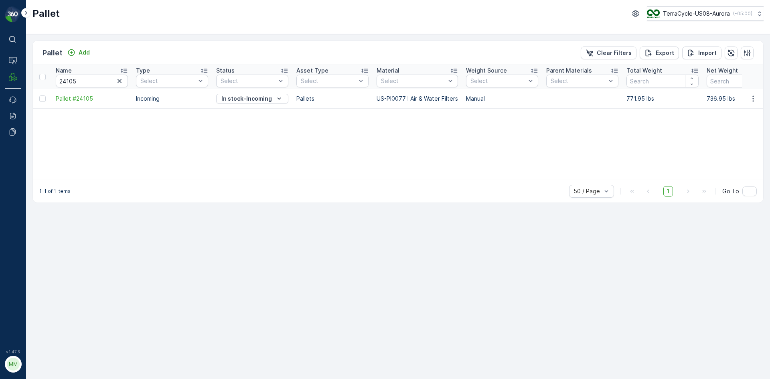
drag, startPoint x: 121, startPoint y: 82, endPoint x: 114, endPoint y: 82, distance: 7.2
click at [118, 83] on icon "button" at bounding box center [120, 81] width 4 height 4
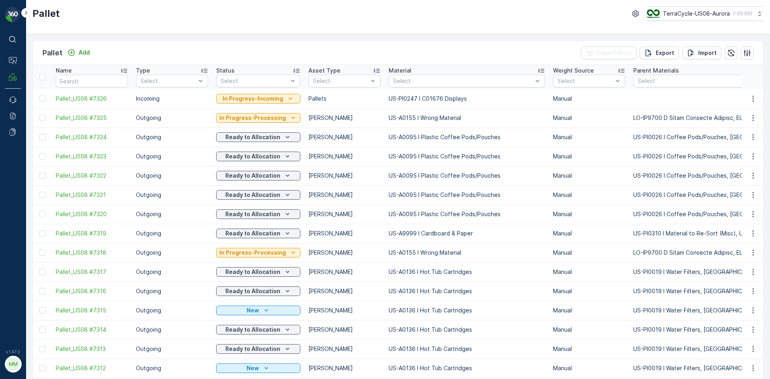
click at [83, 45] on div "Pallet Add Clear Filters Export Import" at bounding box center [398, 53] width 731 height 24
click at [85, 53] on p "Add" at bounding box center [84, 53] width 11 height 8
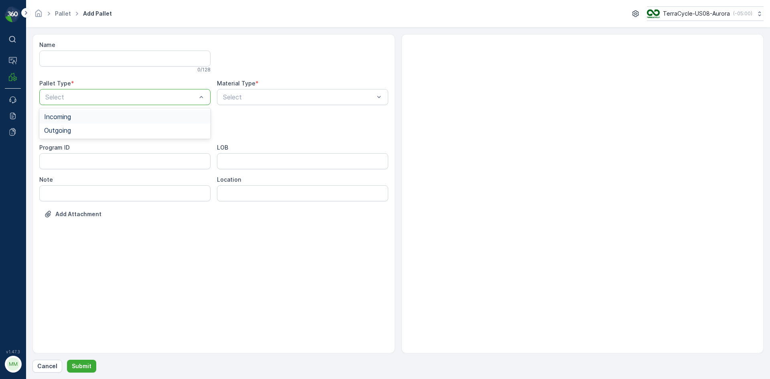
click at [174, 105] on div "Select" at bounding box center [124, 97] width 171 height 16
click at [162, 134] on div "Outgoing" at bounding box center [125, 130] width 162 height 7
click at [159, 128] on div at bounding box center [121, 129] width 153 height 7
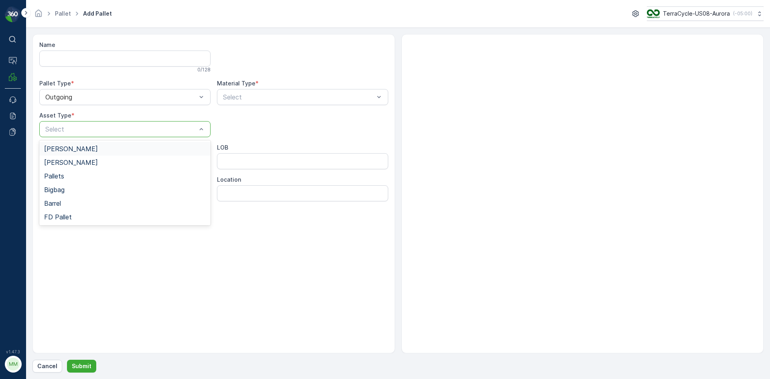
click at [144, 143] on div "[PERSON_NAME]" at bounding box center [124, 149] width 171 height 14
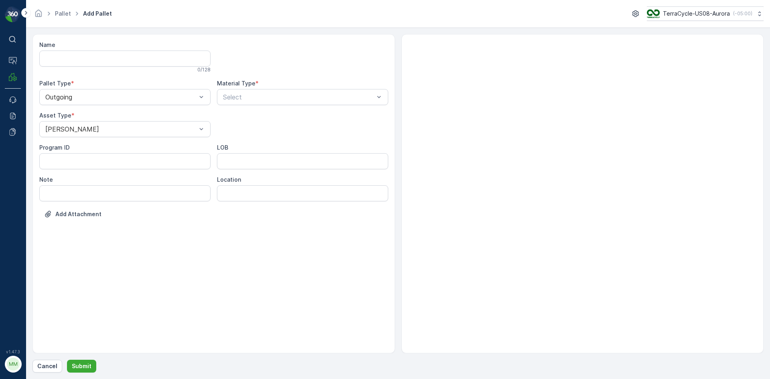
click at [257, 83] on div "Name 0 / 128 Pallet Type * Outgoing Material Type * Select Asset Type * [PERSON…" at bounding box center [213, 135] width 349 height 189
click at [259, 94] on div at bounding box center [298, 96] width 153 height 7
type input "0096"
click at [259, 94] on div at bounding box center [298, 96] width 153 height 7
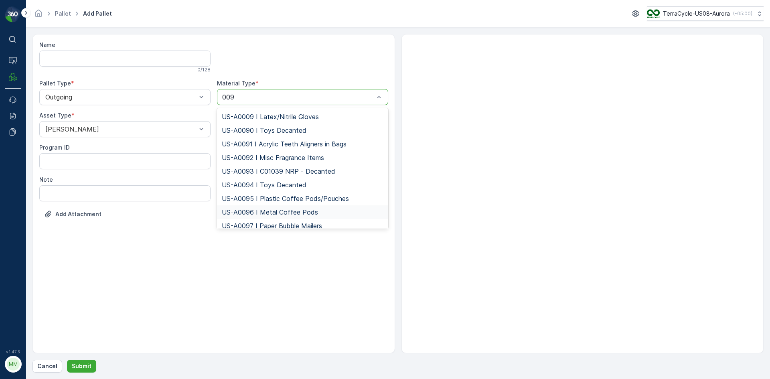
type input "0095"
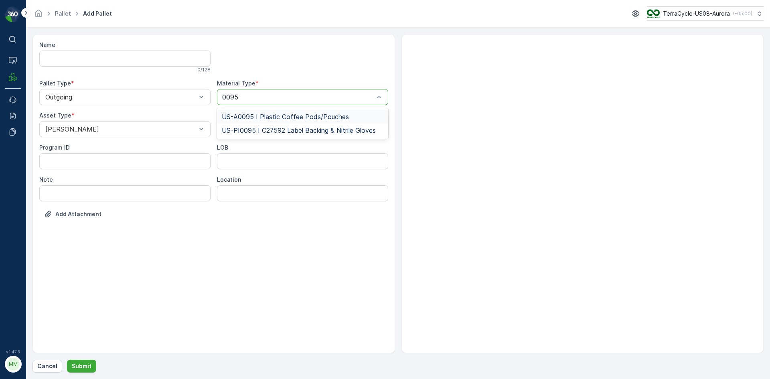
click at [300, 120] on span "US-A0095 I Plastic Coffee Pods/Pouches" at bounding box center [285, 116] width 127 height 7
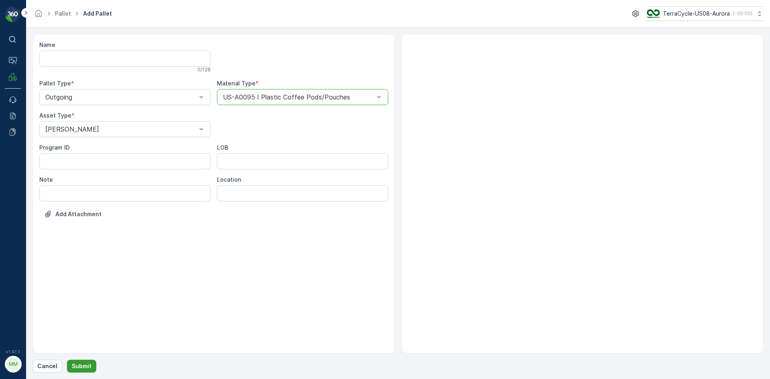
click at [81, 366] on p "Submit" at bounding box center [82, 366] width 20 height 8
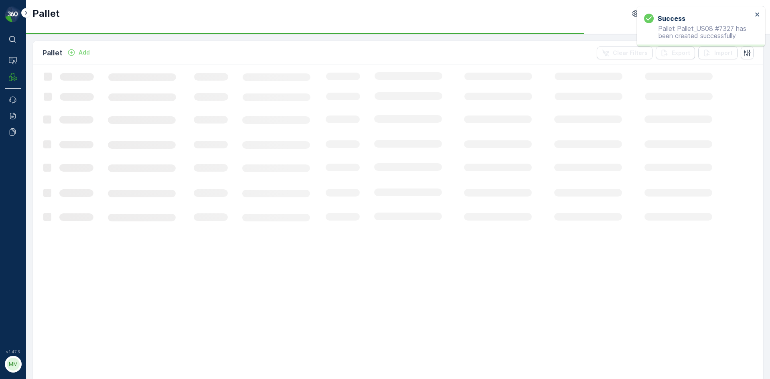
click at [81, 53] on p "Add" at bounding box center [84, 53] width 11 height 8
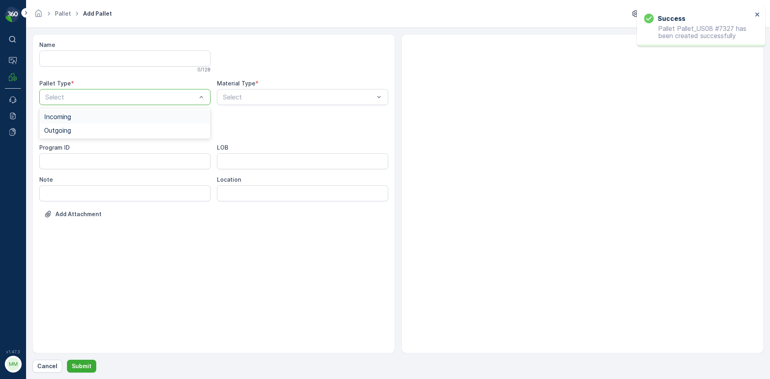
click at [126, 97] on div at bounding box center [121, 96] width 153 height 7
click at [116, 135] on div "Outgoing" at bounding box center [124, 131] width 171 height 14
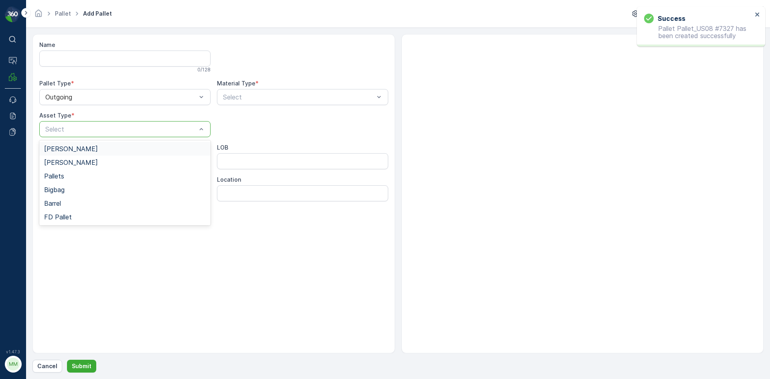
click at [119, 130] on div at bounding box center [121, 129] width 153 height 7
click at [113, 145] on div "[PERSON_NAME]" at bounding box center [125, 148] width 162 height 7
click at [256, 97] on div at bounding box center [298, 96] width 153 height 7
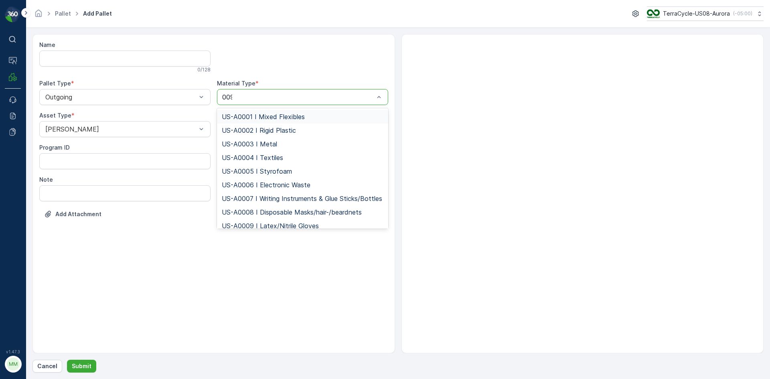
type input "0095"
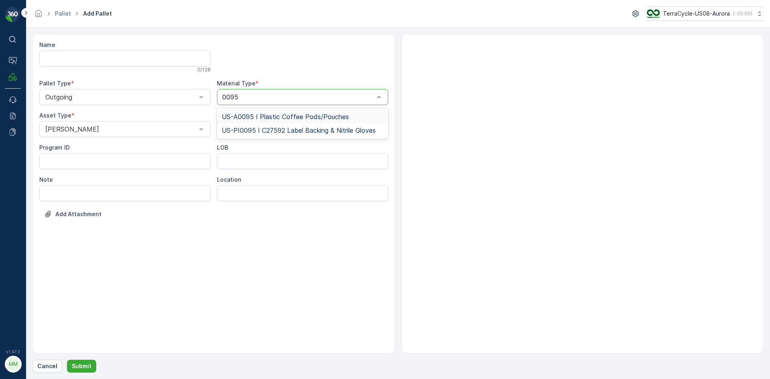
click at [284, 114] on span "US-A0095 I Plastic Coffee Pods/Pouches" at bounding box center [285, 116] width 127 height 7
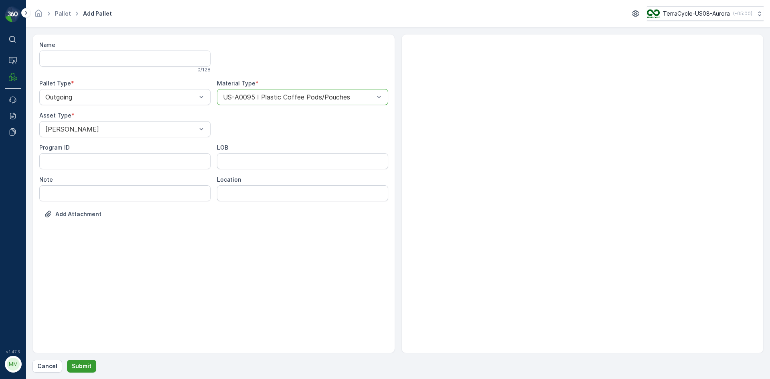
click at [81, 364] on p "Submit" at bounding box center [82, 366] width 20 height 8
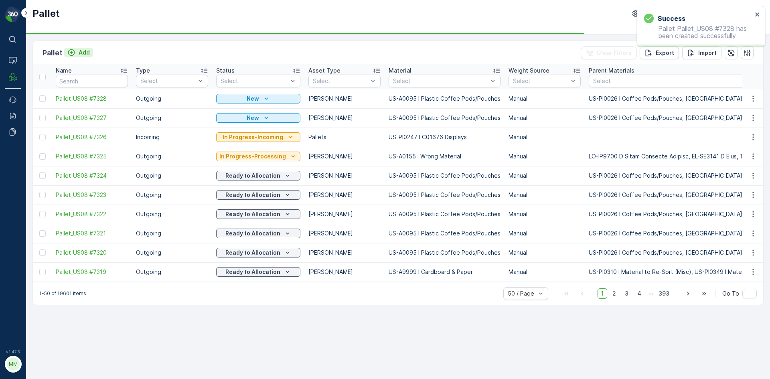
click at [91, 51] on button "Add" at bounding box center [78, 53] width 29 height 10
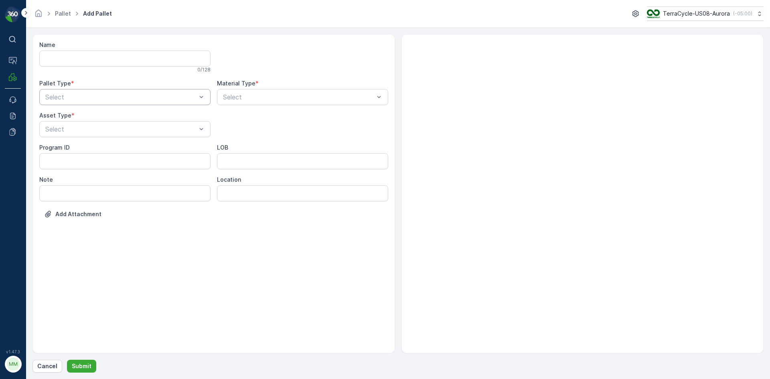
click at [162, 94] on div at bounding box center [121, 96] width 153 height 7
click at [137, 131] on div "Outgoing" at bounding box center [125, 130] width 162 height 7
click at [137, 131] on div at bounding box center [121, 129] width 153 height 7
click at [136, 150] on div "[PERSON_NAME]" at bounding box center [125, 148] width 162 height 7
click at [280, 98] on div at bounding box center [298, 96] width 153 height 7
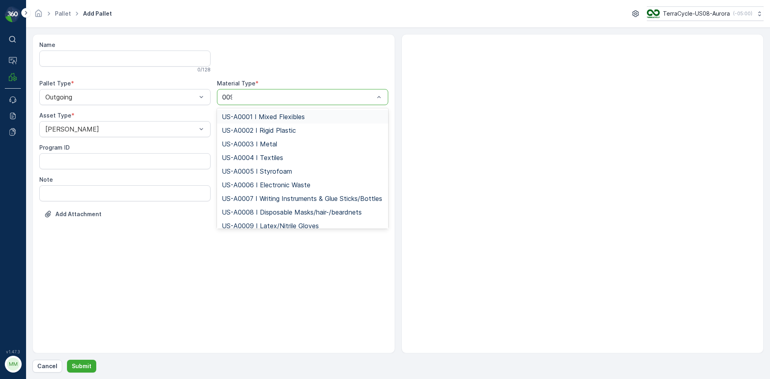
type input "0095"
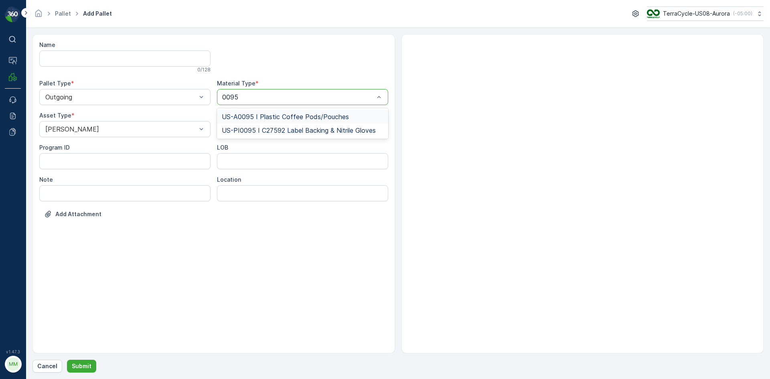
click at [334, 115] on span "US-A0095 I Plastic Coffee Pods/Pouches" at bounding box center [285, 116] width 127 height 7
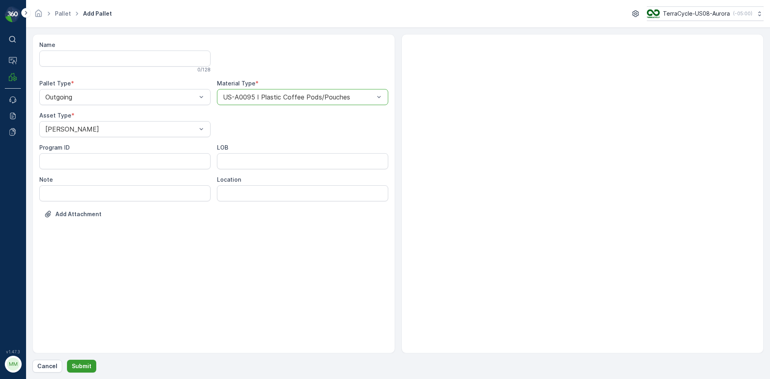
click at [84, 361] on button "Submit" at bounding box center [81, 366] width 29 height 13
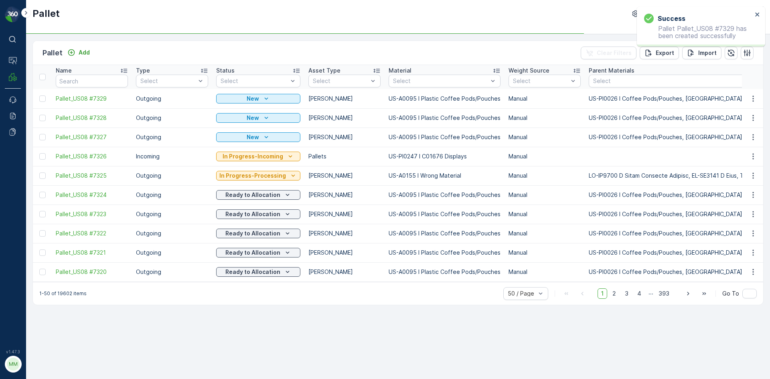
click at [85, 57] on div "Add" at bounding box center [78, 53] width 29 height 10
click at [83, 54] on p "Add" at bounding box center [84, 53] width 11 height 8
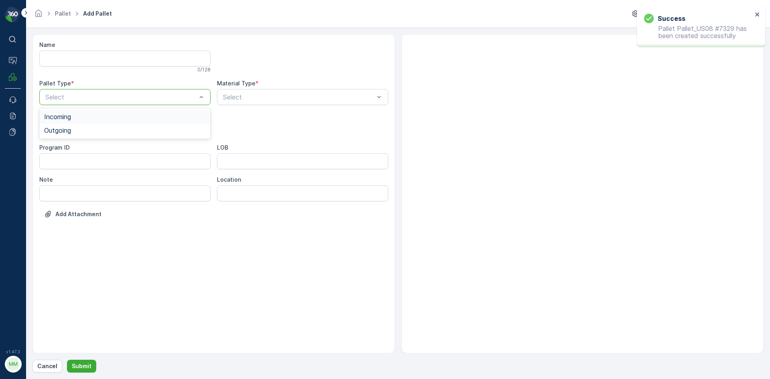
click at [88, 91] on div "Select" at bounding box center [124, 97] width 171 height 16
click at [80, 127] on div "Outgoing" at bounding box center [125, 130] width 162 height 7
click at [80, 127] on div at bounding box center [121, 129] width 153 height 7
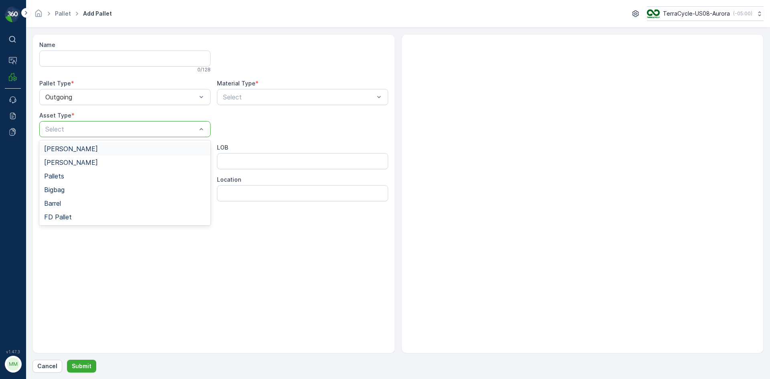
click at [75, 146] on div "[PERSON_NAME]" at bounding box center [125, 148] width 162 height 7
click at [254, 100] on div at bounding box center [298, 96] width 153 height 7
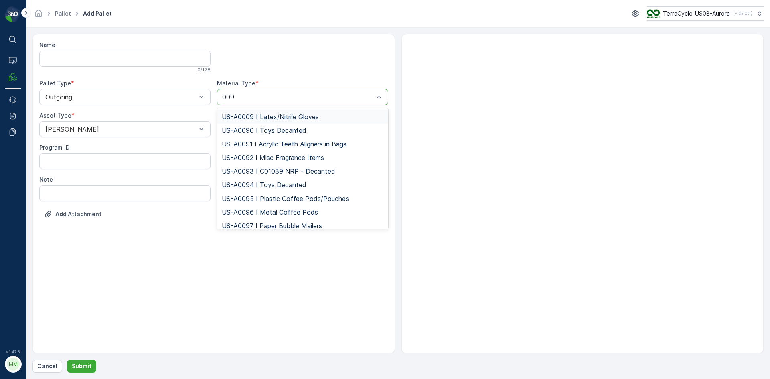
type input "0095"
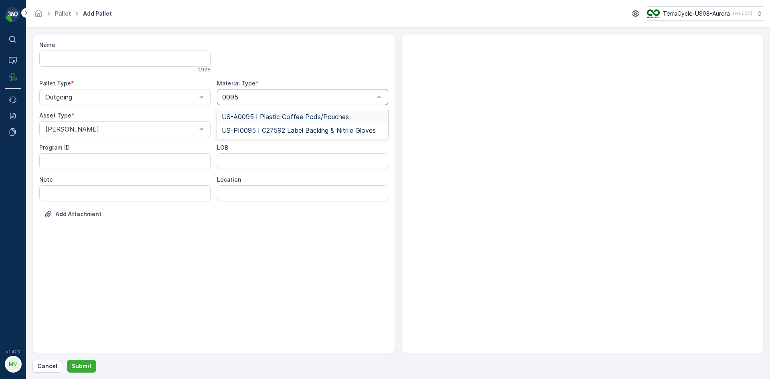
click at [263, 115] on span "US-A0095 I Plastic Coffee Pods/Pouches" at bounding box center [285, 116] width 127 height 7
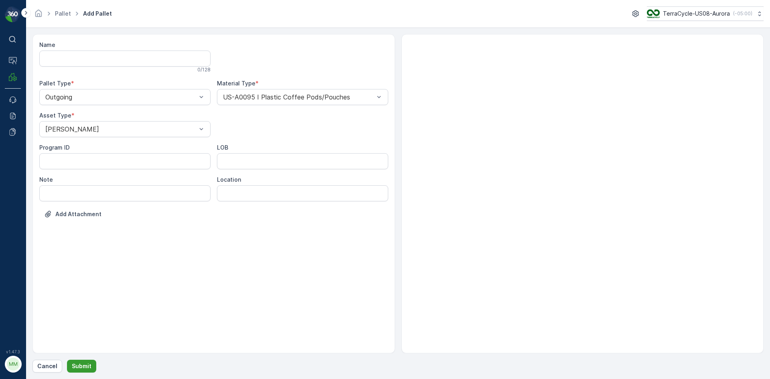
click at [81, 365] on p "Submit" at bounding box center [82, 366] width 20 height 8
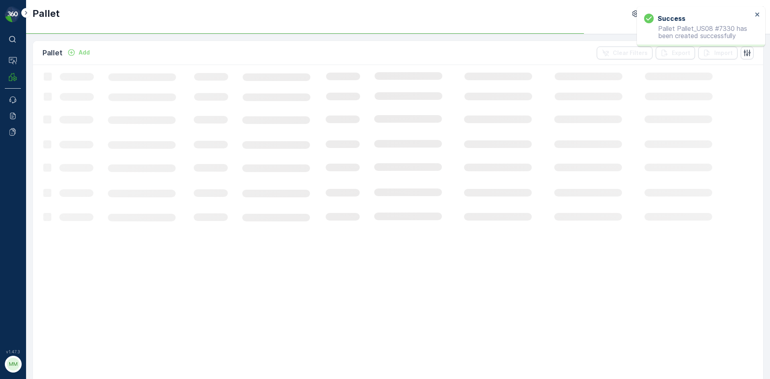
click at [82, 54] on p "Add" at bounding box center [84, 53] width 11 height 8
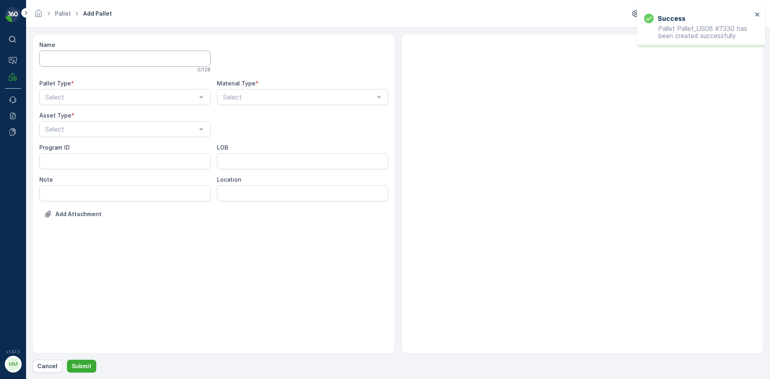
click at [82, 54] on input "Name" at bounding box center [124, 59] width 171 height 16
click at [91, 96] on div at bounding box center [121, 96] width 153 height 7
click at [92, 132] on div "Outgoing" at bounding box center [125, 130] width 162 height 7
click at [93, 127] on div at bounding box center [121, 129] width 153 height 7
click at [93, 145] on div "[PERSON_NAME]" at bounding box center [125, 148] width 162 height 7
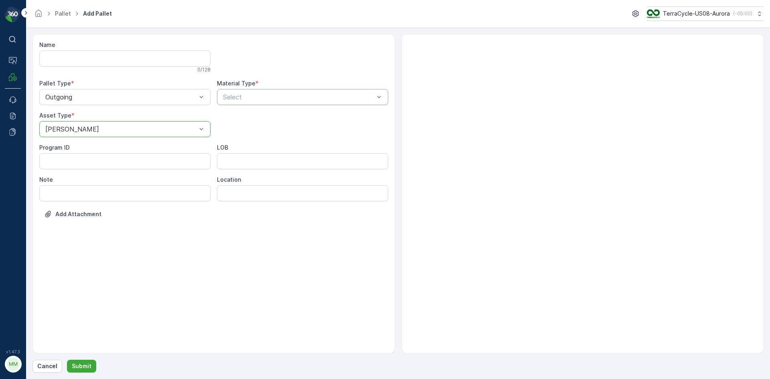
click at [248, 99] on div at bounding box center [298, 96] width 153 height 7
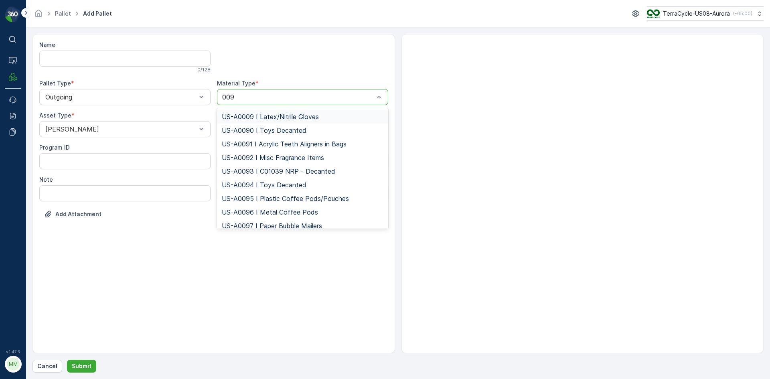
type input "0095"
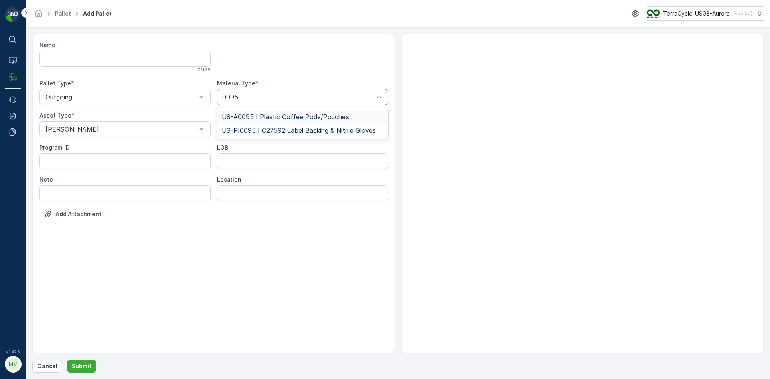
click at [287, 116] on span "US-A0095 I Plastic Coffee Pods/Pouches" at bounding box center [285, 116] width 127 height 7
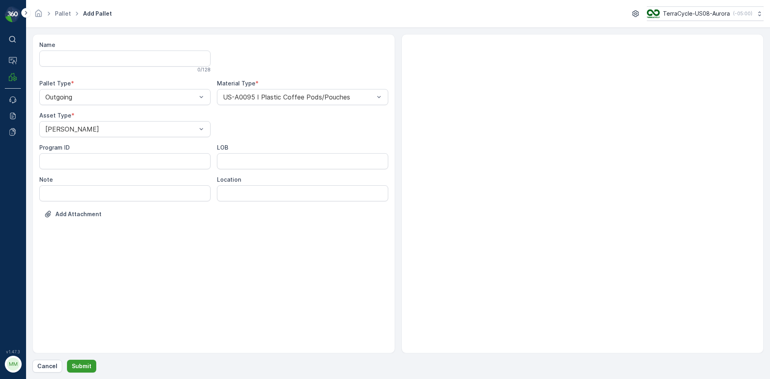
click at [86, 367] on p "Submit" at bounding box center [82, 366] width 20 height 8
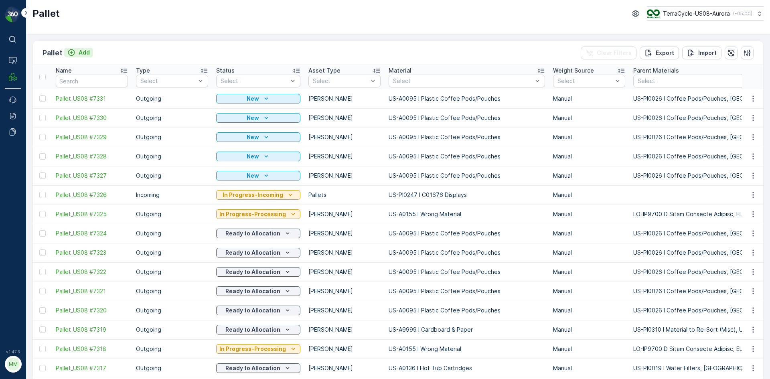
click at [81, 55] on p "Add" at bounding box center [84, 53] width 11 height 8
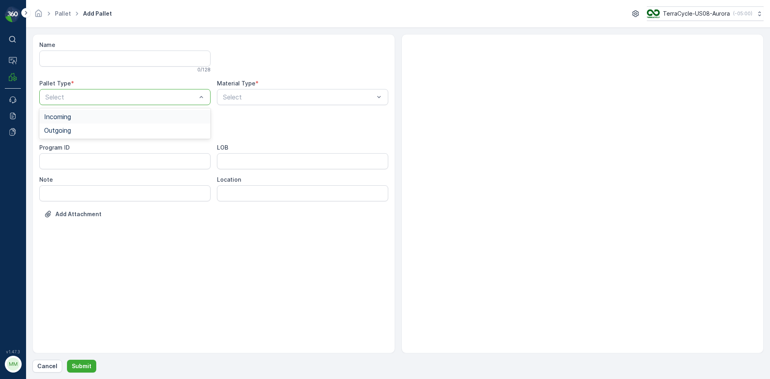
click at [110, 99] on div at bounding box center [121, 96] width 153 height 7
click at [99, 126] on div "Outgoing" at bounding box center [124, 131] width 171 height 14
click at [99, 126] on div at bounding box center [121, 129] width 153 height 7
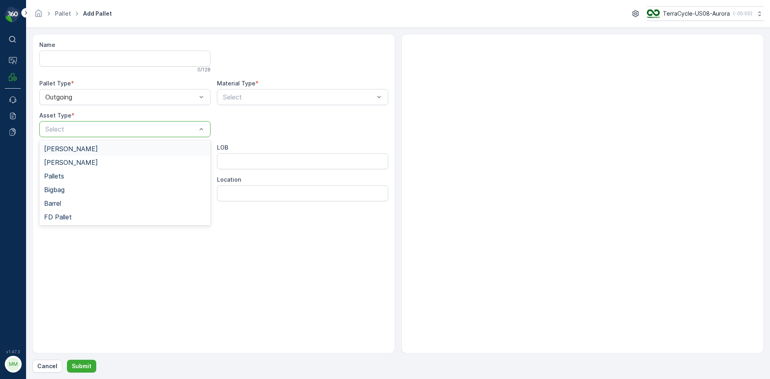
click at [89, 153] on div "[PERSON_NAME]" at bounding box center [124, 149] width 171 height 14
click at [340, 102] on div "Select" at bounding box center [302, 97] width 171 height 16
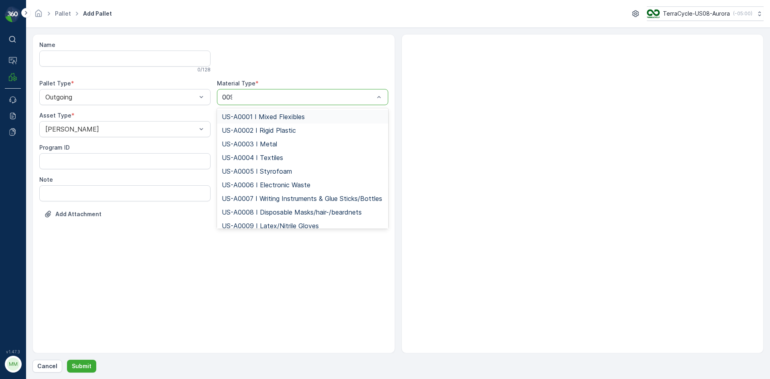
type input "0095"
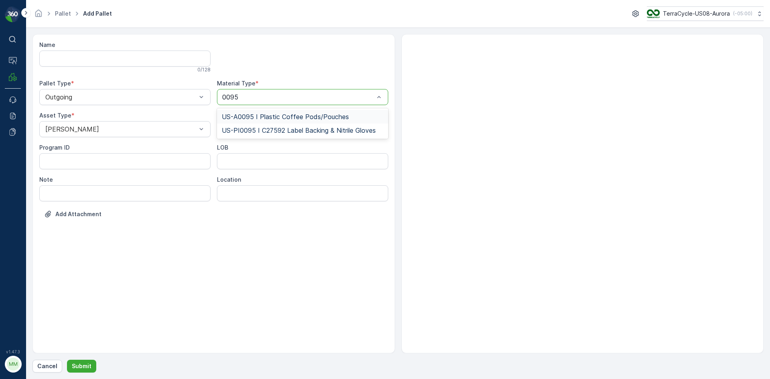
click at [317, 114] on span "US-A0095 I Plastic Coffee Pods/Pouches" at bounding box center [285, 116] width 127 height 7
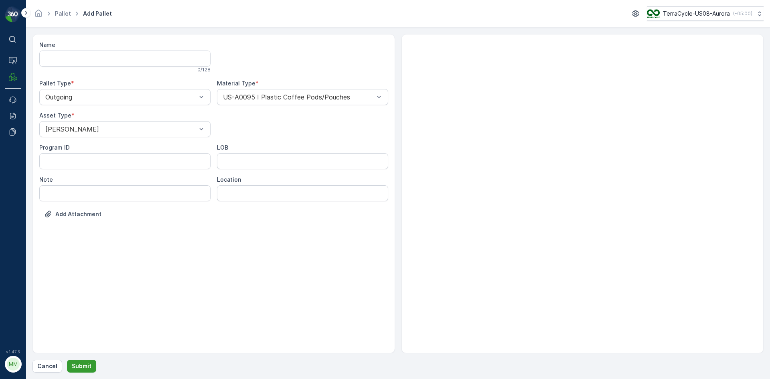
click at [85, 367] on p "Submit" at bounding box center [82, 366] width 20 height 8
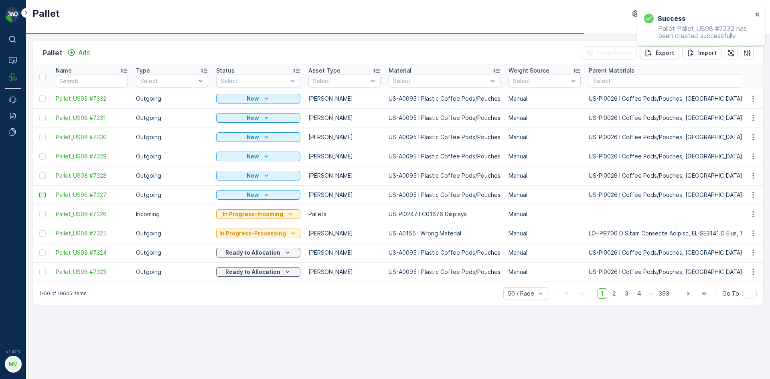
click at [40, 196] on div at bounding box center [42, 195] width 6 height 6
click at [39, 192] on input "checkbox" at bounding box center [39, 192] width 0 height 0
click at [42, 178] on div at bounding box center [42, 175] width 6 height 6
click at [39, 172] on input "checkbox" at bounding box center [39, 172] width 0 height 0
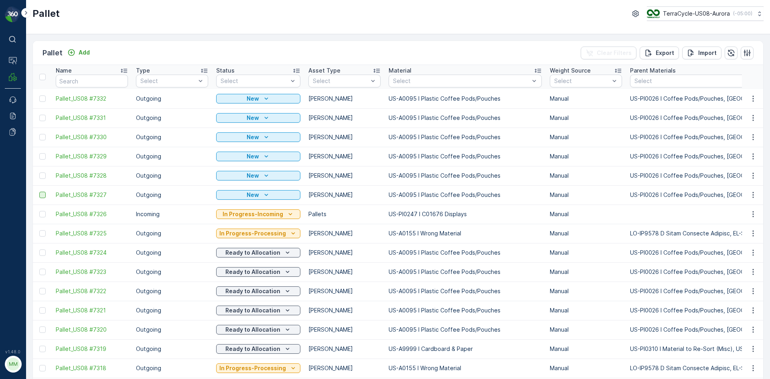
click at [43, 195] on div at bounding box center [42, 195] width 6 height 6
click at [39, 192] on input "checkbox" at bounding box center [39, 192] width 0 height 0
click at [43, 175] on div at bounding box center [42, 175] width 6 height 6
click at [39, 172] on input "checkbox" at bounding box center [39, 172] width 0 height 0
click at [45, 154] on div at bounding box center [42, 156] width 6 height 6
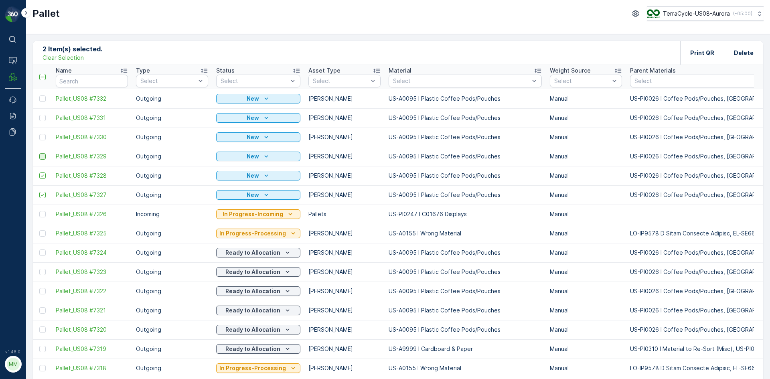
click at [39, 153] on input "checkbox" at bounding box center [39, 153] width 0 height 0
click at [43, 138] on div at bounding box center [42, 137] width 6 height 6
click at [39, 134] on input "checkbox" at bounding box center [39, 134] width 0 height 0
click at [42, 118] on div at bounding box center [42, 118] width 6 height 6
click at [39, 115] on input "checkbox" at bounding box center [39, 115] width 0 height 0
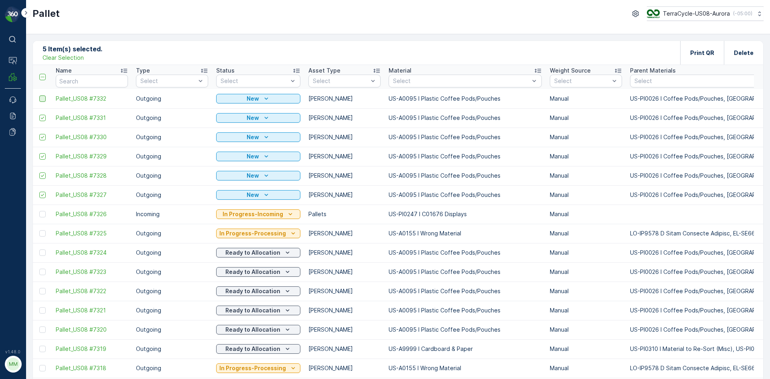
click at [43, 99] on div at bounding box center [42, 98] width 6 height 6
click at [39, 95] on input "checkbox" at bounding box center [39, 95] width 0 height 0
click at [702, 50] on p "Print QR" at bounding box center [702, 53] width 24 height 8
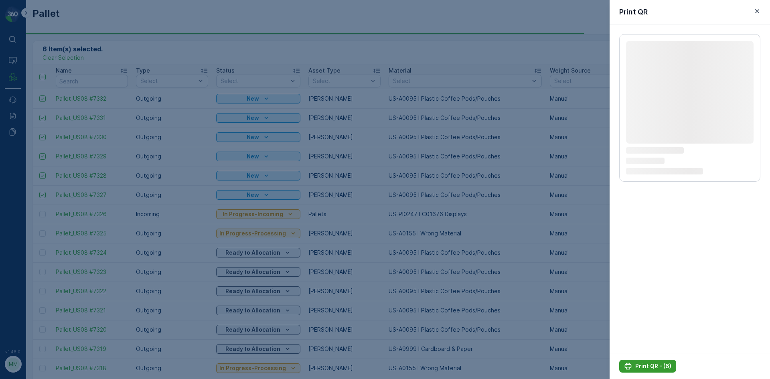
click at [658, 361] on button "Print QR - (6)" at bounding box center [647, 366] width 57 height 13
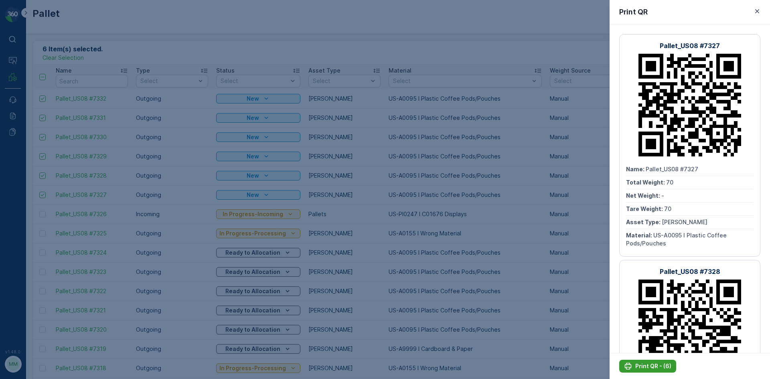
click at [647, 369] on p "Print QR - (6)" at bounding box center [653, 366] width 36 height 8
click at [756, 11] on icon "button" at bounding box center [757, 11] width 8 height 8
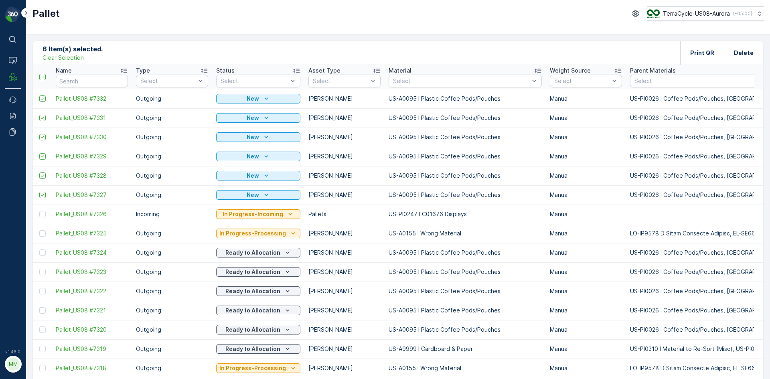
click at [75, 61] on p "Clear Selection" at bounding box center [63, 58] width 41 height 8
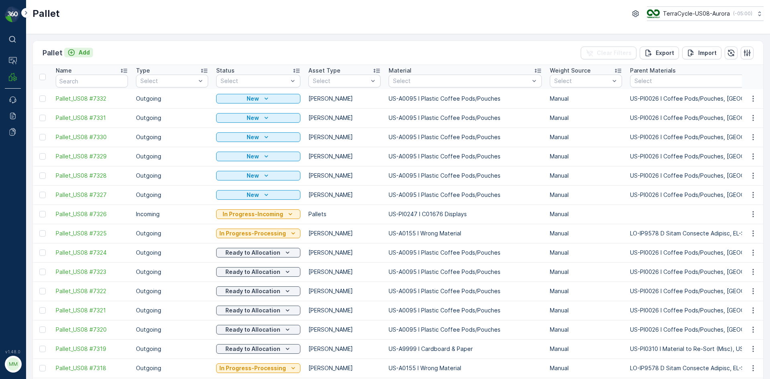
click at [84, 54] on p "Add" at bounding box center [84, 53] width 11 height 8
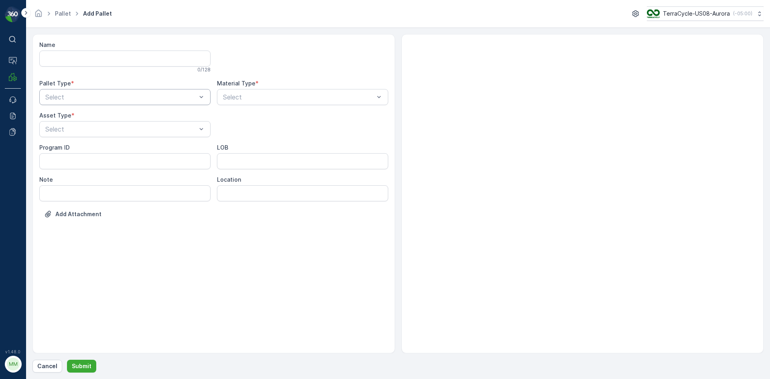
click at [90, 94] on div at bounding box center [121, 96] width 153 height 7
click at [78, 134] on div "Outgoing" at bounding box center [125, 130] width 162 height 7
click at [73, 148] on div "[PERSON_NAME]" at bounding box center [125, 148] width 162 height 7
click at [229, 99] on div at bounding box center [298, 96] width 153 height 7
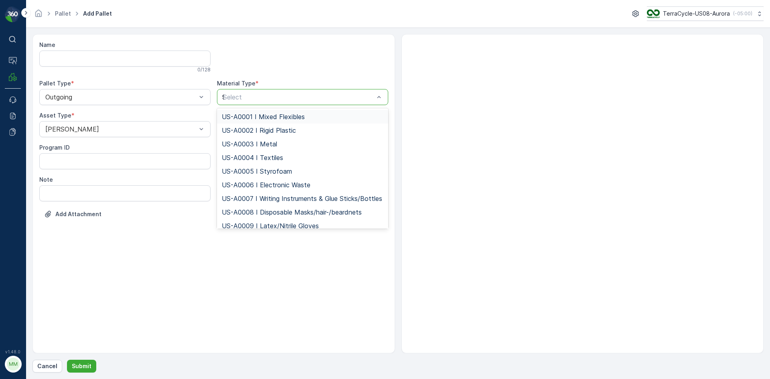
type input "95"
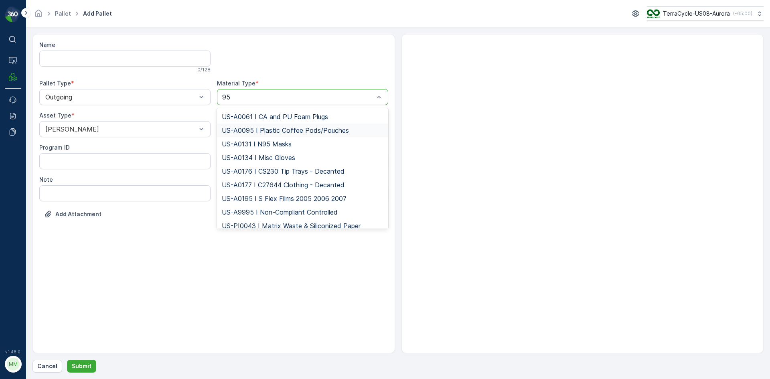
click at [313, 136] on div "US-A0095 I Plastic Coffee Pods/Pouches" at bounding box center [302, 131] width 171 height 14
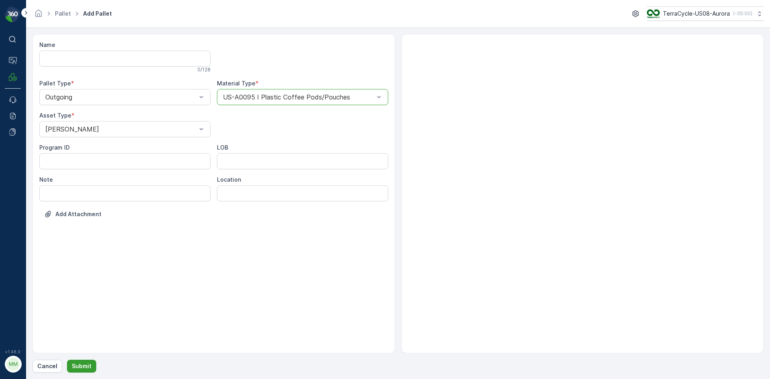
click at [87, 368] on p "Submit" at bounding box center [82, 366] width 20 height 8
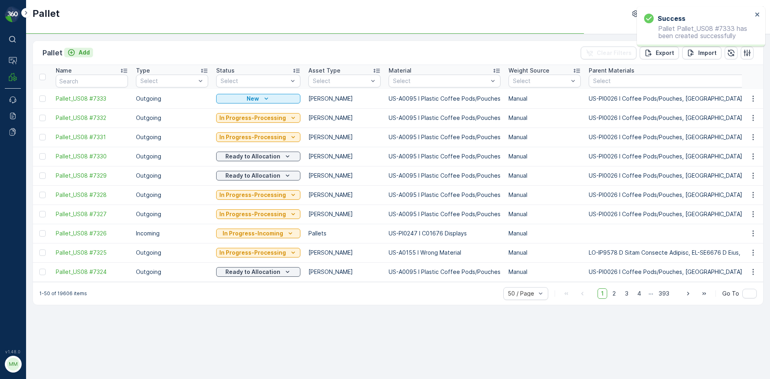
click at [87, 51] on p "Add" at bounding box center [84, 53] width 11 height 8
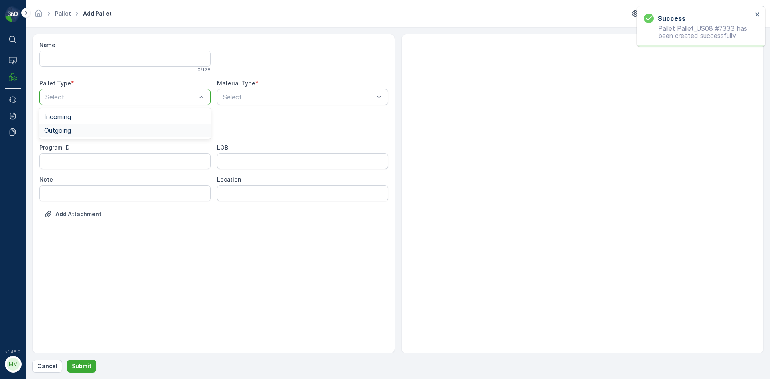
click at [77, 124] on div "Outgoing" at bounding box center [124, 131] width 171 height 14
click at [77, 124] on div "Select" at bounding box center [124, 129] width 171 height 16
click at [66, 146] on span "[PERSON_NAME]" at bounding box center [71, 148] width 54 height 7
click at [253, 107] on div "Name 0 / 128 Pallet Type * Outgoing Material Type * Select Asset Type * [PERSON…" at bounding box center [213, 135] width 349 height 189
click at [257, 97] on div at bounding box center [298, 96] width 153 height 7
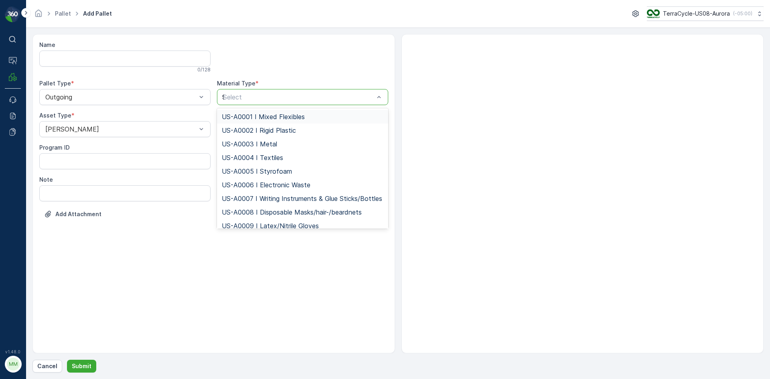
type input "95"
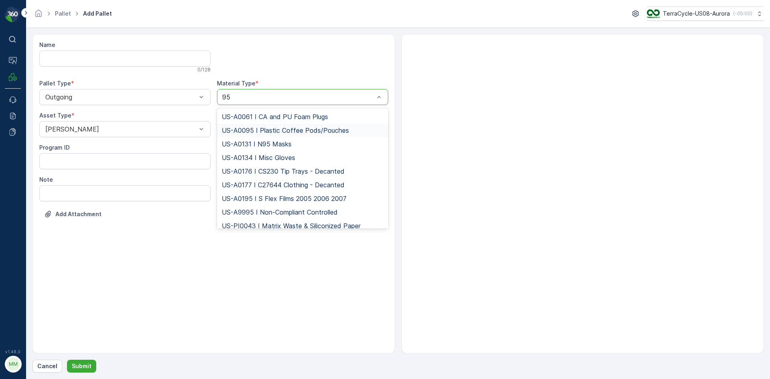
click at [254, 130] on span "US-A0095 I Plastic Coffee Pods/Pouches" at bounding box center [285, 130] width 127 height 7
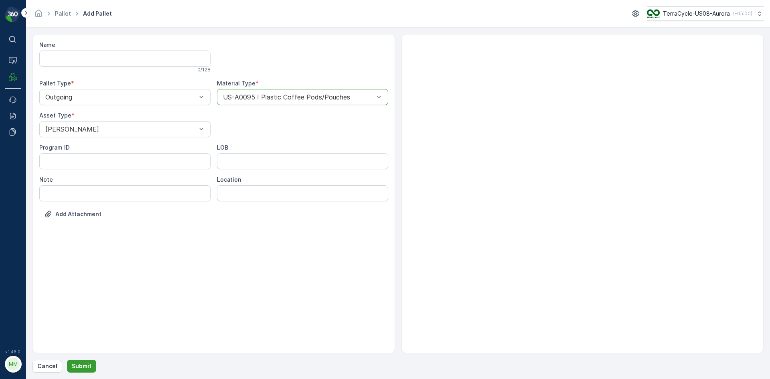
click at [75, 368] on p "Submit" at bounding box center [82, 366] width 20 height 8
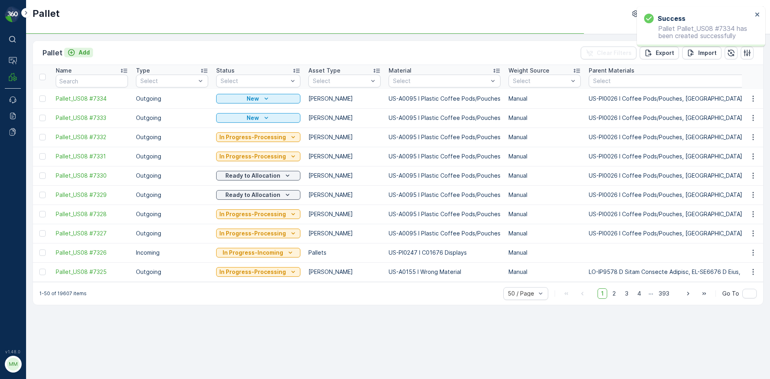
click at [83, 53] on p "Add" at bounding box center [84, 53] width 11 height 8
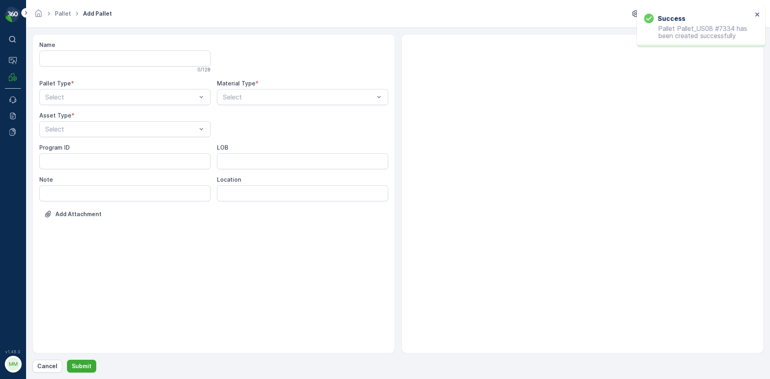
click at [84, 106] on div "Name 0 / 128 Pallet Type * Select Material Type * Select Asset Type * Select Pr…" at bounding box center [213, 135] width 349 height 189
click at [84, 102] on div "Select" at bounding box center [124, 97] width 171 height 16
click at [78, 132] on div "Outgoing" at bounding box center [125, 130] width 162 height 7
click at [91, 129] on div at bounding box center [121, 129] width 153 height 7
click at [79, 150] on div "[PERSON_NAME]" at bounding box center [125, 148] width 162 height 7
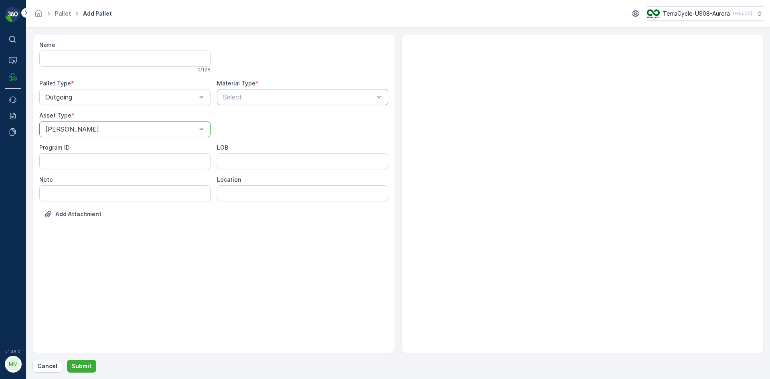
click at [274, 103] on div "Select" at bounding box center [302, 97] width 171 height 16
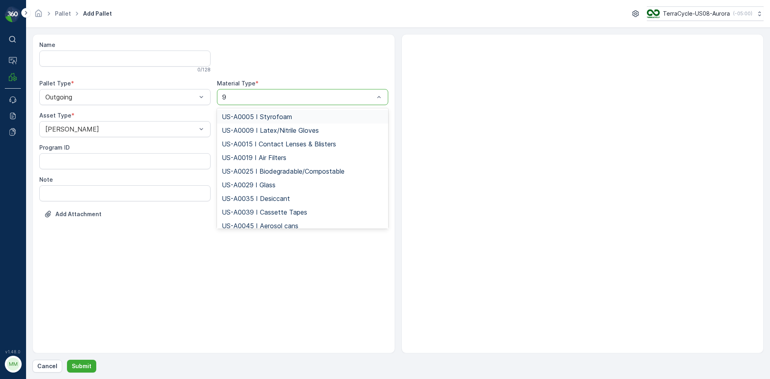
type input "95"
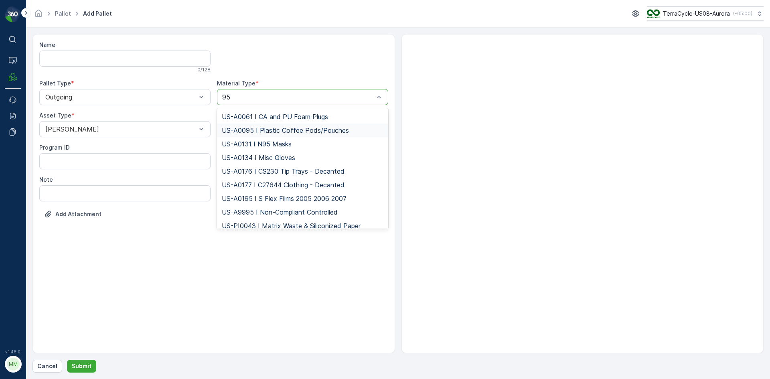
click at [253, 135] on div "US-A0095 I Plastic Coffee Pods/Pouches" at bounding box center [302, 131] width 171 height 14
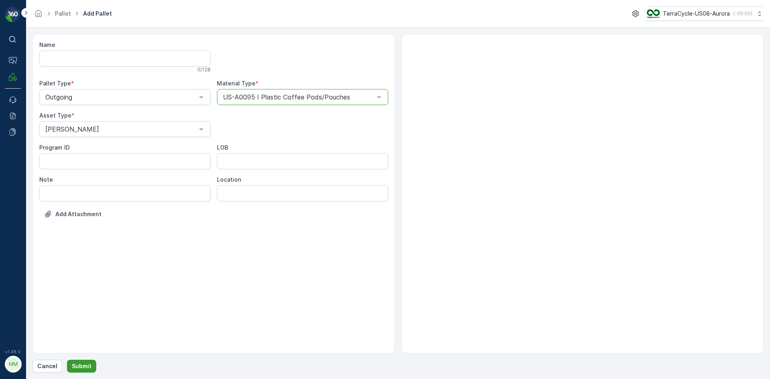
click at [74, 365] on p "Submit" at bounding box center [82, 366] width 20 height 8
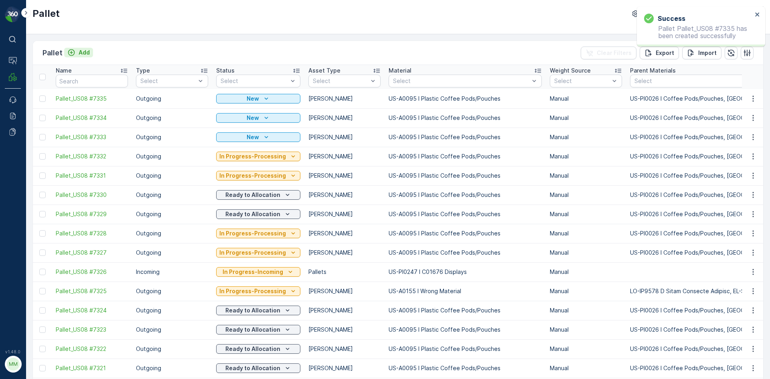
click at [87, 51] on p "Add" at bounding box center [84, 53] width 11 height 8
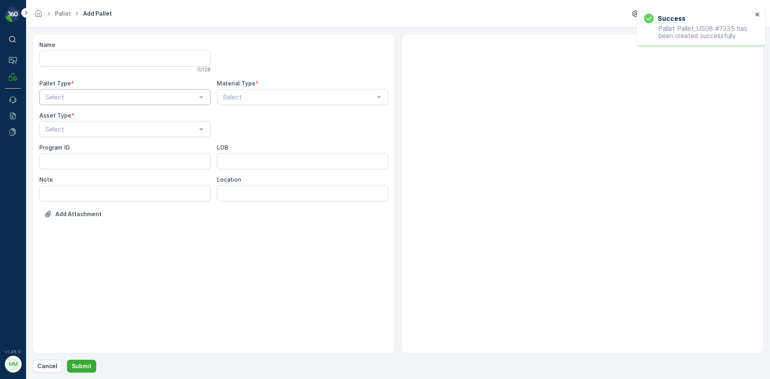
click at [94, 104] on div "Select" at bounding box center [124, 97] width 171 height 16
click at [87, 128] on div "Outgoing" at bounding box center [125, 130] width 162 height 7
click at [87, 128] on div at bounding box center [121, 129] width 153 height 7
click at [83, 152] on div "[PERSON_NAME]" at bounding box center [125, 148] width 162 height 7
click at [318, 98] on div at bounding box center [298, 96] width 153 height 7
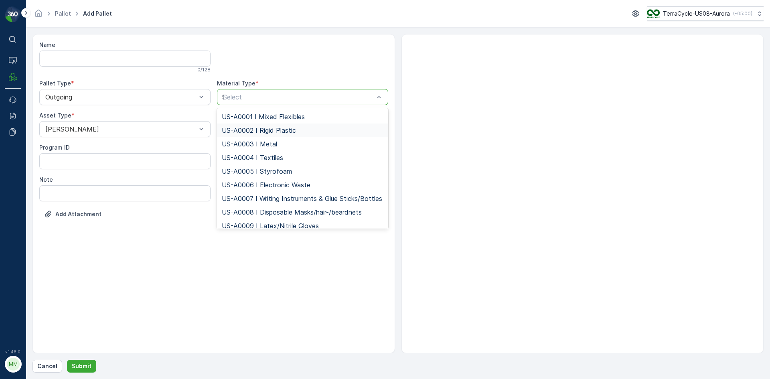
type input "95"
click at [270, 130] on span "US-A0095 I Plastic Coffee Pods/Pouches" at bounding box center [285, 130] width 127 height 7
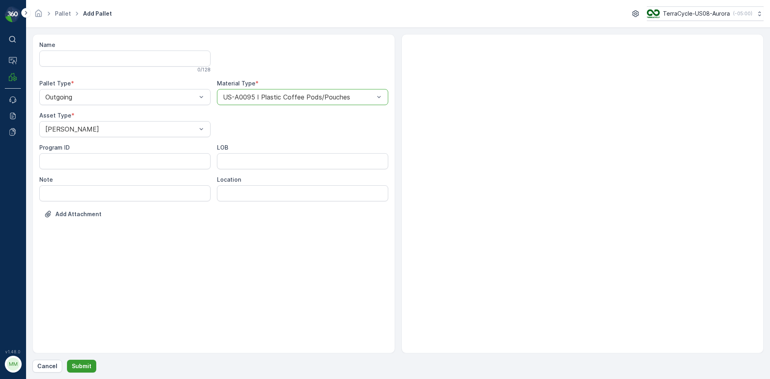
click at [80, 364] on p "Submit" at bounding box center [82, 366] width 20 height 8
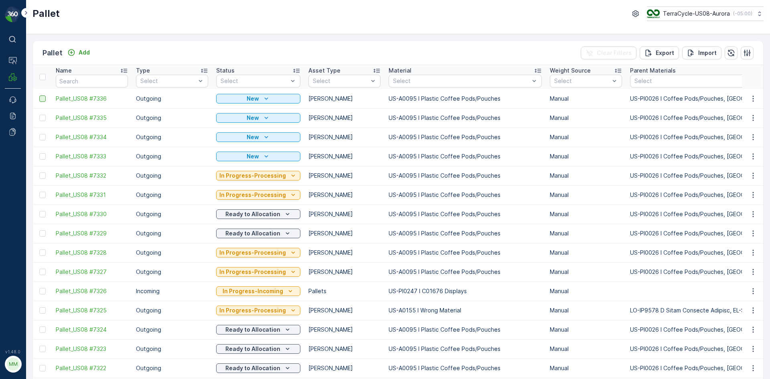
click at [41, 100] on div at bounding box center [42, 98] width 6 height 6
click at [39, 95] on input "checkbox" at bounding box center [39, 95] width 0 height 0
click at [44, 118] on div at bounding box center [42, 118] width 6 height 6
click at [39, 115] on input "checkbox" at bounding box center [39, 115] width 0 height 0
click at [43, 137] on div at bounding box center [42, 137] width 6 height 6
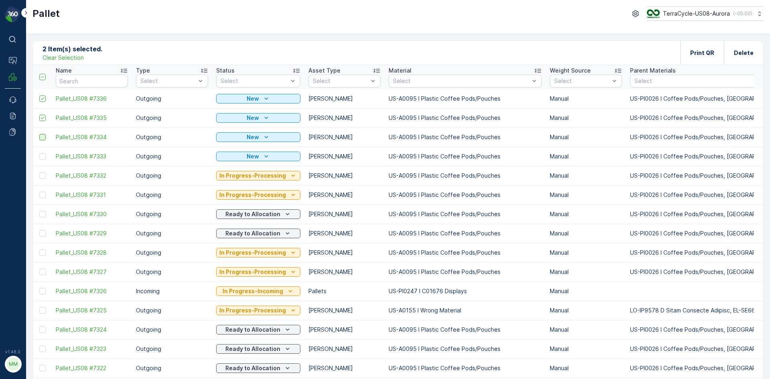
click at [39, 134] on input "checkbox" at bounding box center [39, 134] width 0 height 0
click at [43, 156] on div at bounding box center [42, 156] width 6 height 6
click at [39, 153] on input "checkbox" at bounding box center [39, 153] width 0 height 0
click at [687, 55] on div "Print QR" at bounding box center [702, 53] width 44 height 24
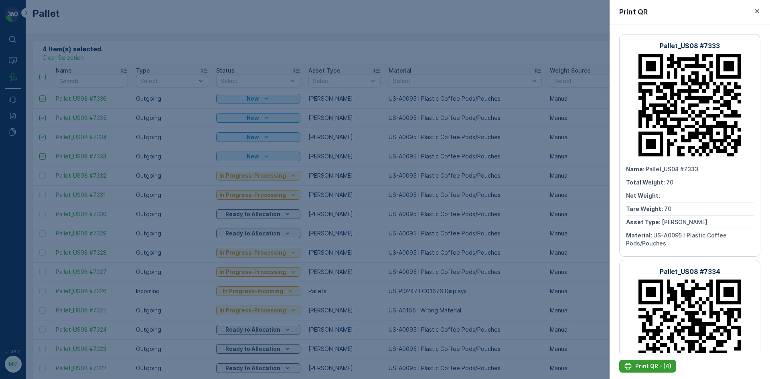
click at [649, 367] on p "Print QR - (4)" at bounding box center [653, 366] width 36 height 8
click at [755, 9] on icon "button" at bounding box center [757, 11] width 8 height 8
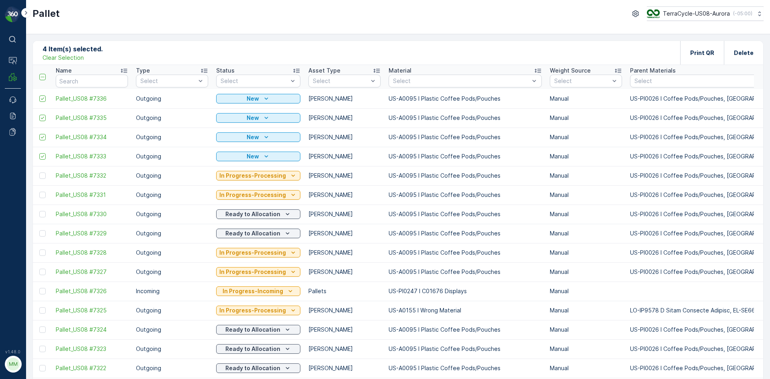
click at [66, 55] on p "Clear Selection" at bounding box center [63, 58] width 41 height 8
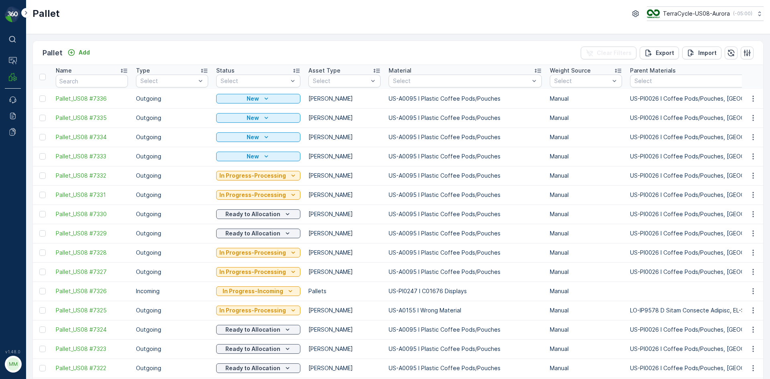
click at [70, 59] on div "Pallet Add Clear Filters Export Import" at bounding box center [398, 53] width 731 height 24
click at [75, 77] on input "text" at bounding box center [92, 81] width 72 height 13
type input "7308"
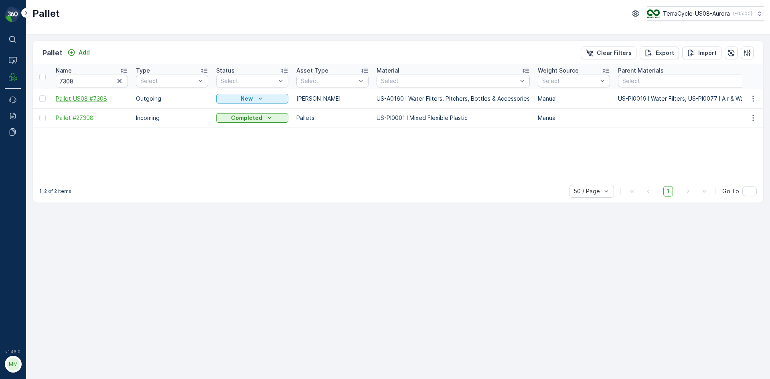
click at [72, 99] on span "Pallet_US08 #7308" at bounding box center [92, 99] width 72 height 8
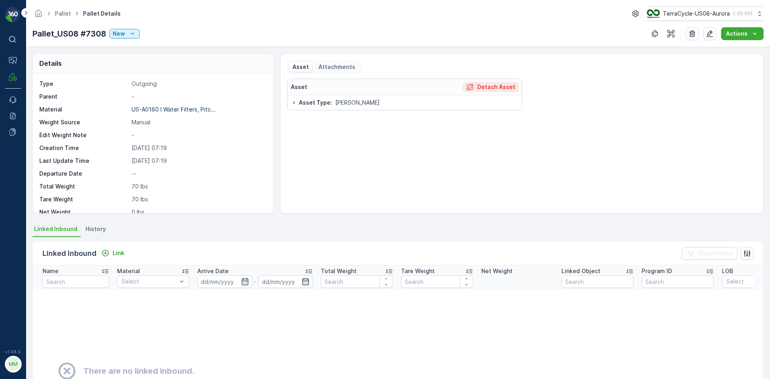
click at [500, 88] on p "Detach Asset" at bounding box center [496, 87] width 38 height 8
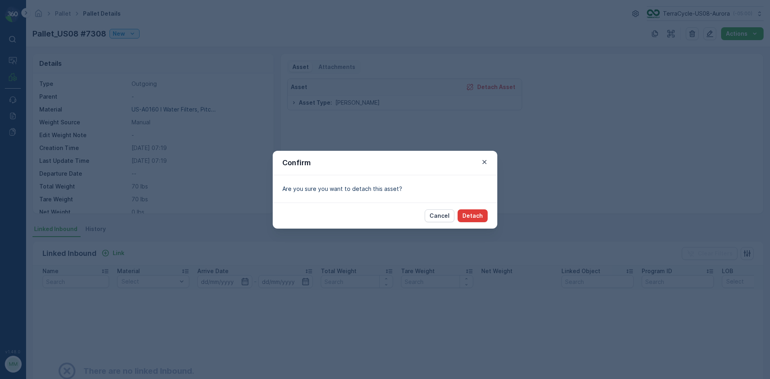
click at [471, 212] on p "Detach" at bounding box center [473, 216] width 20 height 8
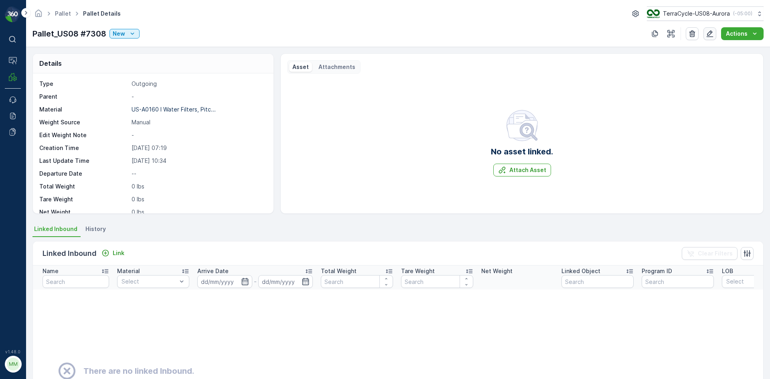
click at [715, 34] on button "button" at bounding box center [710, 33] width 13 height 13
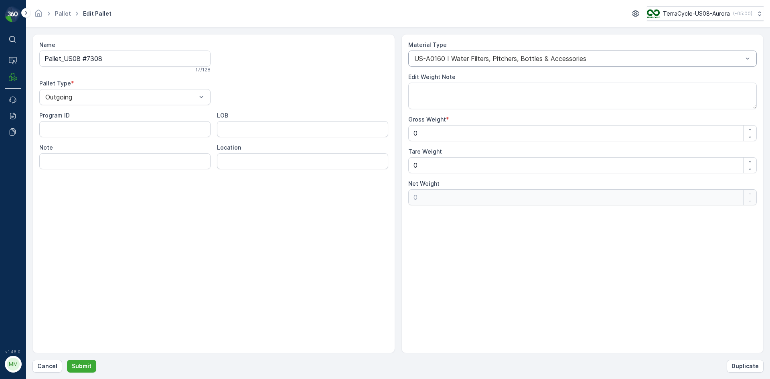
click at [742, 63] on div "US-A0160 I Water Filters, Pitchers, Bottles & Accessories" at bounding box center [582, 59] width 349 height 16
click at [734, 59] on div at bounding box center [579, 58] width 331 height 7
type input "95"
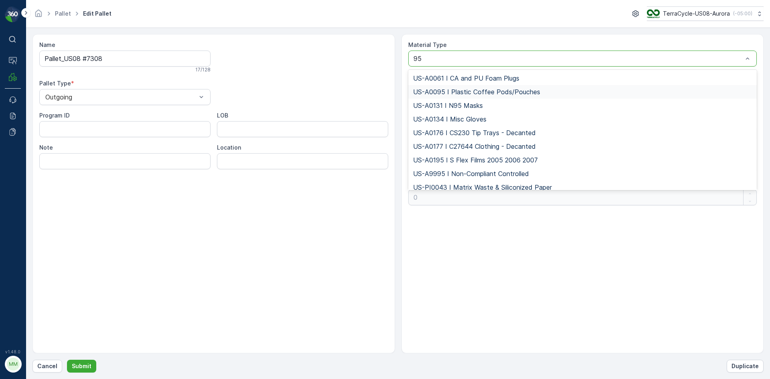
click at [520, 92] on span "US-A0095 I Plastic Coffee Pods/Pouches" at bounding box center [476, 91] width 127 height 7
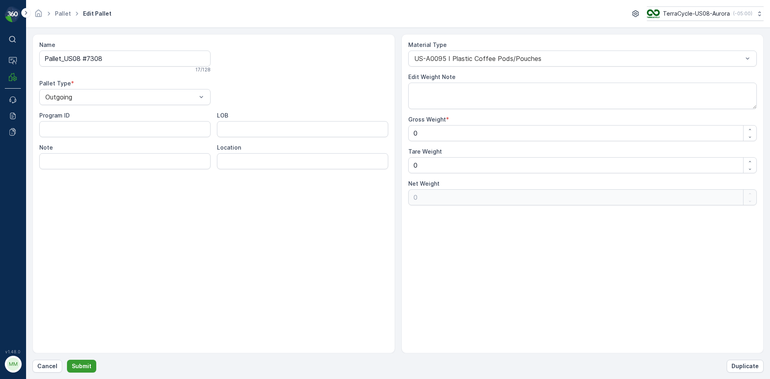
click at [91, 367] on button "Submit" at bounding box center [81, 366] width 29 height 13
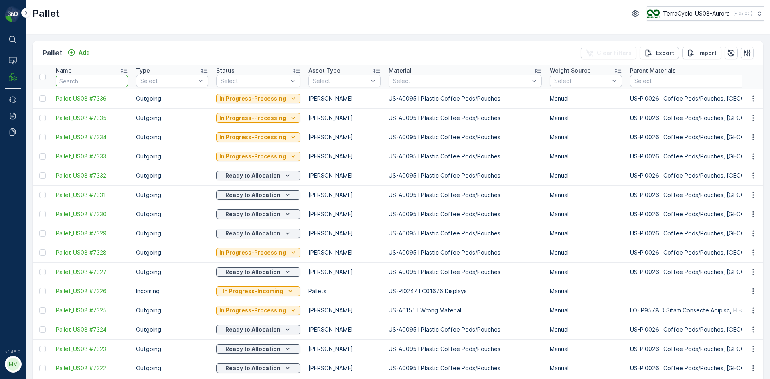
click at [109, 82] on input "text" at bounding box center [92, 81] width 72 height 13
type input "7308"
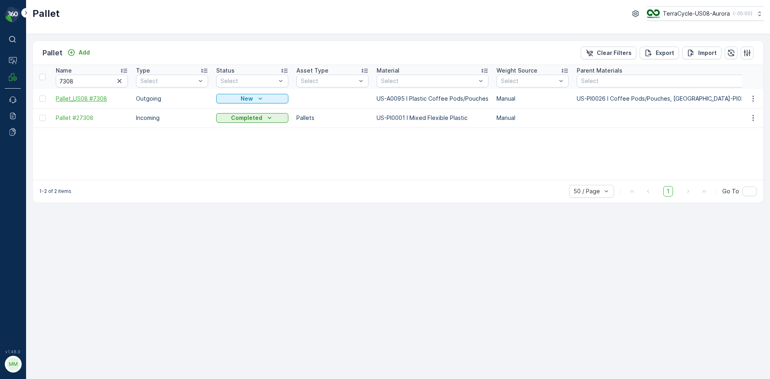
click at [92, 99] on span "Pallet_US08 #7308" at bounding box center [92, 99] width 72 height 8
click at [751, 102] on icon "button" at bounding box center [753, 99] width 8 height 8
click at [731, 152] on span "Print QR" at bounding box center [731, 156] width 22 height 8
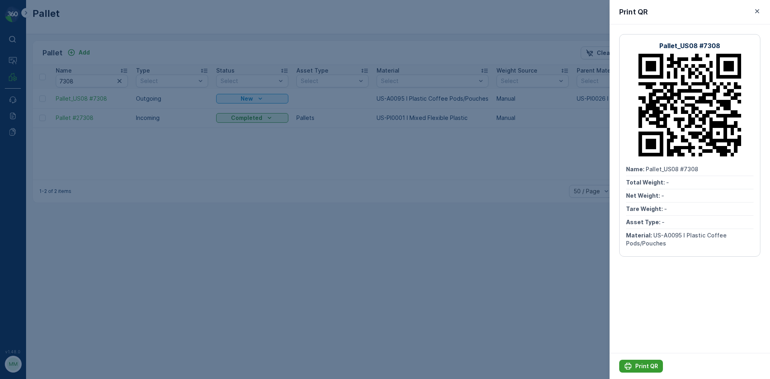
click at [651, 365] on p "Print QR" at bounding box center [646, 366] width 23 height 8
click at [757, 12] on icon "button" at bounding box center [757, 11] width 4 height 4
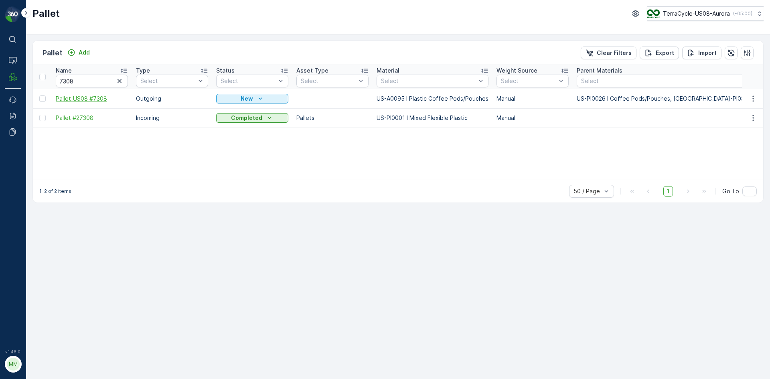
click at [94, 98] on span "Pallet_US08 #7308" at bounding box center [92, 99] width 72 height 8
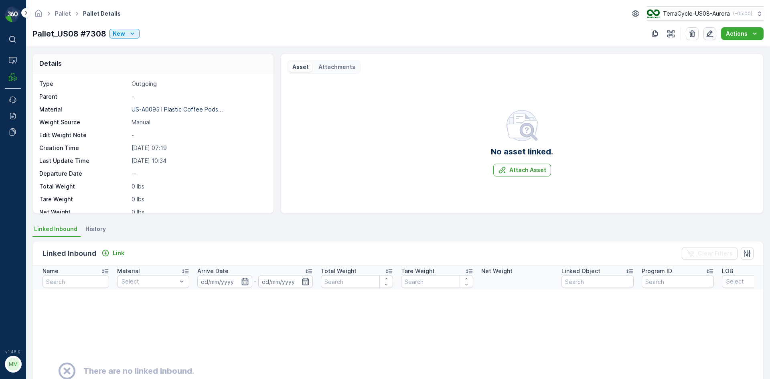
click at [712, 32] on icon "button" at bounding box center [710, 34] width 8 height 8
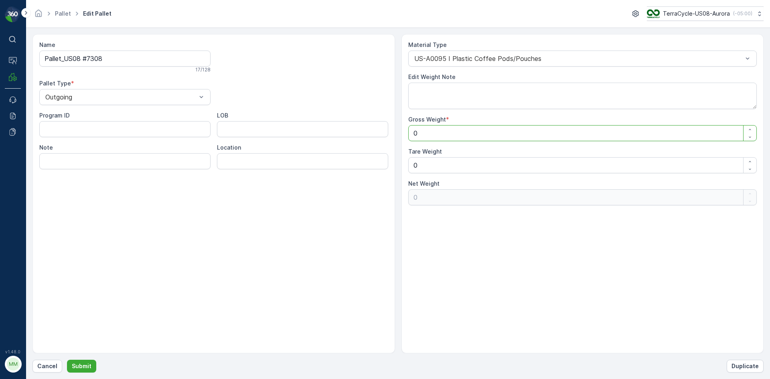
click at [432, 137] on Weight "0" at bounding box center [582, 133] width 349 height 16
click at [197, 95] on div at bounding box center [121, 96] width 153 height 7
click at [80, 365] on p "Submit" at bounding box center [82, 366] width 20 height 8
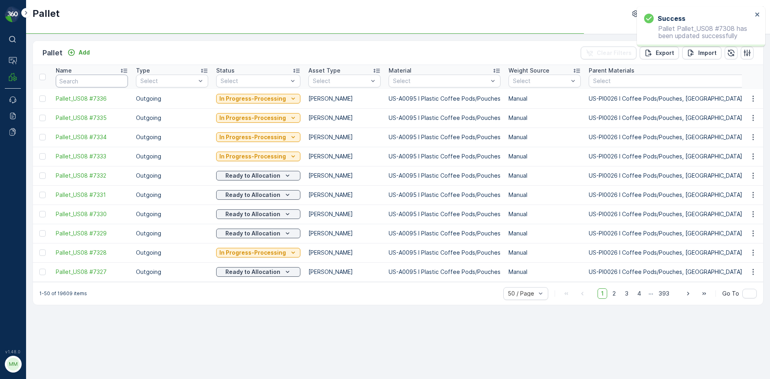
click at [86, 80] on input "text" at bounding box center [92, 81] width 72 height 13
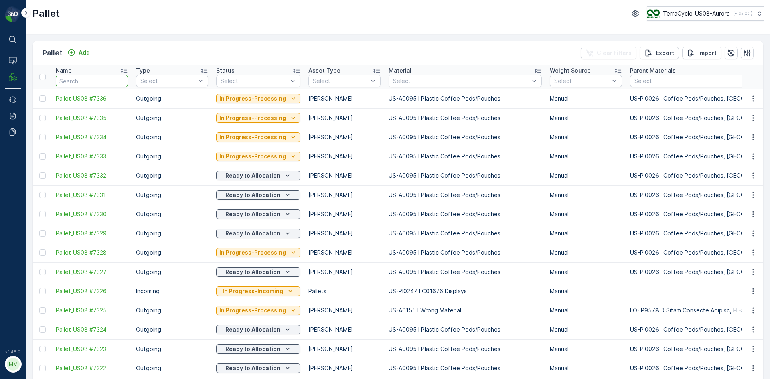
click at [85, 78] on input "text" at bounding box center [92, 81] width 72 height 13
type input "7308"
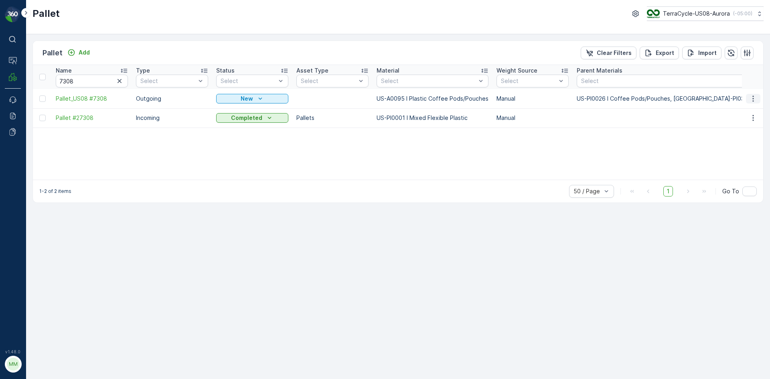
click at [752, 99] on icon "button" at bounding box center [753, 99] width 8 height 8
click at [736, 155] on span "Print QR" at bounding box center [731, 156] width 22 height 8
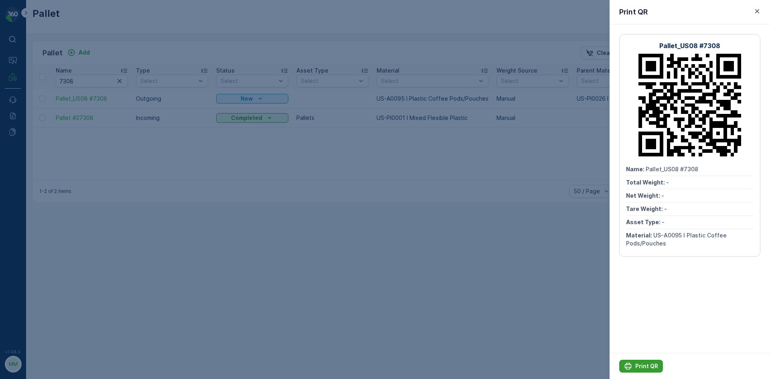
click at [651, 363] on p "Print QR" at bounding box center [646, 366] width 23 height 8
click at [754, 10] on icon "button" at bounding box center [757, 11] width 8 height 8
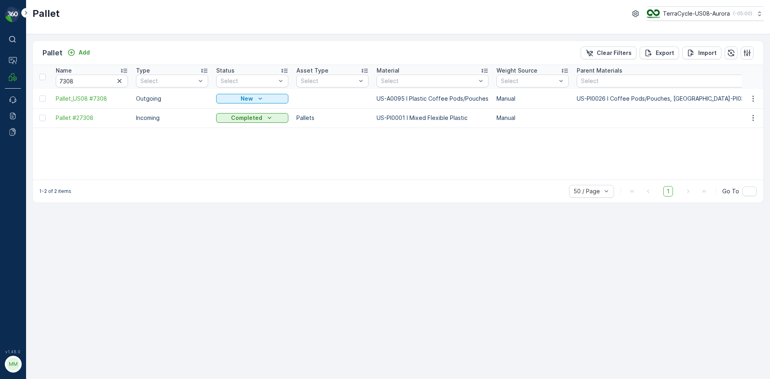
click at [26, 12] on icon at bounding box center [26, 13] width 2 height 4
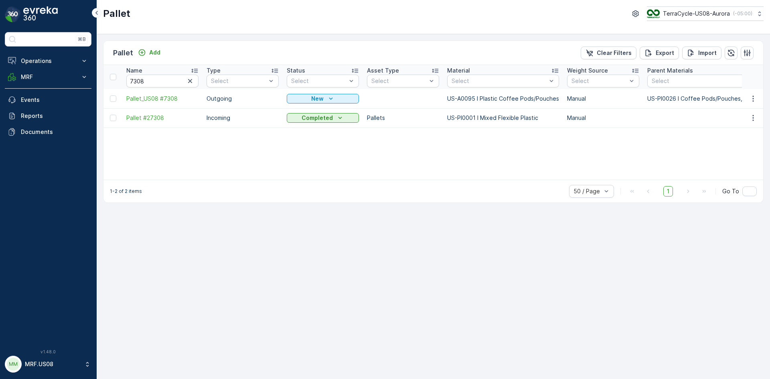
click at [94, 12] on icon at bounding box center [96, 13] width 9 height 10
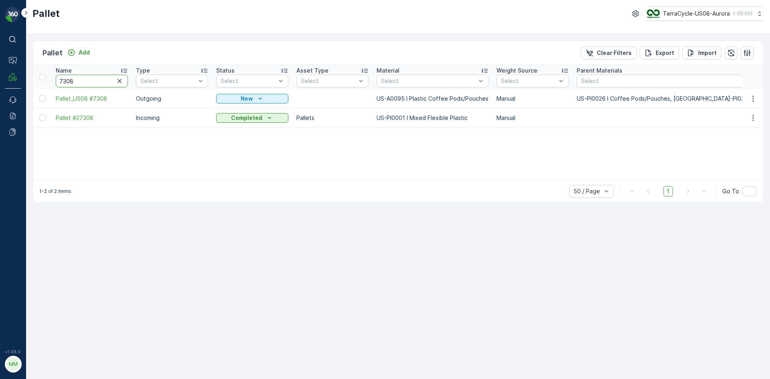
click at [101, 79] on input "7308" at bounding box center [92, 81] width 72 height 13
type input "73"
click at [101, 79] on input "73" at bounding box center [92, 81] width 72 height 13
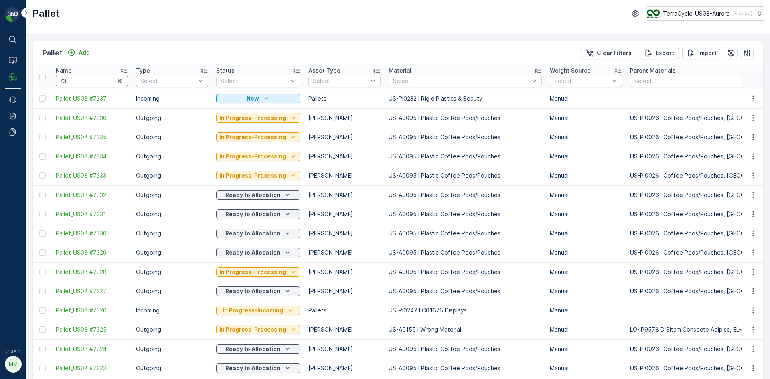
click at [101, 79] on input "73" at bounding box center [92, 81] width 72 height 13
type input "730"
click at [101, 81] on input "730" at bounding box center [92, 81] width 72 height 13
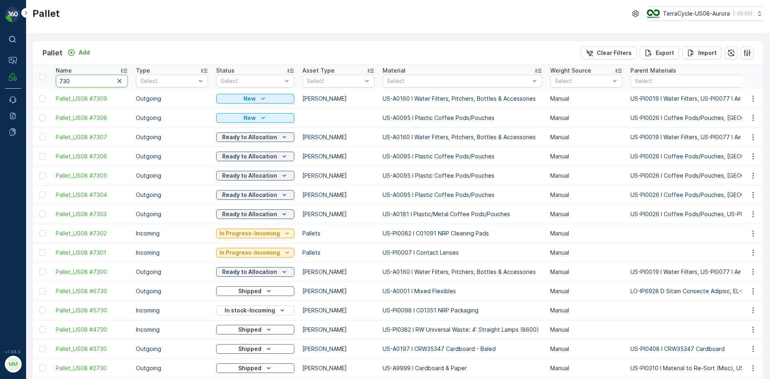
click at [101, 80] on input "730" at bounding box center [92, 81] width 72 height 13
type input "7309"
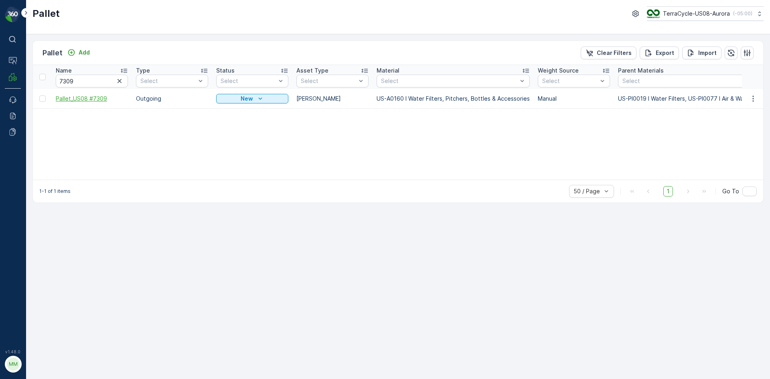
click at [95, 97] on span "Pallet_US08 #7309" at bounding box center [92, 99] width 72 height 8
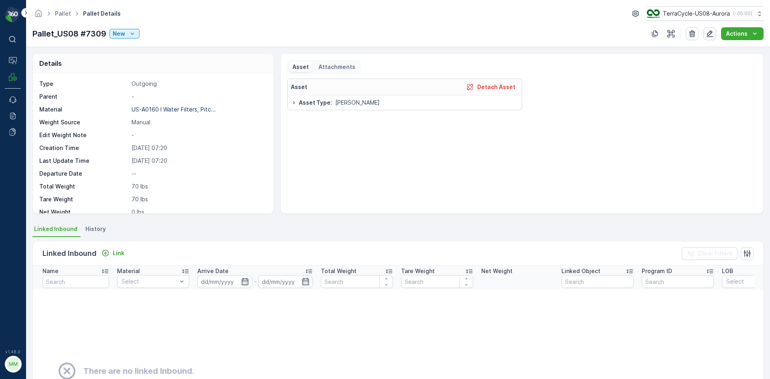
click at [707, 28] on button "button" at bounding box center [710, 33] width 13 height 13
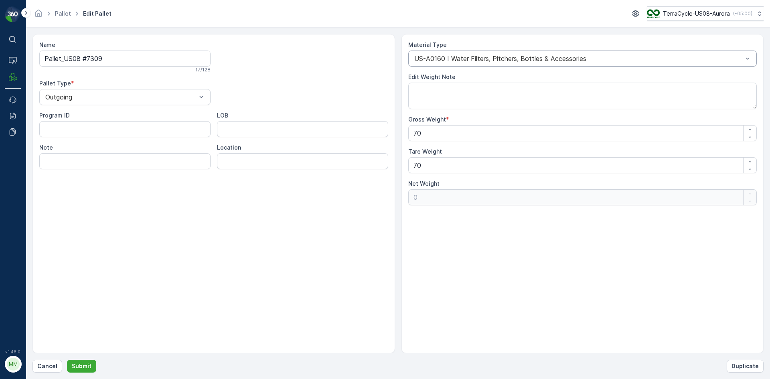
click at [634, 64] on div "US-A0160 I Water Filters, Pitchers, Bottles & Accessories" at bounding box center [582, 59] width 349 height 16
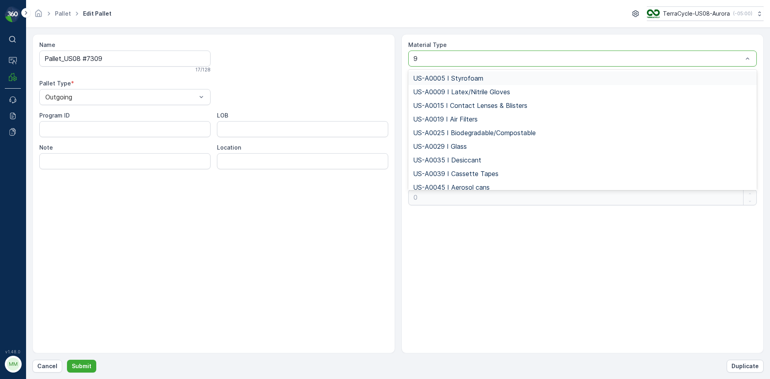
type input "95"
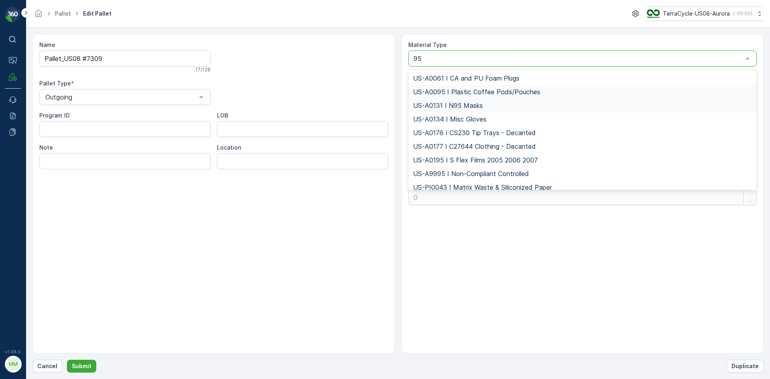
click at [516, 94] on span "US-A0095 I Plastic Coffee Pods/Pouches" at bounding box center [476, 91] width 127 height 7
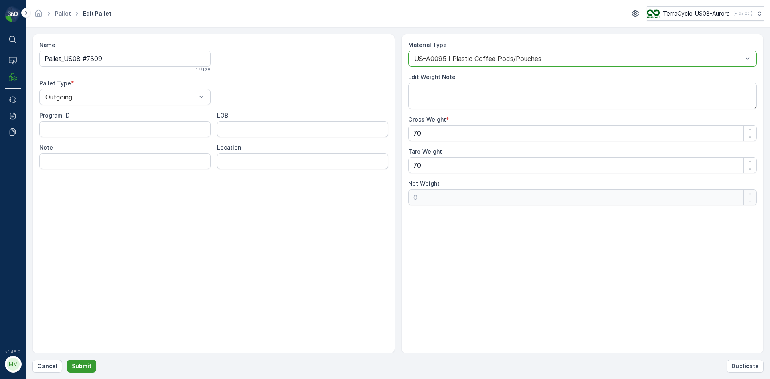
click at [78, 369] on p "Submit" at bounding box center [82, 366] width 20 height 8
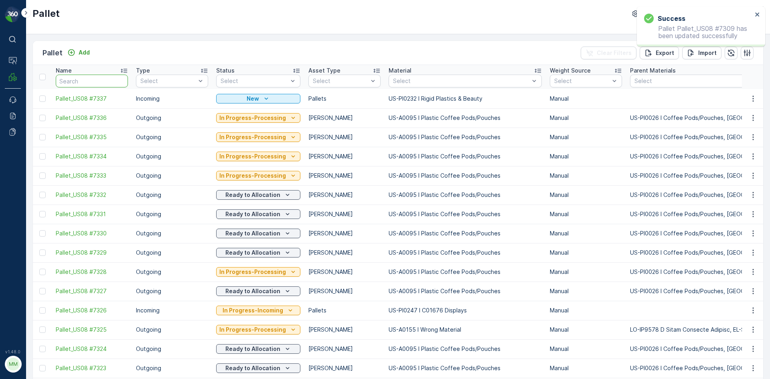
click at [86, 80] on input "text" at bounding box center [92, 81] width 72 height 13
type input "7309"
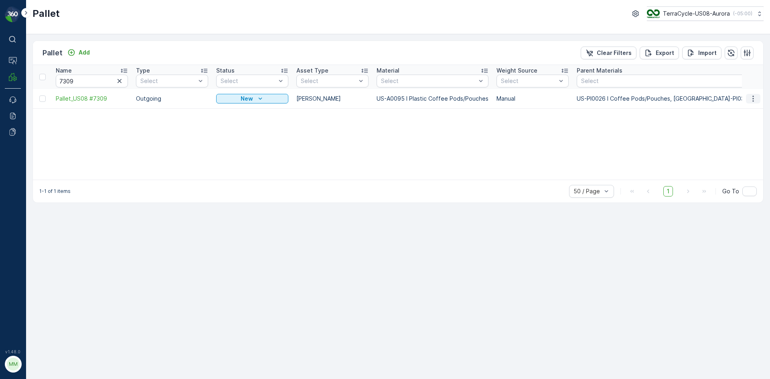
click at [754, 100] on icon "button" at bounding box center [753, 99] width 8 height 8
click at [737, 156] on span "Print QR" at bounding box center [731, 156] width 22 height 8
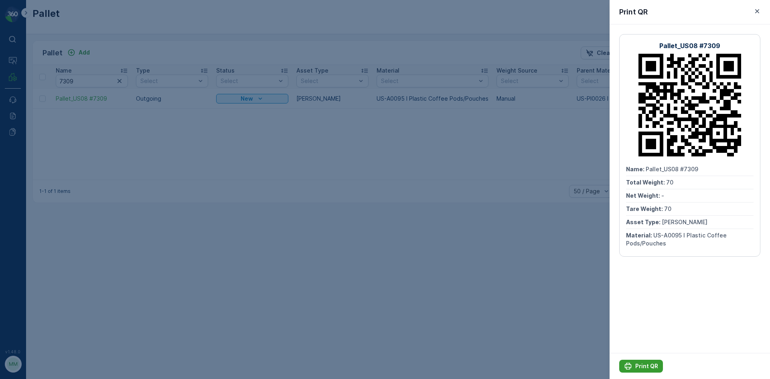
click at [636, 362] on p "Print QR" at bounding box center [646, 366] width 23 height 8
click at [761, 12] on icon "button" at bounding box center [757, 11] width 8 height 8
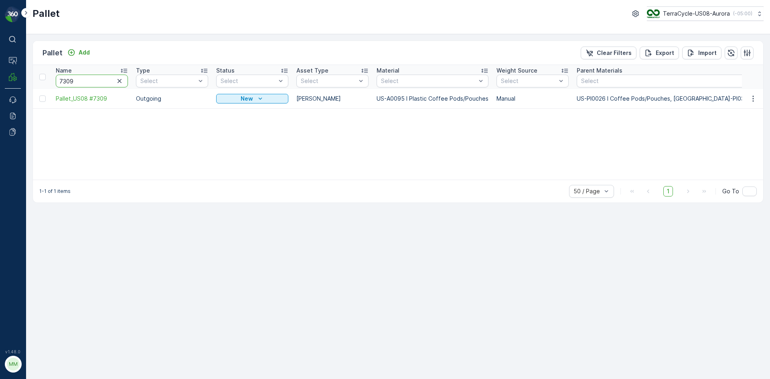
click at [92, 85] on input "7309" at bounding box center [92, 81] width 72 height 13
click at [98, 99] on span "Pallet_US08 #7308" at bounding box center [92, 99] width 72 height 8
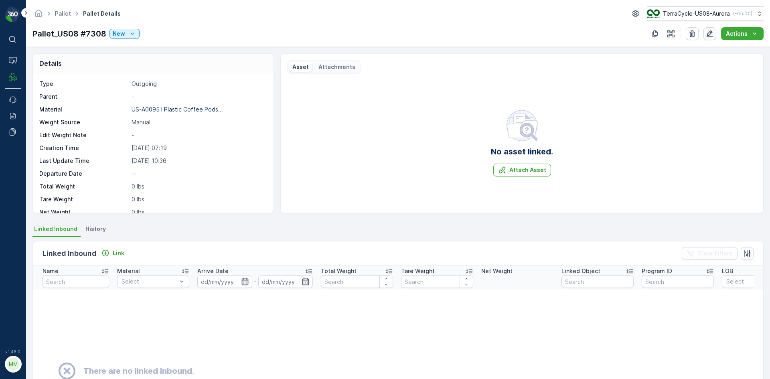
click at [708, 32] on icon "button" at bounding box center [710, 34] width 8 height 8
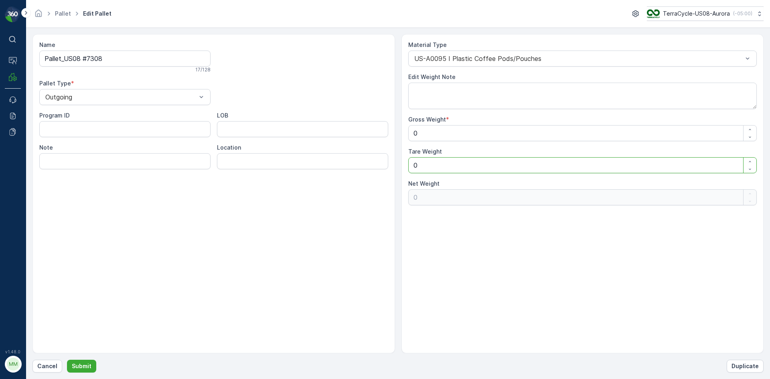
click at [417, 161] on Weight "0" at bounding box center [582, 165] width 349 height 16
type Weight "7"
type Weight "-7"
type Weight "70"
type Weight "-70"
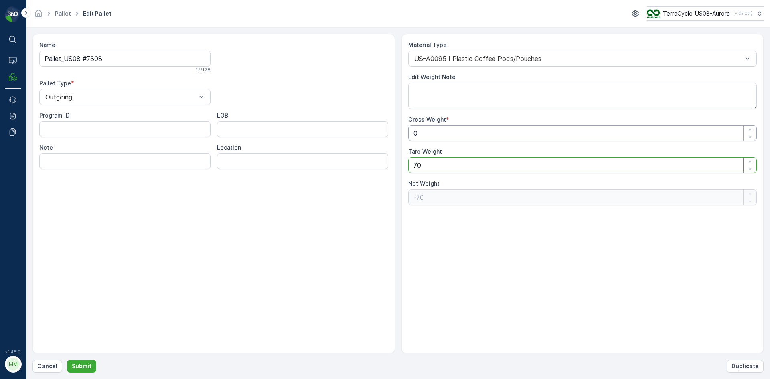
type Weight "7"
type Weight "-7"
type Weight "0"
click at [247, 270] on div "Name Pallet_US08 #7308 17 / 128 Pallet Type * Outgoing Program ID LOB Note Loca…" at bounding box center [213, 193] width 363 height 319
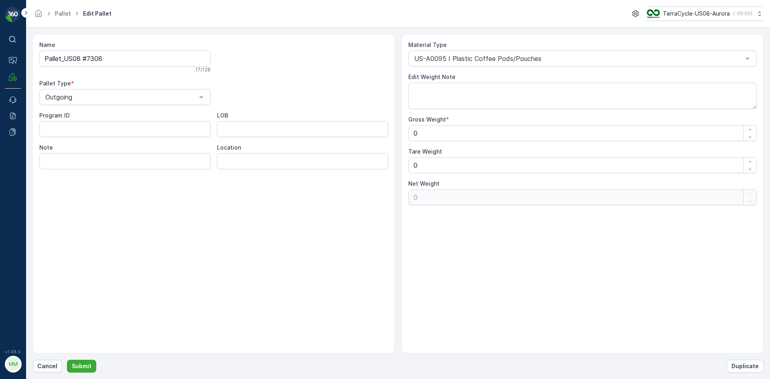
click at [46, 365] on p "Cancel" at bounding box center [47, 366] width 20 height 8
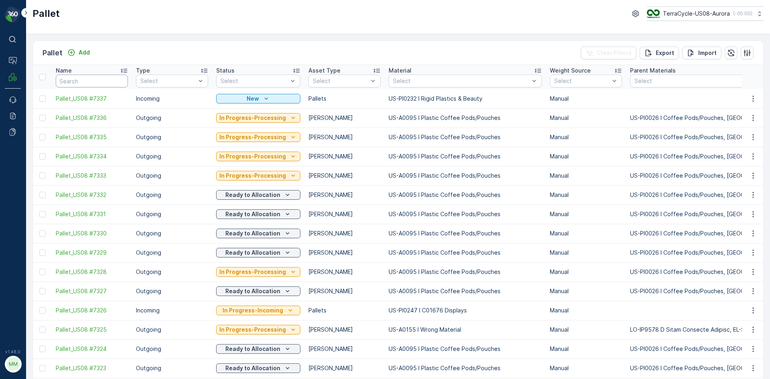
click at [96, 77] on input "text" at bounding box center [92, 81] width 72 height 13
type input "7310"
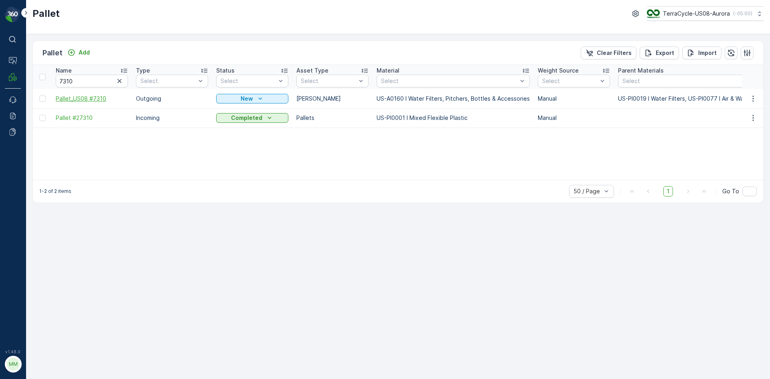
click at [103, 98] on span "Pallet_US08 #7310" at bounding box center [92, 99] width 72 height 8
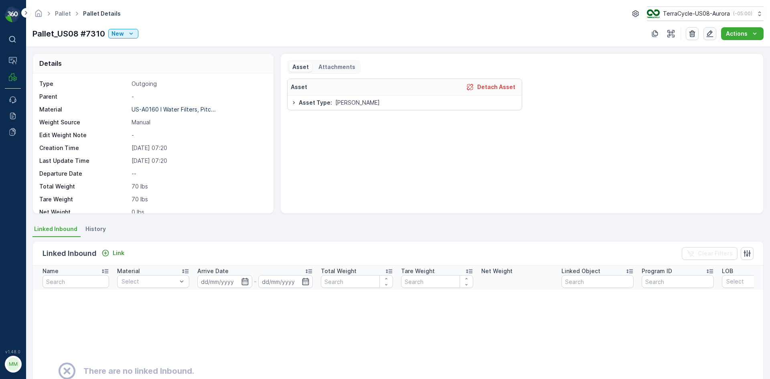
click at [711, 30] on icon "button" at bounding box center [710, 34] width 8 height 8
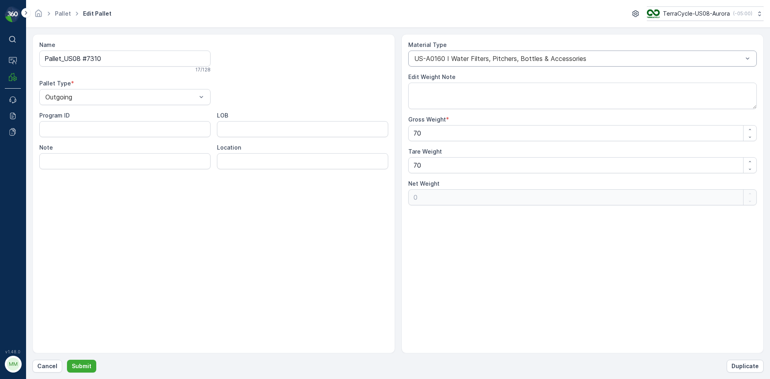
click at [605, 57] on div at bounding box center [579, 58] width 331 height 7
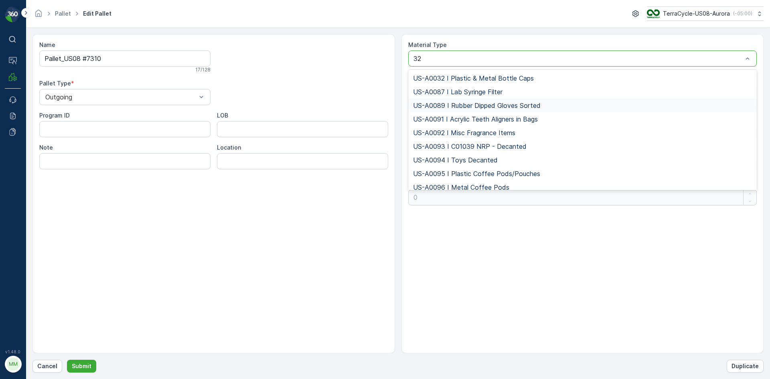
type input "3"
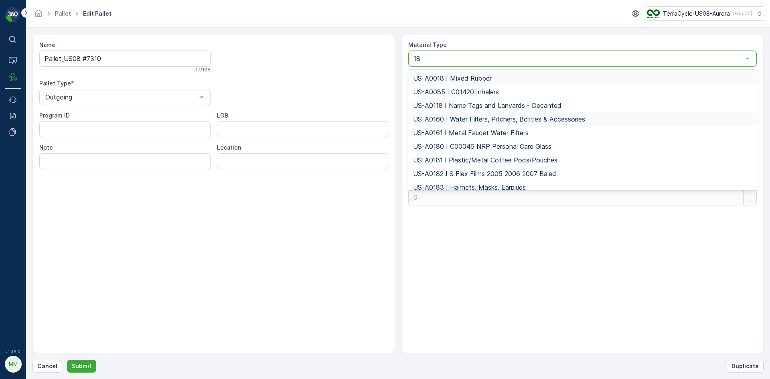
type input "181"
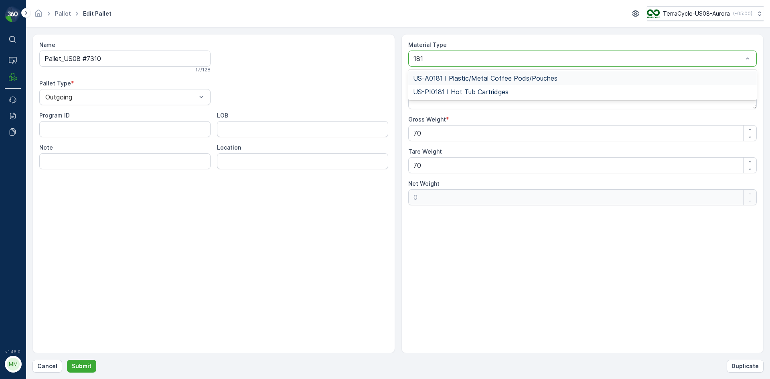
click at [466, 75] on span "US-A0181 I Plastic/Metal Coffee Pods/Pouches" at bounding box center [485, 78] width 144 height 7
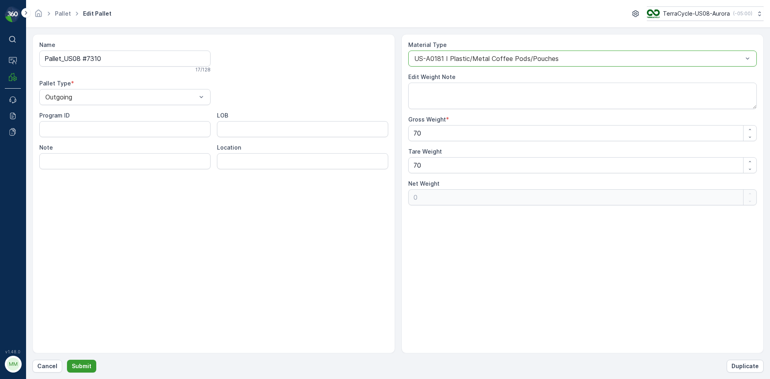
click at [83, 367] on p "Submit" at bounding box center [82, 366] width 20 height 8
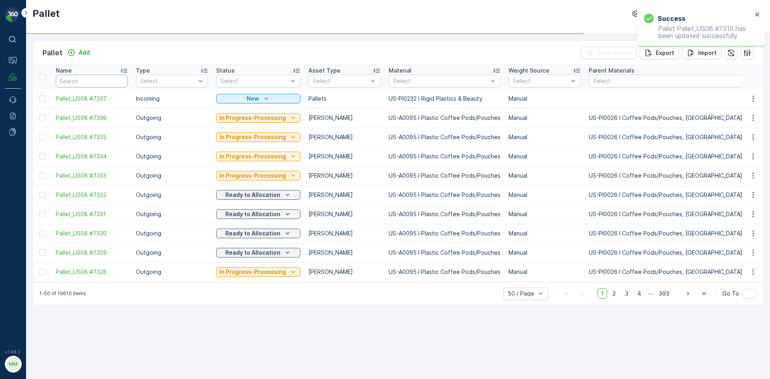
click at [103, 88] on th "Name" at bounding box center [92, 77] width 80 height 24
click at [101, 84] on input "text" at bounding box center [92, 81] width 72 height 13
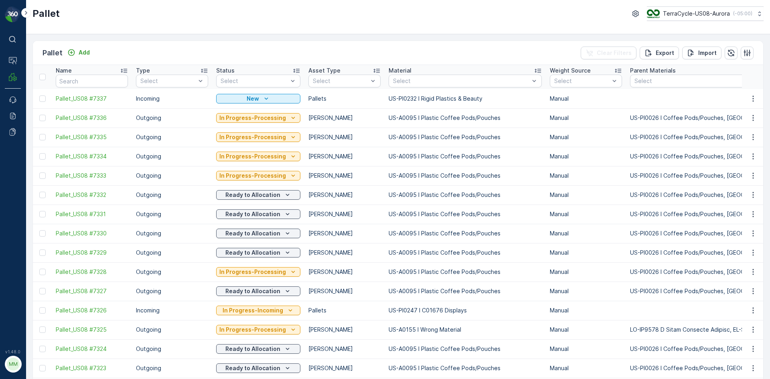
click at [99, 77] on input "text" at bounding box center [92, 81] width 72 height 13
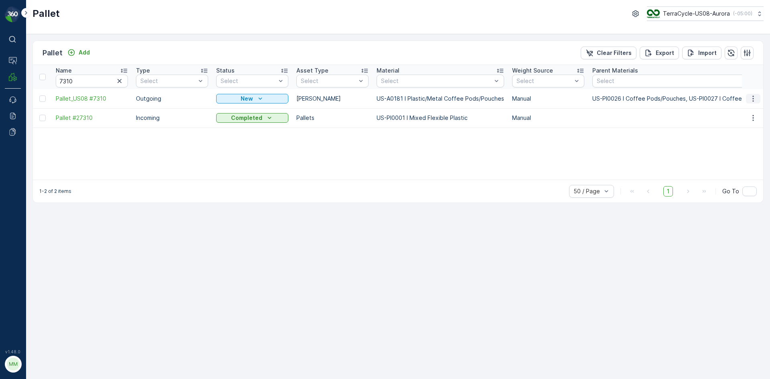
click at [755, 96] on icon "button" at bounding box center [753, 99] width 8 height 8
click at [739, 158] on span "Print QR" at bounding box center [731, 156] width 22 height 8
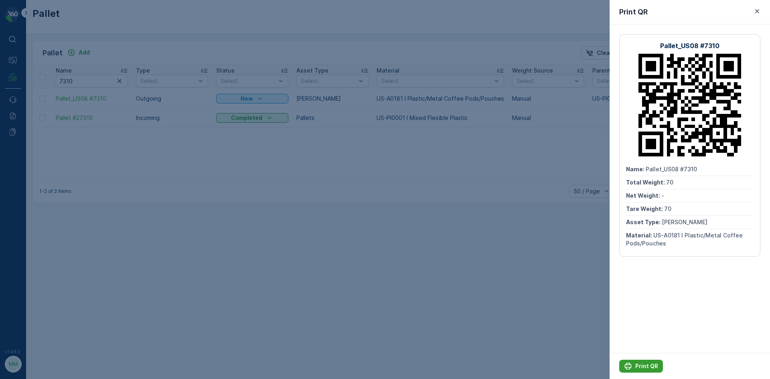
click at [631, 365] on icon "Print QR" at bounding box center [628, 366] width 7 height 7
click at [757, 10] on icon "button" at bounding box center [757, 11] width 8 height 8
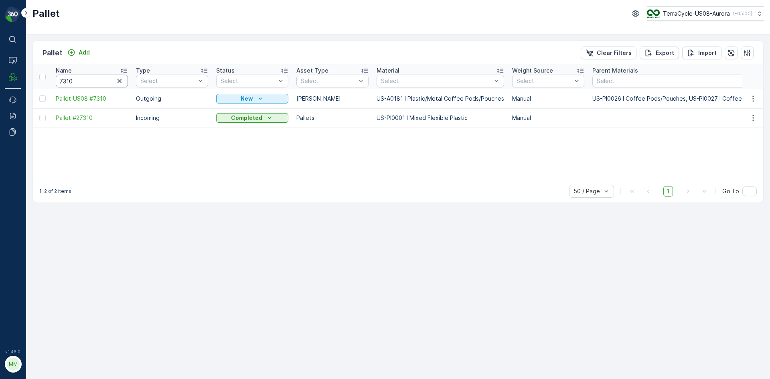
click at [81, 82] on input "7310" at bounding box center [92, 81] width 72 height 13
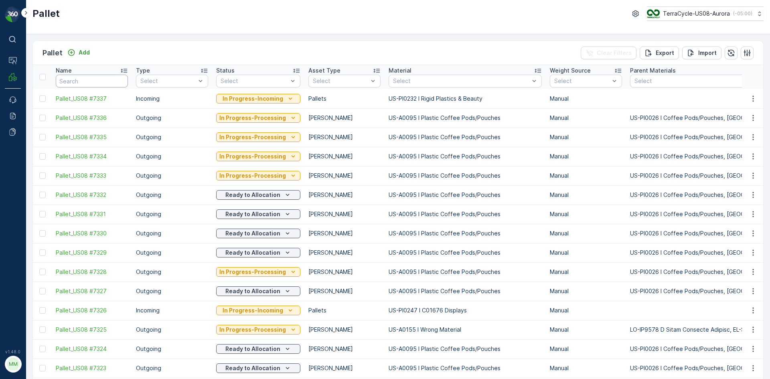
click at [87, 77] on input "text" at bounding box center [92, 81] width 72 height 13
click at [85, 85] on input "7" at bounding box center [92, 81] width 72 height 13
type input "7262"
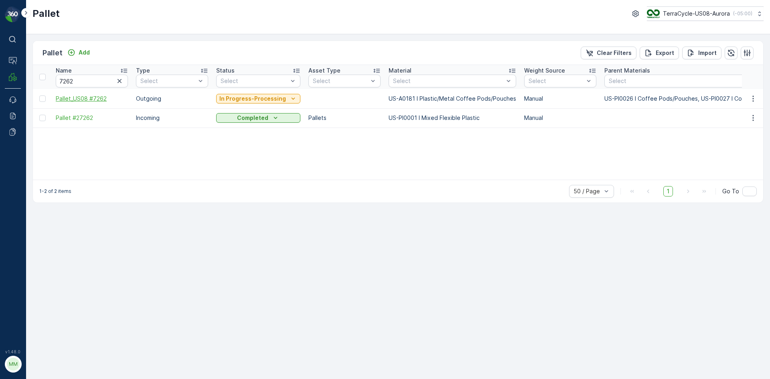
click at [82, 99] on span "Pallet_US08 #7262" at bounding box center [92, 99] width 72 height 8
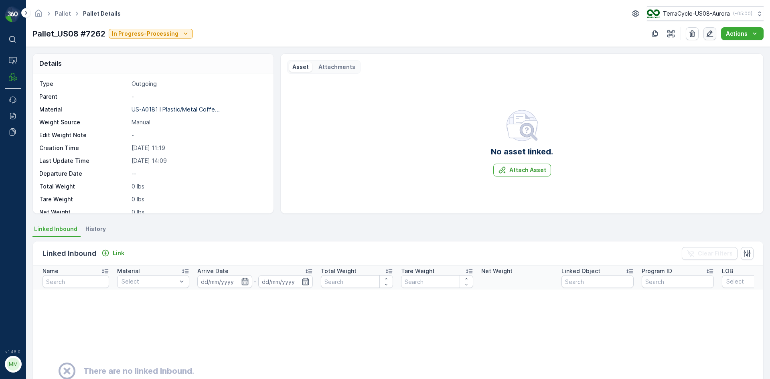
click at [709, 31] on icon "button" at bounding box center [710, 34] width 8 height 8
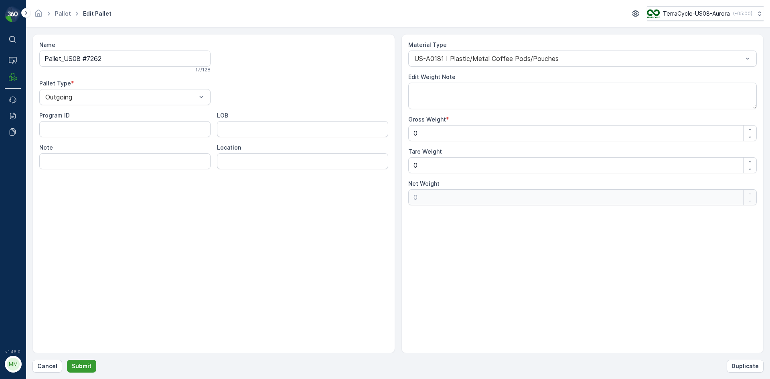
click at [86, 363] on p "Submit" at bounding box center [82, 366] width 20 height 8
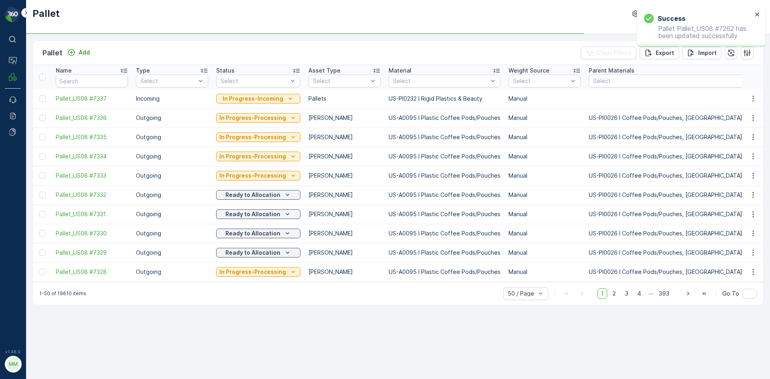
click at [98, 79] on input "text" at bounding box center [92, 81] width 72 height 13
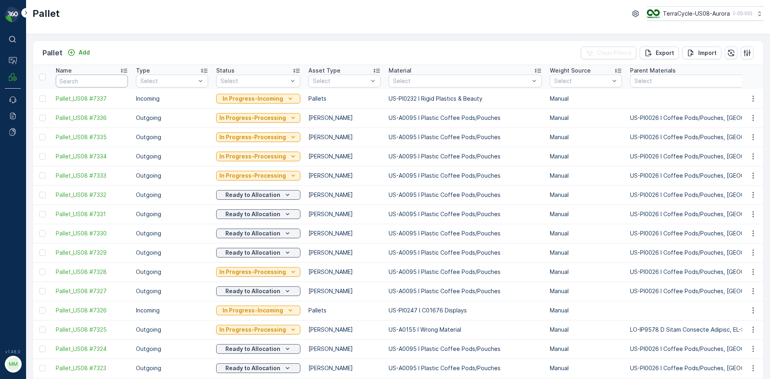
click at [98, 79] on input "text" at bounding box center [92, 81] width 72 height 13
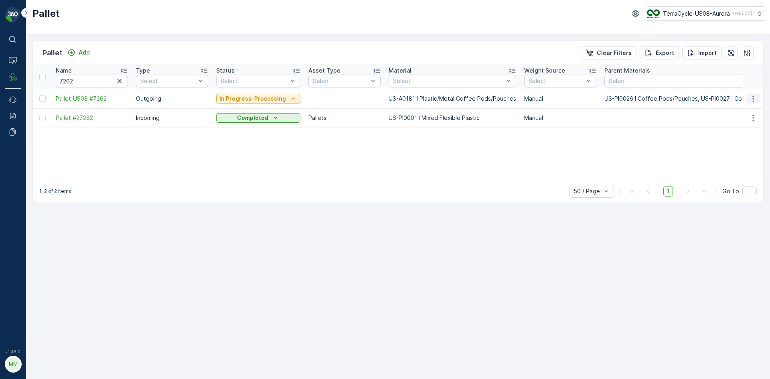
click at [749, 95] on icon "button" at bounding box center [753, 99] width 8 height 8
click at [741, 152] on span "Print QR" at bounding box center [731, 156] width 22 height 8
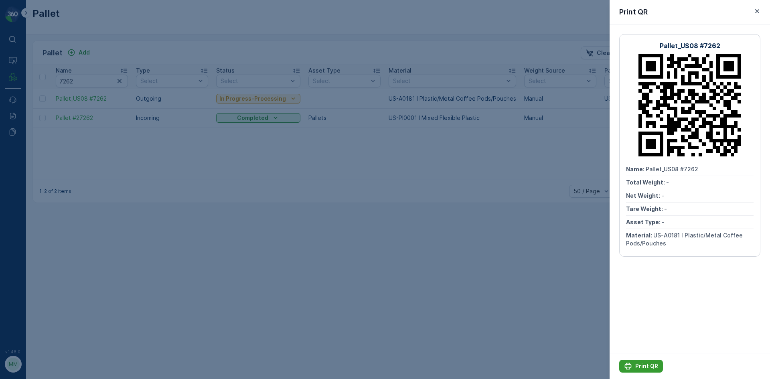
click at [647, 369] on p "Print QR" at bounding box center [646, 366] width 23 height 8
click at [763, 12] on div "Print QR" at bounding box center [690, 12] width 160 height 24
click at [751, 13] on div "Print QR" at bounding box center [690, 12] width 160 height 24
click at [757, 10] on icon "button" at bounding box center [757, 11] width 8 height 8
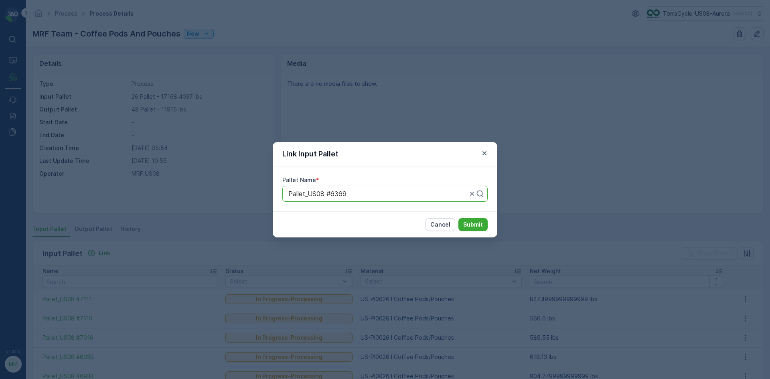
scroll to position [40, 0]
click at [433, 229] on button "Cancel" at bounding box center [441, 224] width 30 height 13
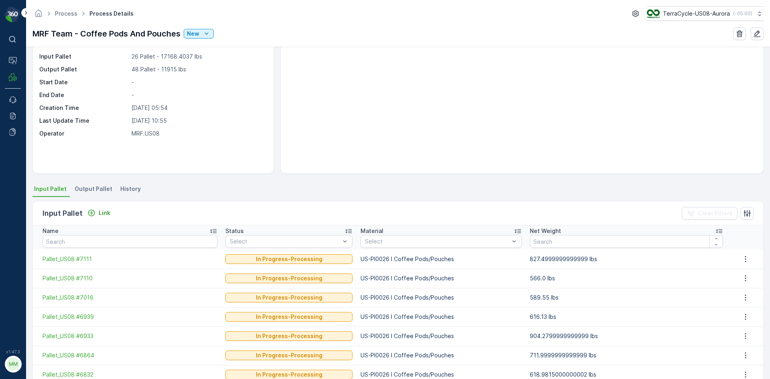
drag, startPoint x: 91, startPoint y: 187, endPoint x: 91, endPoint y: 191, distance: 4.4
click at [91, 187] on span "Output Pallet" at bounding box center [94, 189] width 38 height 8
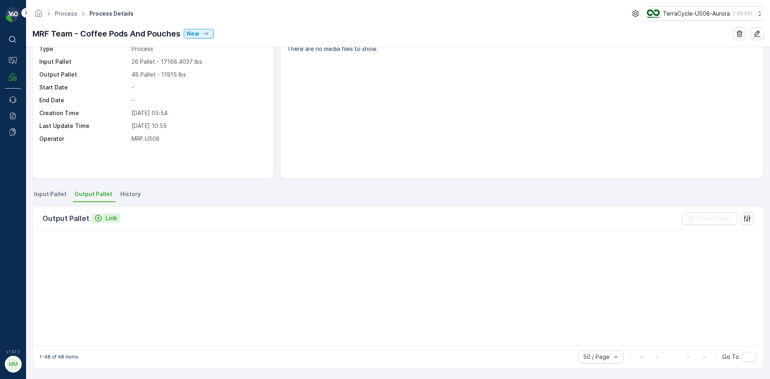
scroll to position [40, 0]
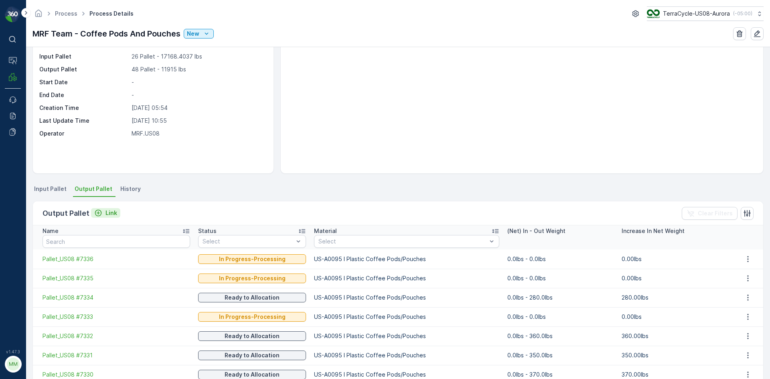
click at [116, 212] on button "Link" at bounding box center [105, 213] width 29 height 10
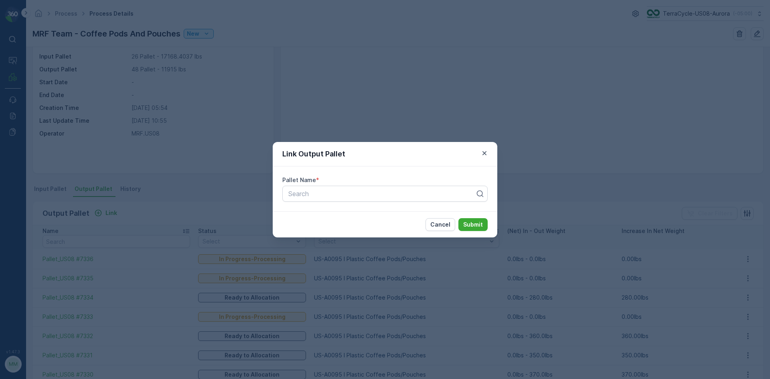
click at [318, 203] on div "Pallet Name * Search" at bounding box center [385, 188] width 225 height 45
click at [322, 191] on div at bounding box center [382, 193] width 189 height 7
type input "7342"
click at [332, 211] on span "Pallet_US08 #7342" at bounding box center [315, 213] width 57 height 7
click at [481, 225] on p "Submit" at bounding box center [473, 225] width 20 height 8
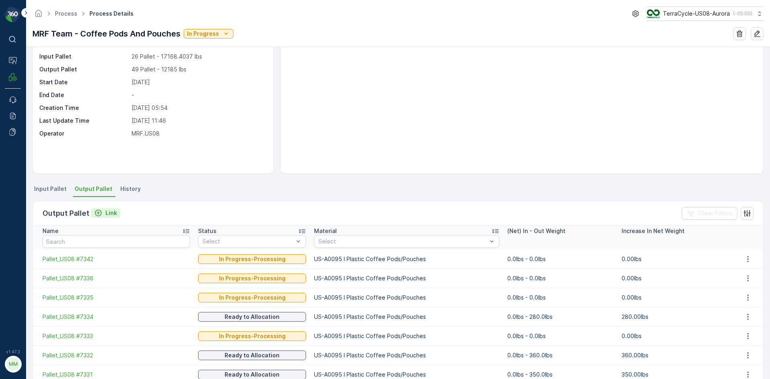
click at [114, 215] on p "Link" at bounding box center [112, 213] width 12 height 8
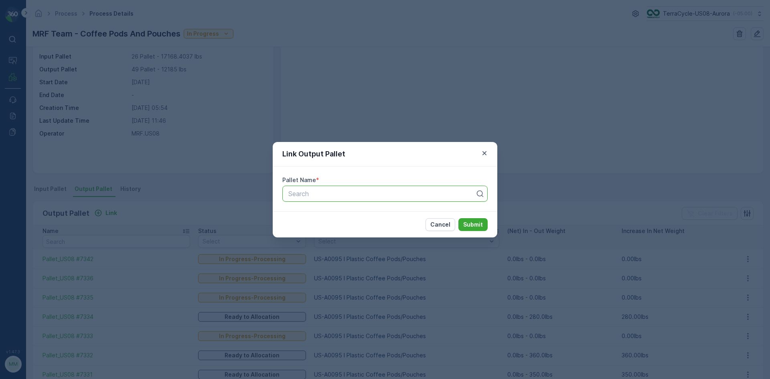
click at [335, 195] on div at bounding box center [382, 193] width 189 height 7
type input "7348"
click at [351, 219] on div "Pallet_US08 #7348" at bounding box center [384, 214] width 205 height 14
click at [465, 221] on p "Submit" at bounding box center [473, 225] width 20 height 8
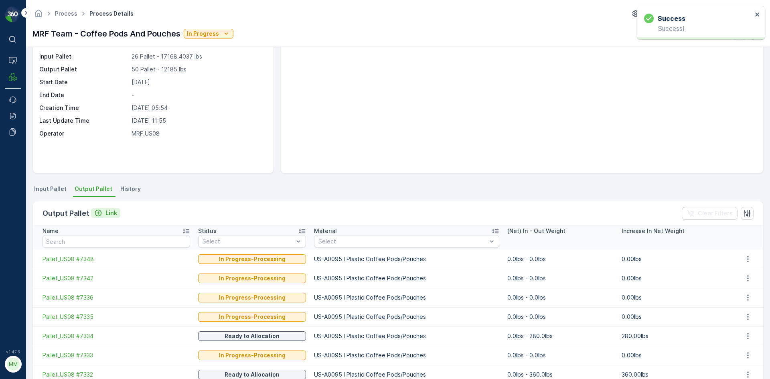
click at [118, 214] on button "Link" at bounding box center [105, 213] width 29 height 10
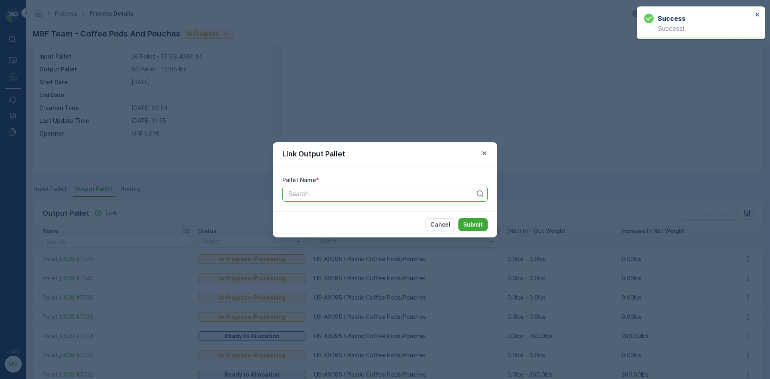
click at [306, 191] on div at bounding box center [382, 193] width 189 height 7
type input "7347"
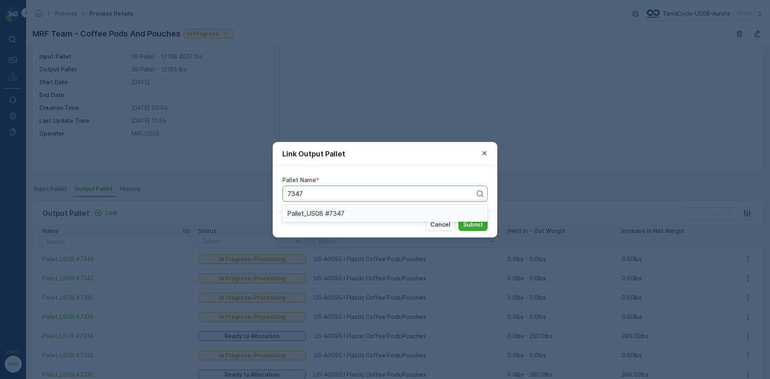
click at [353, 216] on div "Pallet_US08 #7347" at bounding box center [385, 213] width 196 height 7
click at [467, 224] on p "Submit" at bounding box center [473, 225] width 20 height 8
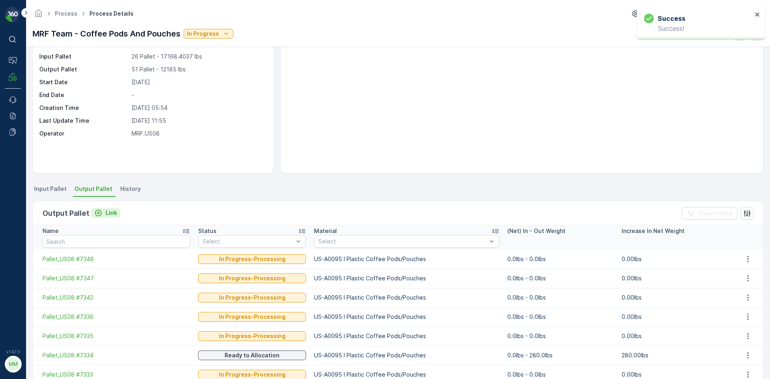
click at [107, 217] on p "Link" at bounding box center [112, 213] width 12 height 8
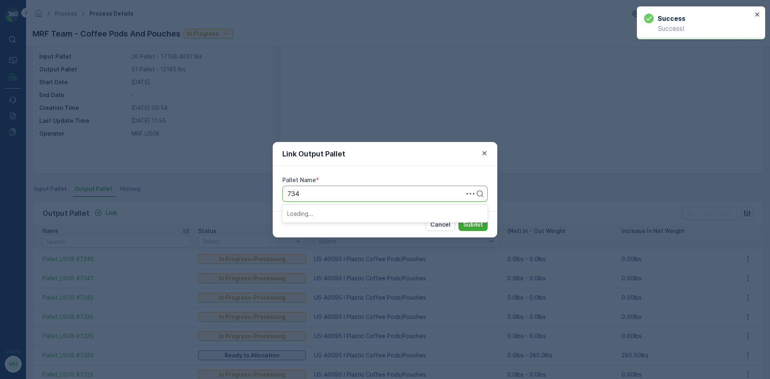
type input "7346"
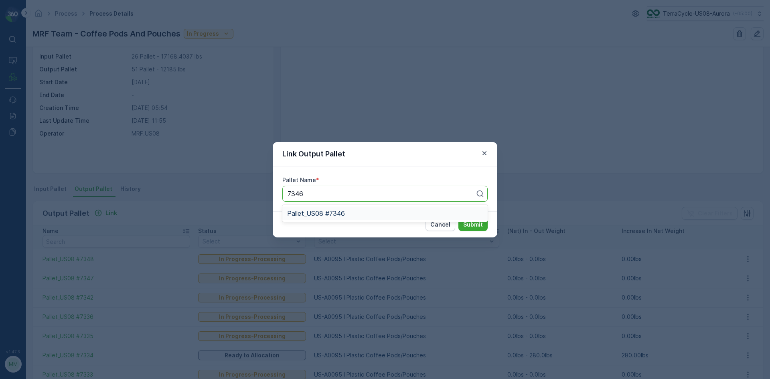
click at [306, 213] on span "Pallet_US08 #7346" at bounding box center [316, 213] width 58 height 7
click at [466, 222] on p "Submit" at bounding box center [473, 225] width 20 height 8
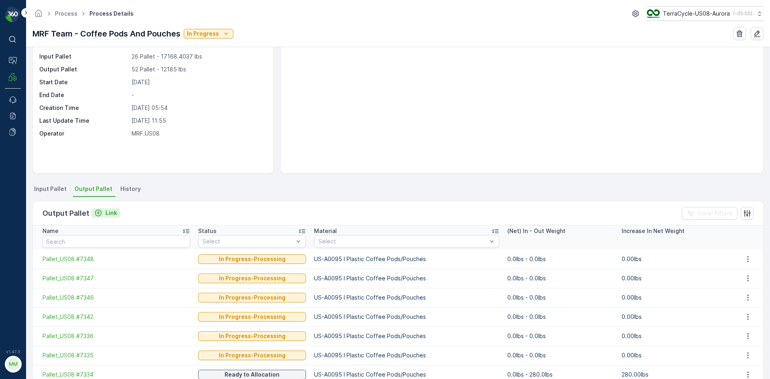
click at [109, 215] on p "Link" at bounding box center [112, 213] width 12 height 8
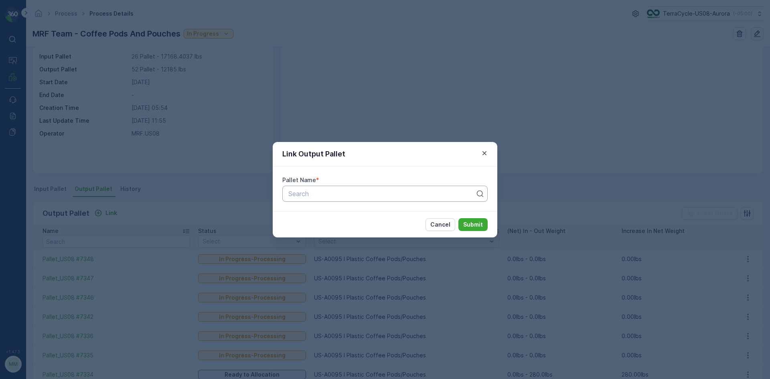
click at [328, 191] on div at bounding box center [382, 193] width 189 height 7
type input "7349"
click at [386, 211] on div "Pallet_US08 #7349" at bounding box center [385, 213] width 196 height 7
click at [469, 223] on p "Submit" at bounding box center [473, 225] width 20 height 8
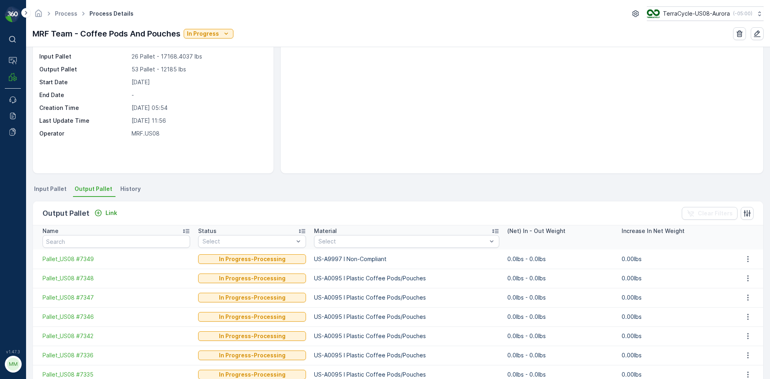
click at [53, 190] on span "Input Pallet" at bounding box center [50, 189] width 32 height 8
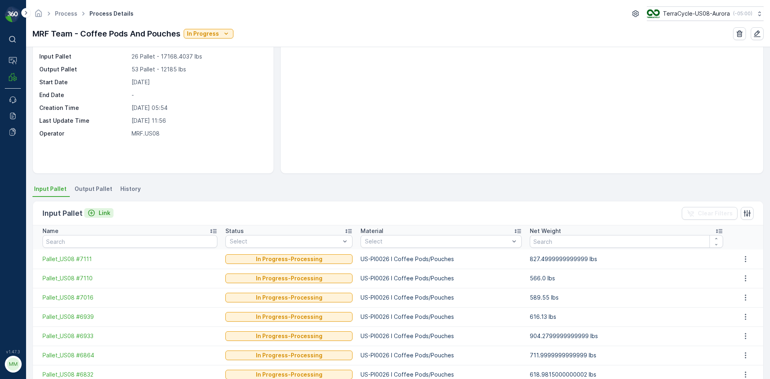
click at [105, 210] on p "Link" at bounding box center [105, 213] width 12 height 8
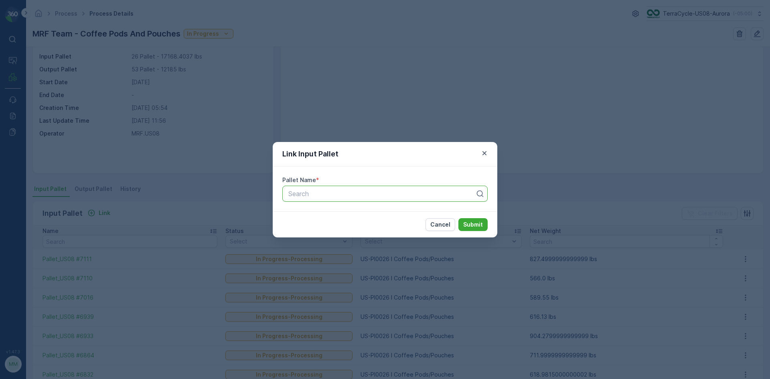
click at [297, 197] on div at bounding box center [382, 193] width 189 height 7
type input "5228"
click at [322, 218] on div "Pallet_US08 #5228" at bounding box center [384, 214] width 205 height 14
click at [482, 218] on button "Submit" at bounding box center [473, 224] width 29 height 13
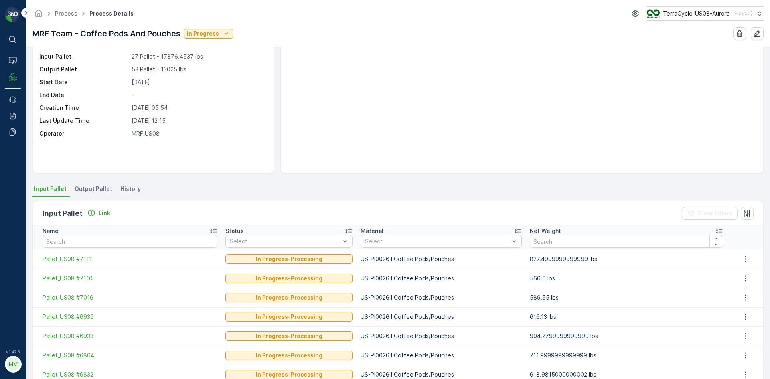
drag, startPoint x: 95, startPoint y: 178, endPoint x: 90, endPoint y: 190, distance: 13.2
click at [94, 181] on div "Details Type Process Input Pallet 27 Pallet - 17876.4537 lbs Output Pallet 53 P…" at bounding box center [398, 213] width 744 height 332
click at [90, 191] on span "Output Pallet" at bounding box center [94, 189] width 38 height 8
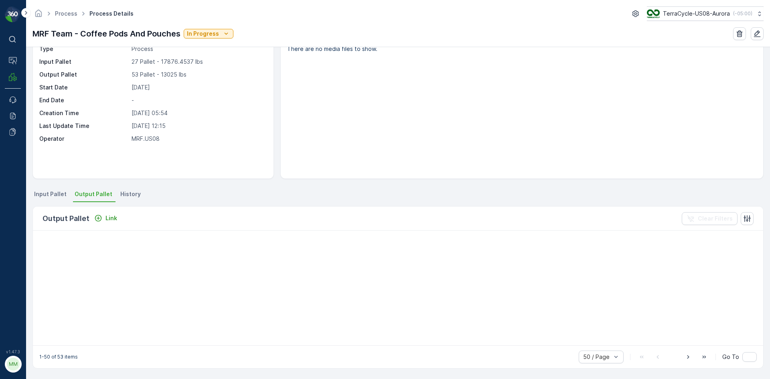
scroll to position [40, 0]
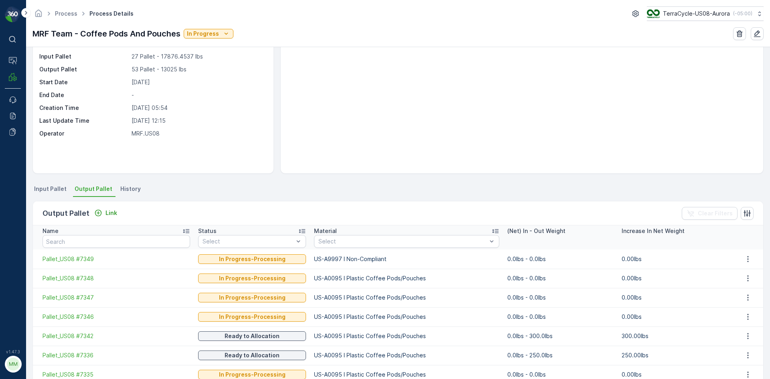
click at [112, 208] on div "Output Pallet Link" at bounding box center [82, 213] width 78 height 11
click at [112, 211] on p "Link" at bounding box center [112, 213] width 12 height 8
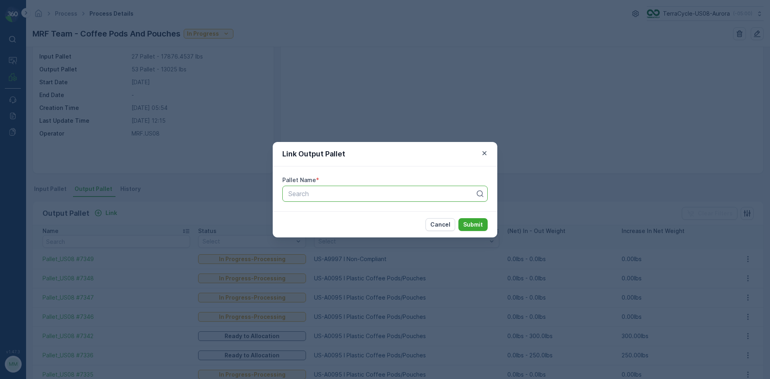
click at [360, 195] on div at bounding box center [382, 193] width 189 height 7
type input "7345"
click at [341, 214] on span "Pallet_US08 #7345" at bounding box center [316, 213] width 58 height 7
drag, startPoint x: 481, startPoint y: 221, endPoint x: 480, endPoint y: 217, distance: 4.1
click at [480, 217] on div "Cancel Submit" at bounding box center [385, 224] width 225 height 26
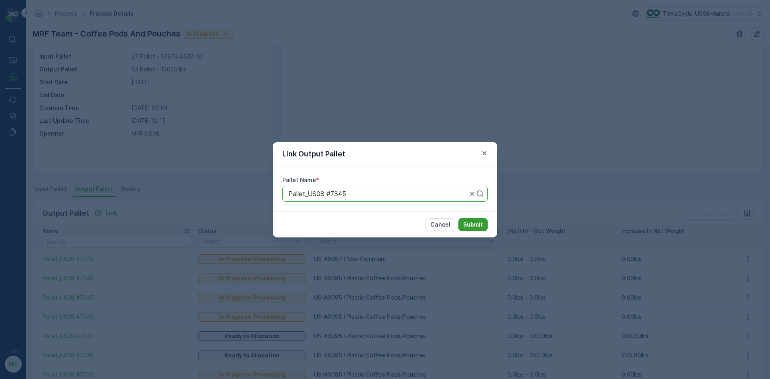
click at [469, 221] on p "Submit" at bounding box center [473, 225] width 20 height 8
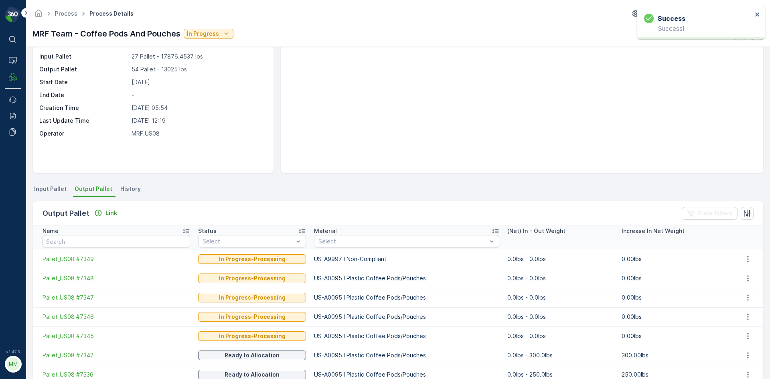
scroll to position [0, 0]
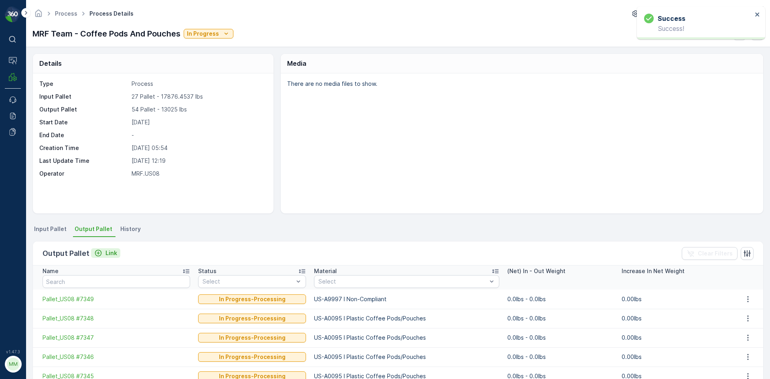
click at [100, 257] on icon "Link" at bounding box center [98, 253] width 8 height 8
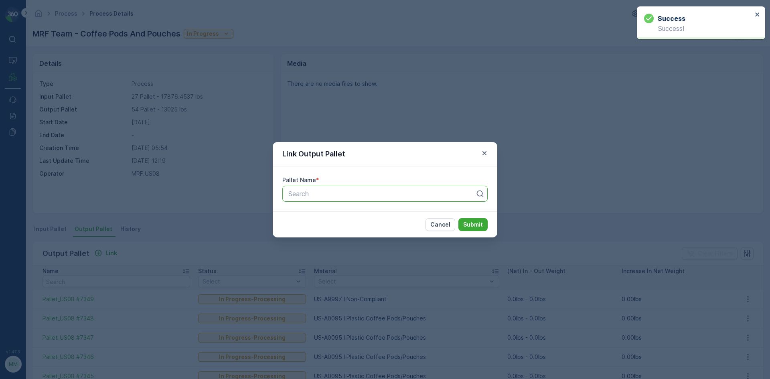
click at [314, 193] on div at bounding box center [382, 193] width 189 height 7
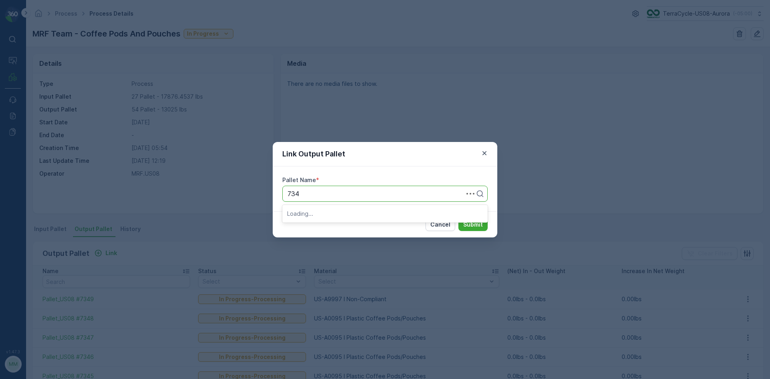
type input "7344"
click at [317, 230] on span "Pallet_US08 #7344" at bounding box center [316, 226] width 58 height 7
click at [470, 222] on p "Submit" at bounding box center [473, 225] width 20 height 8
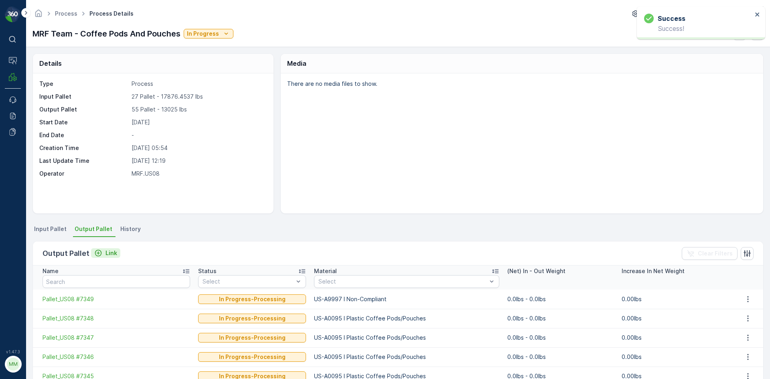
click at [117, 253] on button "Link" at bounding box center [105, 253] width 29 height 10
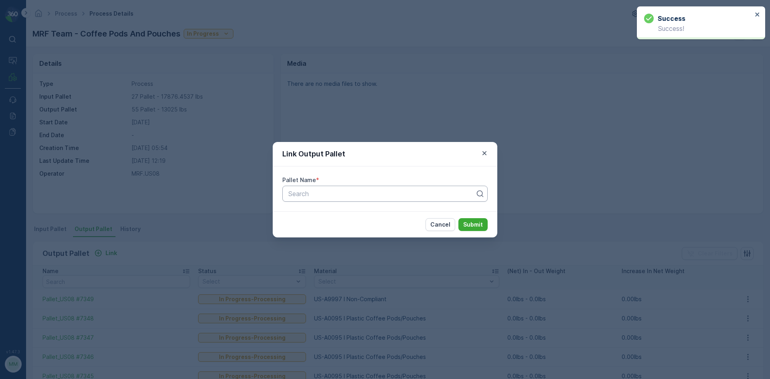
click at [334, 201] on div "Search" at bounding box center [384, 194] width 205 height 16
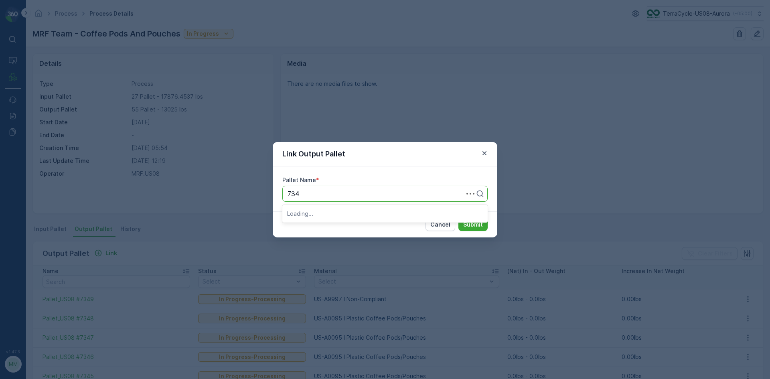
type input "7343"
click at [324, 226] on span "Pallet_US08 #7343" at bounding box center [316, 226] width 58 height 7
click at [486, 224] on button "Submit" at bounding box center [473, 224] width 29 height 13
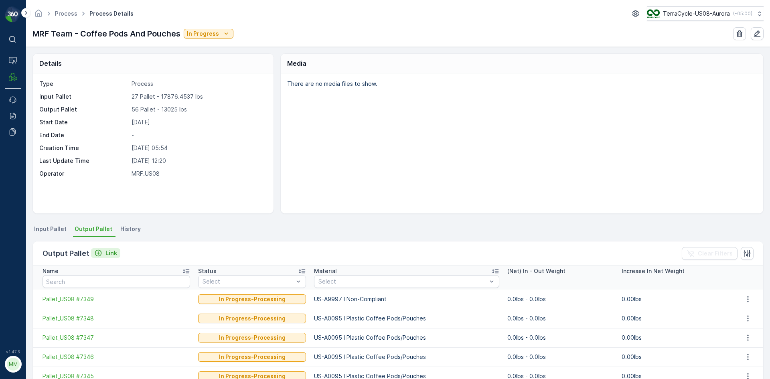
click at [107, 257] on p "Link" at bounding box center [112, 253] width 12 height 8
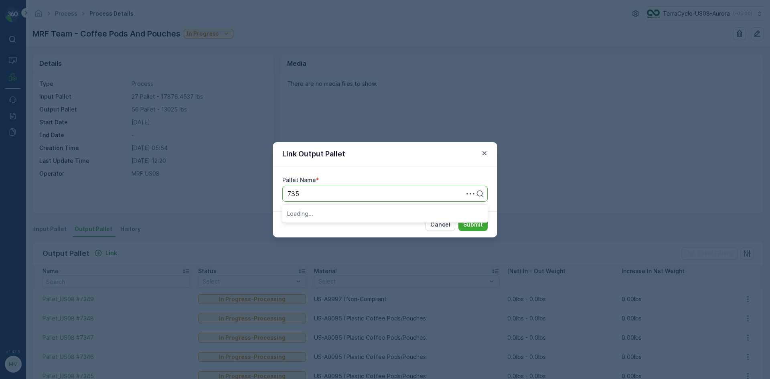
type input "7355"
click at [332, 216] on span "Pallet_US08 #7355" at bounding box center [316, 213] width 58 height 7
click at [485, 224] on button "Submit" at bounding box center [473, 224] width 29 height 13
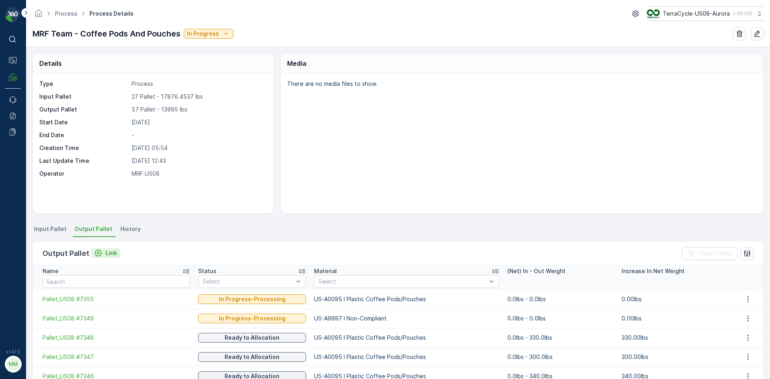
click at [99, 253] on icon "Link" at bounding box center [98, 253] width 8 height 8
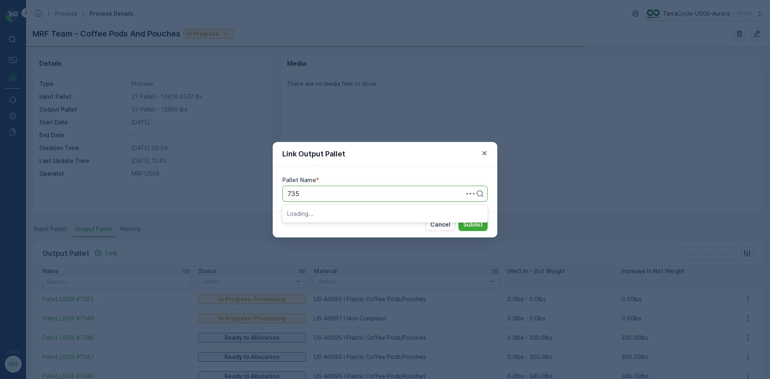
type input "7356"
click at [327, 217] on div "Pallet_US08 #7356" at bounding box center [384, 214] width 205 height 14
click at [487, 225] on button "Submit" at bounding box center [473, 224] width 29 height 13
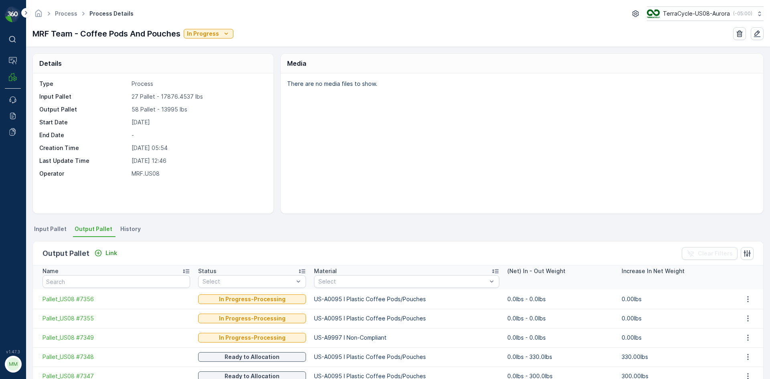
click at [45, 227] on span "Input Pallet" at bounding box center [50, 229] width 32 height 8
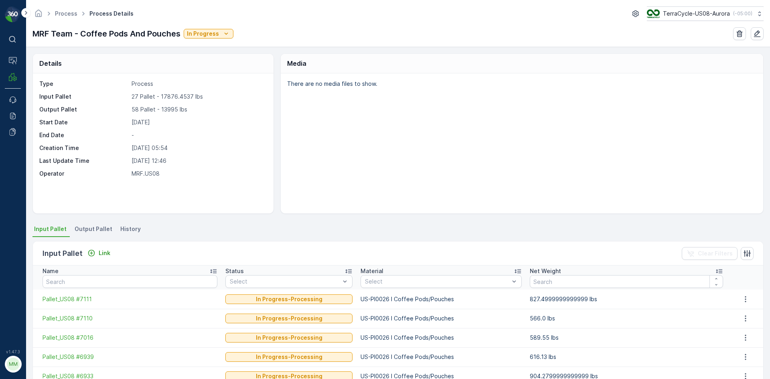
click at [97, 227] on span "Output Pallet" at bounding box center [94, 229] width 38 height 8
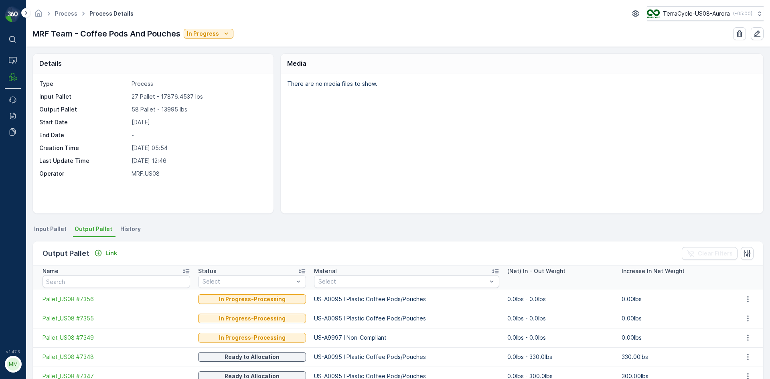
click at [59, 228] on span "Input Pallet" at bounding box center [50, 229] width 32 height 8
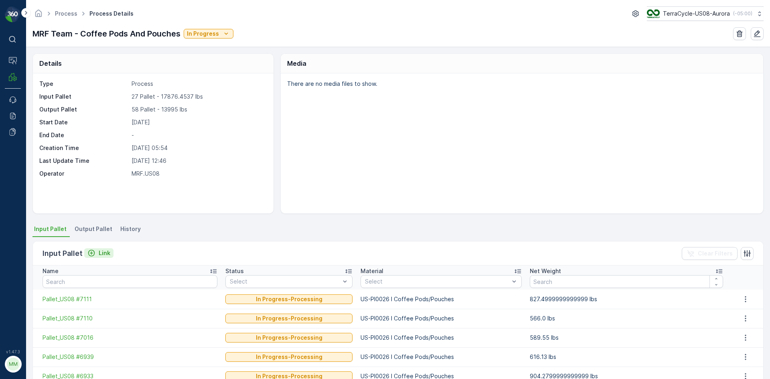
click at [108, 253] on p "Link" at bounding box center [105, 253] width 12 height 8
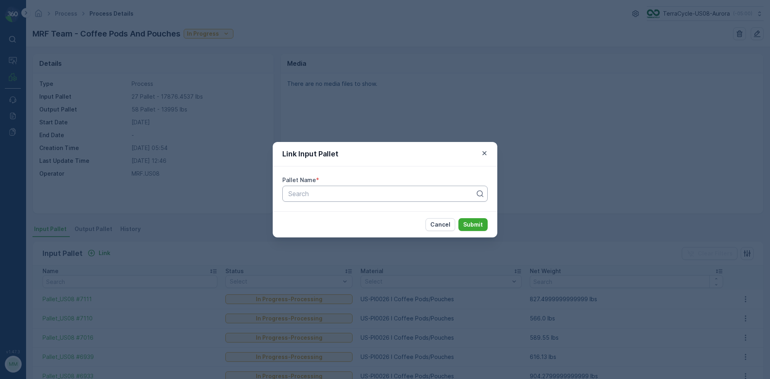
click at [349, 196] on div at bounding box center [382, 193] width 189 height 7
type input "5757"
drag, startPoint x: 326, startPoint y: 234, endPoint x: 329, endPoint y: 229, distance: 5.9
click at [326, 233] on div "Pallet #25757 Pallet_US08 #5757" at bounding box center [384, 220] width 205 height 30
click at [329, 228] on span "Pallet_US08 #5757" at bounding box center [315, 226] width 57 height 7
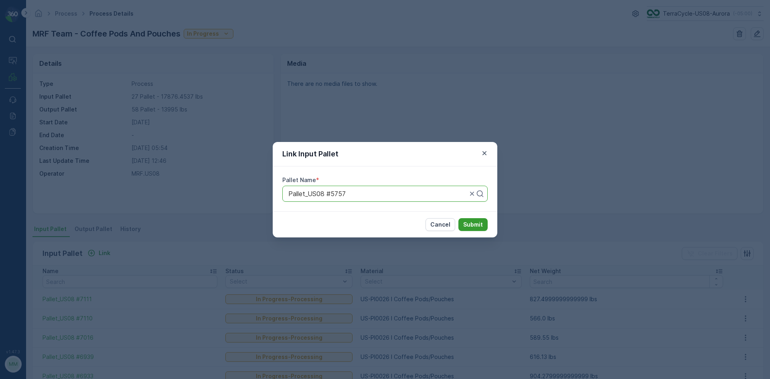
click at [479, 224] on p "Submit" at bounding box center [473, 225] width 20 height 8
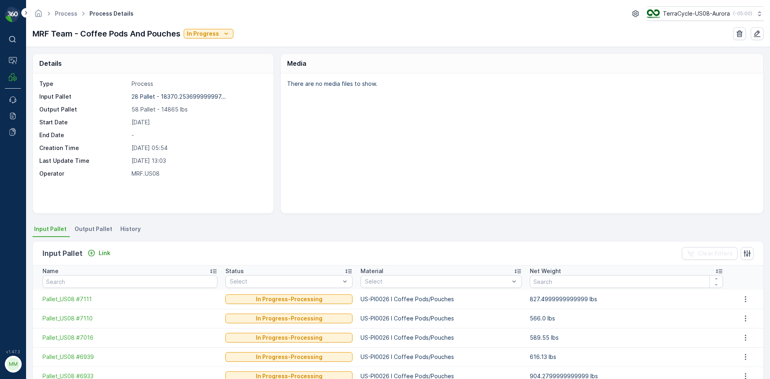
click at [105, 234] on li "Output Pallet" at bounding box center [94, 230] width 43 height 14
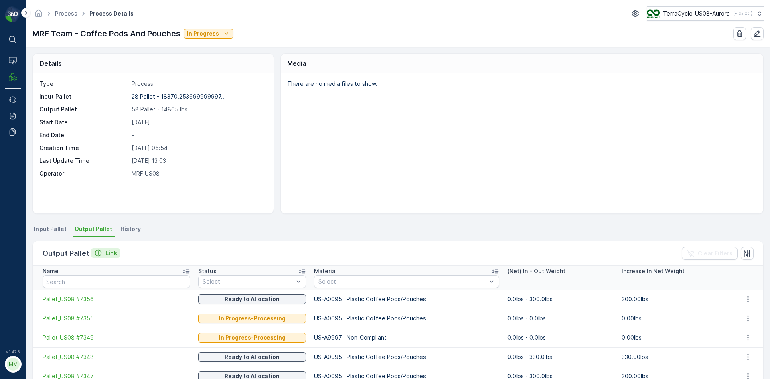
click at [113, 254] on p "Link" at bounding box center [112, 253] width 12 height 8
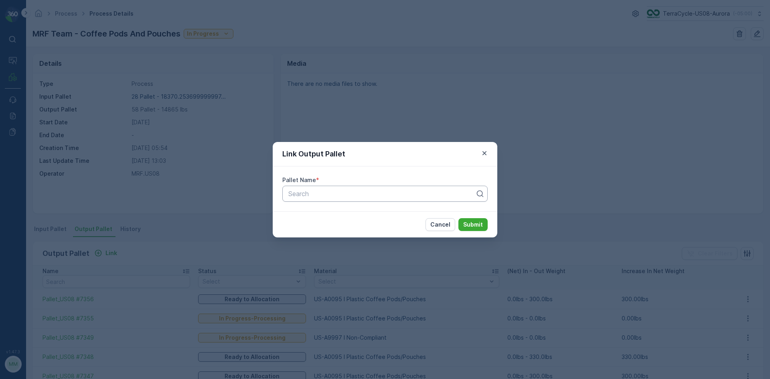
click at [376, 192] on div at bounding box center [382, 193] width 189 height 7
type input "7354"
click at [337, 217] on span "Pallet_US08 #7354" at bounding box center [316, 213] width 58 height 7
click at [468, 223] on p "Submit" at bounding box center [473, 225] width 20 height 8
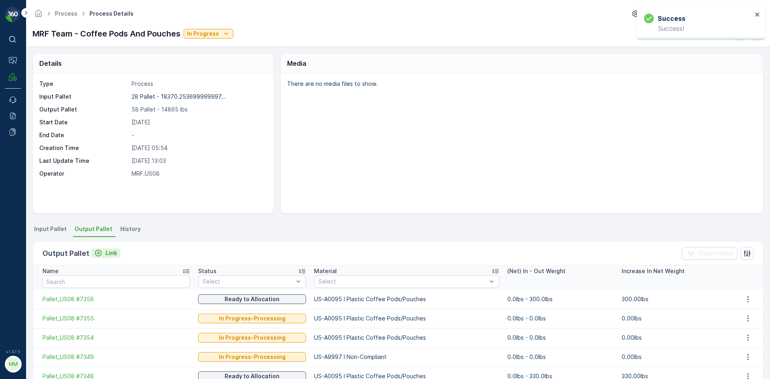
click at [117, 252] on button "Link" at bounding box center [105, 253] width 29 height 10
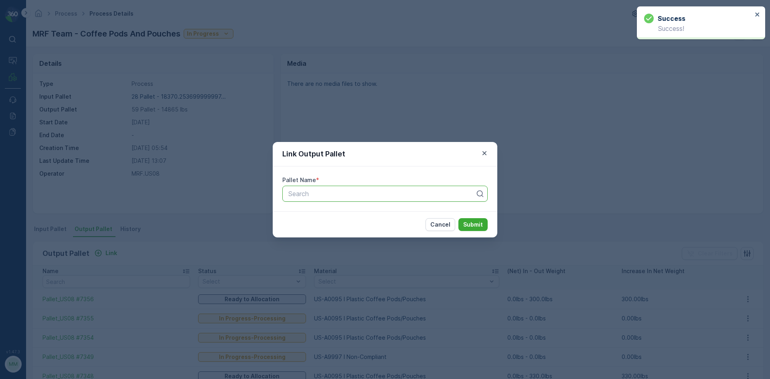
click at [306, 201] on div "Search" at bounding box center [384, 194] width 205 height 16
type input "7353"
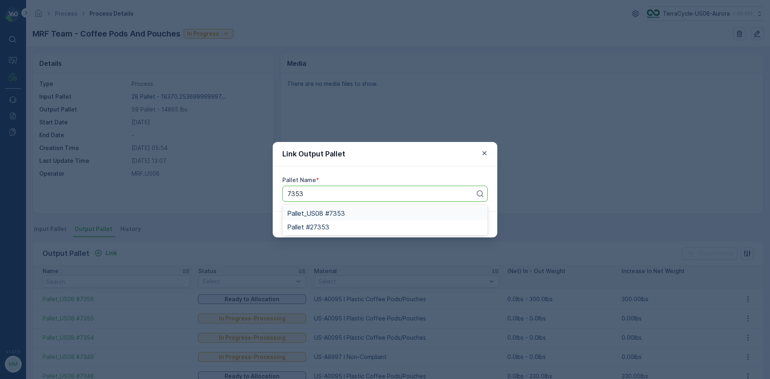
click at [409, 217] on div "Pallet_US08 #7353" at bounding box center [384, 214] width 205 height 14
click at [468, 221] on p "Submit" at bounding box center [473, 225] width 20 height 8
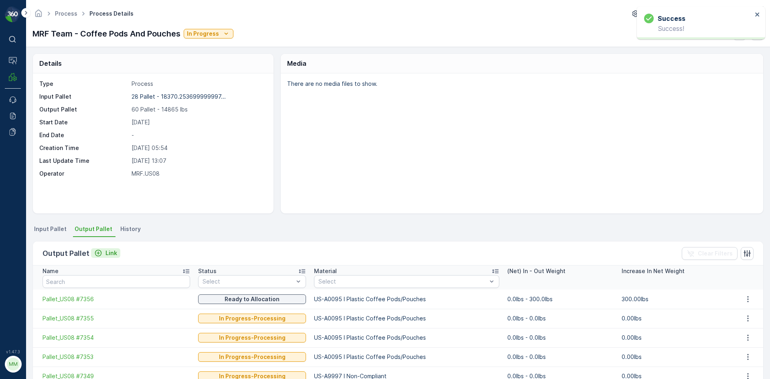
click at [112, 252] on p "Link" at bounding box center [112, 253] width 12 height 8
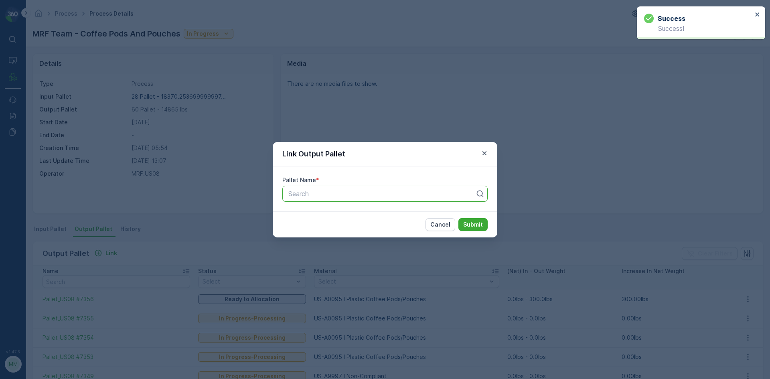
click at [363, 188] on div "Search" at bounding box center [384, 194] width 205 height 16
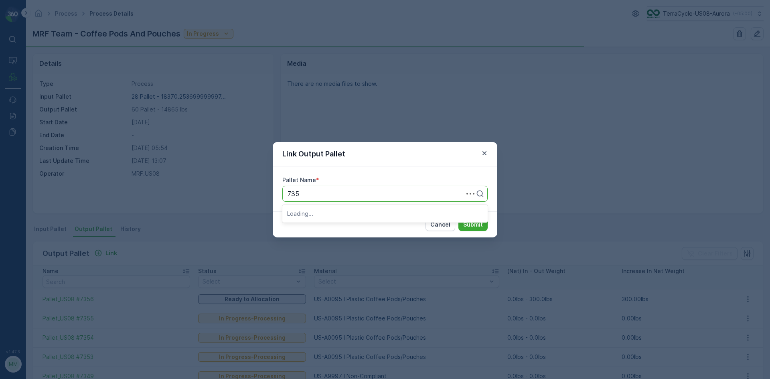
type input "7352"
click at [343, 214] on span "Pallet_US08 #7352" at bounding box center [315, 213] width 57 height 7
click at [469, 221] on p "Submit" at bounding box center [473, 225] width 20 height 8
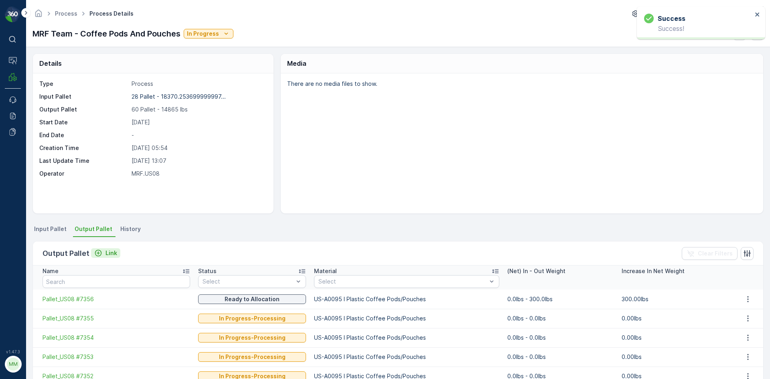
click at [112, 253] on p "Link" at bounding box center [112, 253] width 12 height 8
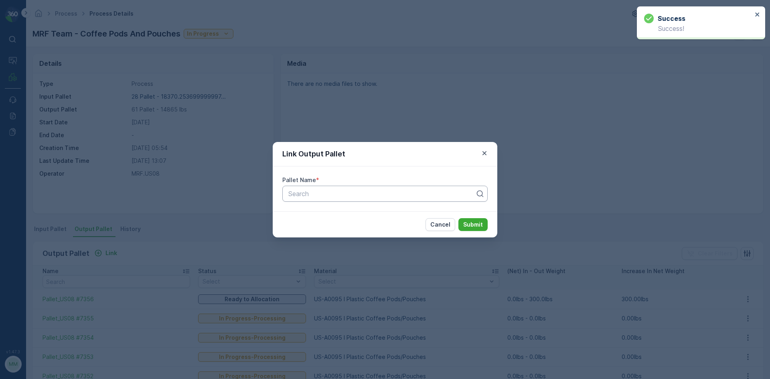
click at [310, 191] on div at bounding box center [382, 193] width 189 height 7
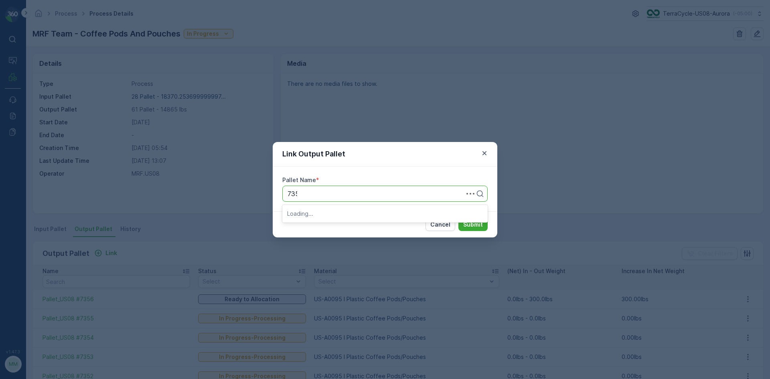
type input "7351"
click at [345, 211] on div "Pallet_US08 #7351" at bounding box center [385, 213] width 196 height 7
click at [473, 226] on p "Submit" at bounding box center [473, 225] width 20 height 8
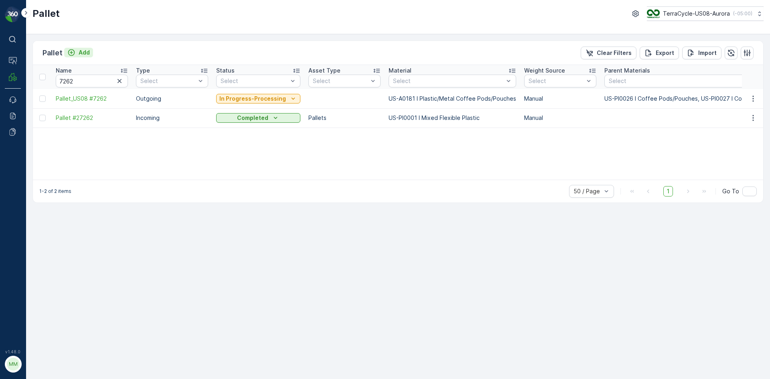
click at [71, 54] on icon "Add" at bounding box center [71, 53] width 8 height 8
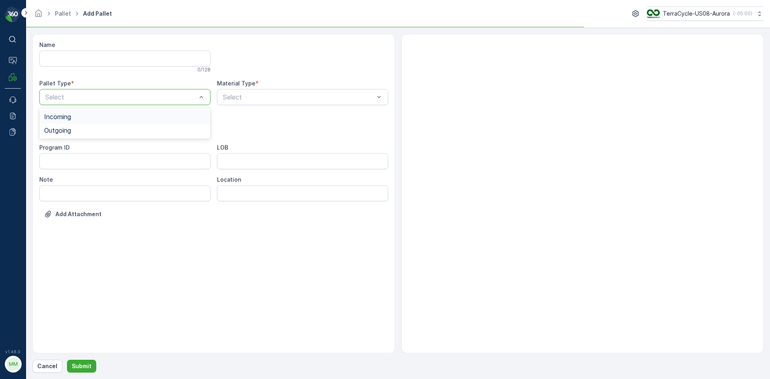
click at [132, 98] on div at bounding box center [121, 96] width 153 height 7
click at [96, 131] on div "Outgoing" at bounding box center [125, 130] width 162 height 7
click at [96, 131] on div at bounding box center [121, 129] width 153 height 7
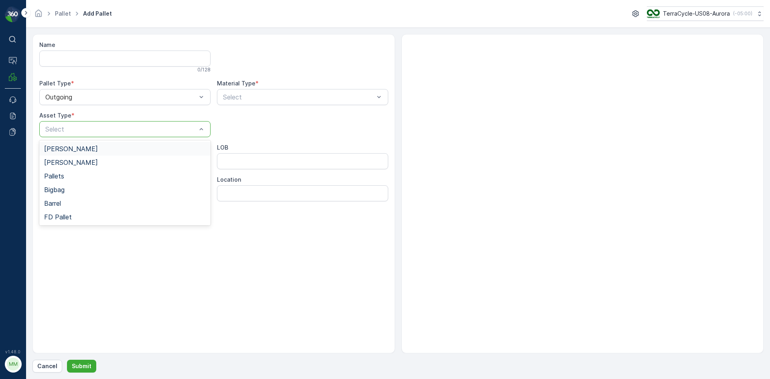
click at [88, 150] on div "[PERSON_NAME]" at bounding box center [125, 148] width 162 height 7
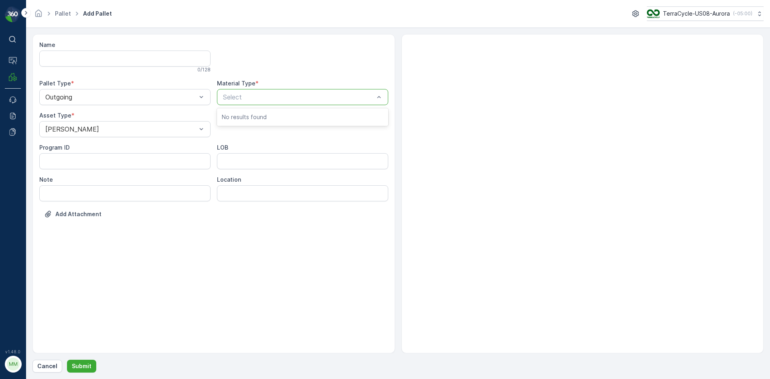
click at [270, 95] on div at bounding box center [298, 96] width 153 height 7
type input "95"
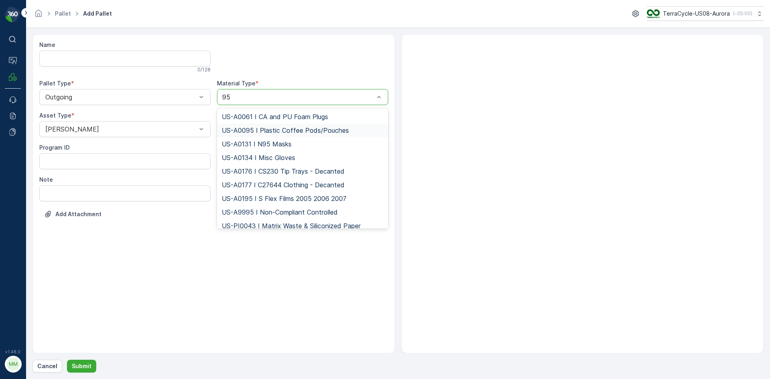
click at [267, 130] on span "US-A0095 I Plastic Coffee Pods/Pouches" at bounding box center [285, 130] width 127 height 7
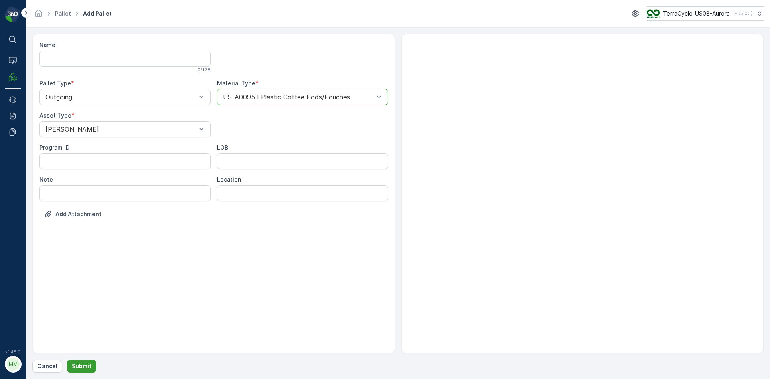
click at [91, 368] on button "Submit" at bounding box center [81, 366] width 29 height 13
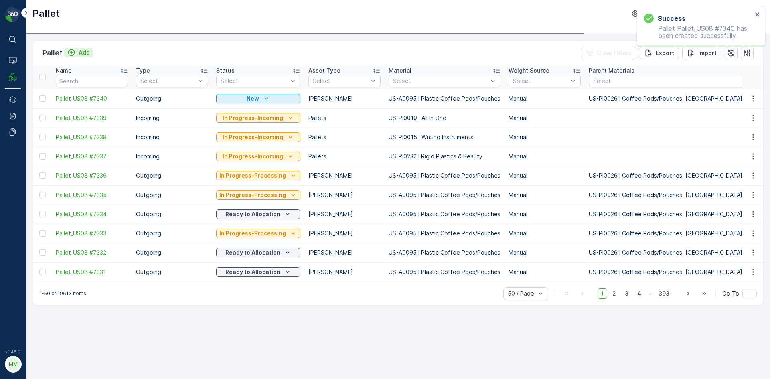
click at [84, 53] on p "Add" at bounding box center [84, 53] width 11 height 8
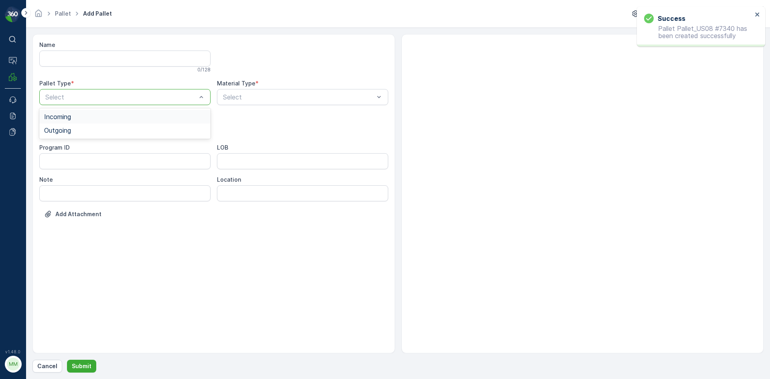
click at [83, 95] on div at bounding box center [121, 96] width 153 height 7
click at [69, 130] on span "Outgoing" at bounding box center [57, 130] width 27 height 7
click at [69, 130] on div at bounding box center [121, 129] width 153 height 7
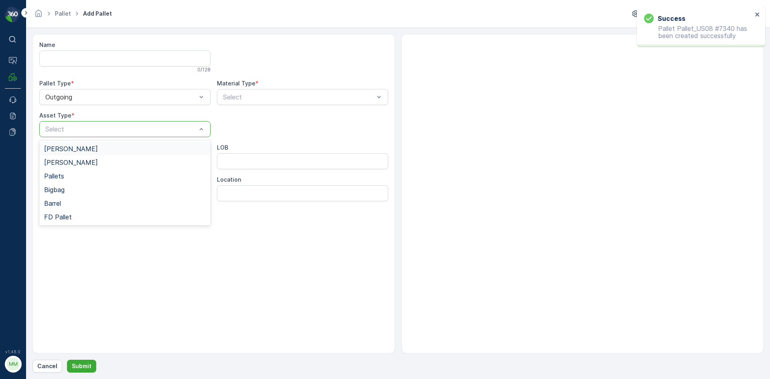
click at [66, 148] on span "[PERSON_NAME]" at bounding box center [71, 148] width 54 height 7
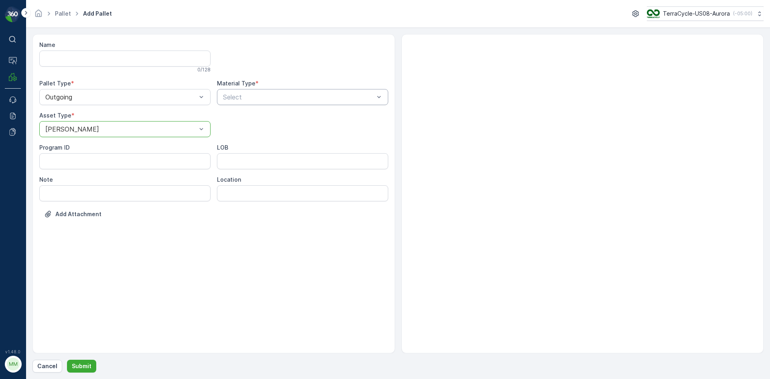
click at [233, 103] on div "Select" at bounding box center [302, 97] width 171 height 16
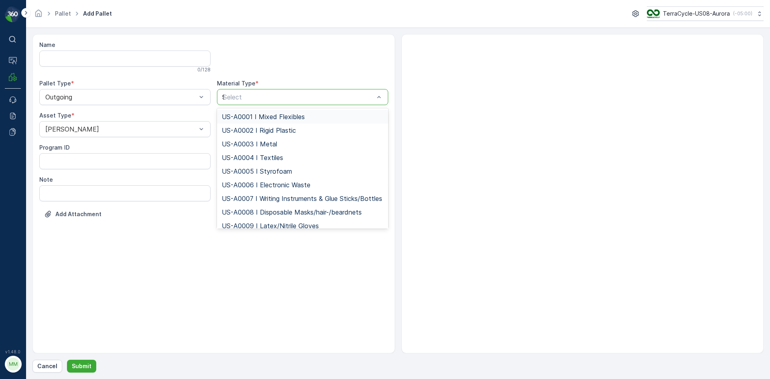
type input "95"
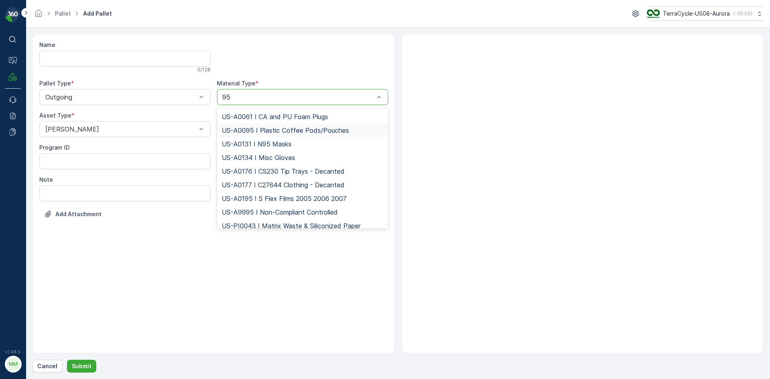
click at [249, 130] on span "US-A0095 I Plastic Coffee Pods/Pouches" at bounding box center [285, 130] width 127 height 7
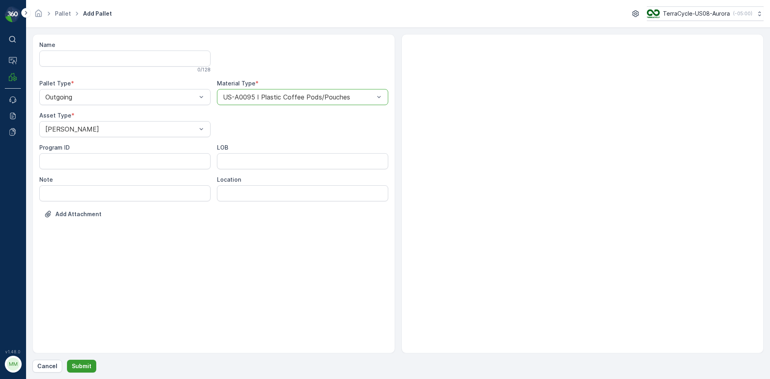
click at [79, 368] on p "Submit" at bounding box center [82, 366] width 20 height 8
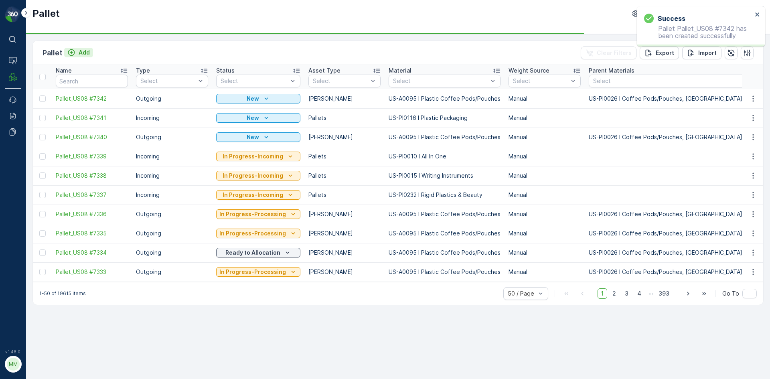
click at [89, 51] on p "Add" at bounding box center [84, 53] width 11 height 8
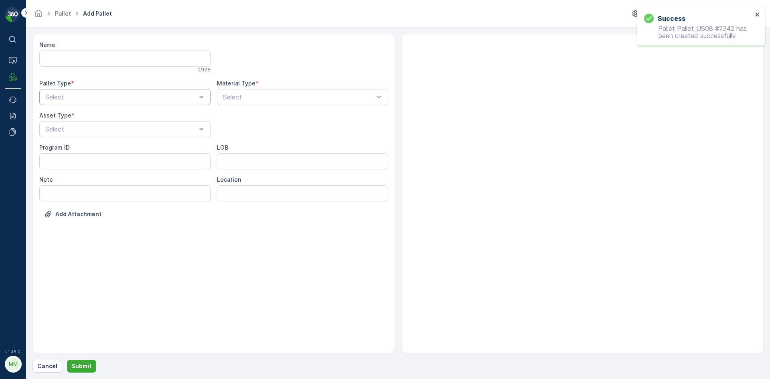
drag, startPoint x: 77, startPoint y: 98, endPoint x: 77, endPoint y: 104, distance: 5.6
click at [77, 99] on div at bounding box center [121, 96] width 153 height 7
click at [69, 129] on span "Outgoing" at bounding box center [57, 130] width 27 height 7
click at [69, 129] on div at bounding box center [121, 129] width 153 height 7
click at [63, 144] on div "[PERSON_NAME]" at bounding box center [124, 149] width 171 height 14
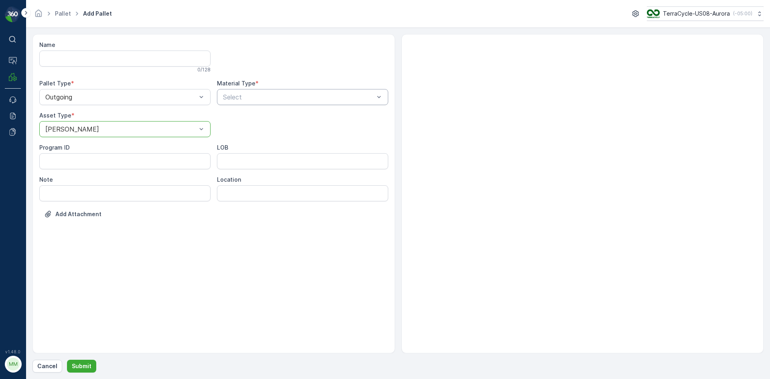
click at [264, 95] on div at bounding box center [298, 96] width 153 height 7
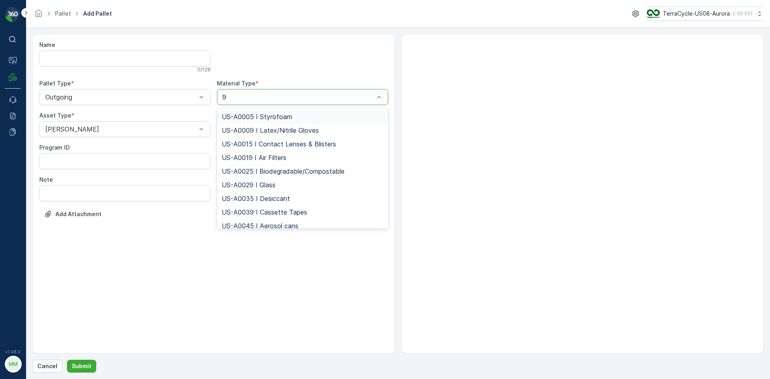
type input "95"
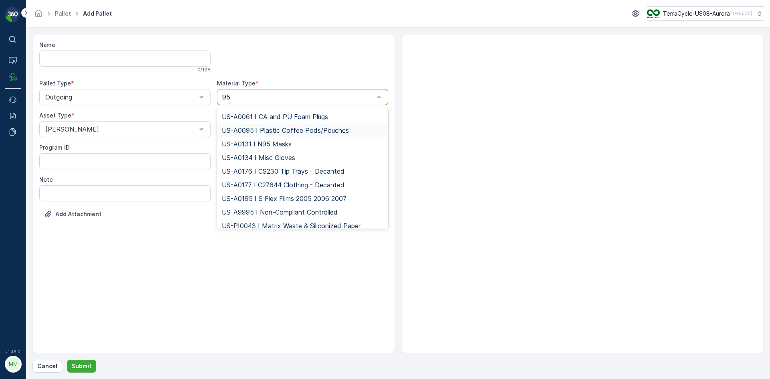
click at [291, 132] on span "US-A0095 I Plastic Coffee Pods/Pouches" at bounding box center [285, 130] width 127 height 7
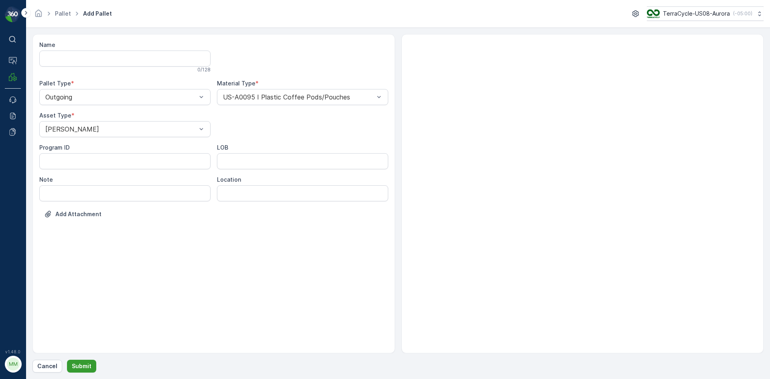
click at [74, 367] on p "Submit" at bounding box center [82, 366] width 20 height 8
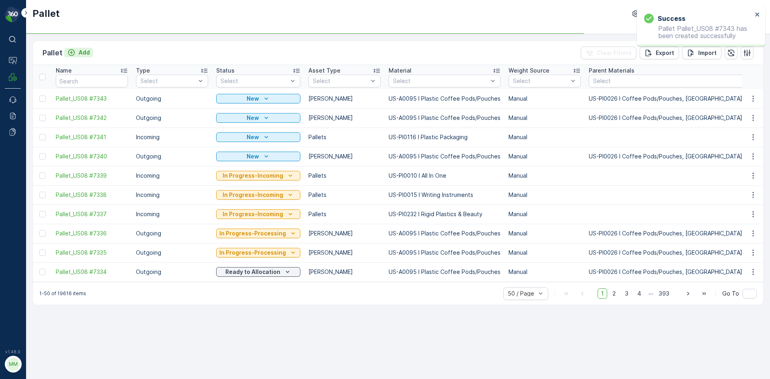
click at [90, 57] on button "Add" at bounding box center [78, 53] width 29 height 10
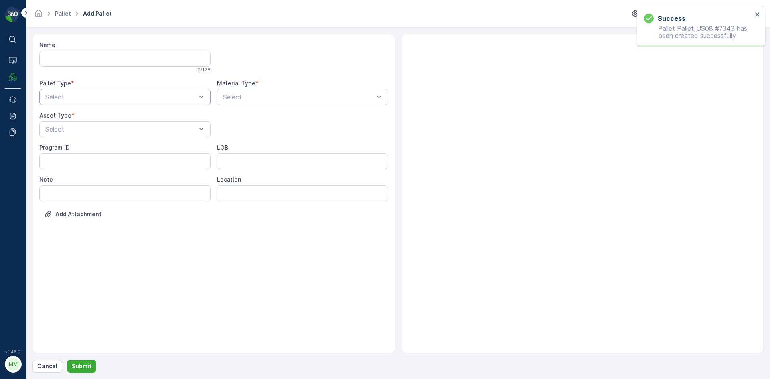
click at [75, 104] on div "Select" at bounding box center [124, 97] width 171 height 16
click at [68, 135] on div "Outgoing" at bounding box center [124, 131] width 171 height 14
click at [68, 135] on div "Select" at bounding box center [124, 129] width 171 height 16
click at [69, 151] on div "[PERSON_NAME]" at bounding box center [125, 148] width 162 height 7
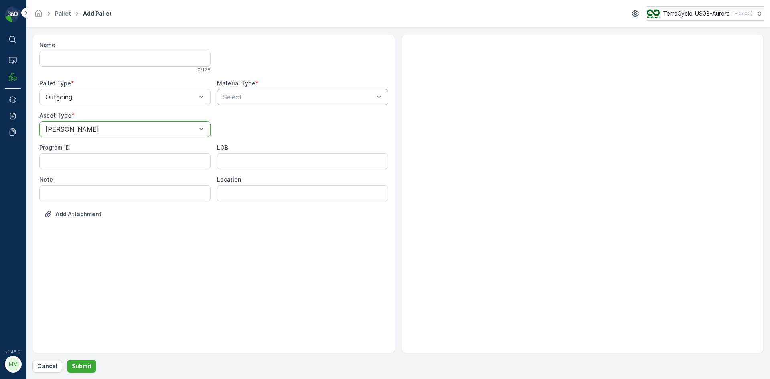
click at [310, 90] on div "Select" at bounding box center [302, 97] width 171 height 16
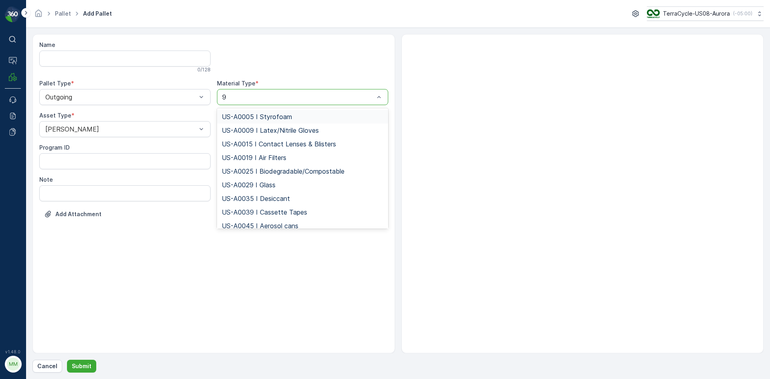
type input "95"
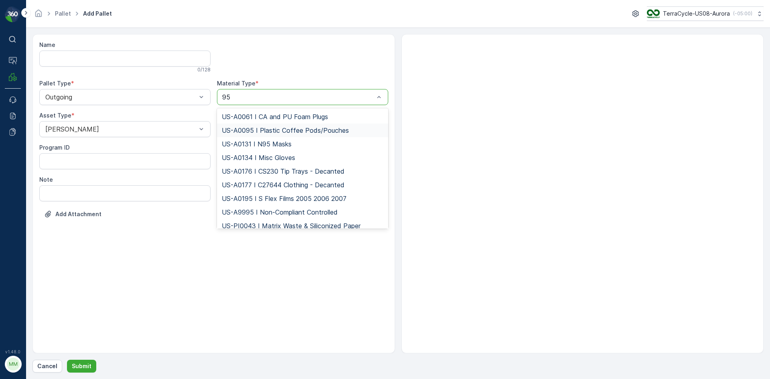
click at [283, 127] on span "US-A0095 I Plastic Coffee Pods/Pouches" at bounding box center [285, 130] width 127 height 7
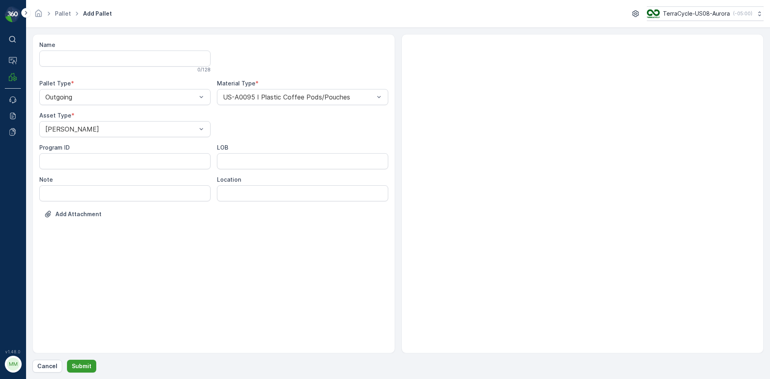
click at [77, 365] on p "Submit" at bounding box center [82, 366] width 20 height 8
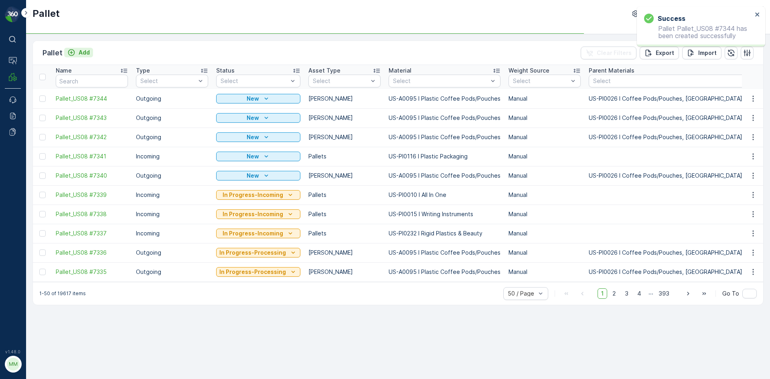
click at [75, 54] on icon "Add" at bounding box center [71, 53] width 8 height 8
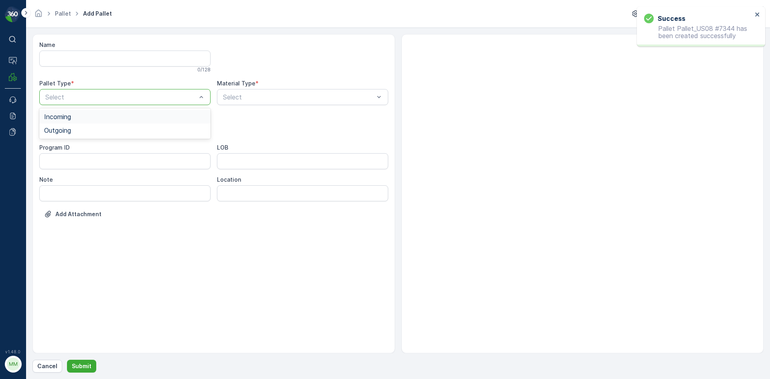
click at [82, 96] on div at bounding box center [121, 96] width 153 height 7
click at [78, 132] on div "Outgoing" at bounding box center [125, 130] width 162 height 7
click at [106, 130] on div at bounding box center [121, 129] width 153 height 7
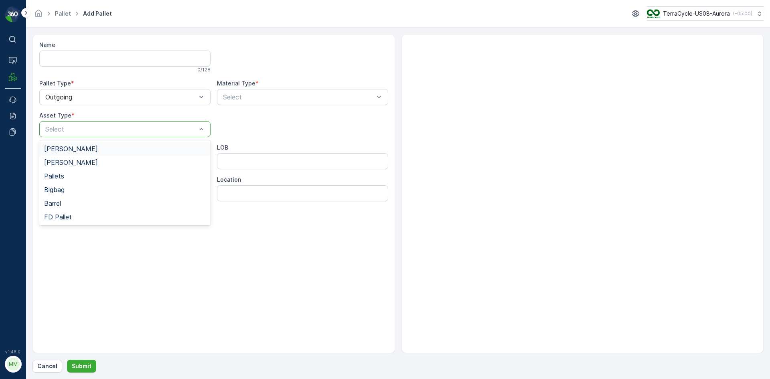
click at [93, 152] on div "[PERSON_NAME]" at bounding box center [124, 149] width 171 height 14
click at [217, 99] on div "Select" at bounding box center [302, 97] width 171 height 16
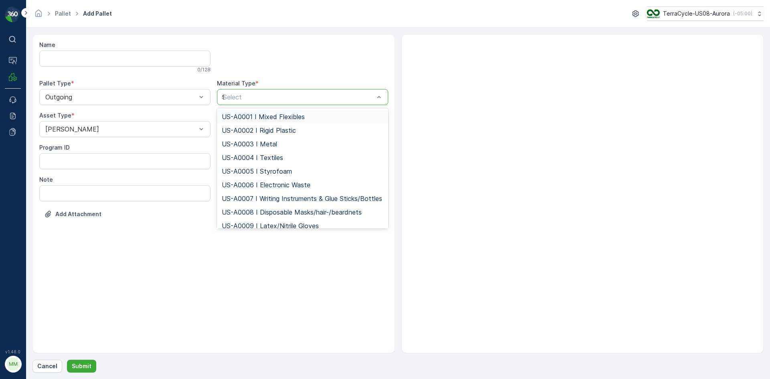
type input "95"
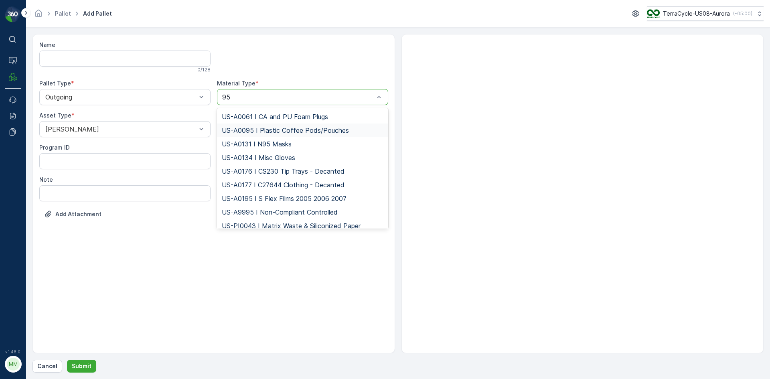
click at [297, 131] on span "US-A0095 I Plastic Coffee Pods/Pouches" at bounding box center [285, 130] width 127 height 7
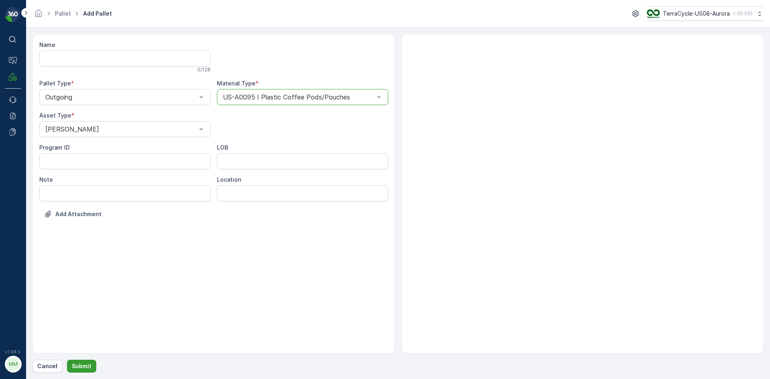
click at [69, 364] on button "Submit" at bounding box center [81, 366] width 29 height 13
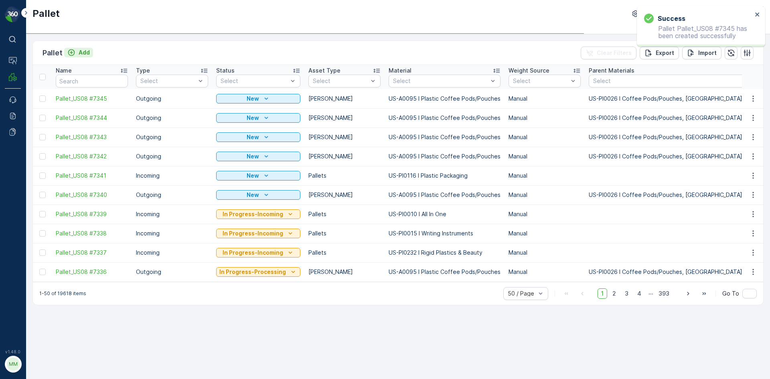
click at [79, 51] on p "Add" at bounding box center [84, 53] width 11 height 8
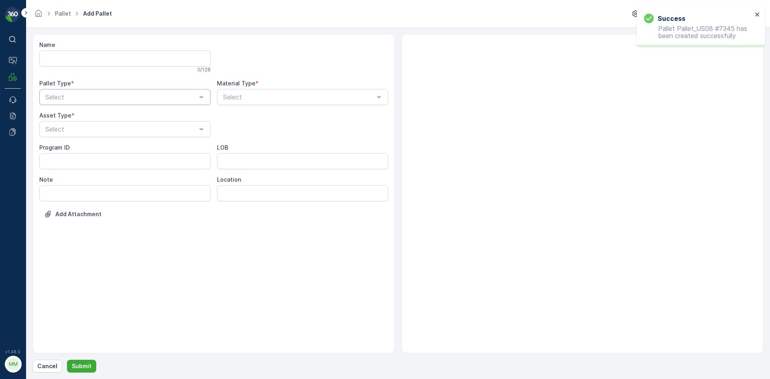
click at [77, 102] on div "Select" at bounding box center [124, 97] width 171 height 16
click at [61, 133] on span "Outgoing" at bounding box center [57, 130] width 27 height 7
click at [69, 123] on div "Select" at bounding box center [124, 129] width 171 height 16
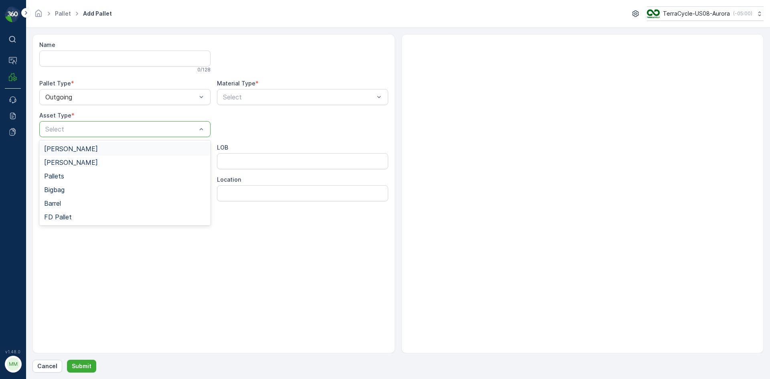
click at [59, 148] on span "[PERSON_NAME]" at bounding box center [71, 148] width 54 height 7
click at [266, 97] on div at bounding box center [298, 96] width 153 height 7
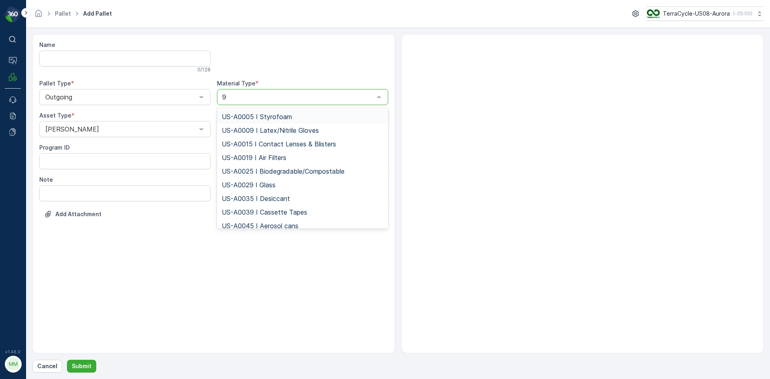
type input "95"
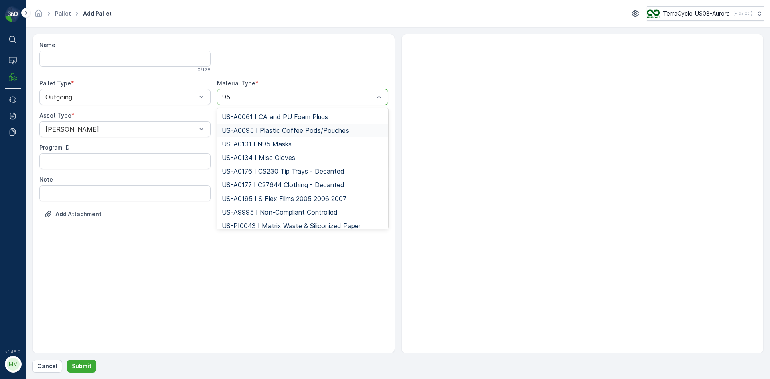
click at [256, 128] on span "US-A0095 I Plastic Coffee Pods/Pouches" at bounding box center [285, 130] width 127 height 7
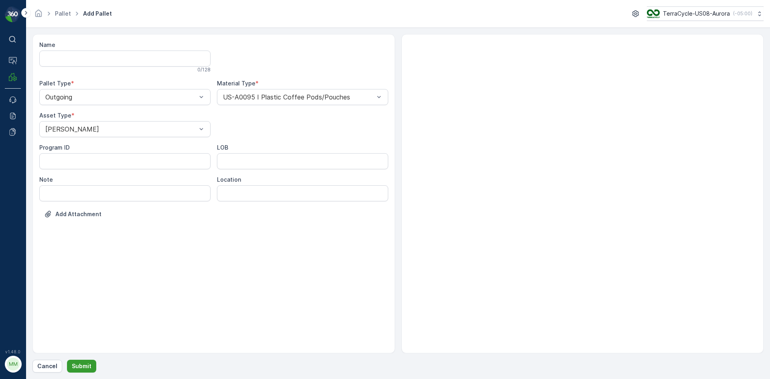
click at [91, 367] on button "Submit" at bounding box center [81, 366] width 29 height 13
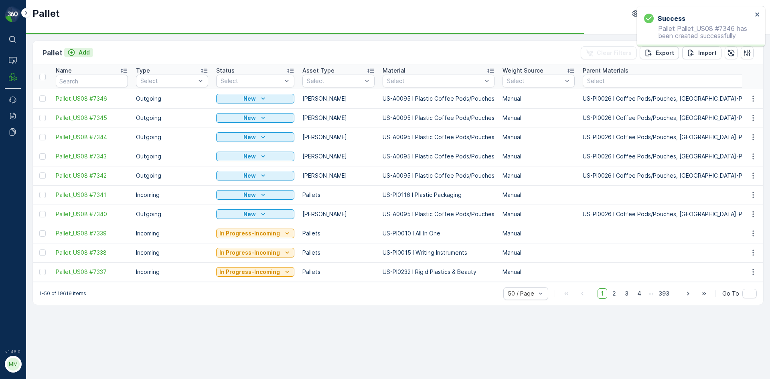
click at [89, 51] on p "Add" at bounding box center [84, 53] width 11 height 8
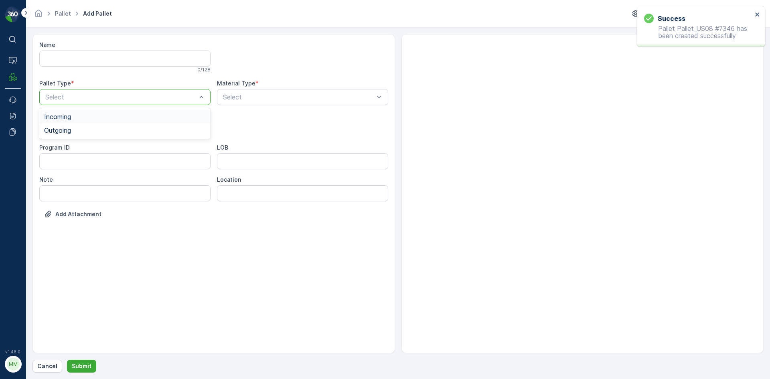
click at [87, 97] on div at bounding box center [121, 96] width 153 height 7
click at [74, 130] on div "Outgoing" at bounding box center [125, 130] width 162 height 7
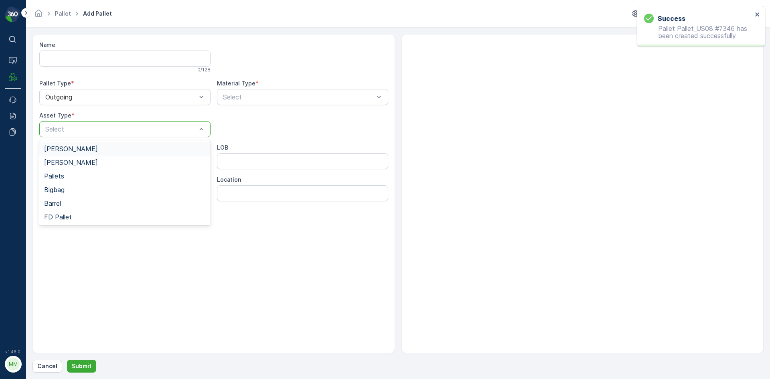
click at [79, 124] on div "Select" at bounding box center [124, 129] width 171 height 16
click at [70, 149] on div "[PERSON_NAME]" at bounding box center [125, 148] width 162 height 7
click at [256, 105] on div "Select" at bounding box center [302, 97] width 171 height 16
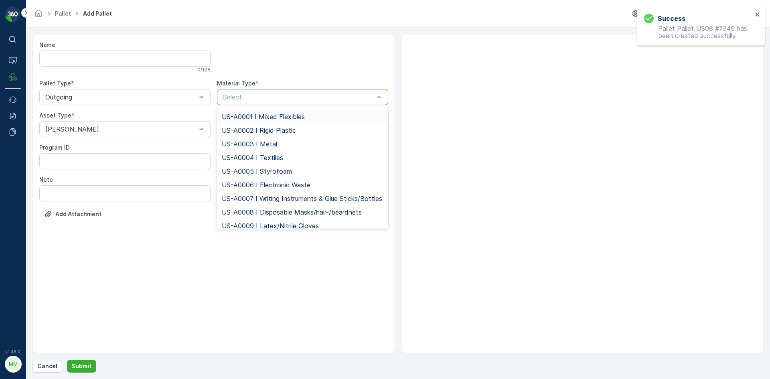
click at [257, 99] on div at bounding box center [298, 96] width 153 height 7
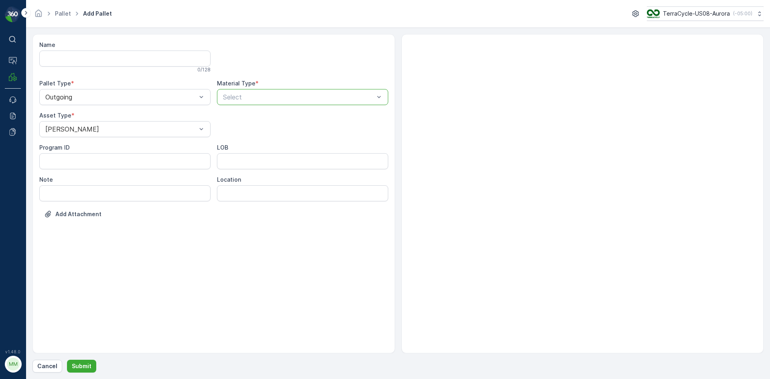
click at [256, 101] on p "Select" at bounding box center [298, 97] width 151 height 10
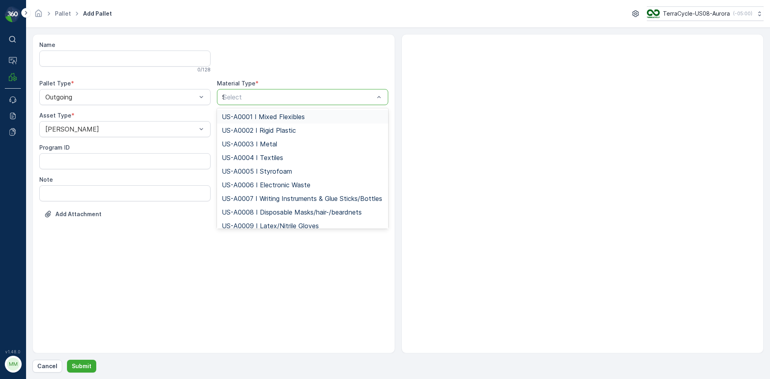
type input "95"
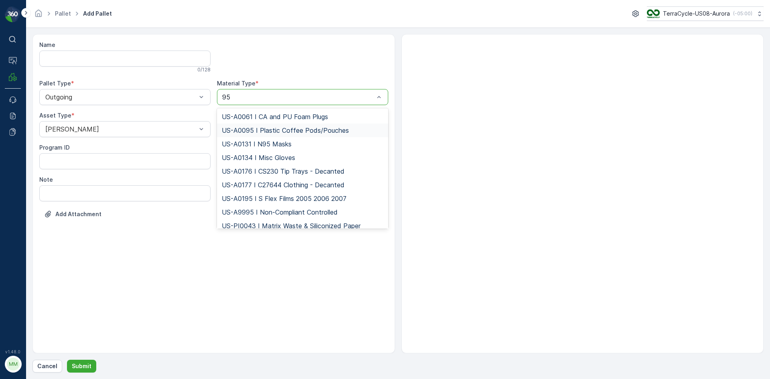
drag, startPoint x: 245, startPoint y: 129, endPoint x: 243, endPoint y: 133, distance: 4.1
click at [244, 131] on span "US-A0095 I Plastic Coffee Pods/Pouches" at bounding box center [285, 130] width 127 height 7
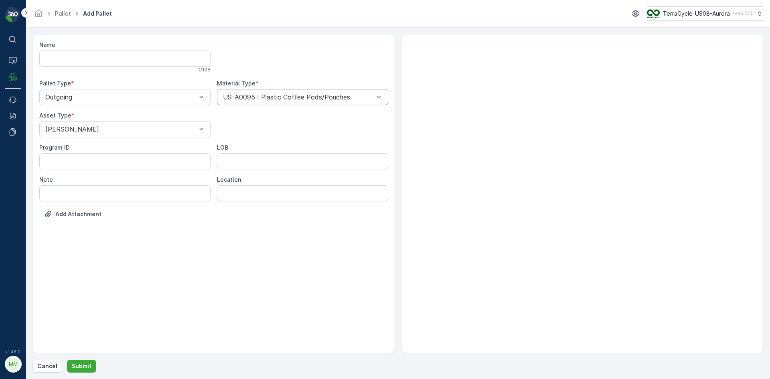
click at [71, 359] on div "Name 0 / 128 Pallet Type * Outgoing Material Type * US-A0095 I Plastic Coffee P…" at bounding box center [397, 203] width 731 height 339
click at [76, 369] on p "Submit" at bounding box center [82, 366] width 20 height 8
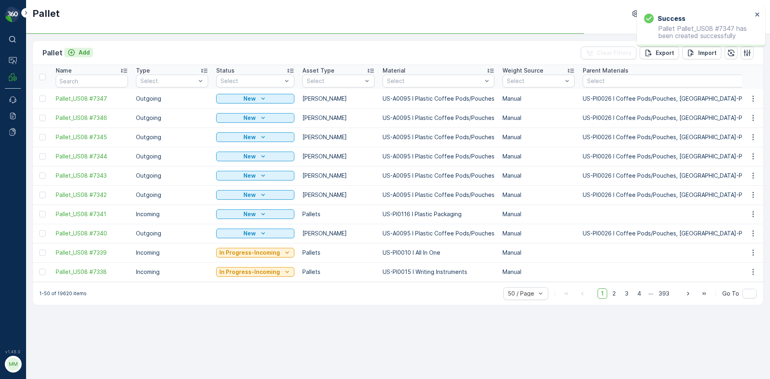
click at [86, 53] on p "Add" at bounding box center [84, 53] width 11 height 8
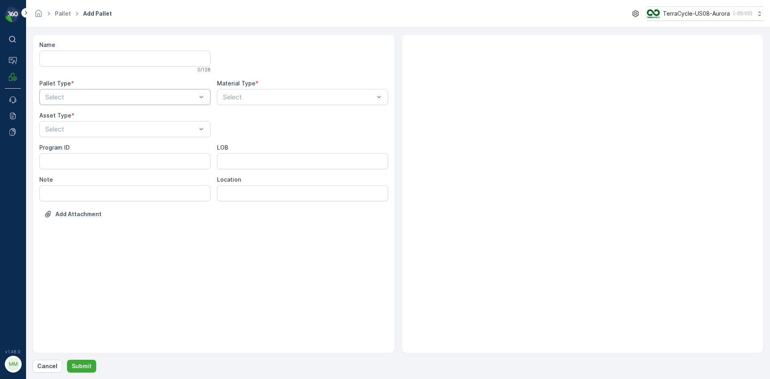
click at [95, 103] on div "Select" at bounding box center [124, 97] width 171 height 16
click at [81, 140] on div "Name 0 / 128 Pallet Type * 2 results available. Use Up and Down to choose optio…" at bounding box center [213, 135] width 349 height 189
click at [83, 133] on div "Outgoing" at bounding box center [125, 130] width 162 height 7
click at [78, 149] on div "[PERSON_NAME]" at bounding box center [125, 148] width 162 height 7
click at [294, 50] on div at bounding box center [302, 57] width 171 height 32
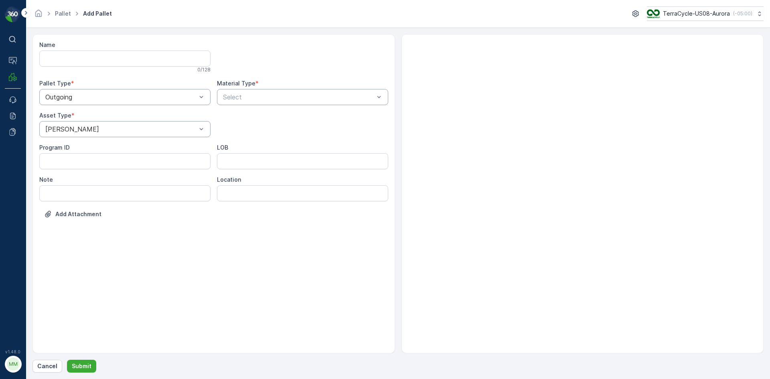
click at [271, 97] on div at bounding box center [298, 96] width 153 height 7
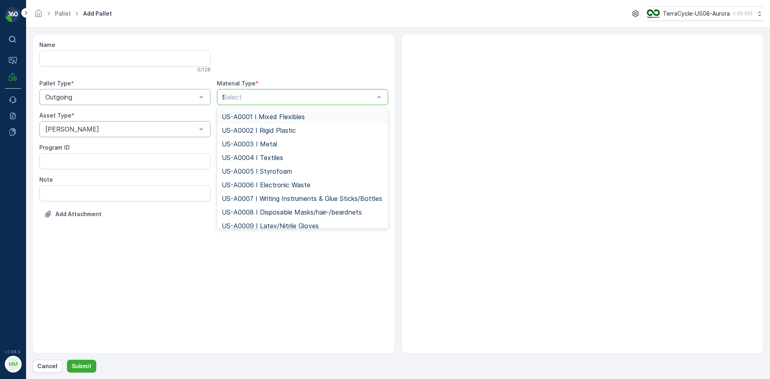
type input "95"
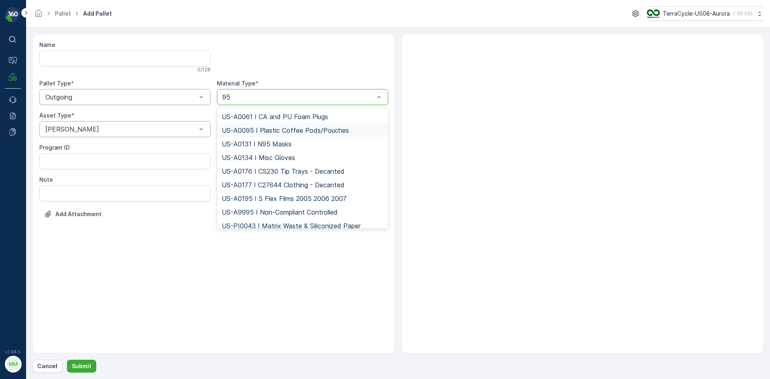
click at [302, 129] on span "US-A0095 I Plastic Coffee Pods/Pouches" at bounding box center [285, 130] width 127 height 7
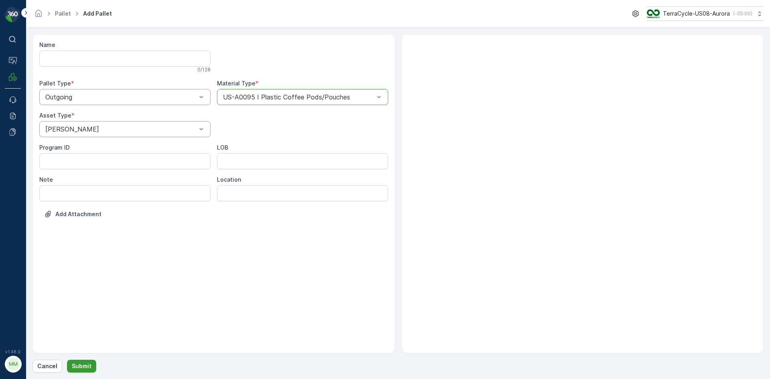
click at [89, 361] on button "Submit" at bounding box center [81, 366] width 29 height 13
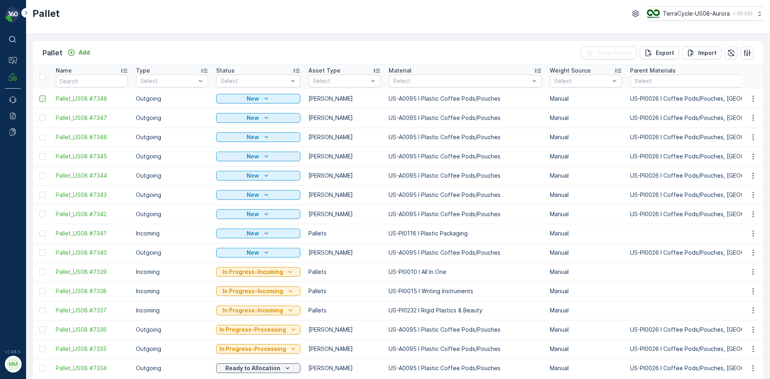
click at [41, 98] on div at bounding box center [42, 98] width 6 height 6
click at [39, 95] on input "checkbox" at bounding box center [39, 95] width 0 height 0
click at [42, 116] on div at bounding box center [42, 118] width 6 height 6
click at [39, 115] on input "checkbox" at bounding box center [39, 115] width 0 height 0
click at [42, 136] on div at bounding box center [42, 137] width 6 height 6
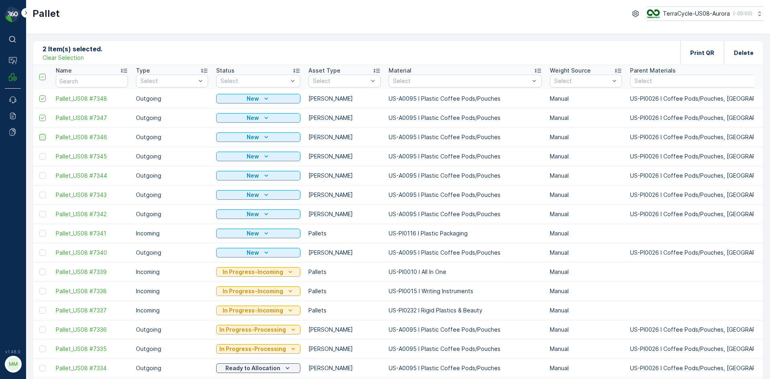
click at [39, 134] on input "checkbox" at bounding box center [39, 134] width 0 height 0
click at [44, 157] on div at bounding box center [42, 156] width 6 height 6
click at [39, 153] on input "checkbox" at bounding box center [39, 153] width 0 height 0
click at [42, 181] on td at bounding box center [42, 175] width 19 height 19
click at [42, 176] on div at bounding box center [42, 175] width 6 height 6
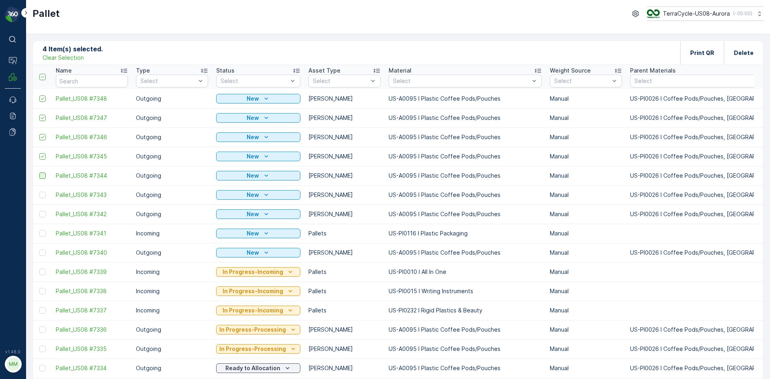
click at [39, 172] on input "checkbox" at bounding box center [39, 172] width 0 height 0
click at [41, 190] on td at bounding box center [42, 194] width 19 height 19
click at [43, 196] on div at bounding box center [42, 195] width 6 height 6
click at [39, 192] on input "checkbox" at bounding box center [39, 192] width 0 height 0
click at [43, 211] on div at bounding box center [42, 214] width 6 height 6
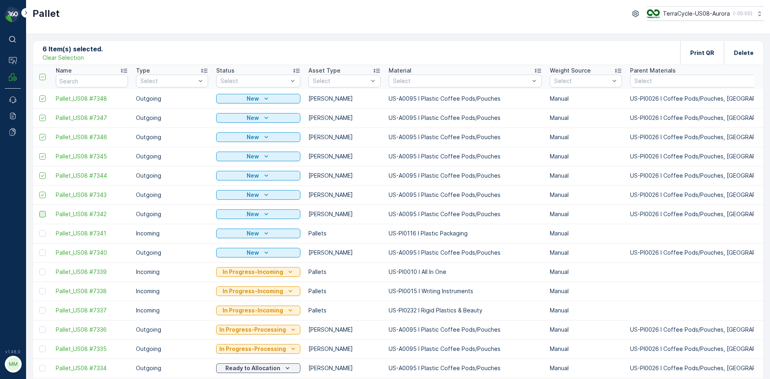
click at [39, 211] on input "checkbox" at bounding box center [39, 211] width 0 height 0
click at [694, 52] on p "Print QR" at bounding box center [702, 53] width 24 height 8
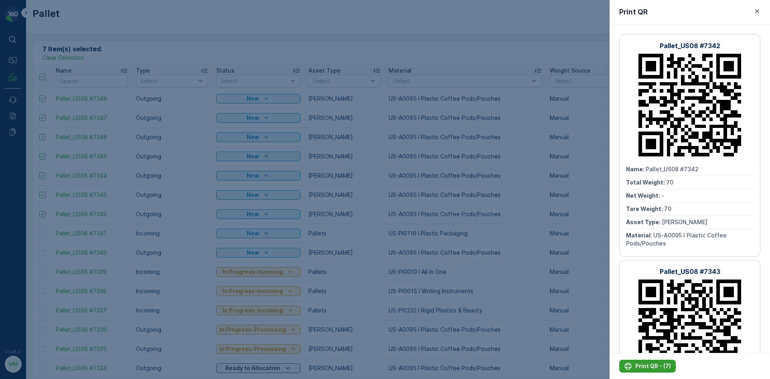
click at [648, 366] on p "Print QR - (7)" at bounding box center [653, 366] width 36 height 8
click at [757, 10] on icon "button" at bounding box center [757, 11] width 4 height 4
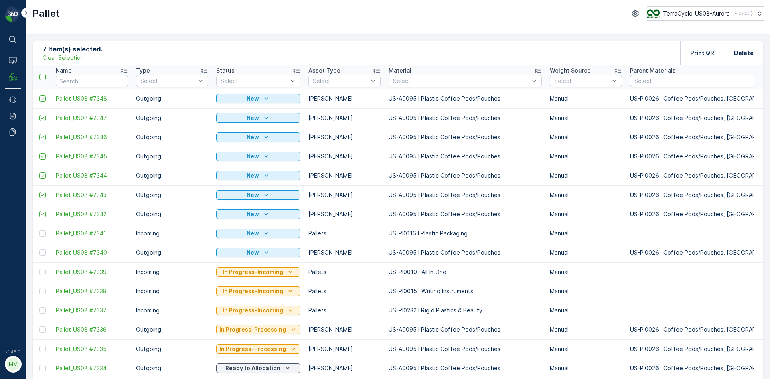
click at [69, 54] on p "Clear Selection" at bounding box center [63, 58] width 41 height 8
click at [82, 54] on p "Add" at bounding box center [84, 53] width 11 height 8
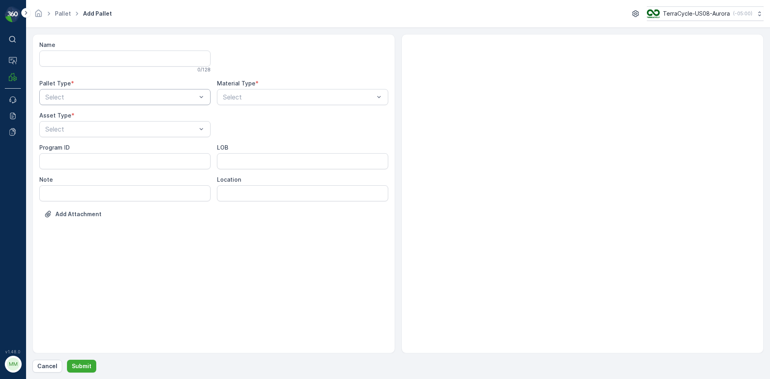
click at [97, 100] on div at bounding box center [121, 96] width 153 height 7
click at [90, 125] on div "Outgoing" at bounding box center [124, 131] width 171 height 14
click at [86, 148] on div "[PERSON_NAME]" at bounding box center [125, 148] width 162 height 7
type input "non"
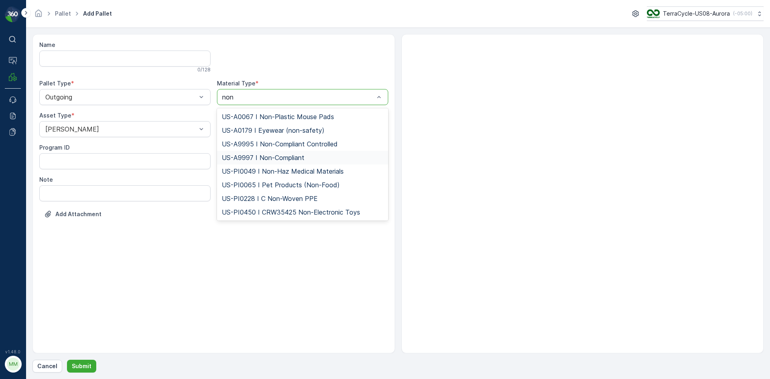
click at [283, 158] on span "US-A9997 I Non-Compliant" at bounding box center [263, 157] width 83 height 7
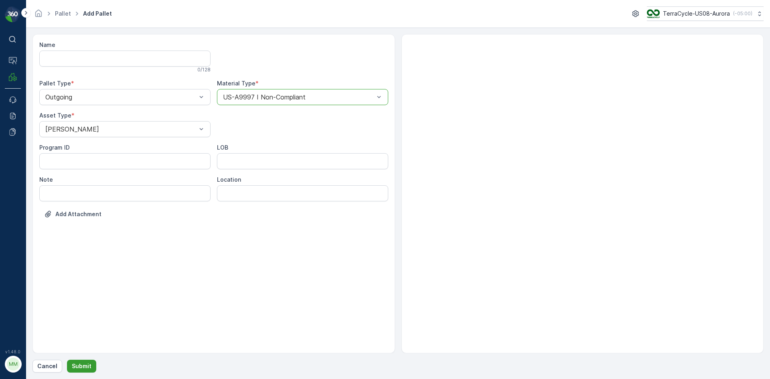
click at [77, 361] on button "Submit" at bounding box center [81, 366] width 29 height 13
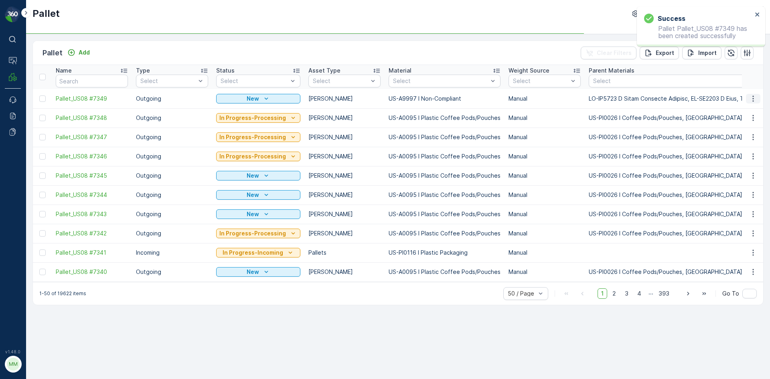
click at [754, 95] on icon "button" at bounding box center [753, 99] width 8 height 8
click at [741, 154] on span "Print QR" at bounding box center [731, 156] width 22 height 8
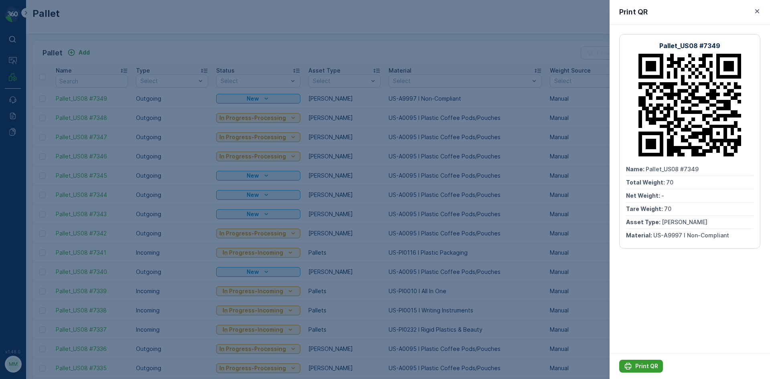
click at [653, 368] on p "Print QR" at bounding box center [646, 366] width 23 height 8
click at [219, 30] on div at bounding box center [385, 189] width 770 height 379
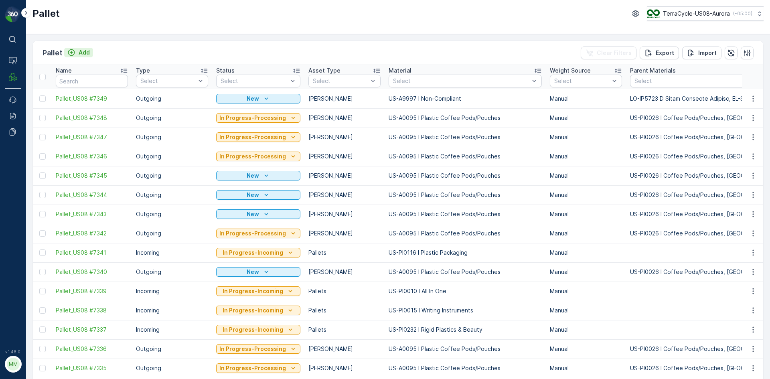
click at [85, 53] on p "Add" at bounding box center [84, 53] width 11 height 8
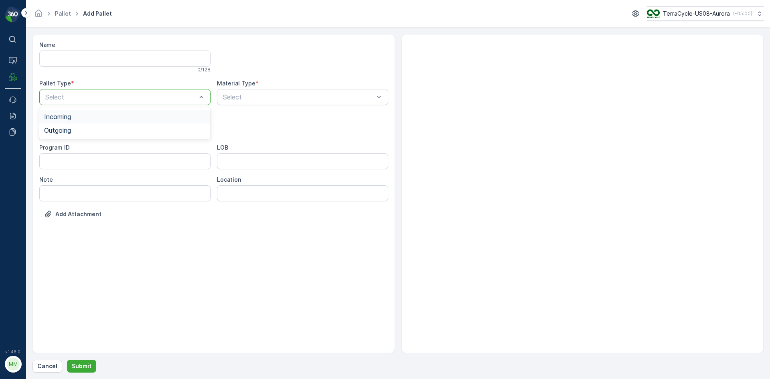
click at [72, 93] on div at bounding box center [121, 96] width 153 height 7
click at [64, 138] on div "Incoming Outgoing" at bounding box center [124, 123] width 171 height 30
drag, startPoint x: 64, startPoint y: 138, endPoint x: 68, endPoint y: 131, distance: 8.3
click at [64, 137] on div "Incoming Outgoing" at bounding box center [124, 123] width 171 height 30
click at [68, 131] on span "Outgoing" at bounding box center [57, 130] width 27 height 7
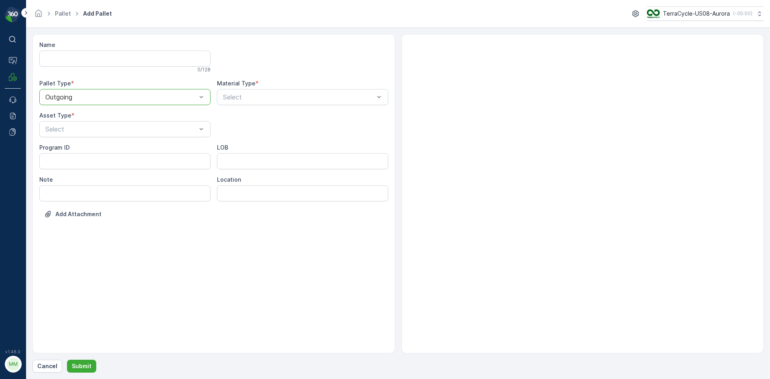
click at [68, 131] on div at bounding box center [121, 129] width 153 height 7
click at [71, 150] on div "[PERSON_NAME]" at bounding box center [125, 148] width 162 height 7
click at [333, 98] on div at bounding box center [298, 96] width 153 height 7
type input "0095"
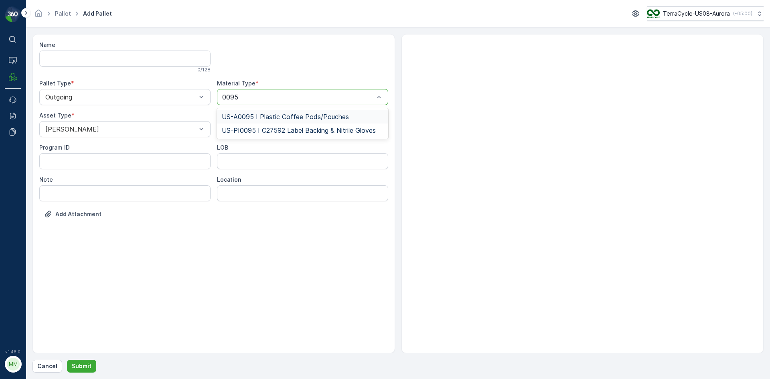
click at [337, 115] on span "US-A0095 I Plastic Coffee Pods/Pouches" at bounding box center [285, 116] width 127 height 7
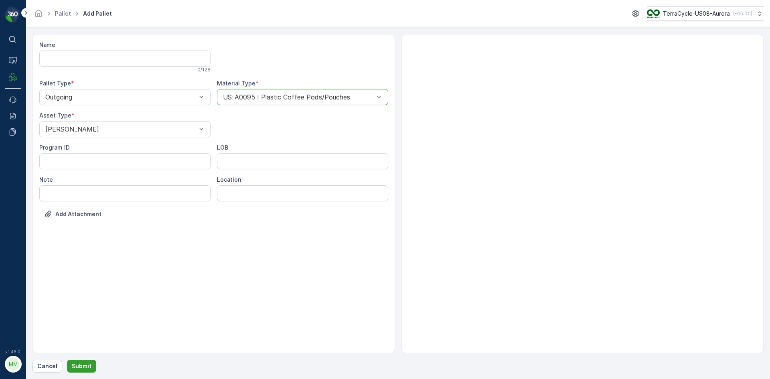
click at [79, 362] on button "Submit" at bounding box center [81, 366] width 29 height 13
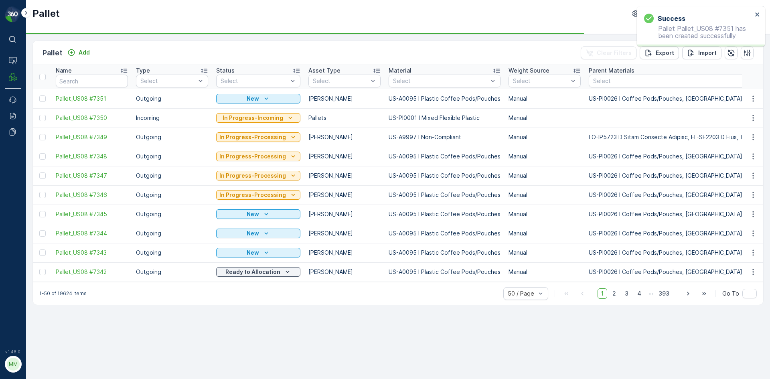
click at [82, 57] on div "Add" at bounding box center [78, 53] width 29 height 10
click at [82, 53] on p "Add" at bounding box center [84, 53] width 11 height 8
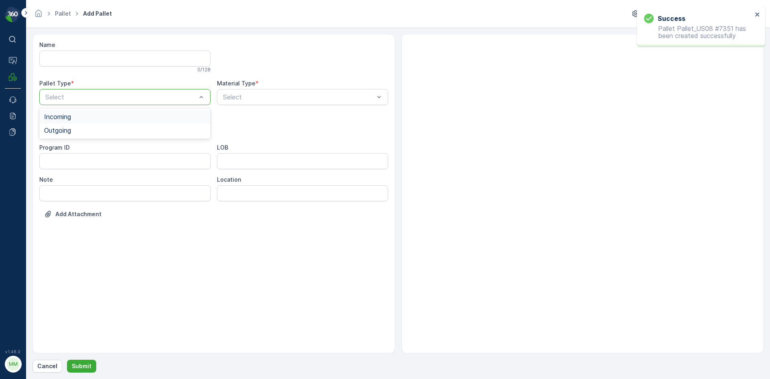
click at [67, 100] on div at bounding box center [121, 96] width 153 height 7
click at [55, 134] on div "Outgoing" at bounding box center [124, 131] width 171 height 14
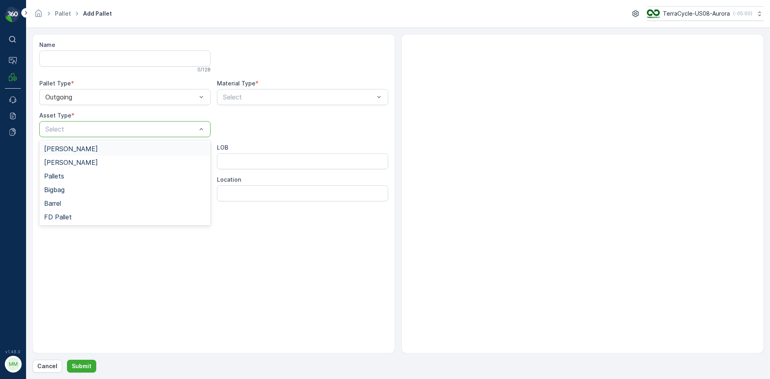
click at [55, 134] on div "Select" at bounding box center [124, 129] width 171 height 16
click at [47, 148] on span "[PERSON_NAME]" at bounding box center [71, 148] width 54 height 7
click at [321, 106] on div "Name 0 / 128 Pallet Type * Outgoing Material Type * Select Asset Type * option …" at bounding box center [213, 135] width 349 height 189
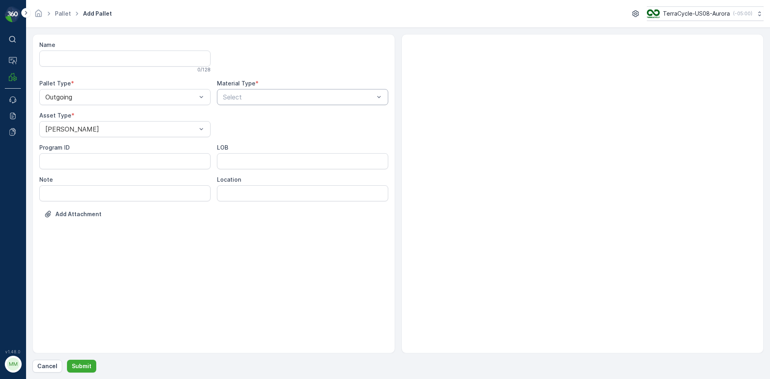
click at [321, 100] on div at bounding box center [298, 96] width 153 height 7
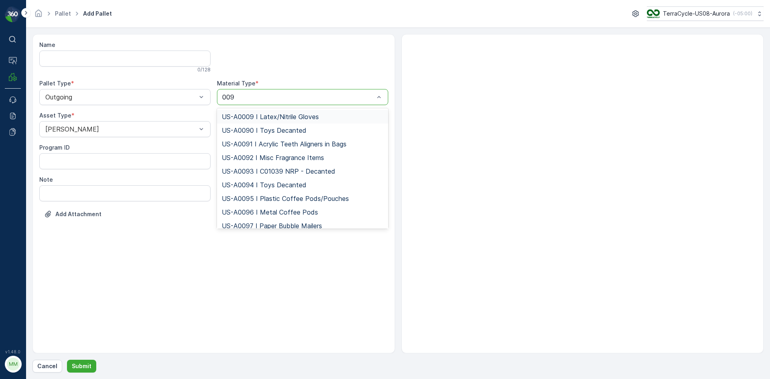
type input "0095"
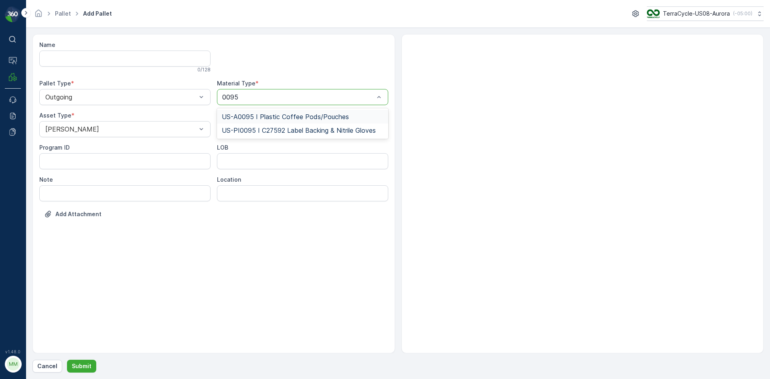
click at [276, 118] on span "US-A0095 I Plastic Coffee Pods/Pouches" at bounding box center [285, 116] width 127 height 7
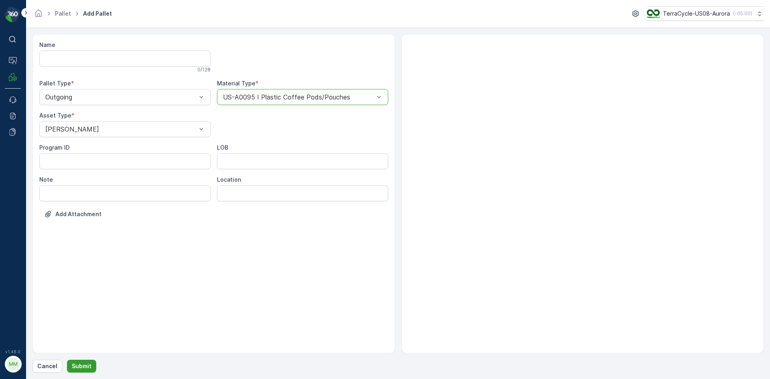
click at [80, 365] on p "Submit" at bounding box center [82, 366] width 20 height 8
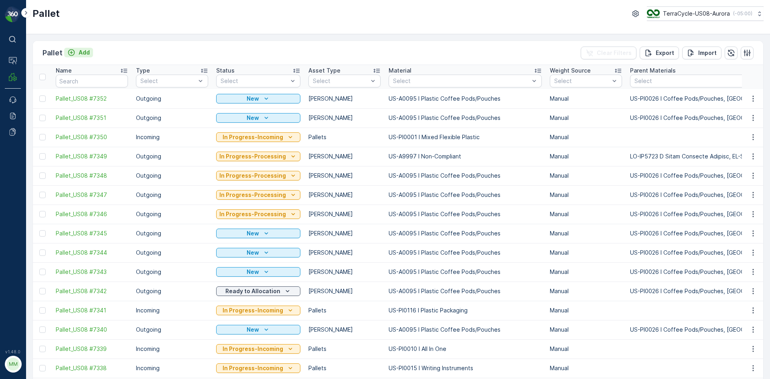
click at [83, 51] on p "Add" at bounding box center [84, 53] width 11 height 8
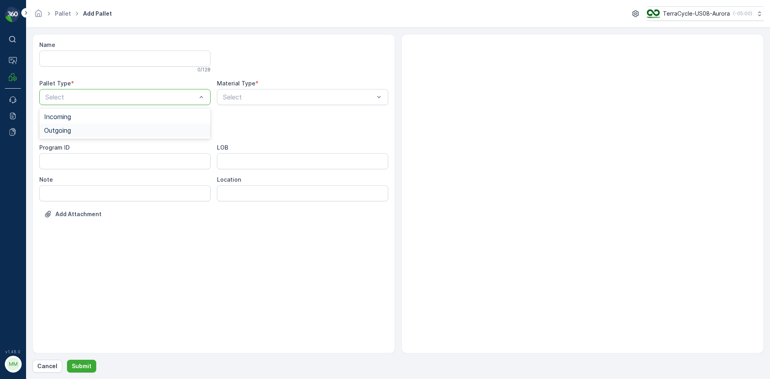
click at [49, 128] on span "Outgoing" at bounding box center [57, 130] width 27 height 7
click at [49, 128] on div at bounding box center [121, 129] width 153 height 7
click at [45, 143] on div "[PERSON_NAME]" at bounding box center [124, 149] width 171 height 14
click at [280, 100] on div at bounding box center [298, 96] width 153 height 7
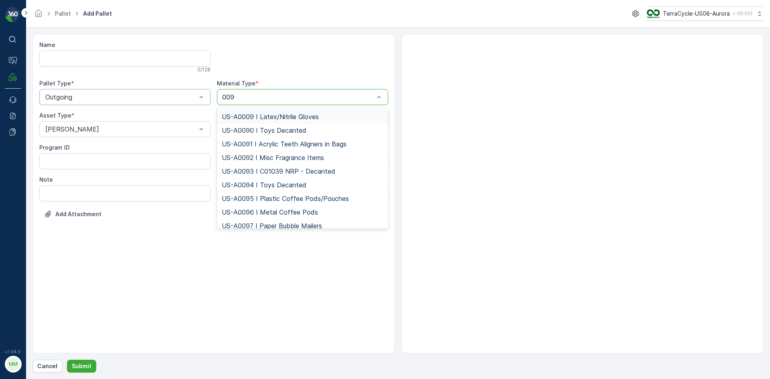
type input "0095"
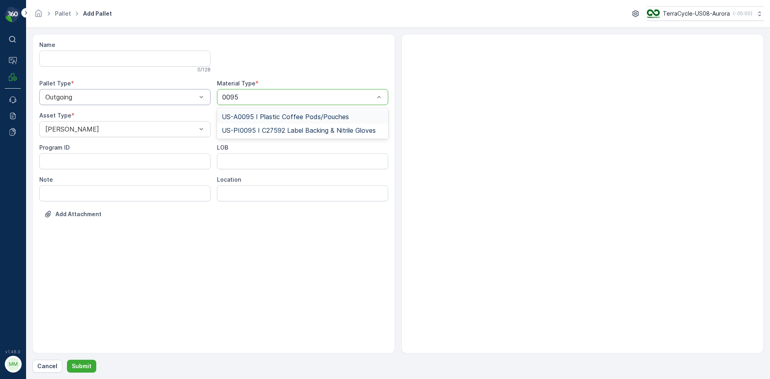
click at [270, 121] on div "US-A0095 I Plastic Coffee Pods/Pouches" at bounding box center [302, 117] width 171 height 14
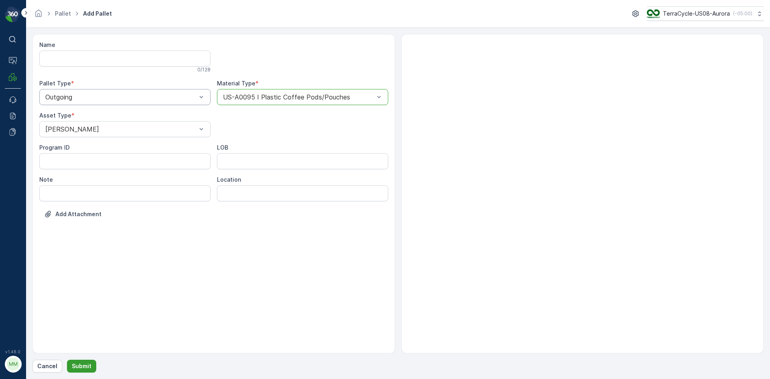
click at [76, 368] on p "Submit" at bounding box center [82, 366] width 20 height 8
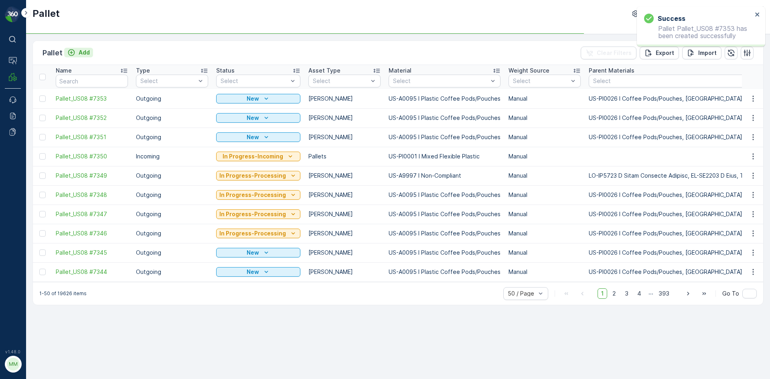
click at [81, 54] on p "Add" at bounding box center [84, 53] width 11 height 8
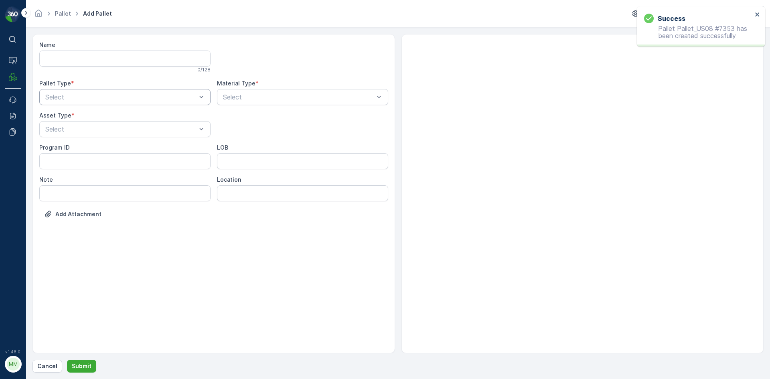
click at [72, 95] on div at bounding box center [121, 96] width 153 height 7
click at [58, 132] on span "Outgoing" at bounding box center [57, 130] width 27 height 7
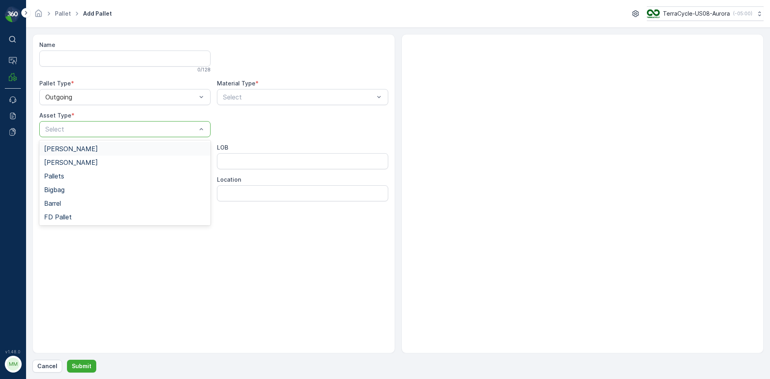
click at [58, 132] on div at bounding box center [121, 129] width 153 height 7
click at [53, 152] on span "[PERSON_NAME]" at bounding box center [71, 148] width 54 height 7
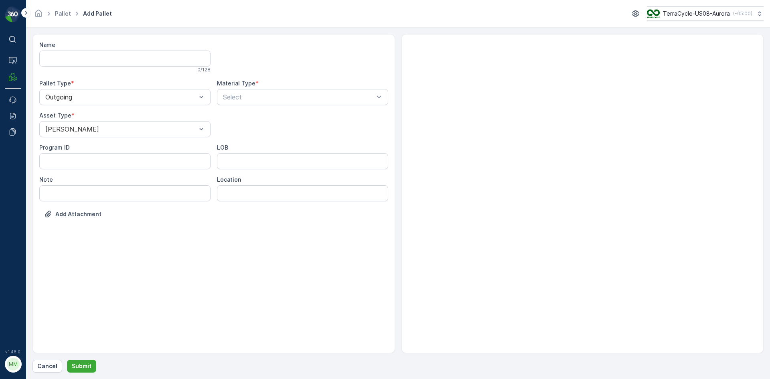
click at [274, 88] on div "Material Type * Select" at bounding box center [302, 92] width 171 height 26
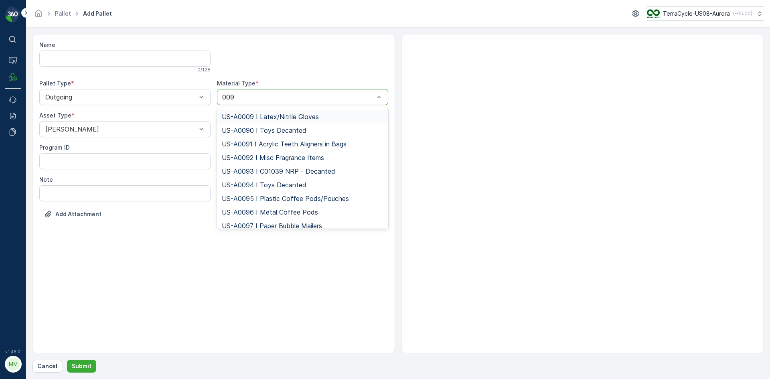
type input "0095"
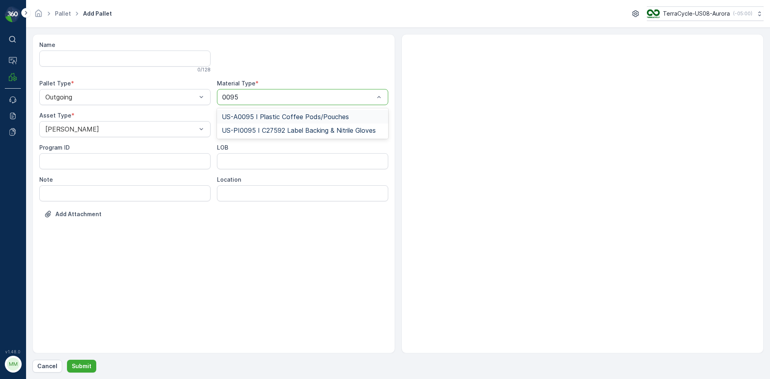
click at [268, 115] on span "US-A0095 I Plastic Coffee Pods/Pouches" at bounding box center [285, 116] width 127 height 7
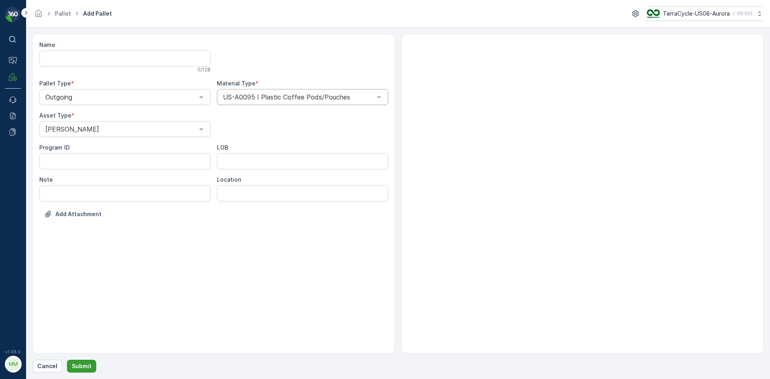
click at [75, 363] on p "Submit" at bounding box center [82, 366] width 20 height 8
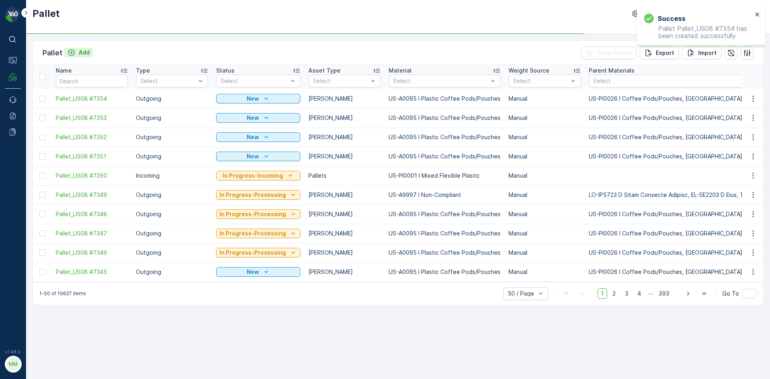
click at [79, 52] on p "Add" at bounding box center [84, 53] width 11 height 8
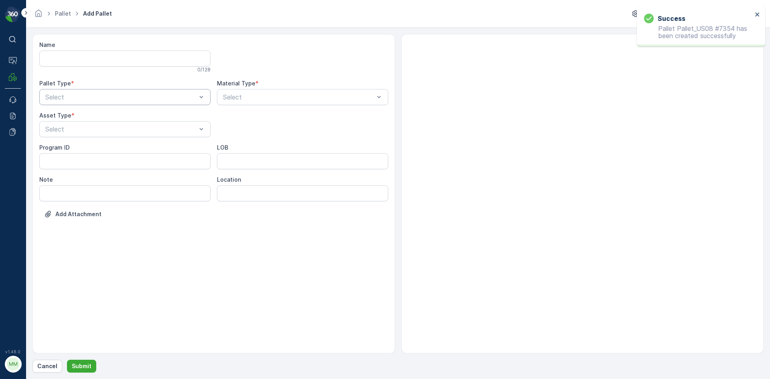
click at [65, 100] on div at bounding box center [121, 96] width 153 height 7
click at [57, 133] on span "Outgoing" at bounding box center [57, 130] width 27 height 7
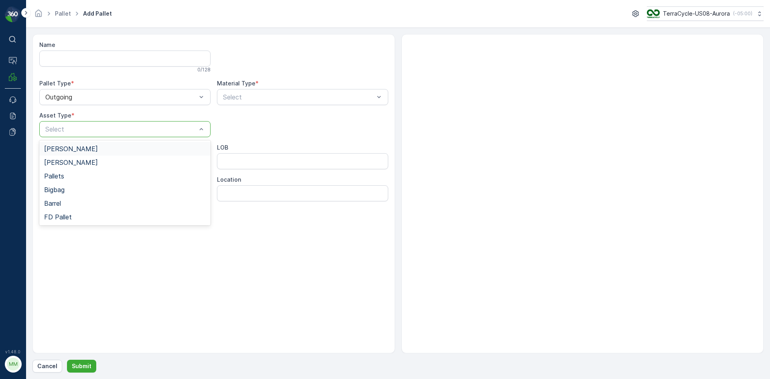
click at [56, 146] on span "[PERSON_NAME]" at bounding box center [71, 148] width 54 height 7
click at [300, 97] on div at bounding box center [298, 96] width 153 height 7
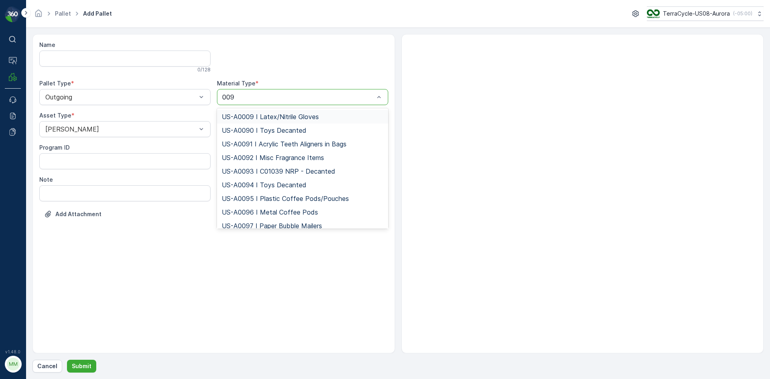
type input "0095"
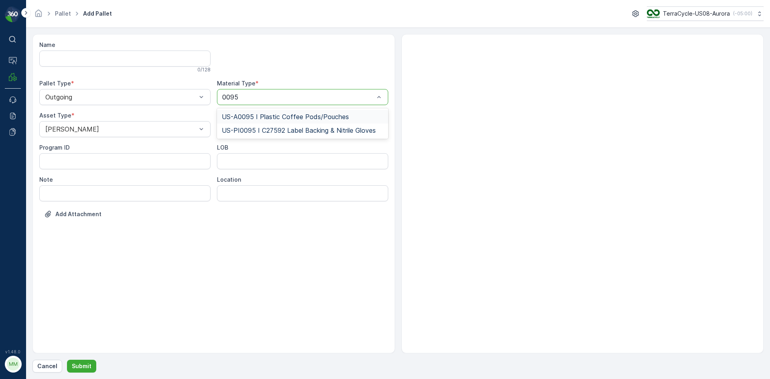
click at [313, 121] on div "US-A0095 I Plastic Coffee Pods/Pouches" at bounding box center [302, 117] width 171 height 14
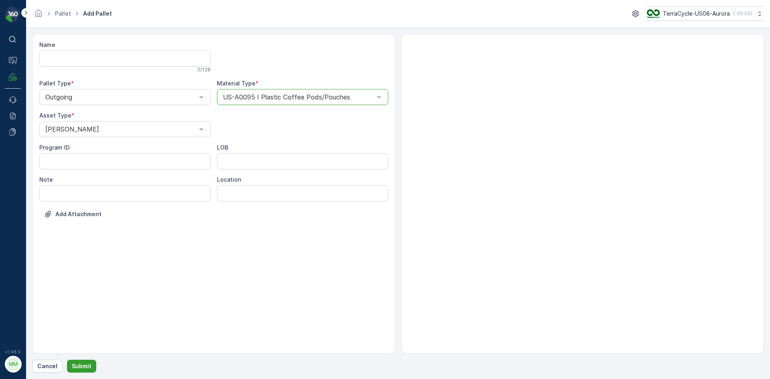
click at [91, 363] on button "Submit" at bounding box center [81, 366] width 29 height 13
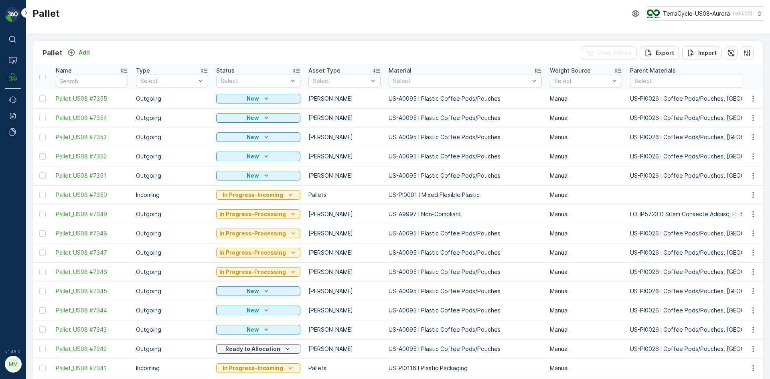
click at [76, 47] on div "Pallet Add" at bounding box center [68, 52] width 51 height 11
click at [77, 55] on div "Add" at bounding box center [78, 53] width 22 height 8
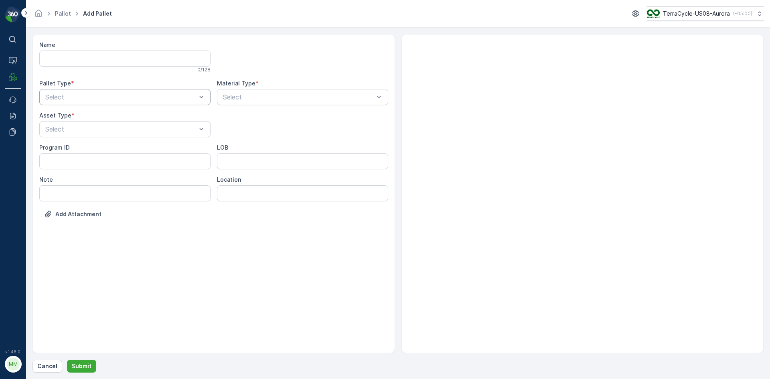
click at [62, 99] on div at bounding box center [121, 96] width 153 height 7
click at [58, 128] on span "Outgoing" at bounding box center [57, 130] width 27 height 7
click at [58, 128] on div at bounding box center [121, 129] width 153 height 7
click at [56, 153] on div "[PERSON_NAME]" at bounding box center [124, 149] width 171 height 14
click at [254, 92] on div "Select" at bounding box center [302, 97] width 171 height 16
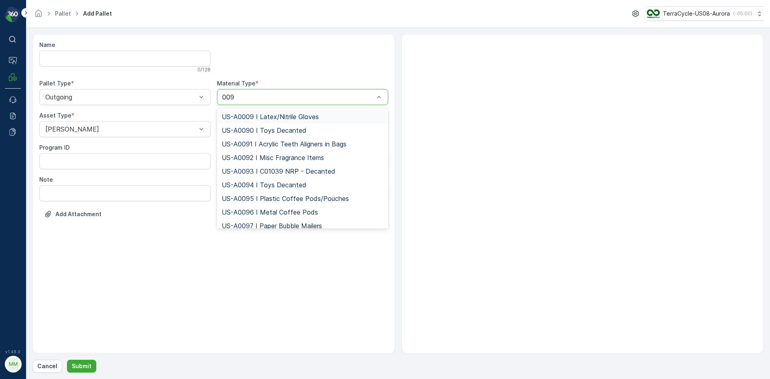
type input "0095"
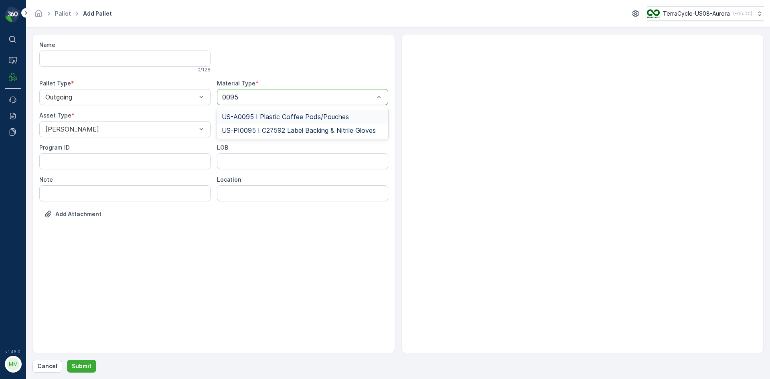
click at [268, 116] on span "US-A0095 I Plastic Coffee Pods/Pouches" at bounding box center [285, 116] width 127 height 7
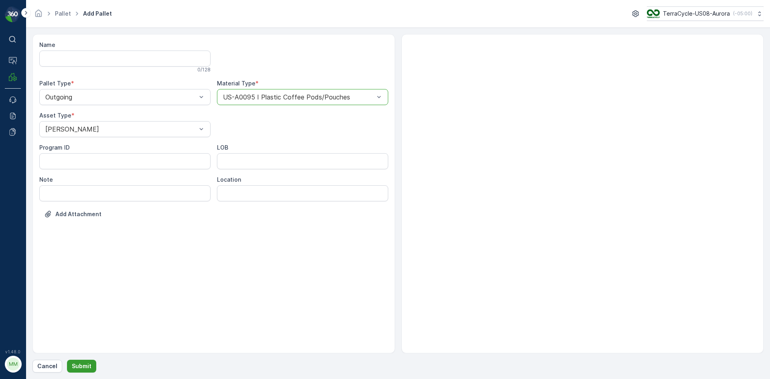
click at [86, 366] on p "Submit" at bounding box center [82, 366] width 20 height 8
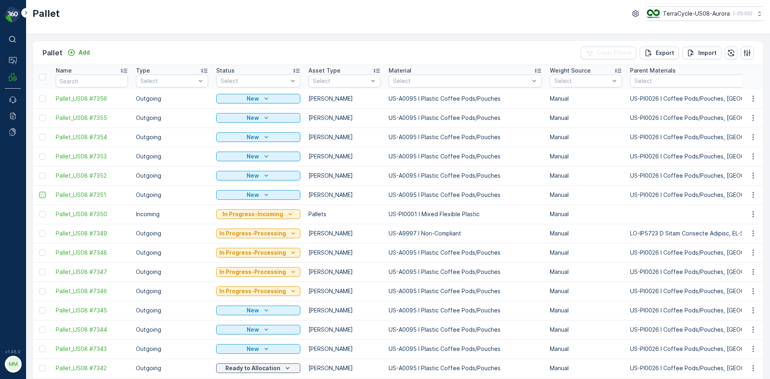
click at [42, 196] on div at bounding box center [42, 195] width 6 height 6
click at [39, 192] on input "checkbox" at bounding box center [39, 192] width 0 height 0
click at [41, 174] on div at bounding box center [42, 175] width 6 height 6
click at [39, 172] on input "checkbox" at bounding box center [39, 172] width 0 height 0
click at [41, 160] on td at bounding box center [42, 156] width 19 height 19
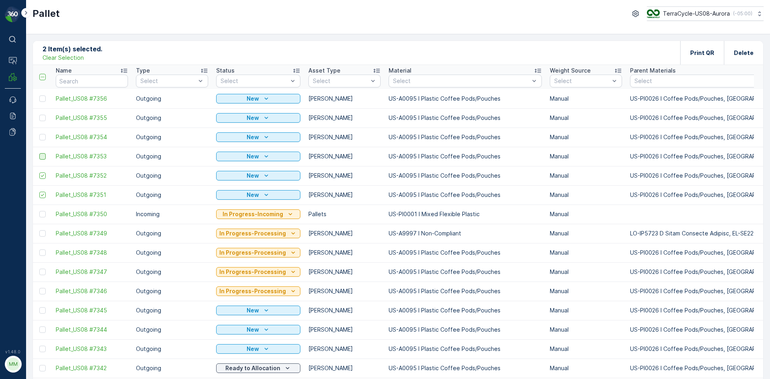
click at [42, 156] on div at bounding box center [42, 156] width 6 height 6
click at [39, 153] on input "checkbox" at bounding box center [39, 153] width 0 height 0
click at [45, 139] on div at bounding box center [42, 137] width 6 height 6
click at [39, 134] on input "checkbox" at bounding box center [39, 134] width 0 height 0
click at [39, 117] on td at bounding box center [42, 117] width 19 height 19
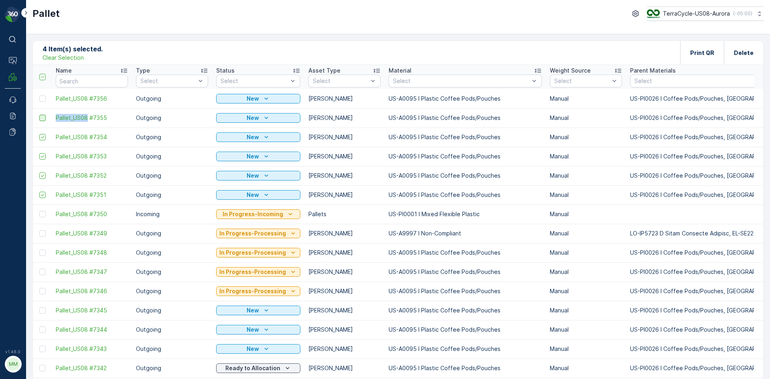
click at [41, 118] on td at bounding box center [42, 117] width 19 height 19
click at [42, 118] on div at bounding box center [42, 118] width 6 height 6
click at [39, 115] on input "checkbox" at bounding box center [39, 115] width 0 height 0
click at [44, 100] on div at bounding box center [42, 98] width 6 height 6
click at [39, 95] on input "checkbox" at bounding box center [39, 95] width 0 height 0
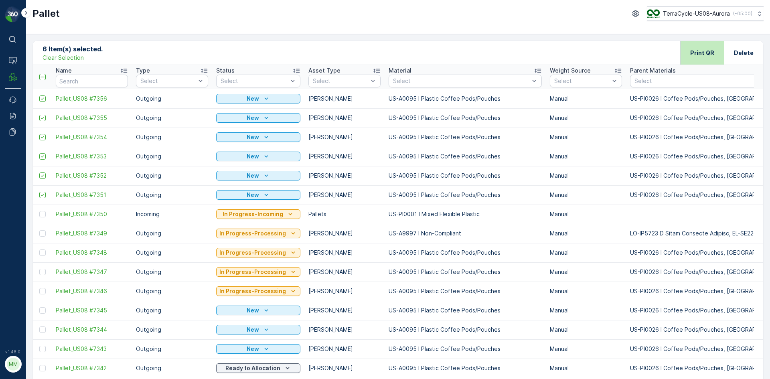
click at [711, 53] on p "Print QR" at bounding box center [702, 53] width 24 height 8
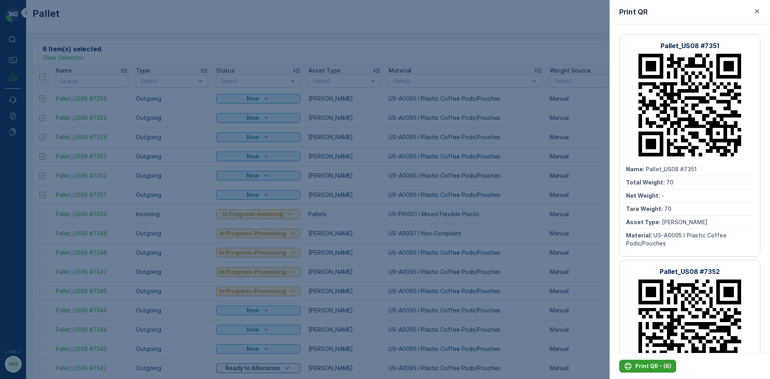
click at [652, 364] on p "Print QR - (6)" at bounding box center [653, 366] width 36 height 8
